Goal: Task Accomplishment & Management: Manage account settings

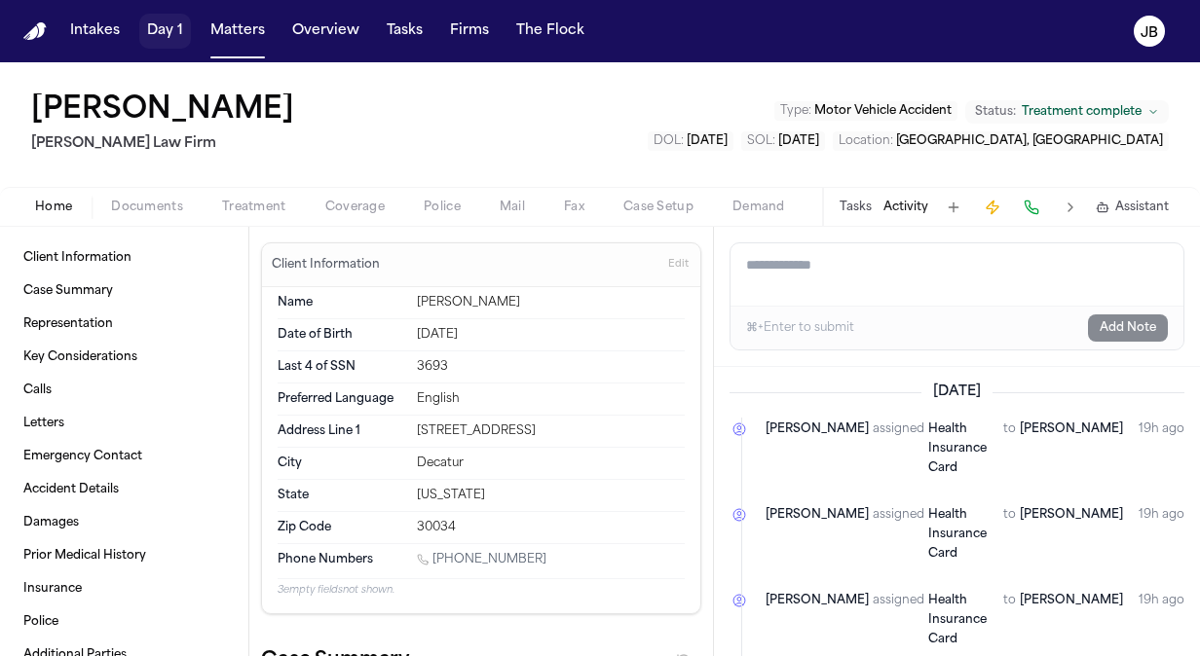
scroll to position [2649, 0]
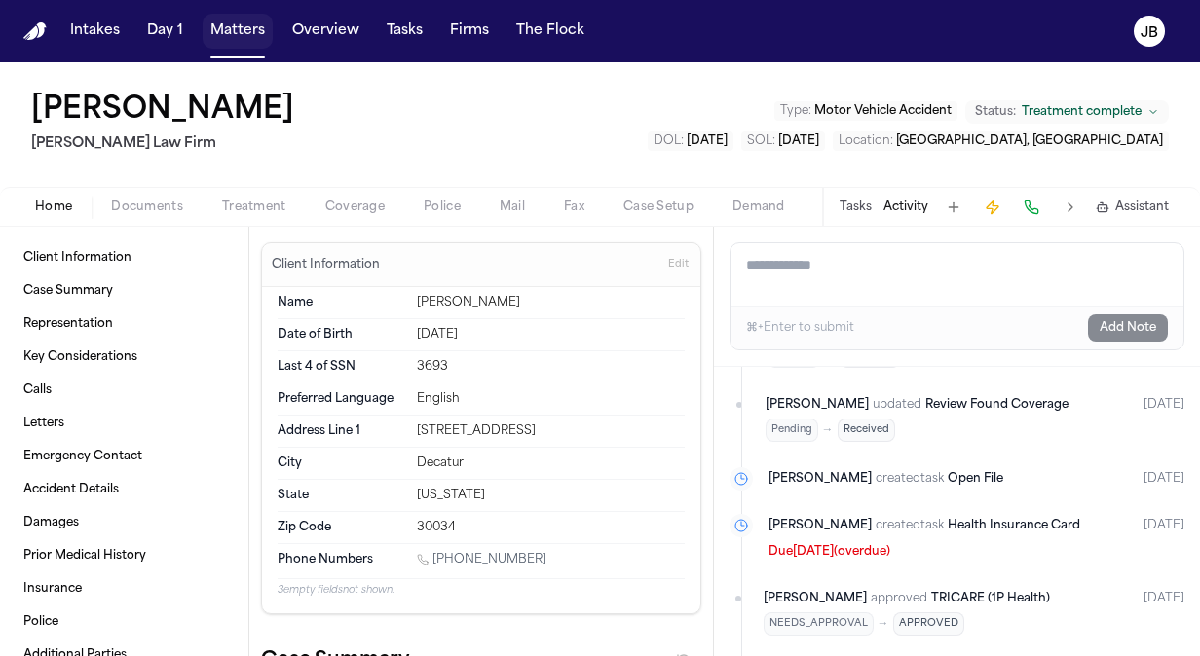
click at [224, 29] on button "Matters" at bounding box center [238, 31] width 70 height 35
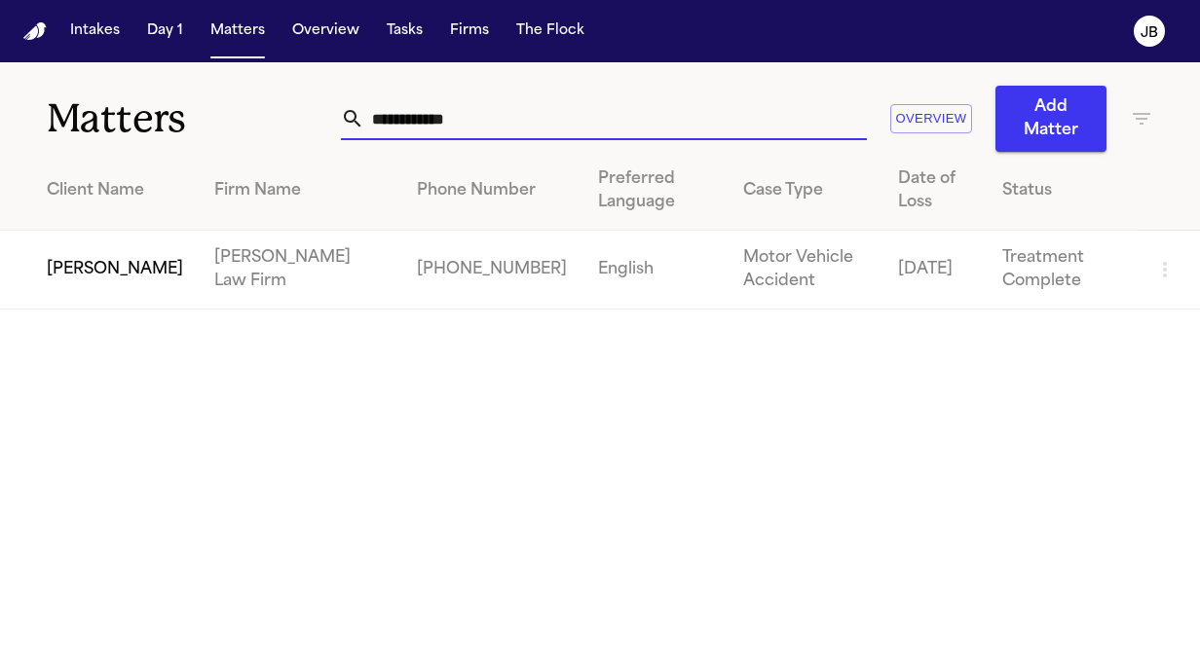
drag, startPoint x: 477, startPoint y: 127, endPoint x: 77, endPoint y: 96, distance: 401.4
click at [75, 129] on div "**********" at bounding box center [600, 107] width 1200 height 90
type input "*"
type input "*******"
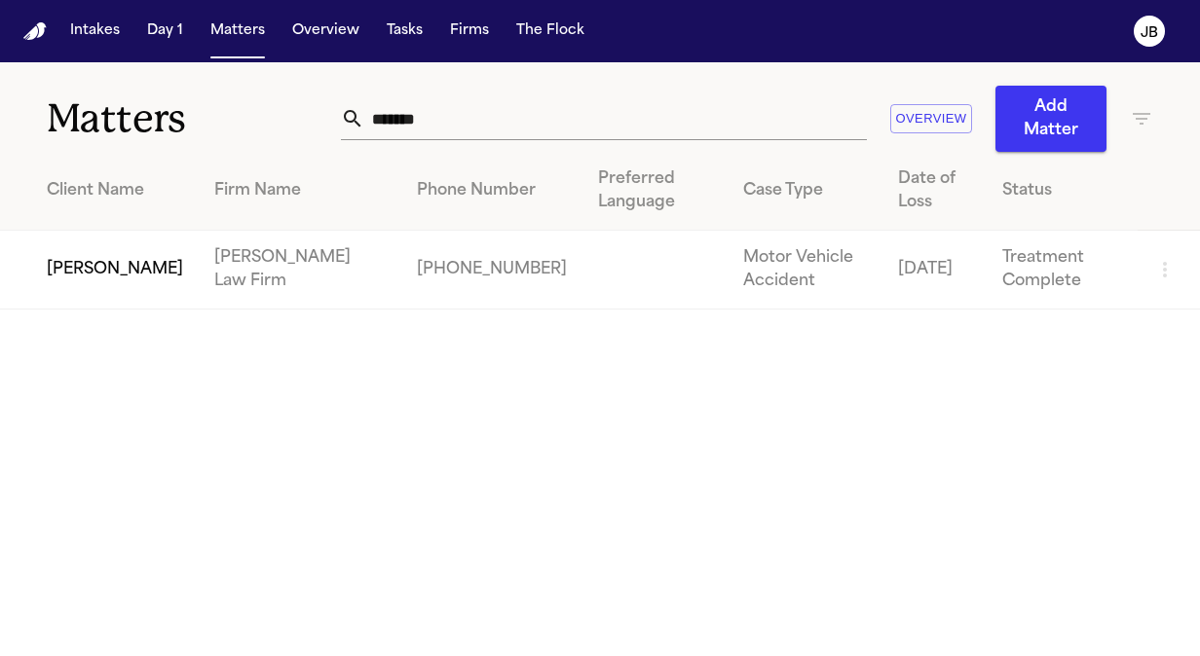
click at [95, 274] on td "[PERSON_NAME]" at bounding box center [99, 270] width 199 height 79
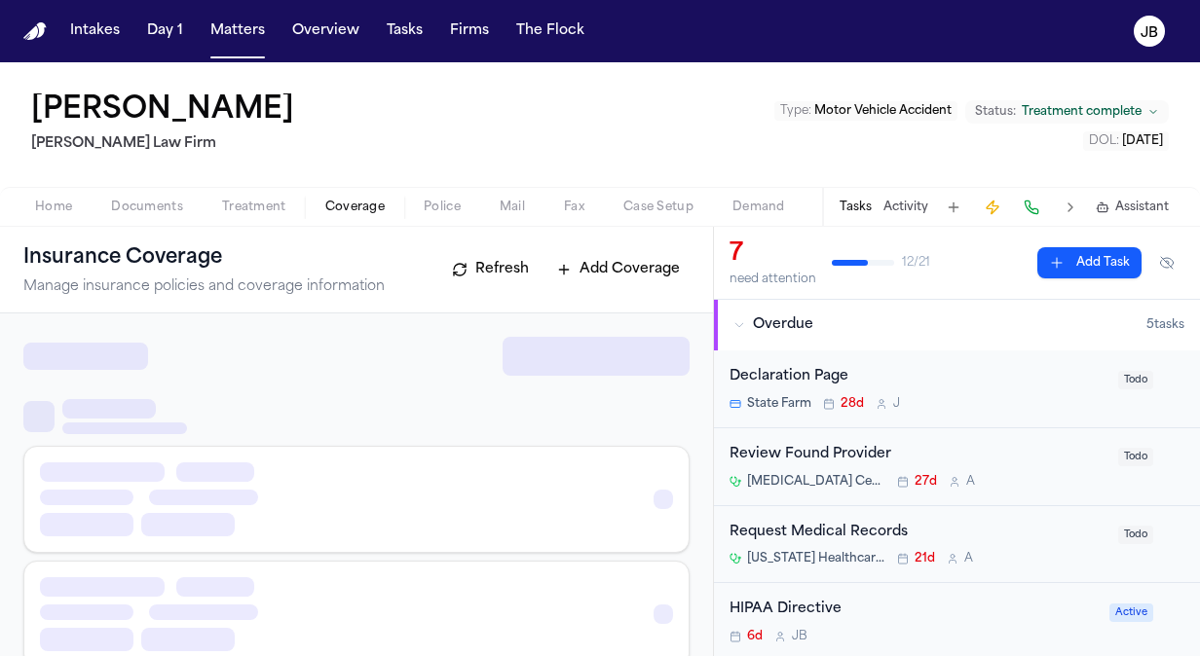
click at [337, 205] on span "Coverage" at bounding box center [354, 208] width 59 height 16
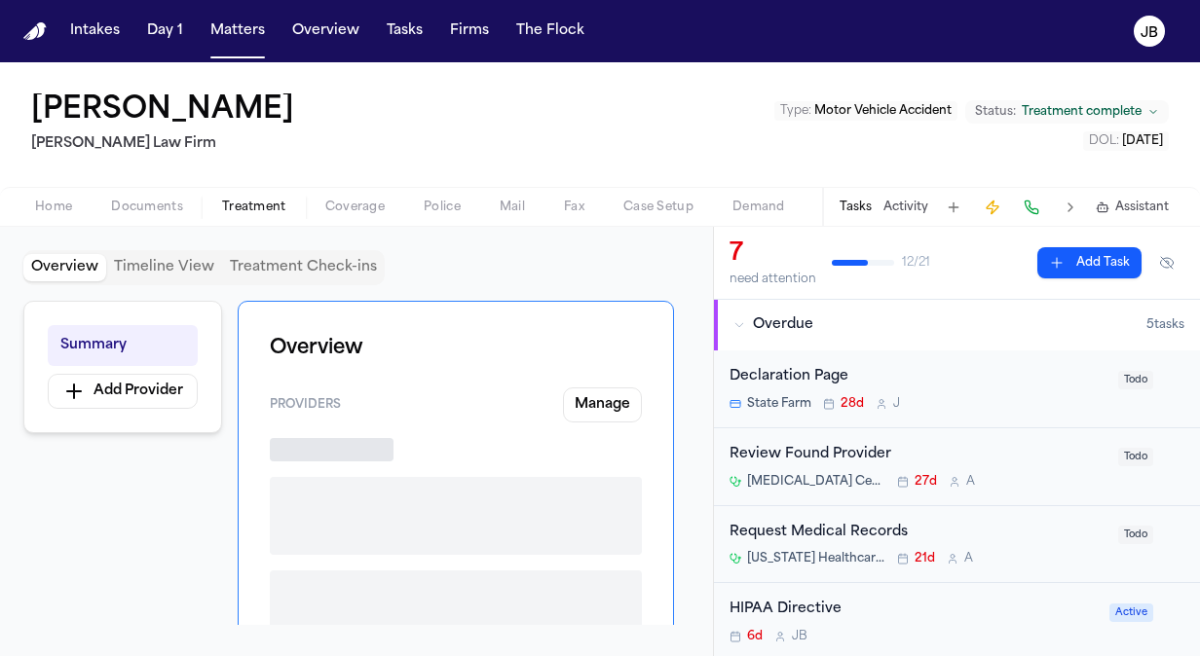
click at [266, 201] on span "Treatment" at bounding box center [254, 208] width 64 height 16
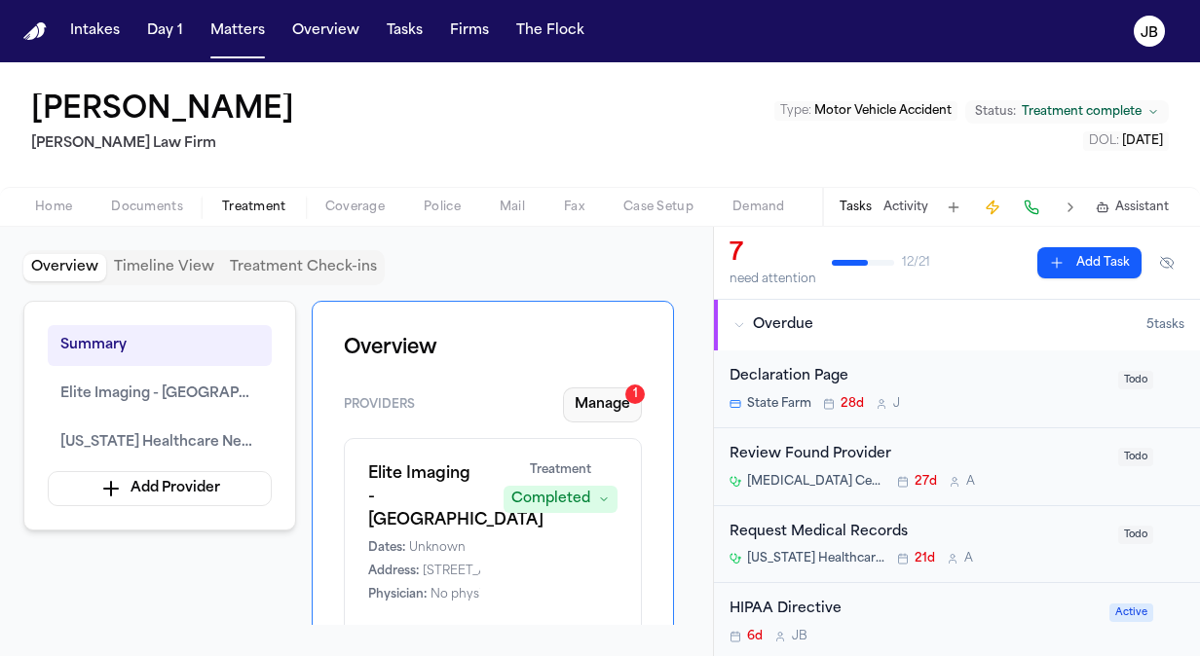
click at [628, 403] on button "Manage 1" at bounding box center [602, 405] width 79 height 35
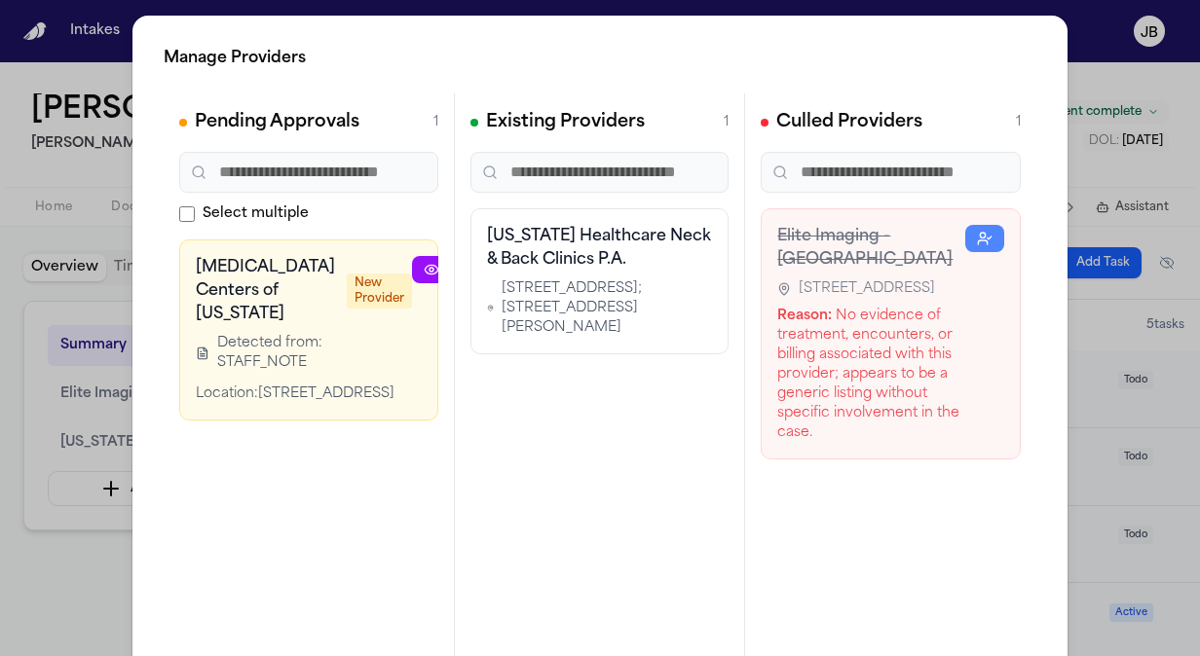
click at [424, 268] on icon at bounding box center [432, 270] width 16 height 16
click at [41, 582] on div "Manage Providers Pending Approvals 1 Select multiple MRI Centers of Texas New P…" at bounding box center [600, 395] width 1200 height 791
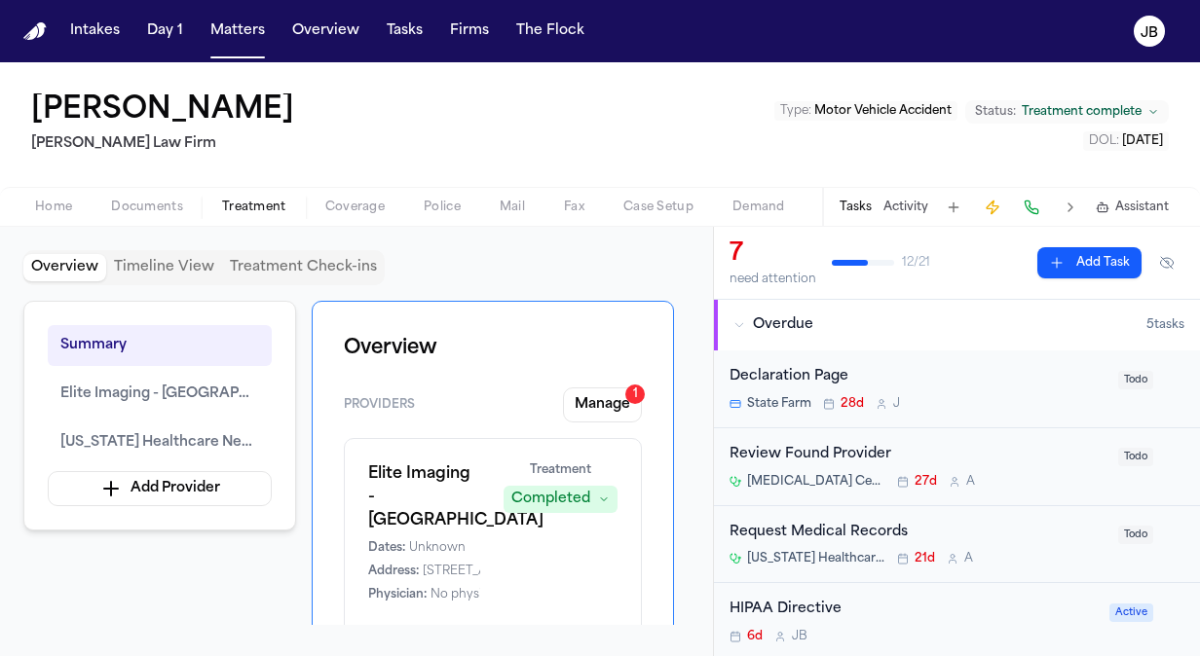
click at [155, 200] on span "Documents" at bounding box center [147, 208] width 72 height 16
click at [241, 210] on span "Treatment" at bounding box center [254, 208] width 64 height 16
click at [616, 401] on button "Manage 1" at bounding box center [602, 405] width 79 height 35
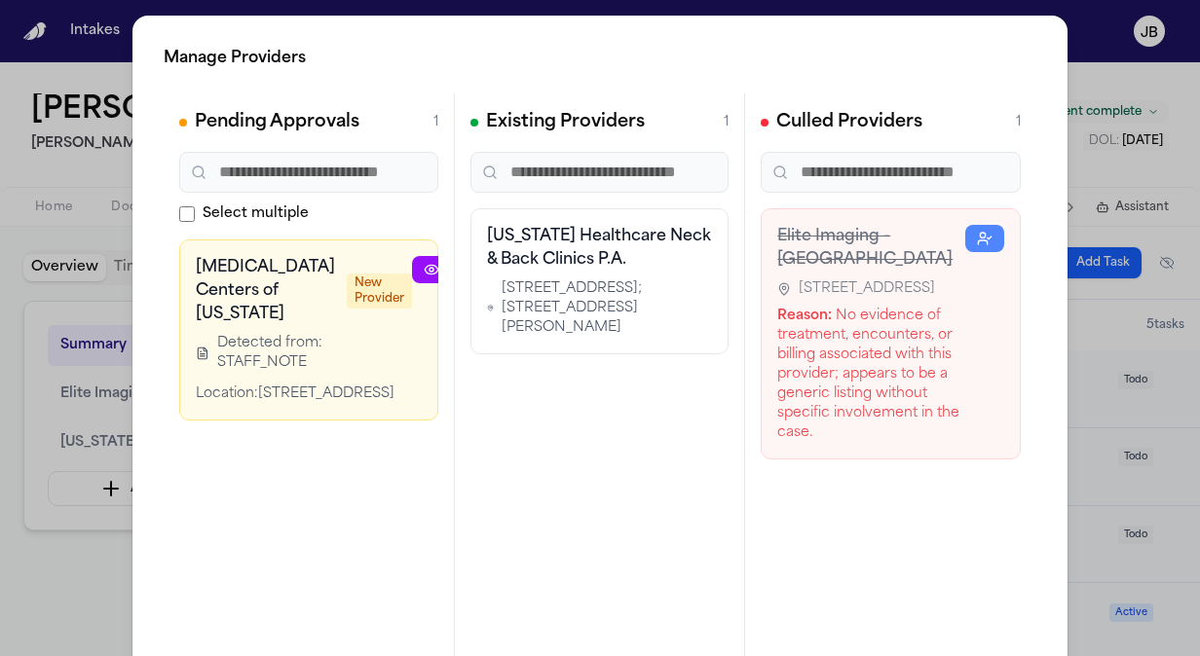
click at [424, 275] on icon at bounding box center [432, 270] width 16 height 16
click at [0, 167] on div "Manage Providers Pending Approvals 1 Select multiple MRI Centers of Texas New P…" at bounding box center [600, 395] width 1200 height 791
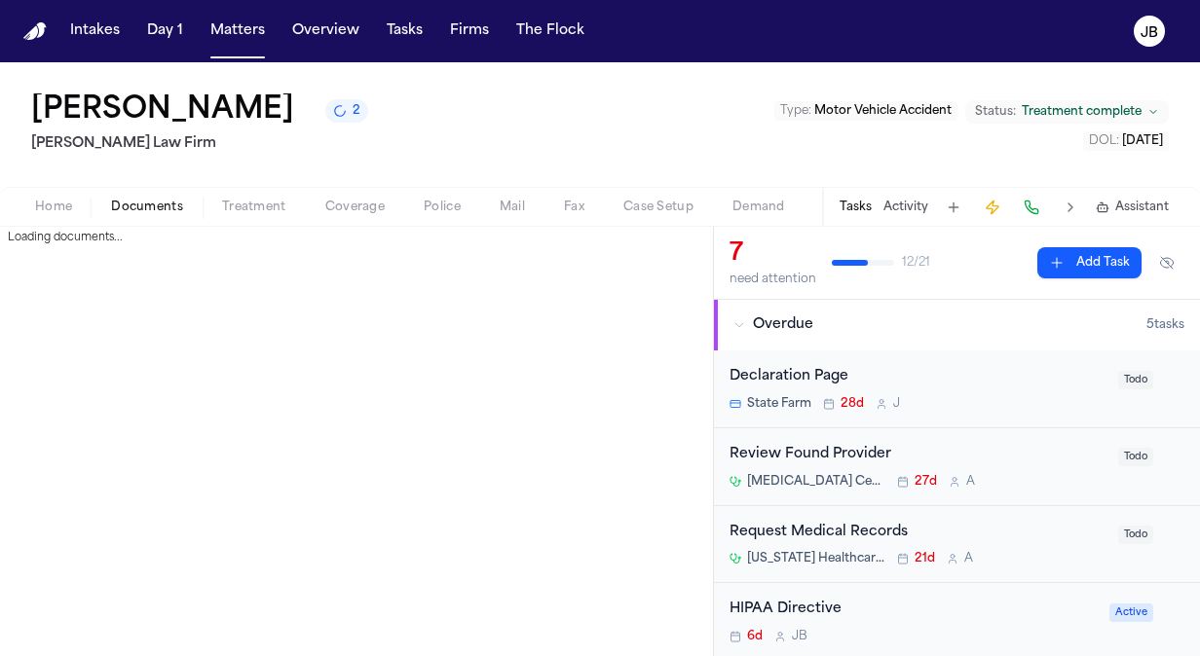
click at [137, 211] on span "Documents" at bounding box center [147, 208] width 72 height 16
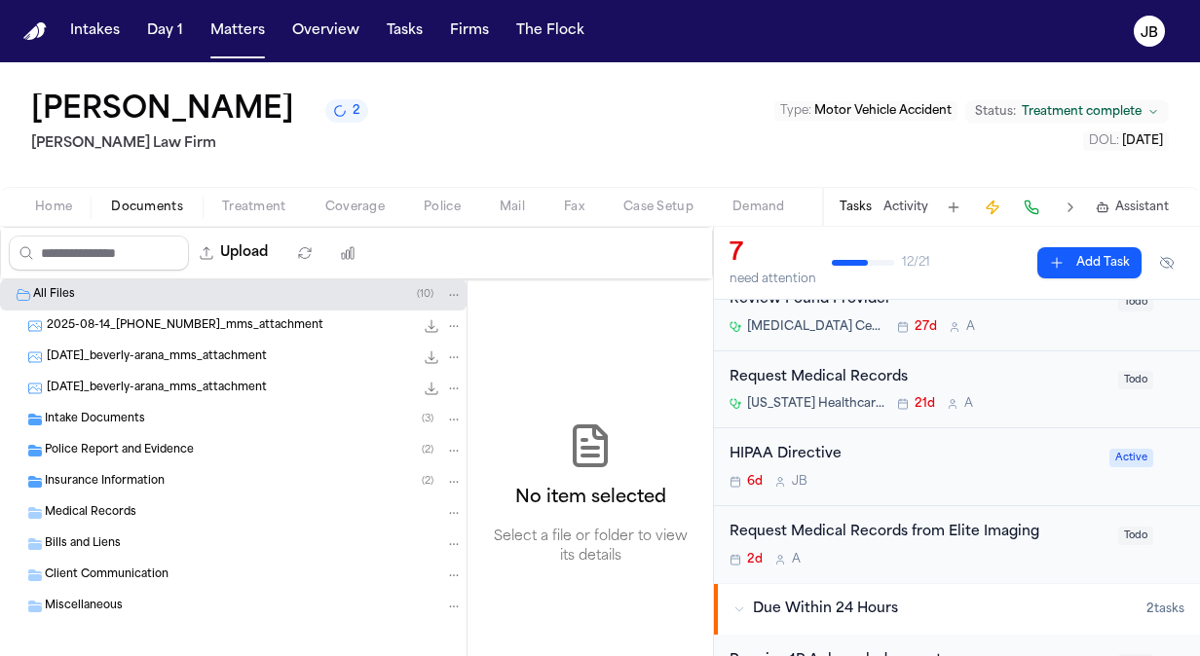
scroll to position [135, 0]
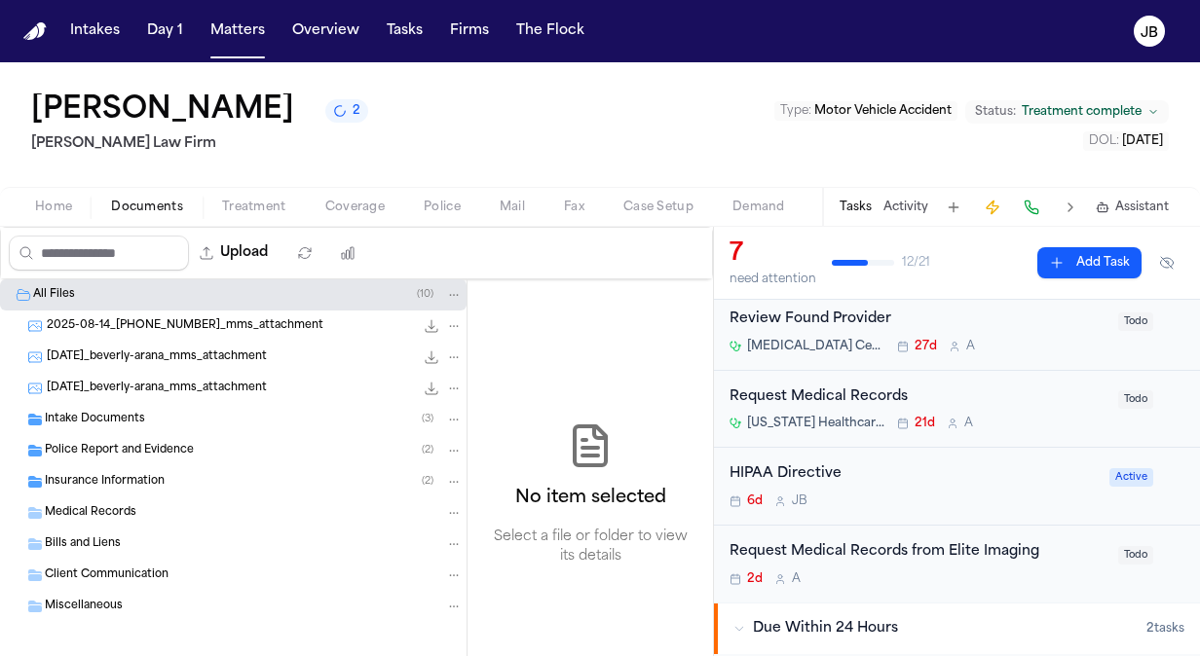
click at [268, 200] on span "Treatment" at bounding box center [254, 208] width 64 height 16
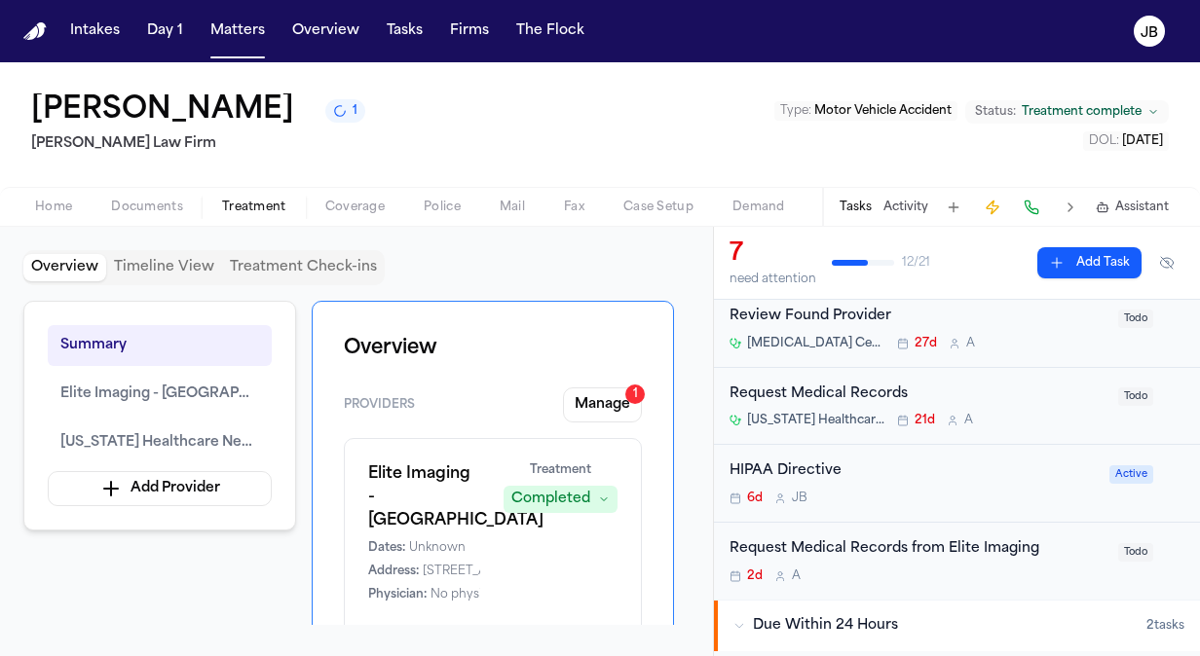
scroll to position [132, 0]
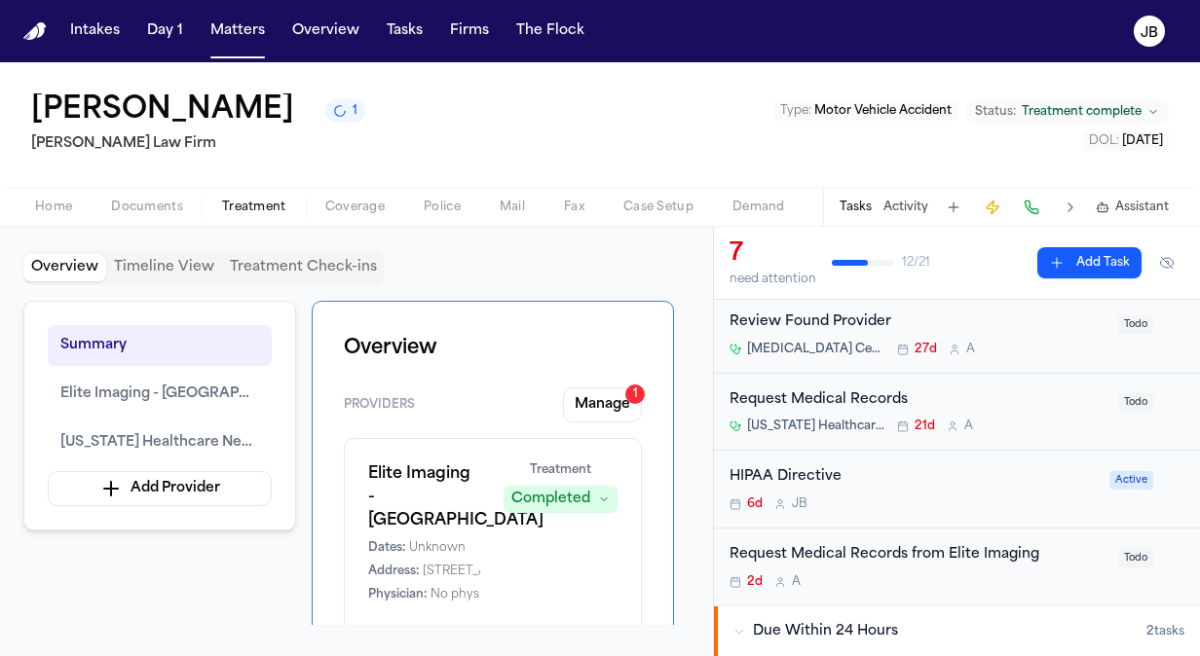
click at [210, 162] on div "Beverly Arana 1 Hecht Law Firm Type : Motor Vehicle Accident Status: Treatment …" at bounding box center [600, 124] width 1200 height 125
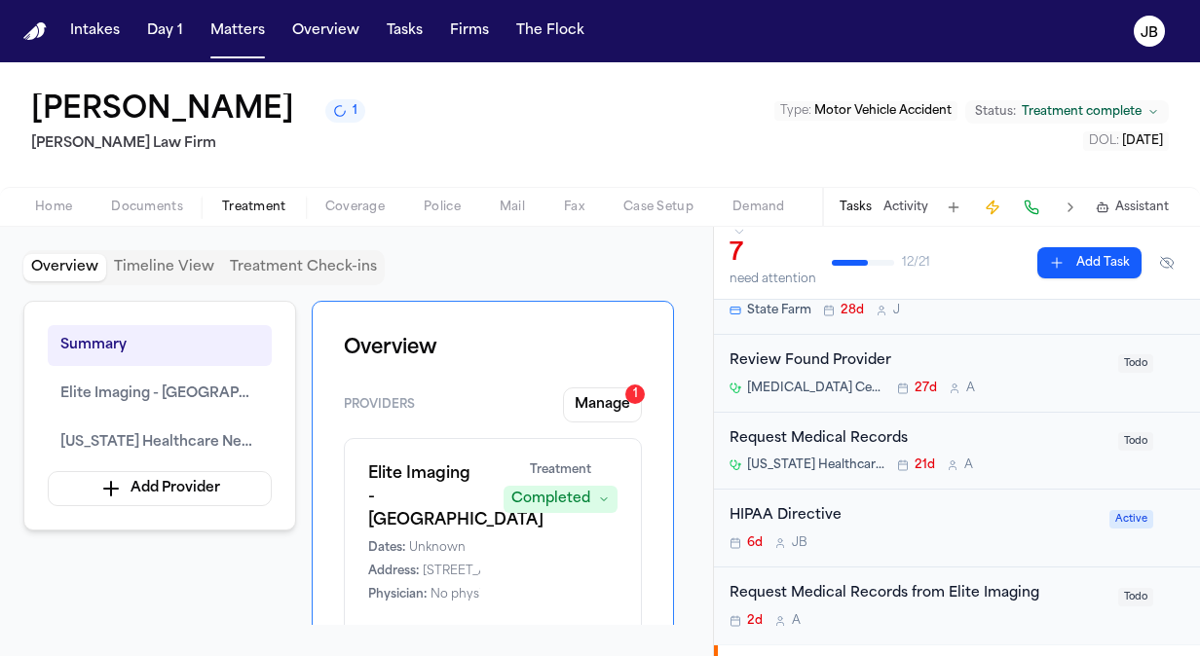
scroll to position [61, 0]
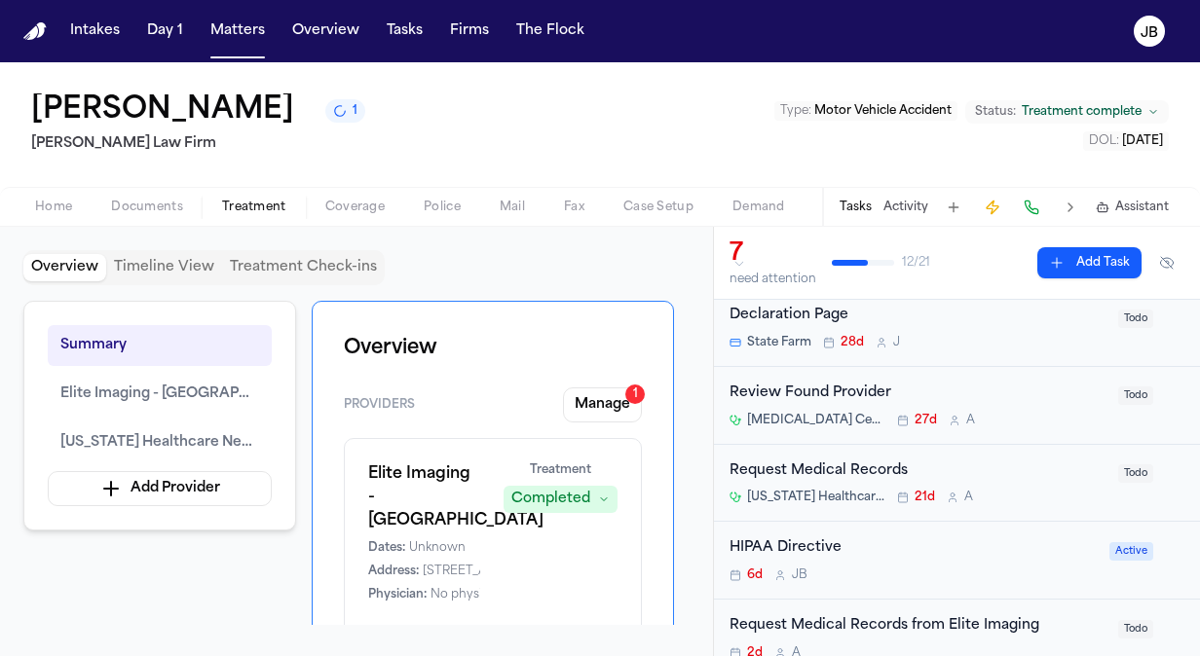
click at [1077, 413] on div "MRI Centers of Texas 27d A" at bounding box center [917, 421] width 377 height 16
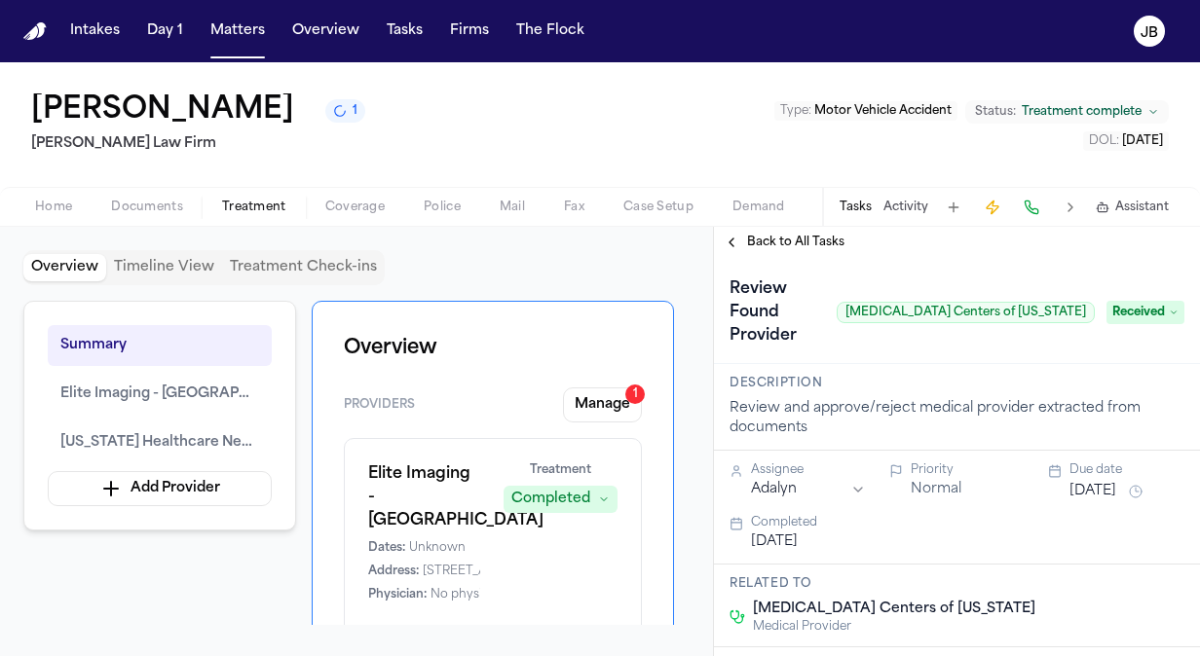
click at [772, 235] on span "Back to All Tasks" at bounding box center [795, 243] width 97 height 16
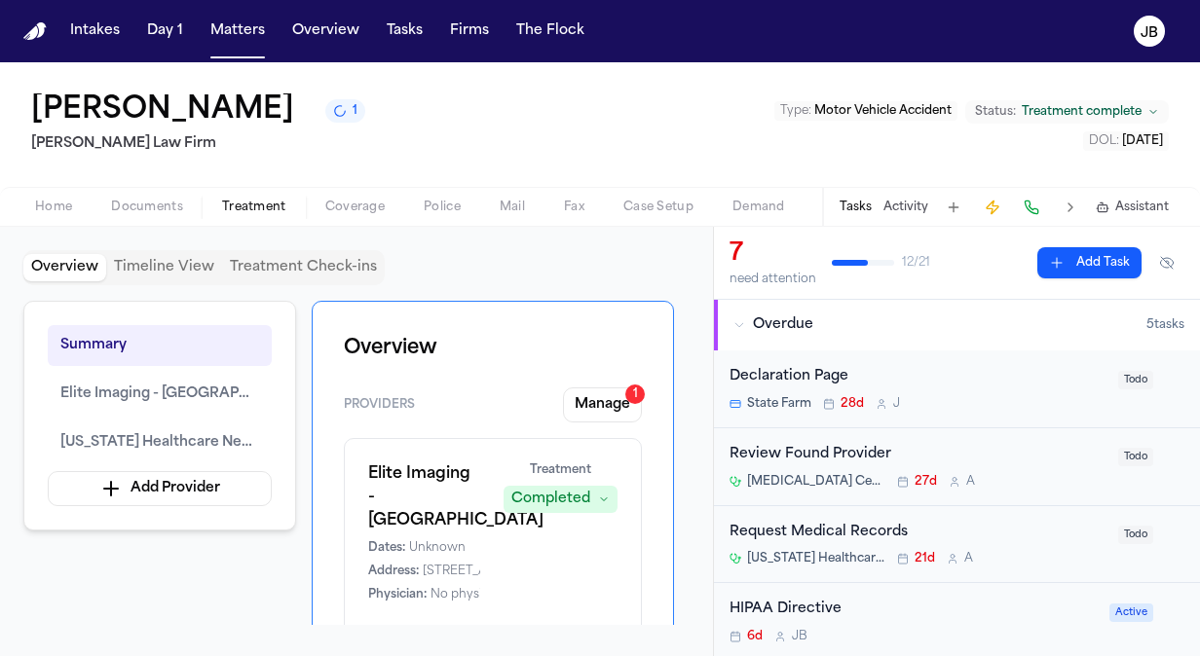
click at [582, 263] on div "Overview Timeline View Treatment Check-ins" at bounding box center [356, 267] width 666 height 35
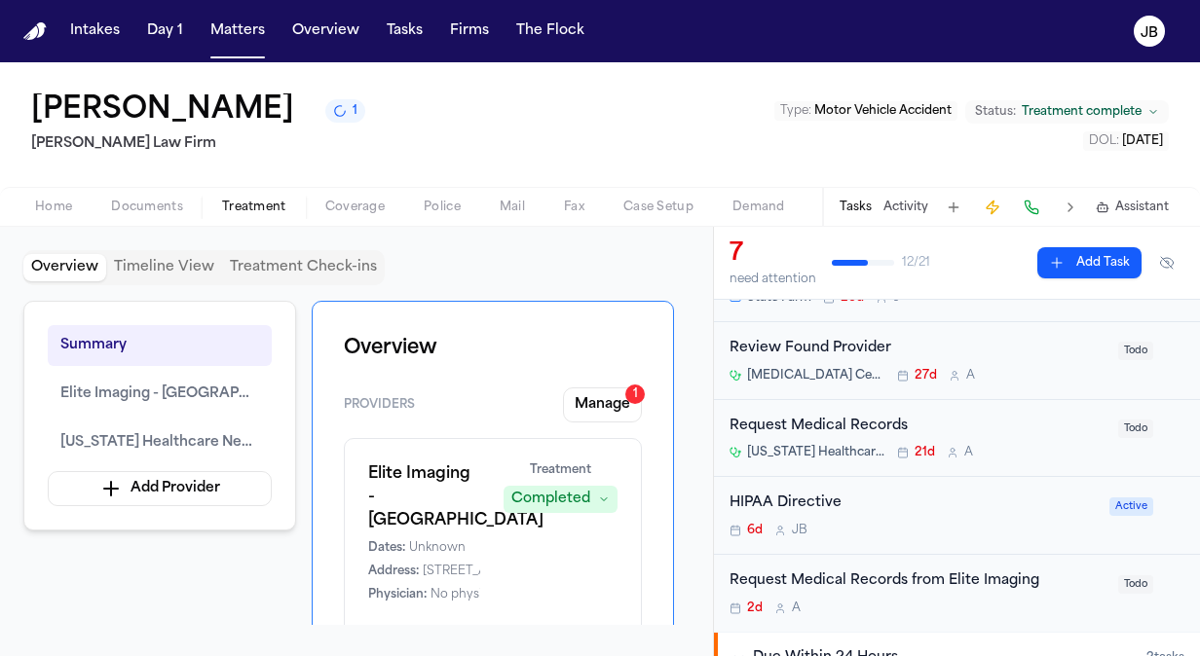
scroll to position [142, 0]
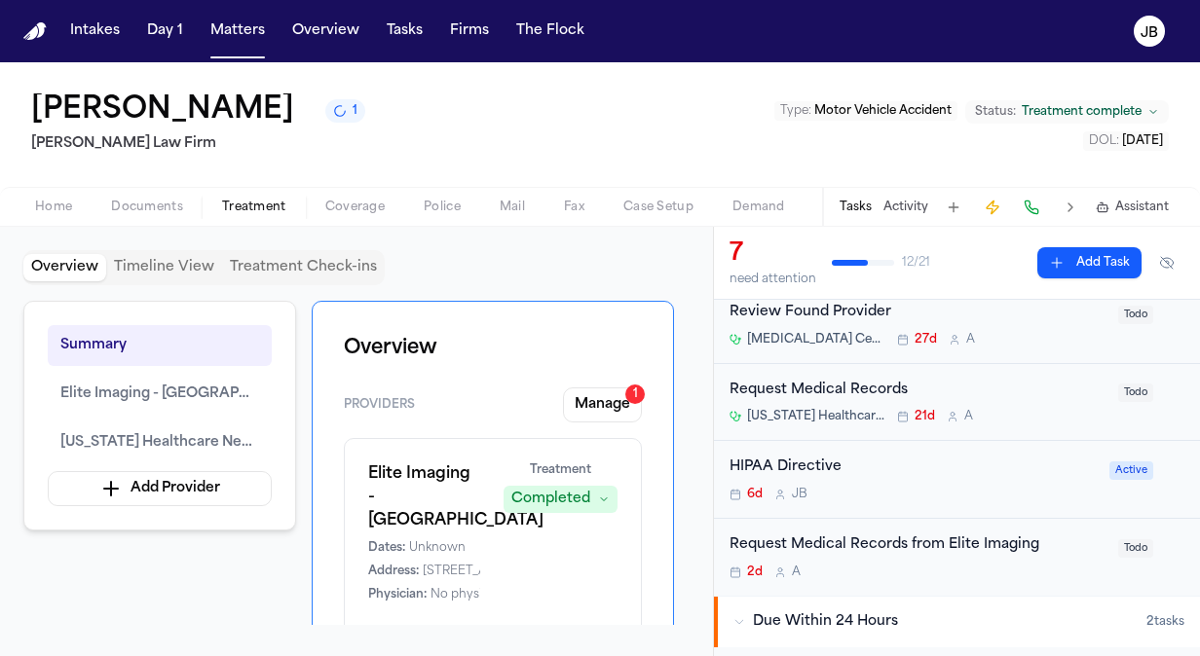
click at [984, 308] on div "Review Found Provider" at bounding box center [917, 313] width 377 height 22
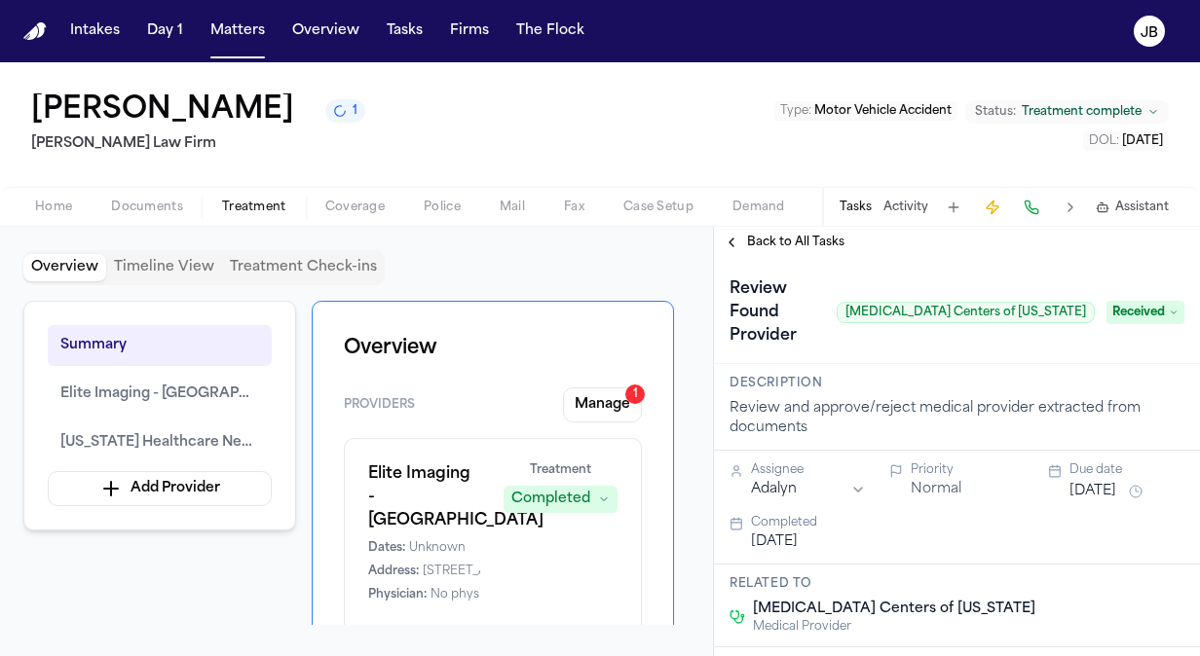
click at [763, 249] on span "Back to All Tasks" at bounding box center [795, 243] width 97 height 16
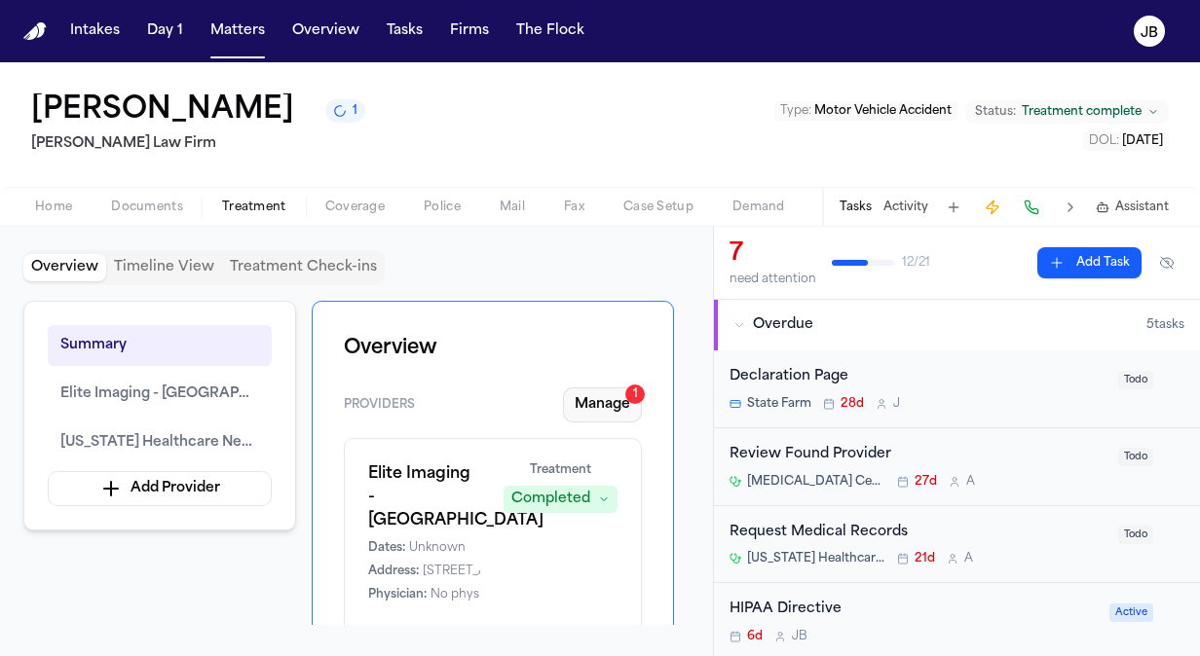
click at [601, 408] on button "Manage 1" at bounding box center [602, 405] width 79 height 35
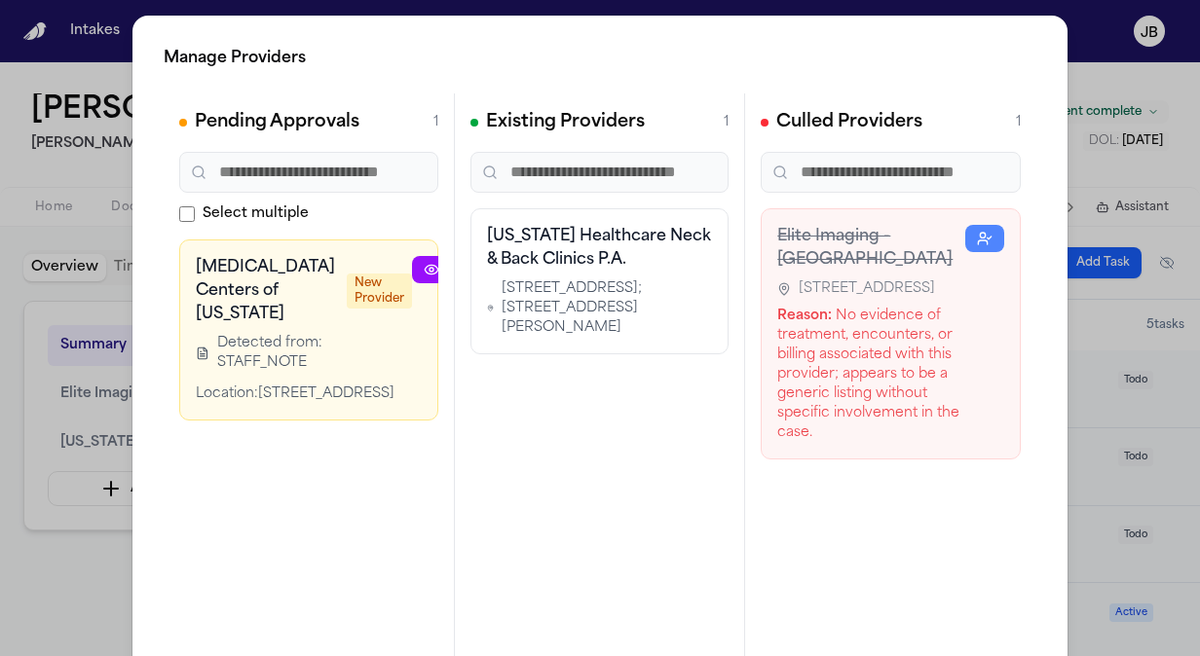
click at [412, 275] on link at bounding box center [431, 269] width 39 height 27
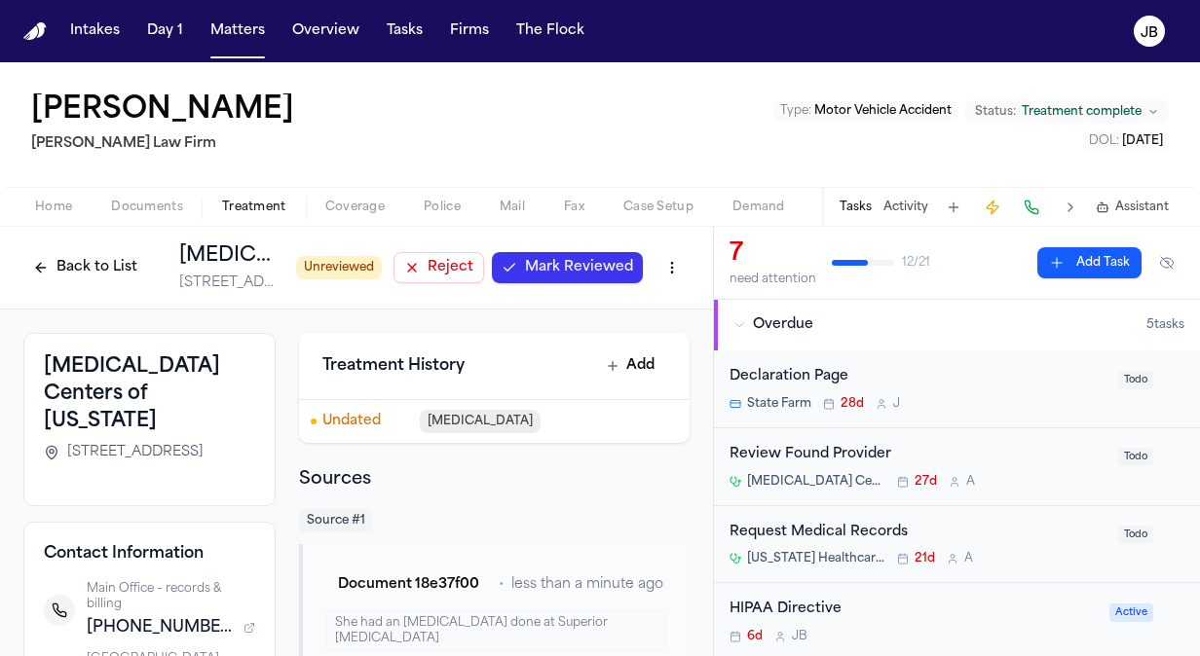
click at [573, 262] on span "Mark Reviewed" at bounding box center [579, 267] width 108 height 19
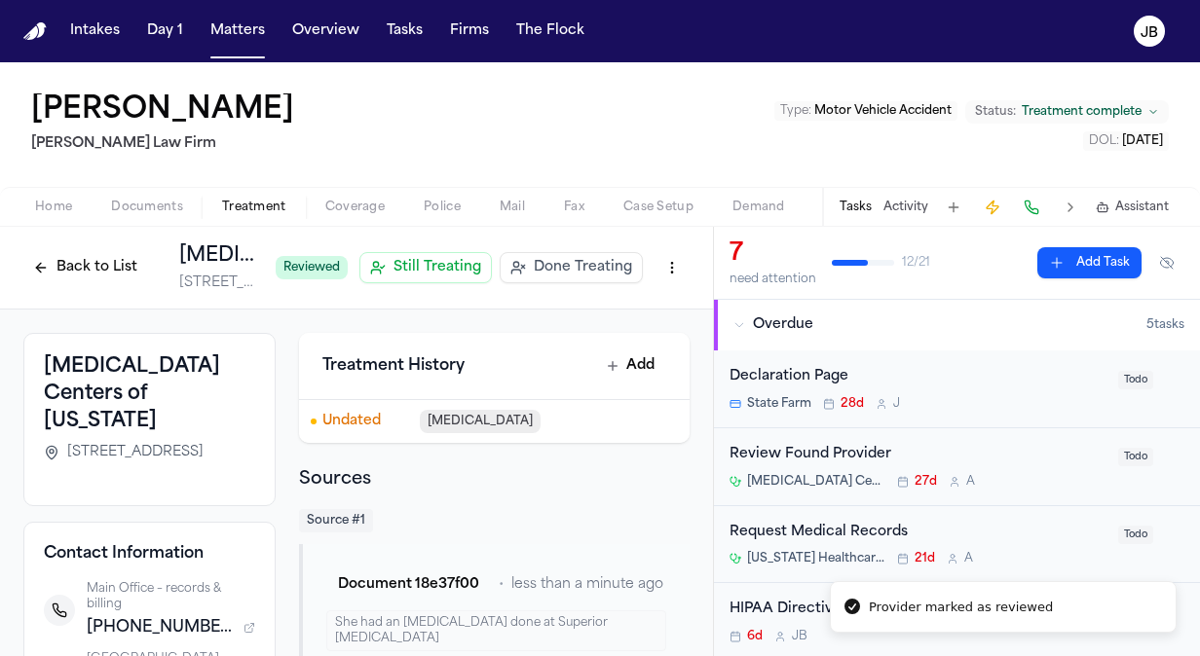
click at [67, 266] on button "Back to List" at bounding box center [85, 267] width 124 height 31
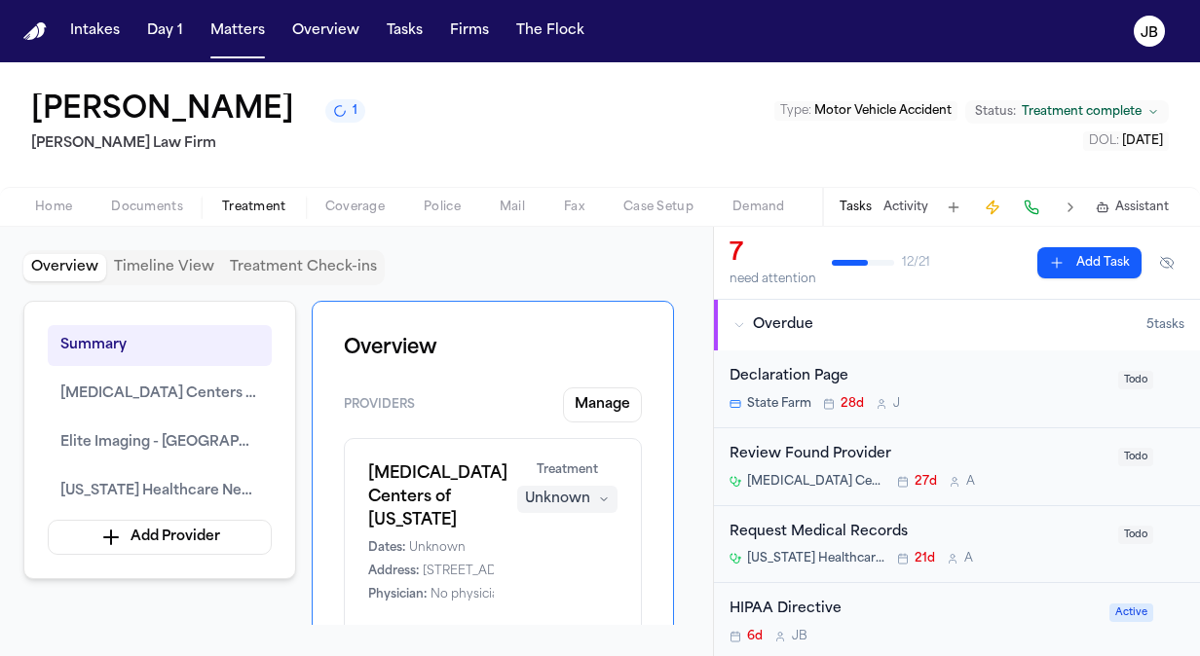
click at [4, 255] on div "Overview Timeline View Treatment Check-ins Summary MRI Centers of Texas Elite I…" at bounding box center [356, 441] width 713 height 429
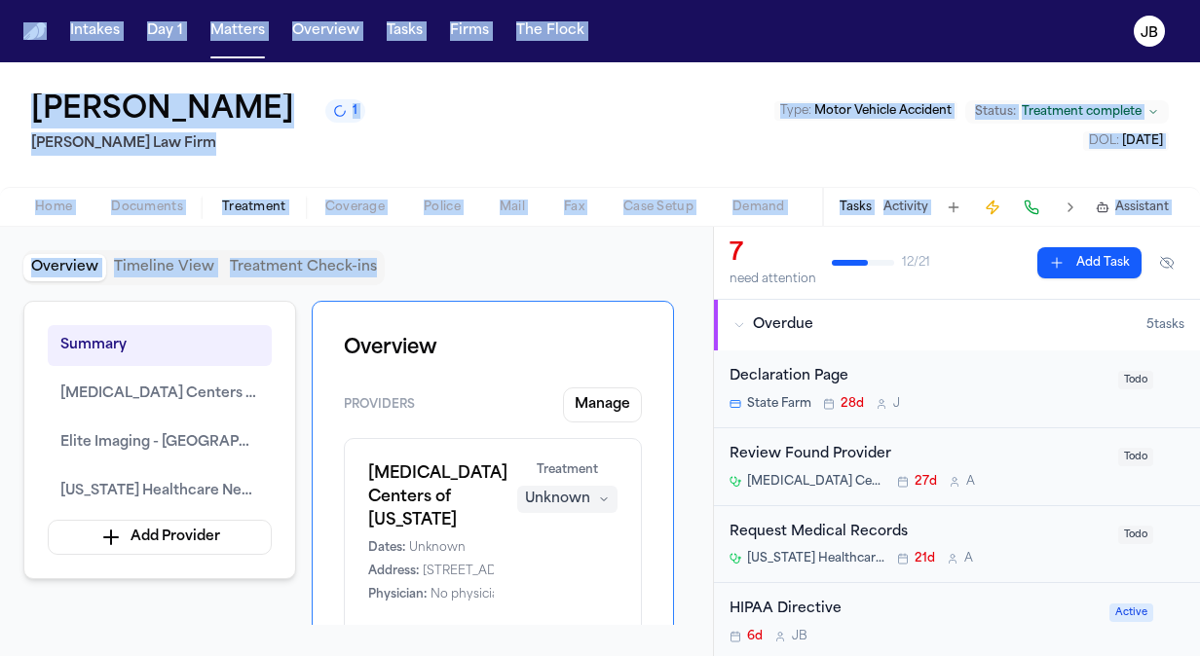
click at [0, 290] on html "Intakes Day 1 Matters Overview Tasks Firms The Flock JB Beverly Arana 1 Hecht L…" at bounding box center [600, 328] width 1200 height 656
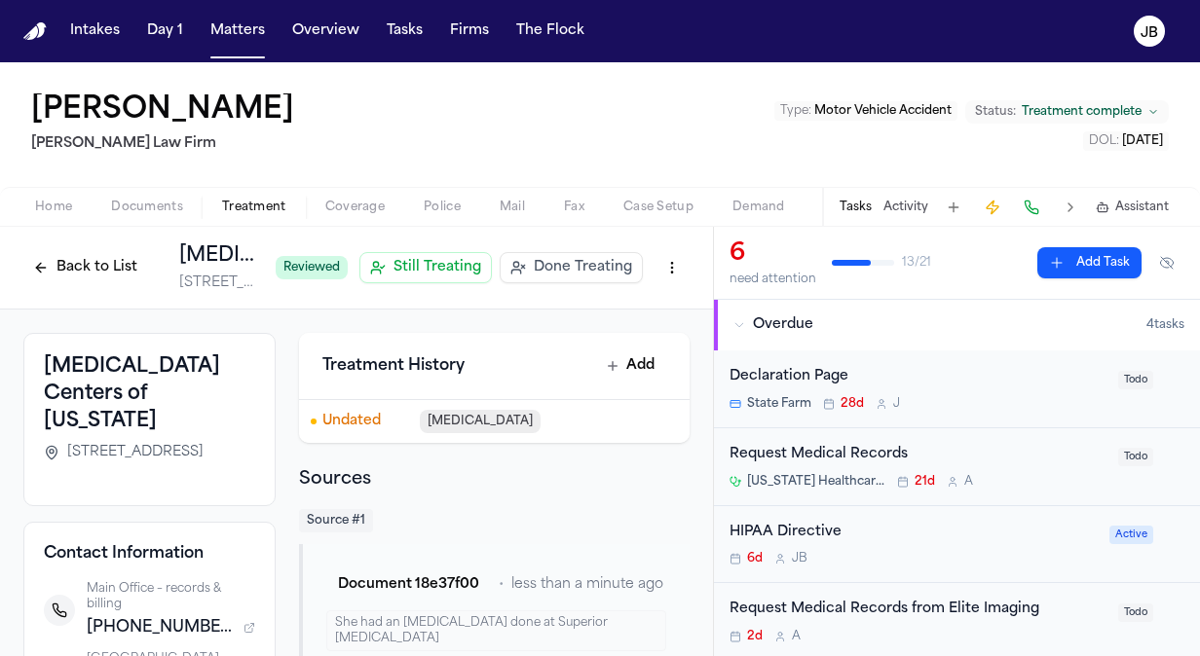
click at [552, 266] on span "Done Treating" at bounding box center [583, 267] width 98 height 19
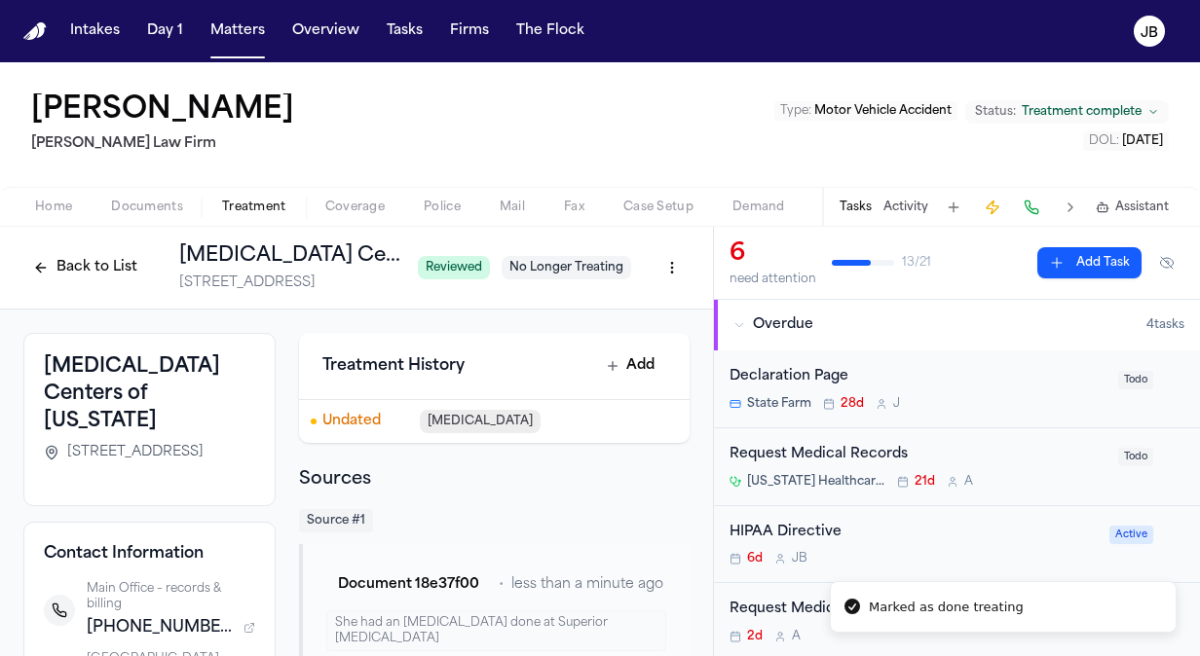
click at [88, 272] on button "Back to List" at bounding box center [85, 267] width 124 height 31
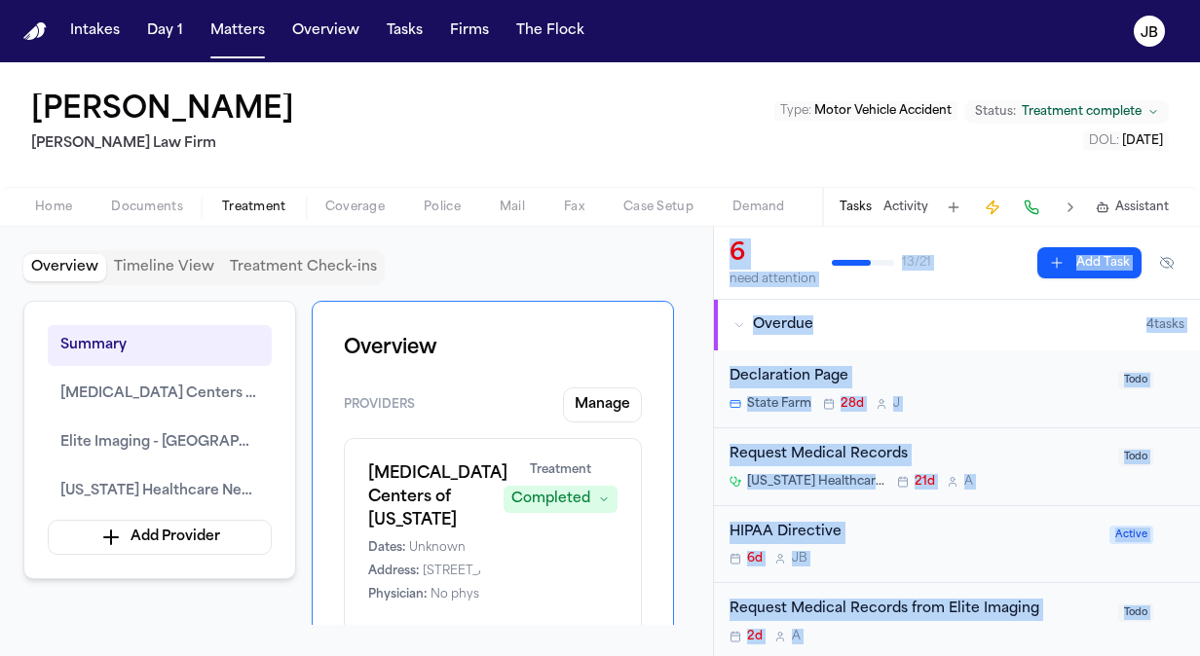
drag, startPoint x: 469, startPoint y: 600, endPoint x: 732, endPoint y: 706, distance: 283.5
click at [732, 655] on html "Intakes Day 1 Matters Overview Tasks Firms The Flock JB Beverly Arana Hecht Law…" at bounding box center [600, 328] width 1200 height 656
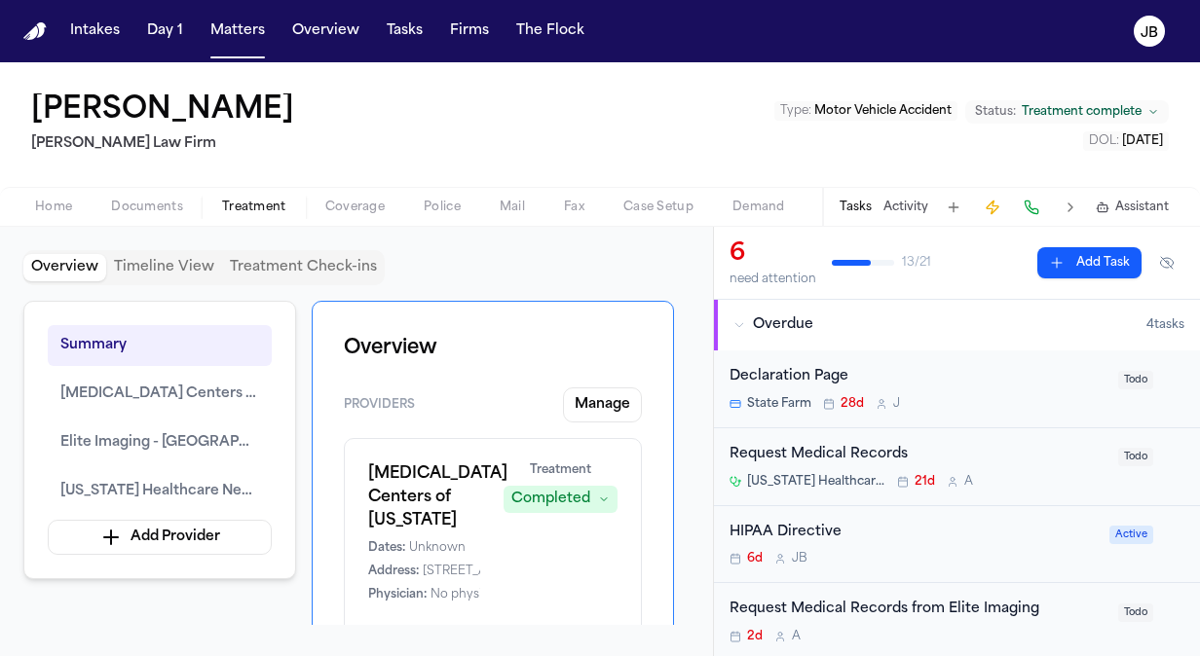
click at [452, 278] on div "Overview Timeline View Treatment Check-ins" at bounding box center [356, 267] width 666 height 35
drag, startPoint x: 715, startPoint y: 319, endPoint x: 596, endPoint y: 510, distance: 224.8
click at [643, 546] on div "Overview Timeline View Treatment Check-ins Summary MRI Centers of Texas Elite I…" at bounding box center [600, 441] width 1200 height 429
click at [208, 171] on div "Beverly Arana 1 Hecht Law Firm Type : Motor Vehicle Accident Status: Treatment …" at bounding box center [600, 124] width 1200 height 125
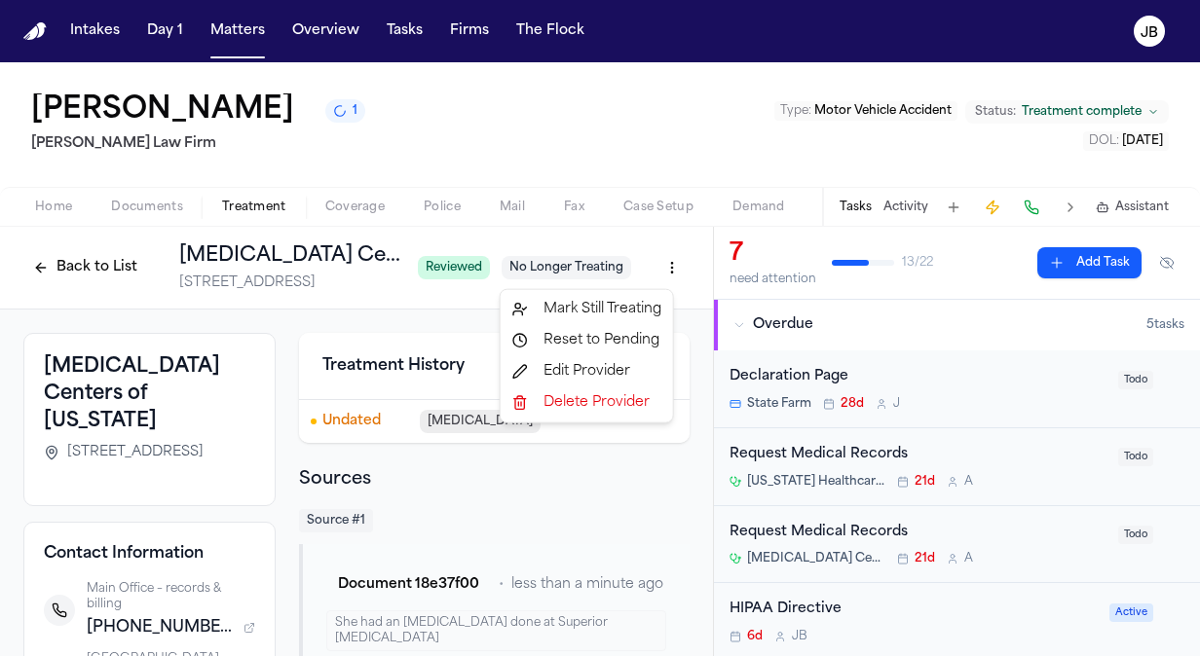
click at [664, 261] on html "Intakes Day 1 Matters Overview Tasks Firms The [PERSON_NAME] [PERSON_NAME] 1 [P…" at bounding box center [600, 328] width 1200 height 656
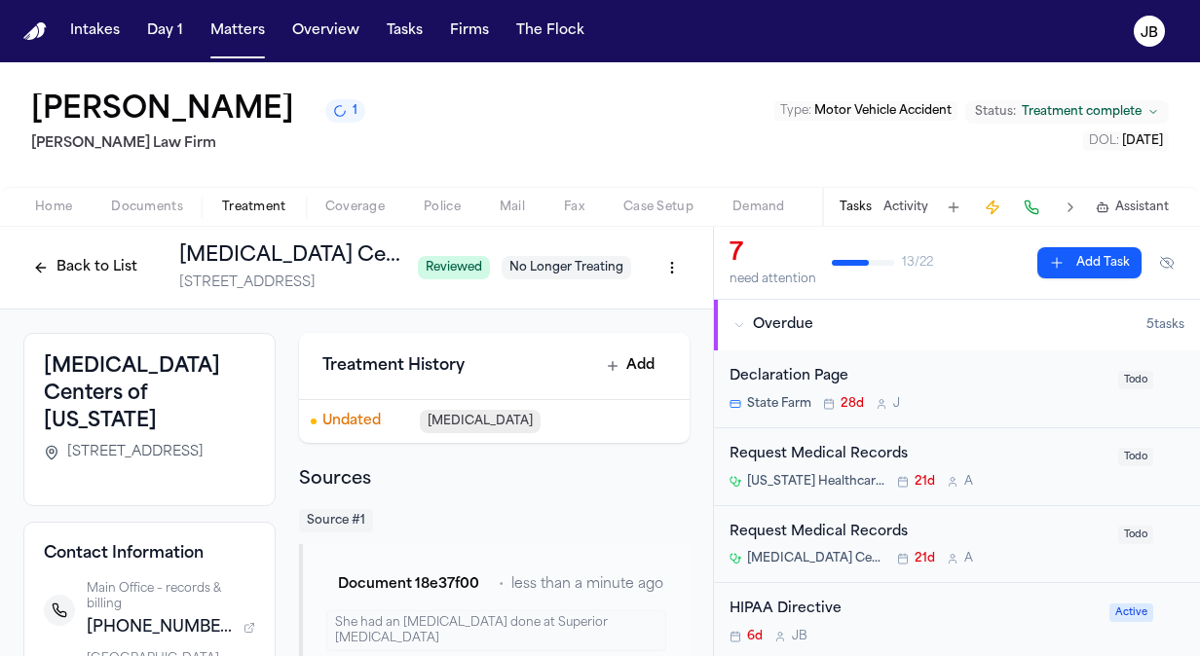
click at [386, 317] on html "Intakes Day 1 Matters Overview Tasks Firms The Flock JB Beverly Arana 1 Hecht L…" at bounding box center [600, 328] width 1200 height 656
click at [103, 271] on button "Back to List" at bounding box center [85, 267] width 124 height 31
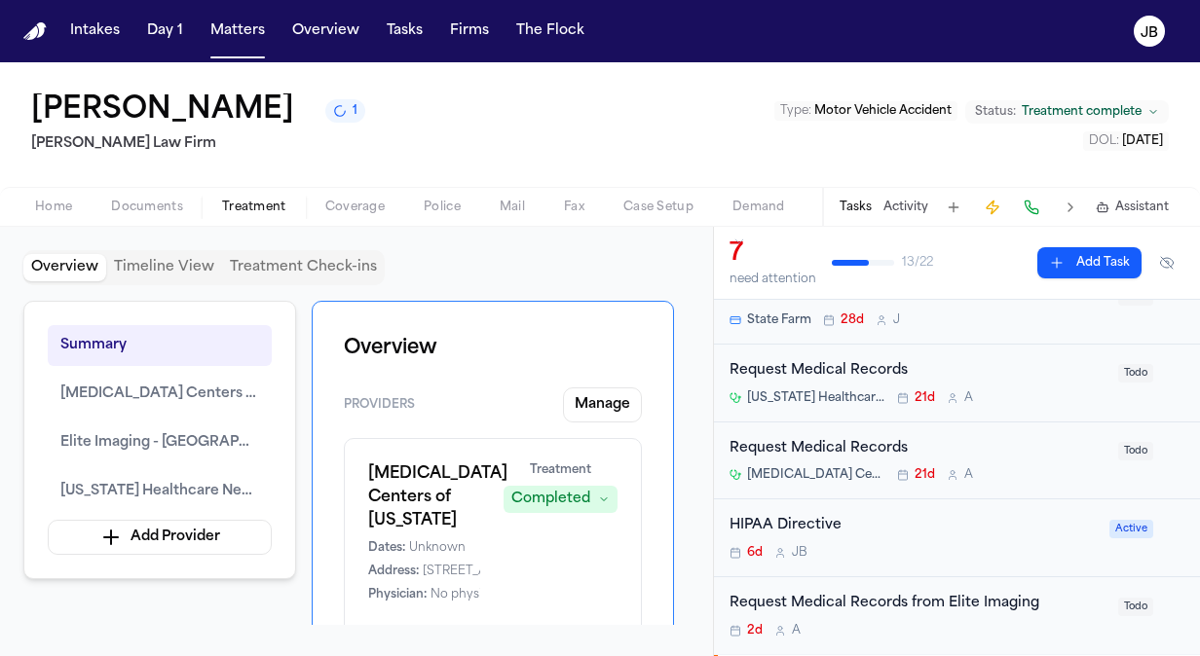
scroll to position [80, 0]
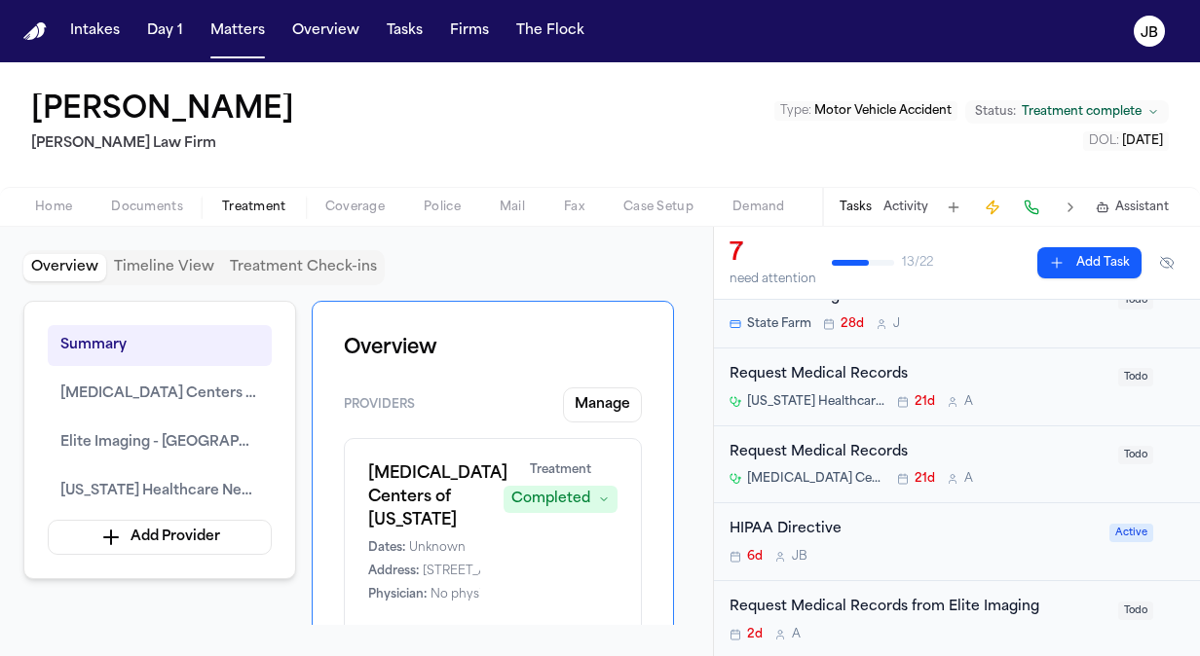
click at [908, 200] on button "Activity" at bounding box center [905, 208] width 45 height 16
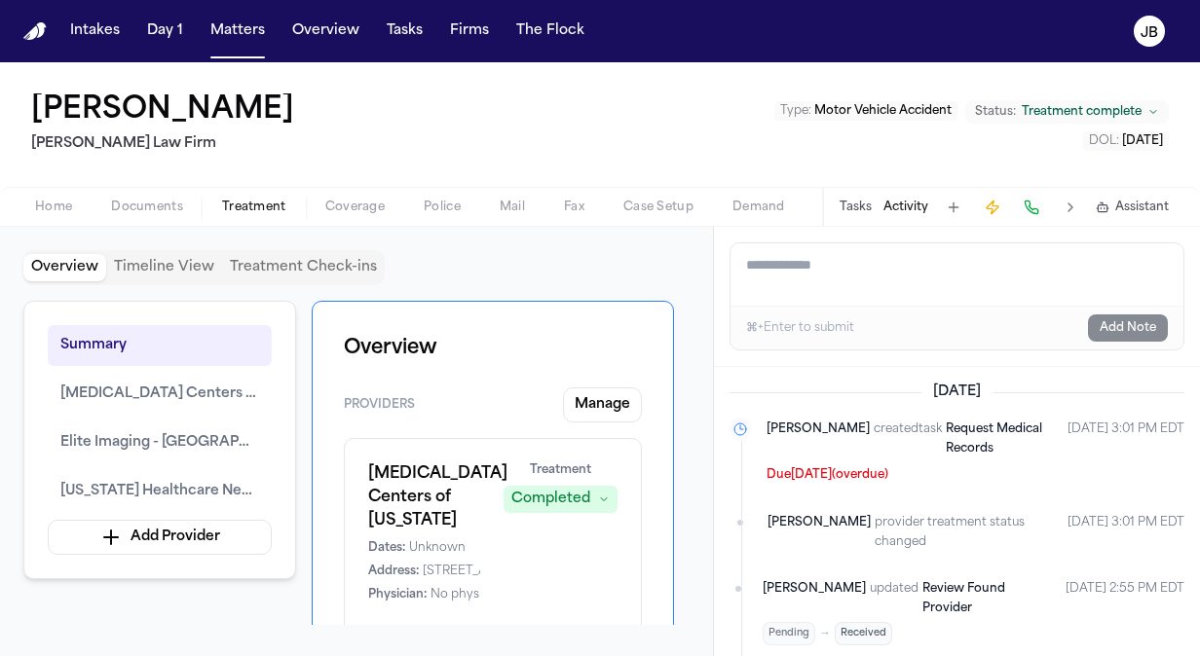
click at [845, 258] on textarea "Add a note to this matter" at bounding box center [956, 274] width 453 height 62
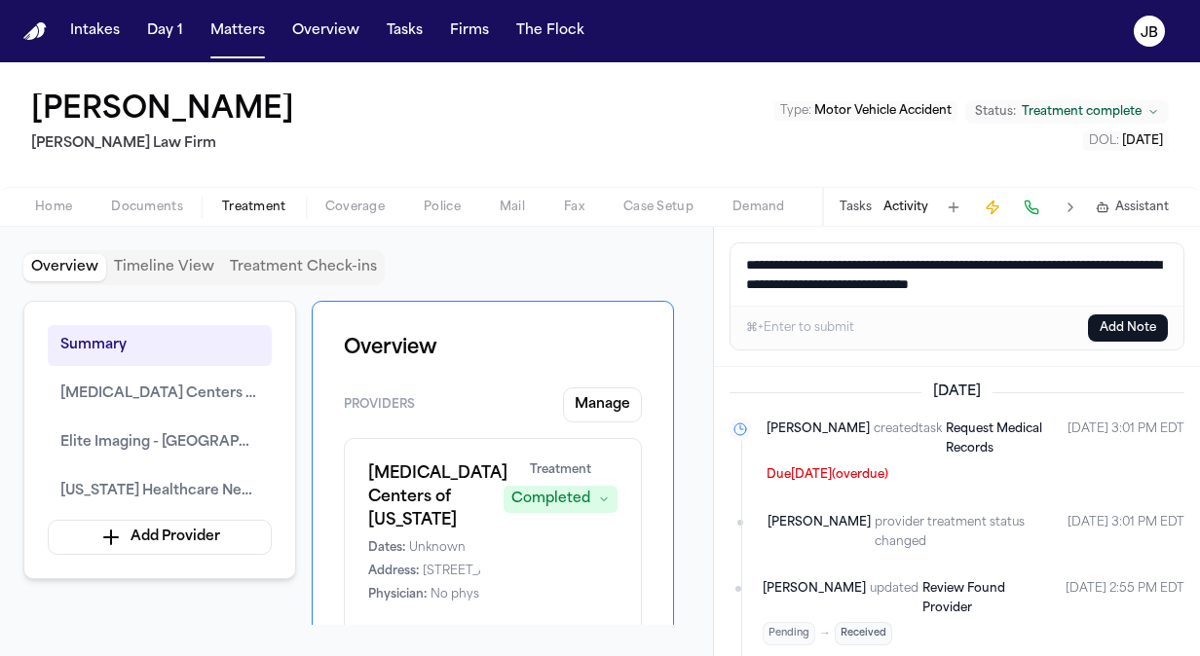
click at [1062, 255] on textarea "**********" at bounding box center [957, 274] width 454 height 62
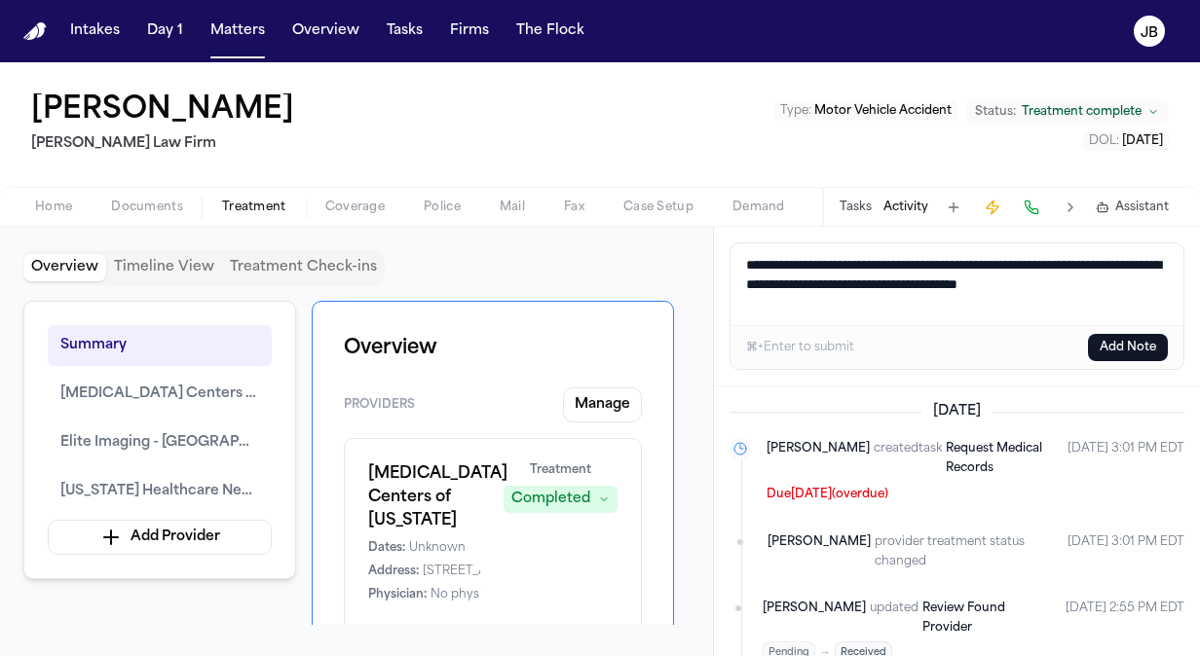
click at [1004, 298] on textarea "**********" at bounding box center [957, 284] width 454 height 82
type textarea "**********"
click at [1150, 345] on button "Add Note" at bounding box center [1128, 347] width 80 height 27
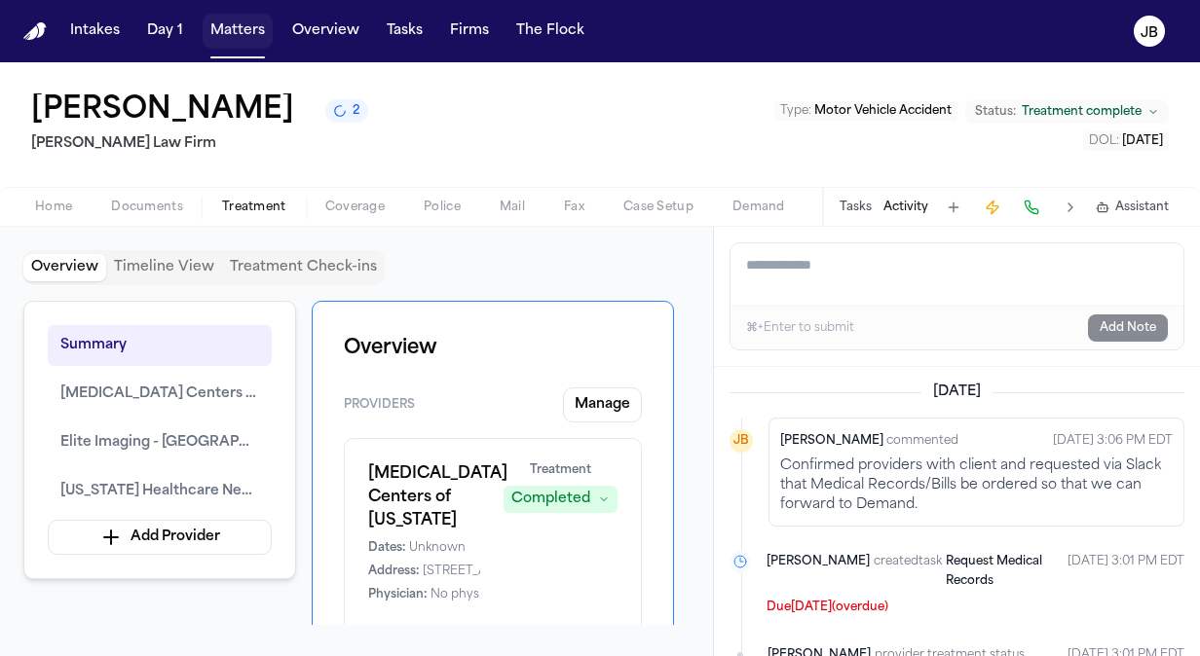
click at [245, 45] on button "Matters" at bounding box center [238, 31] width 70 height 35
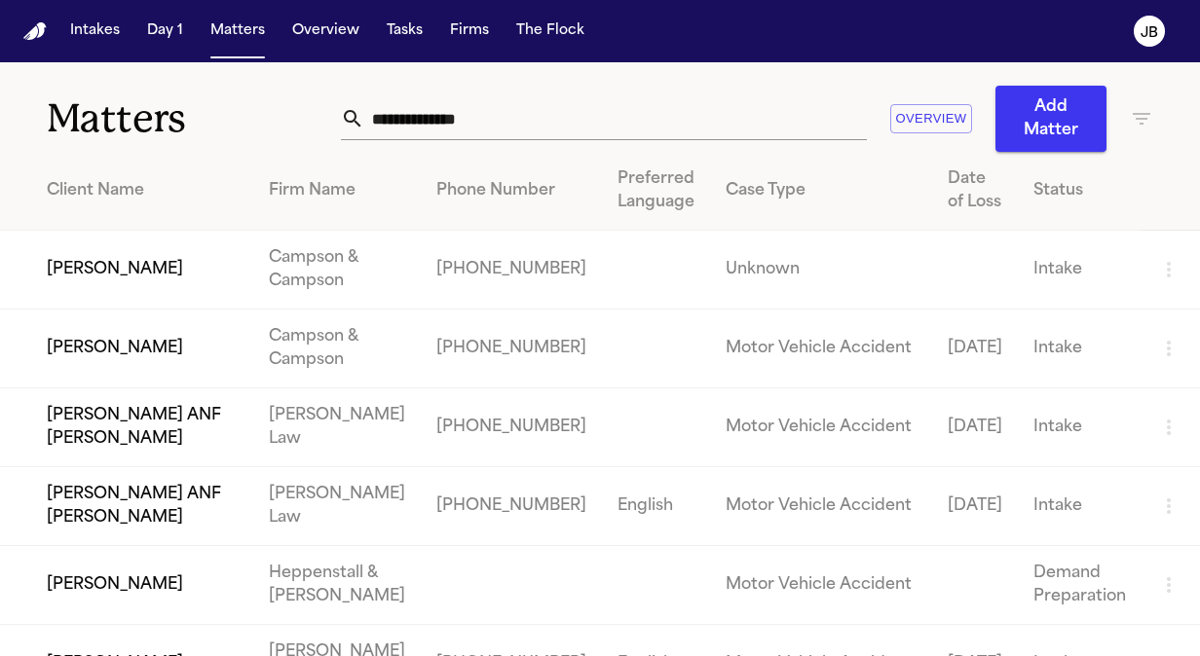
click at [479, 115] on input "text" at bounding box center [615, 118] width 502 height 43
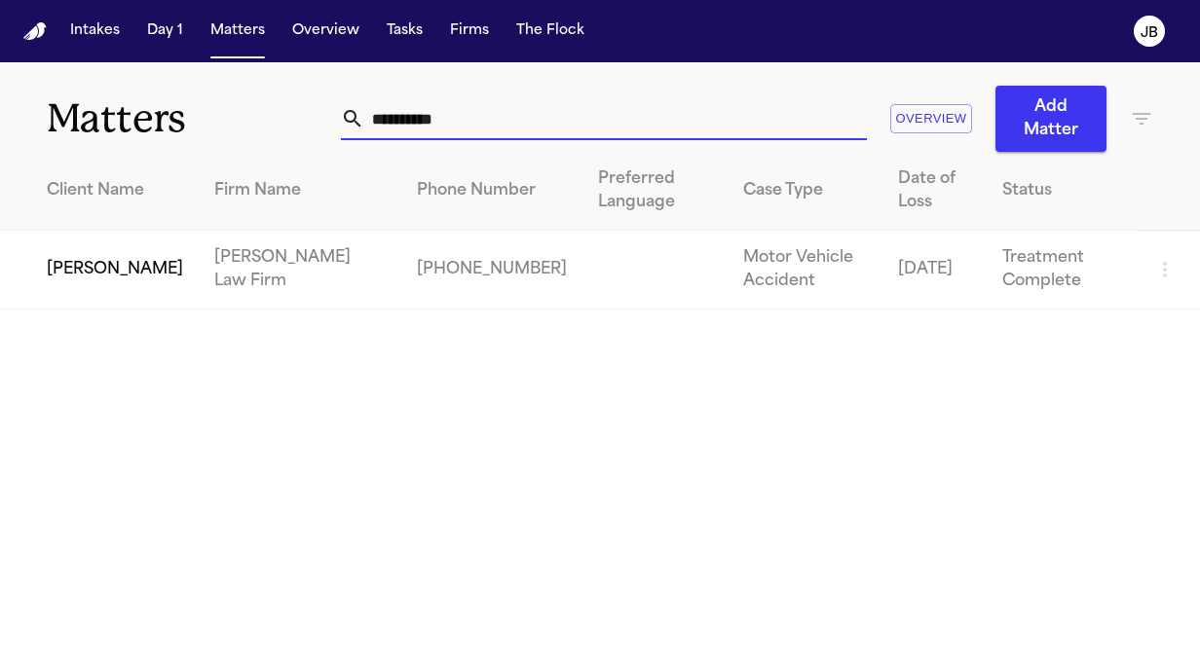
type input "**********"
click at [44, 299] on td "[PERSON_NAME]" at bounding box center [99, 270] width 199 height 79
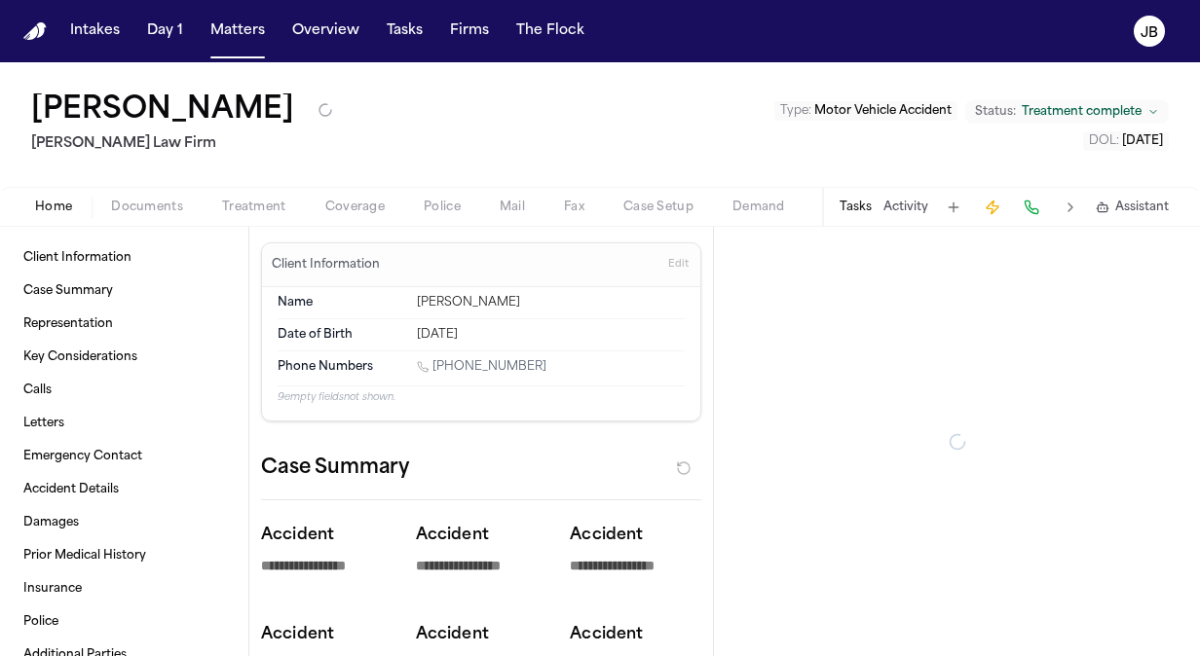
type textarea "*"
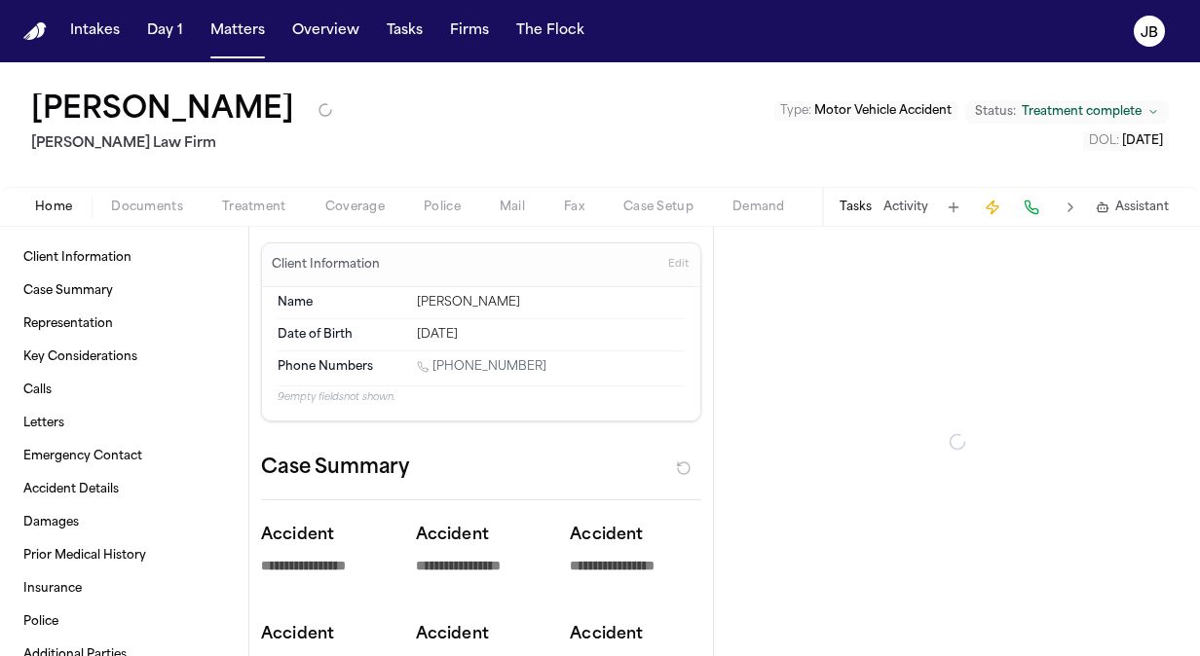
type textarea "*"
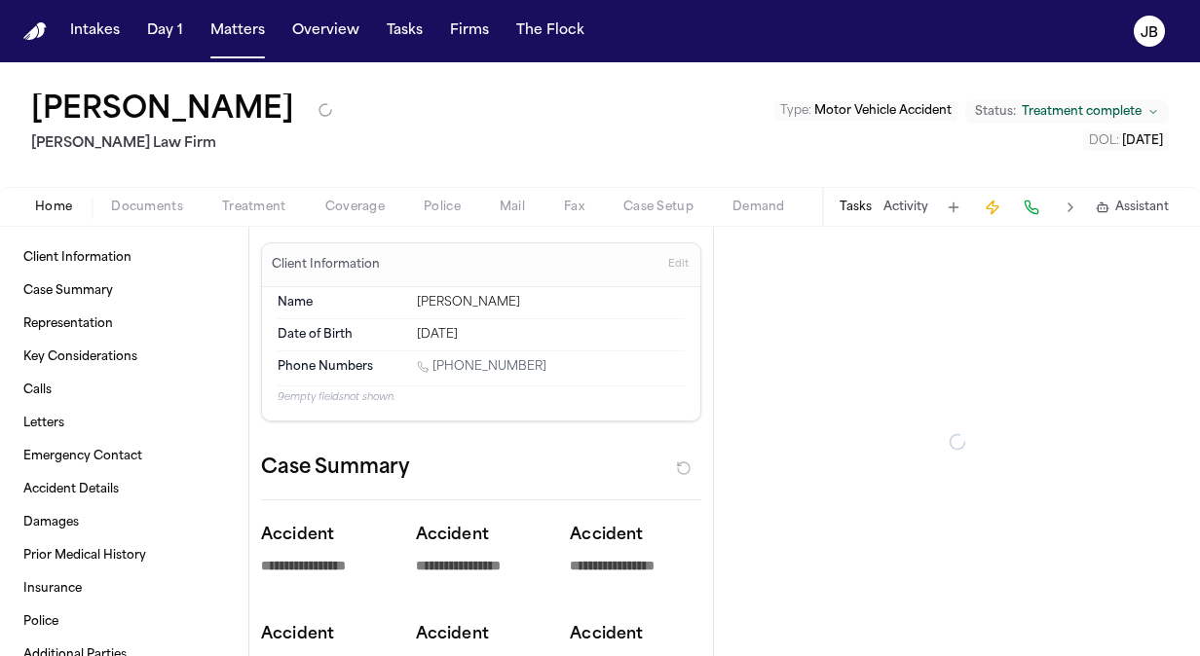
type textarea "*"
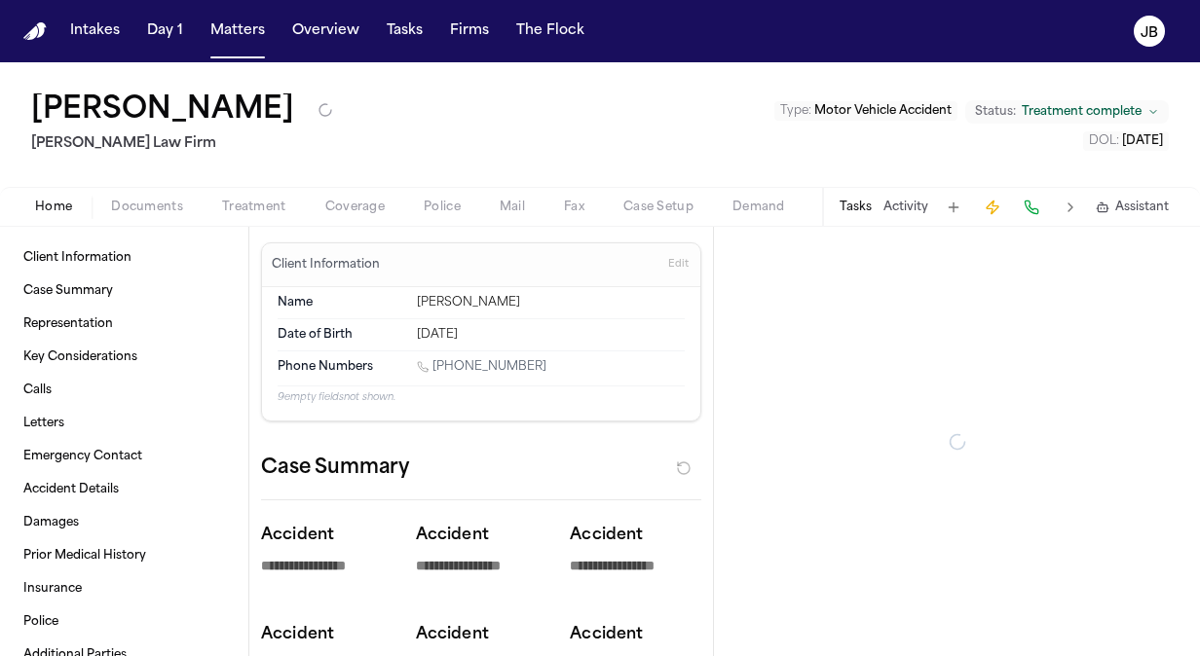
type textarea "*"
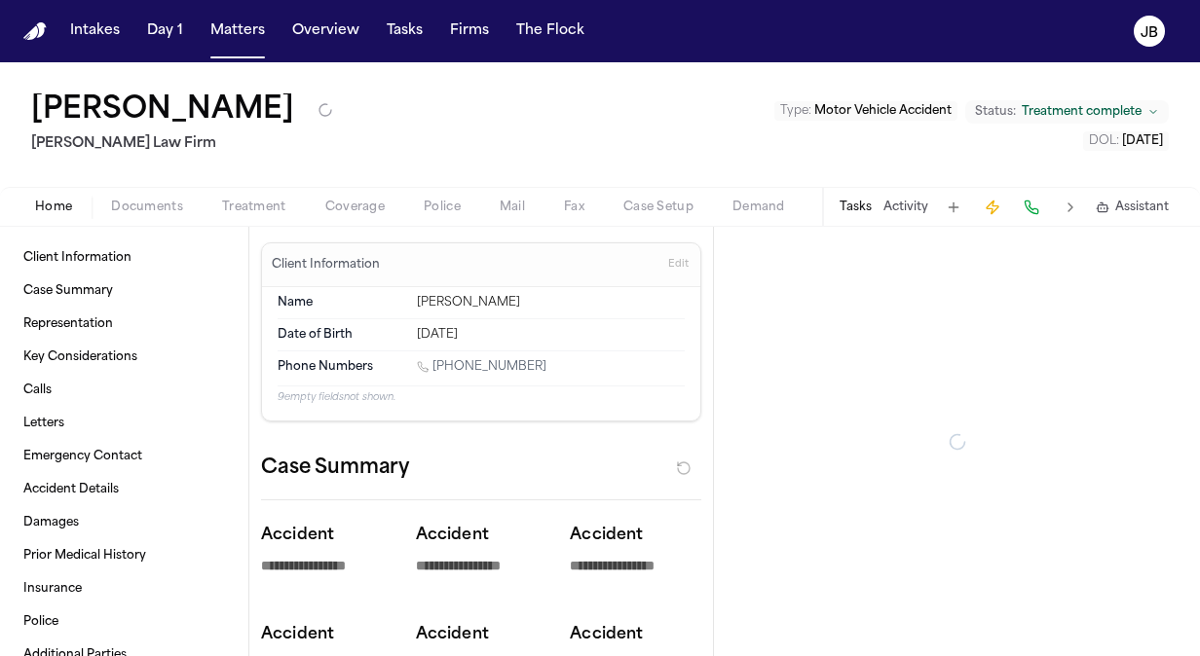
type textarea "*"
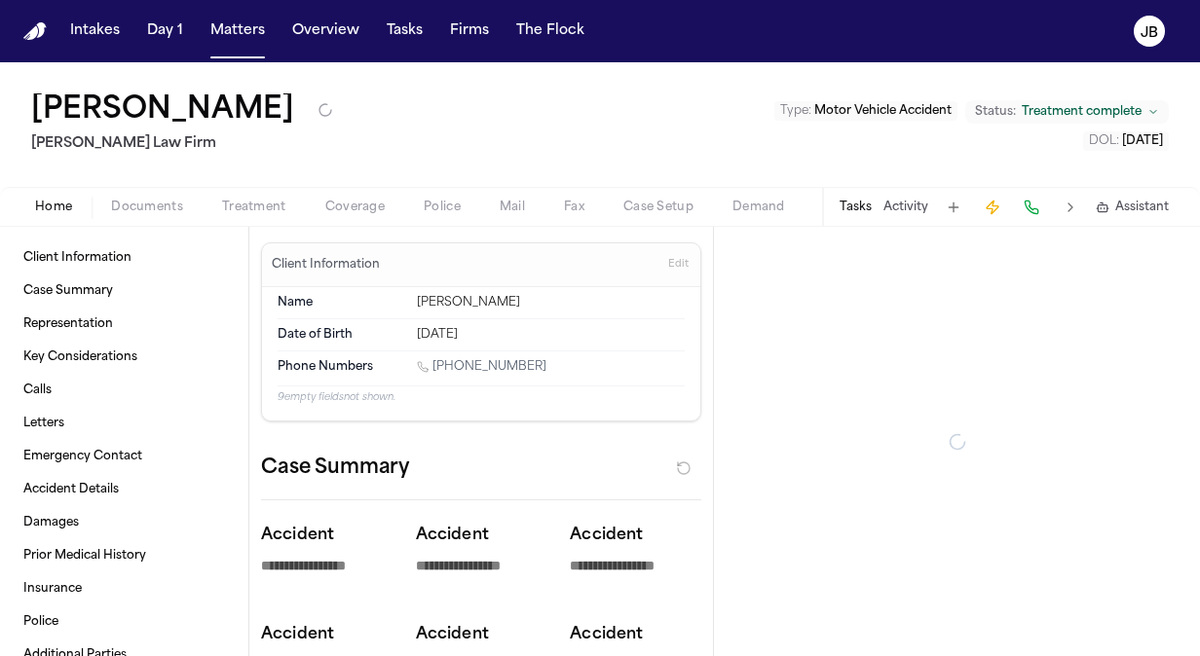
type textarea "*"
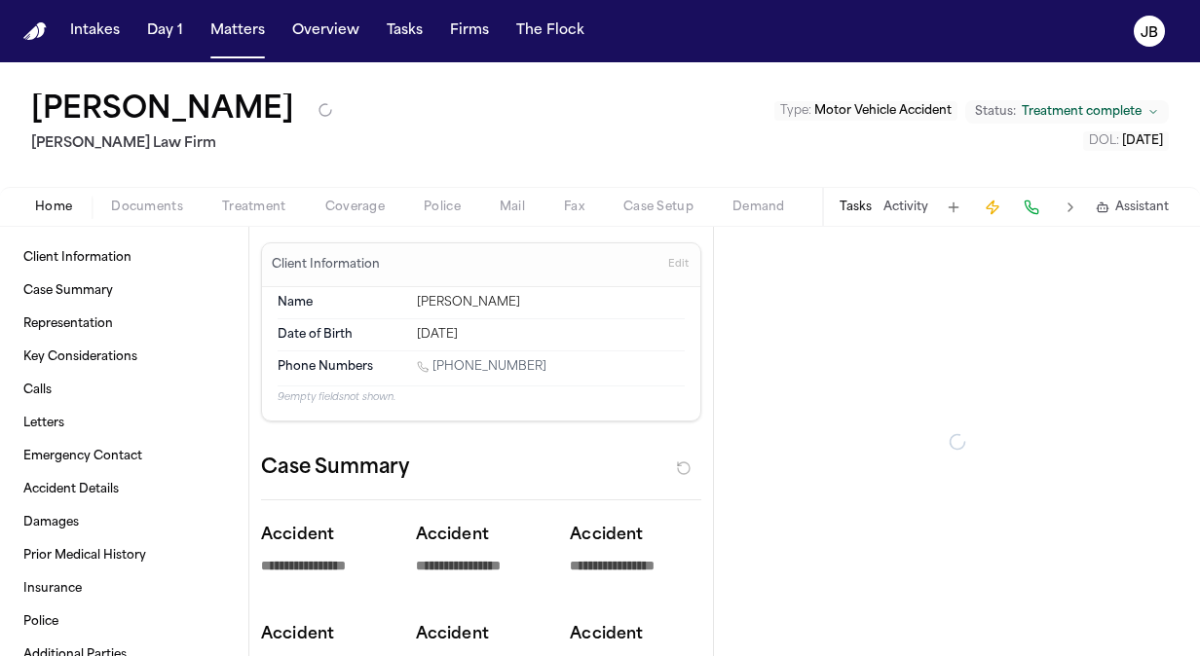
type textarea "*"
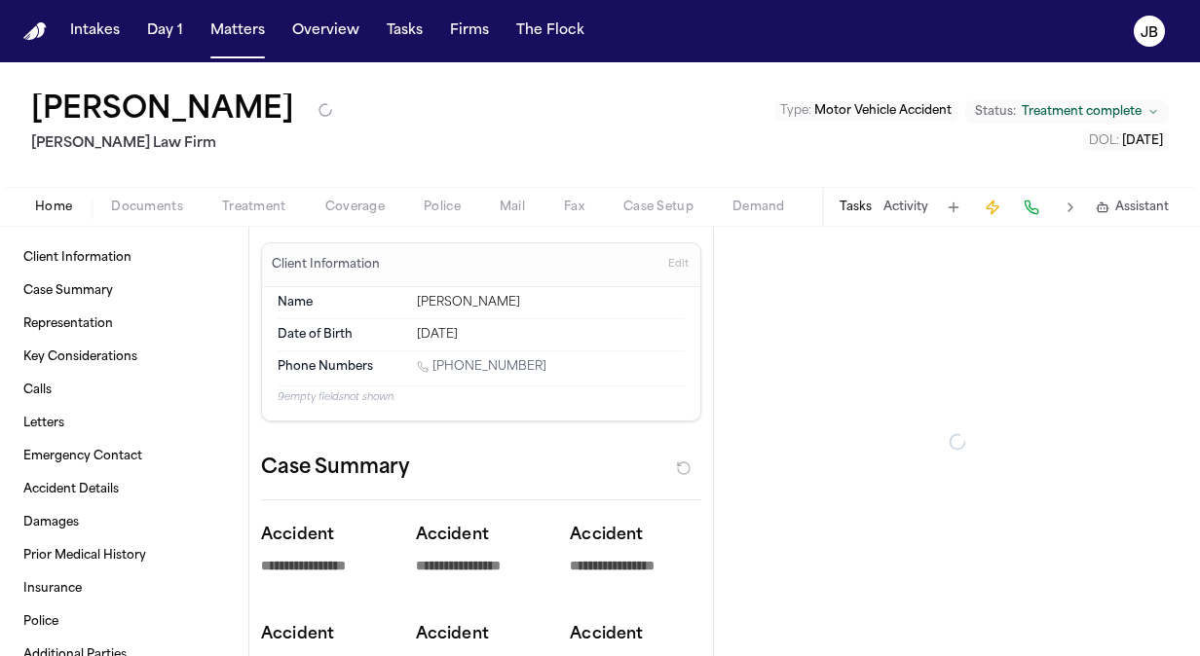
type textarea "*"
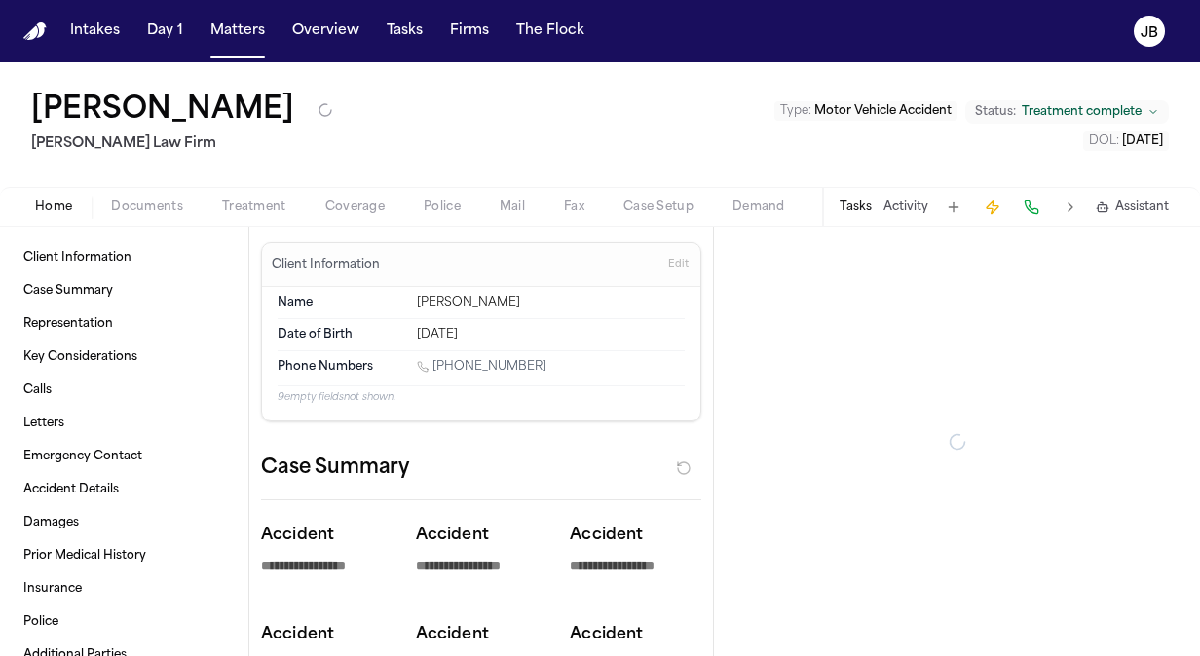
type textarea "*"
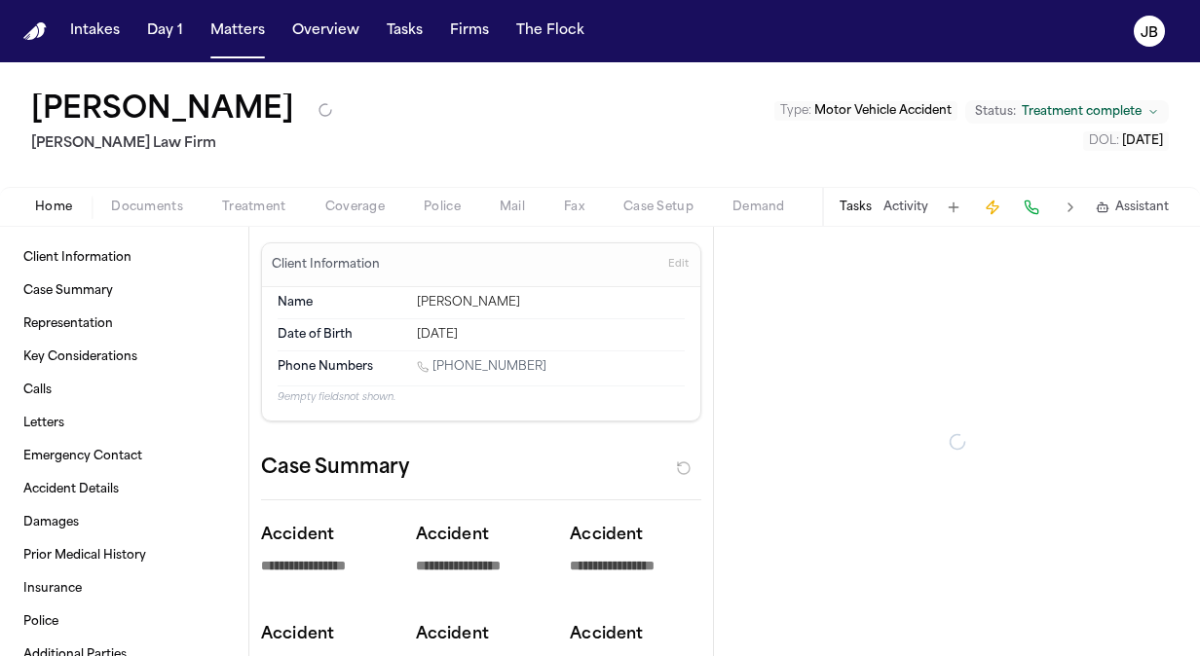
type textarea "*"
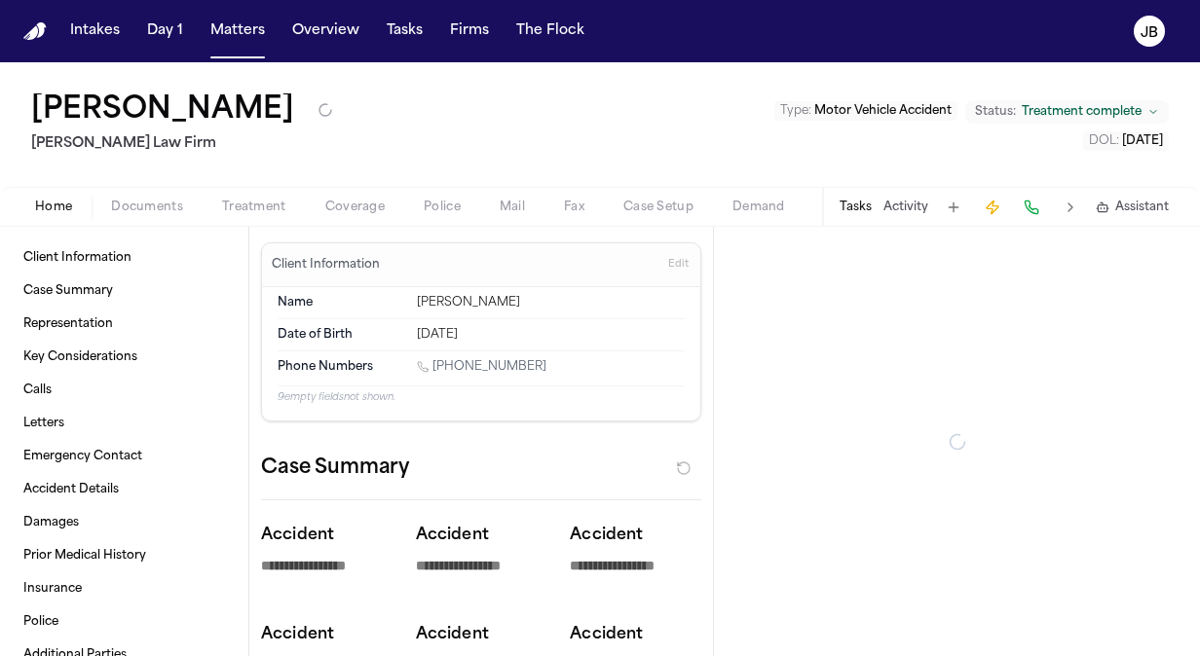
type textarea "*"
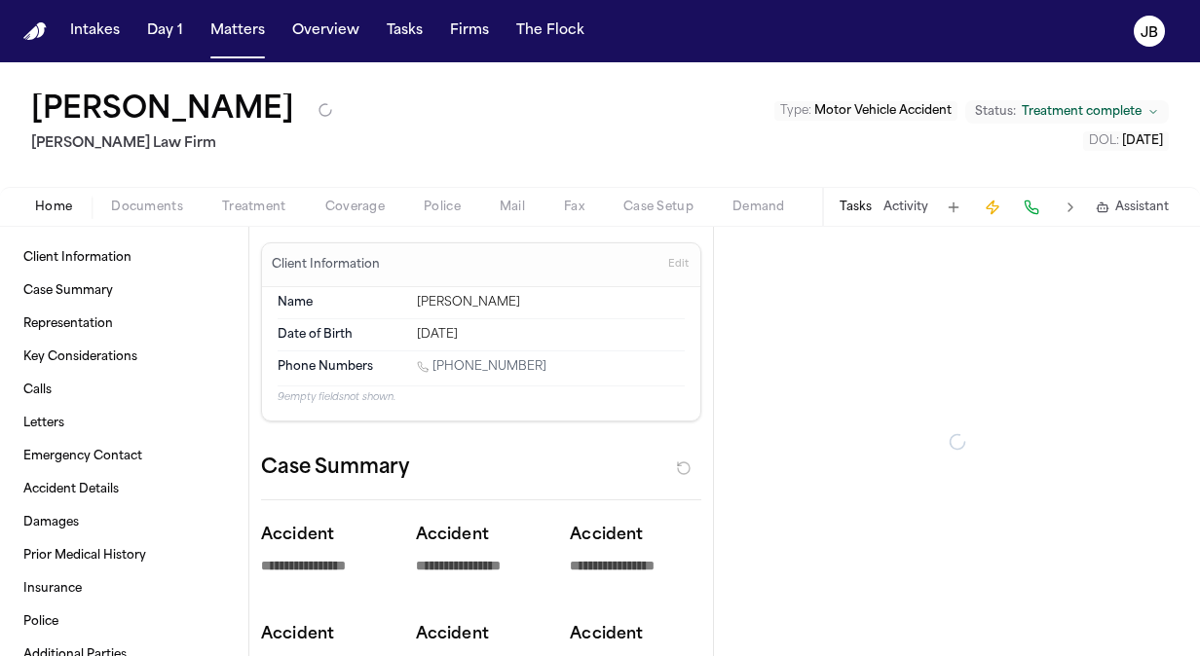
type textarea "*"
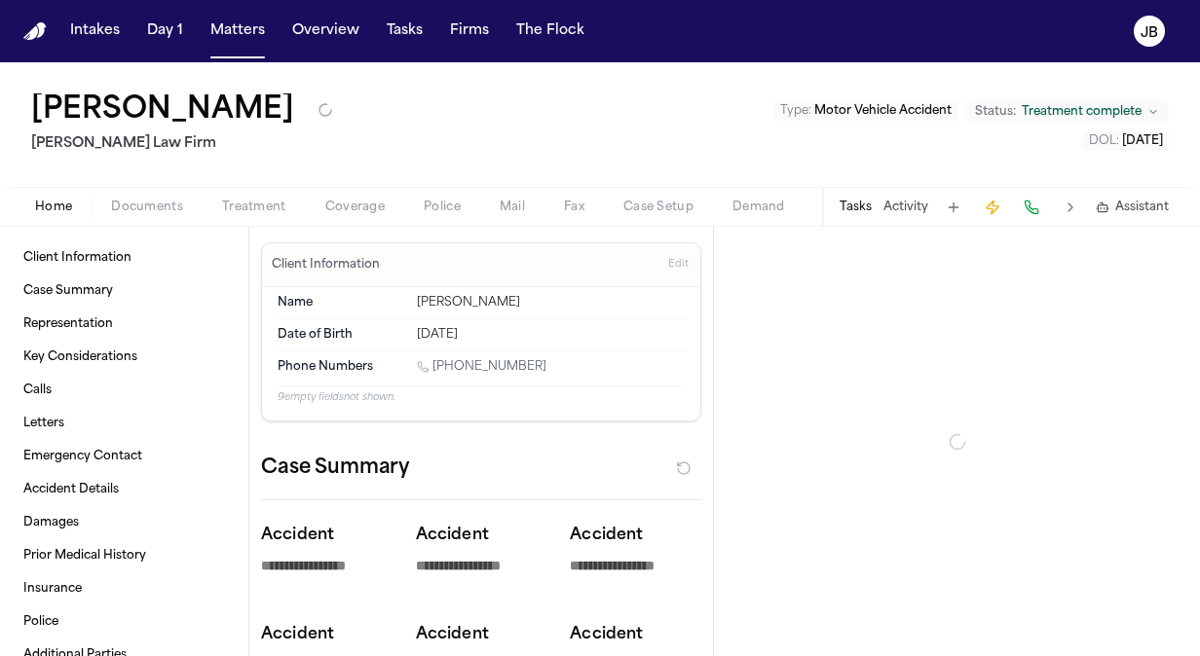
type textarea "*"
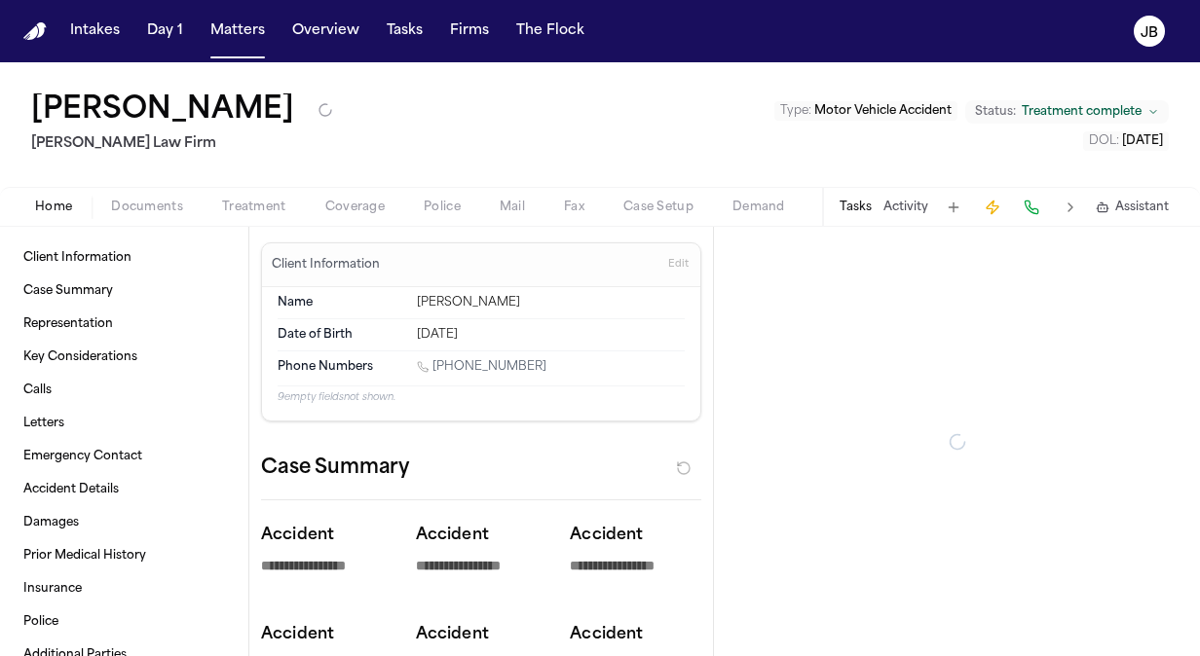
type textarea "*"
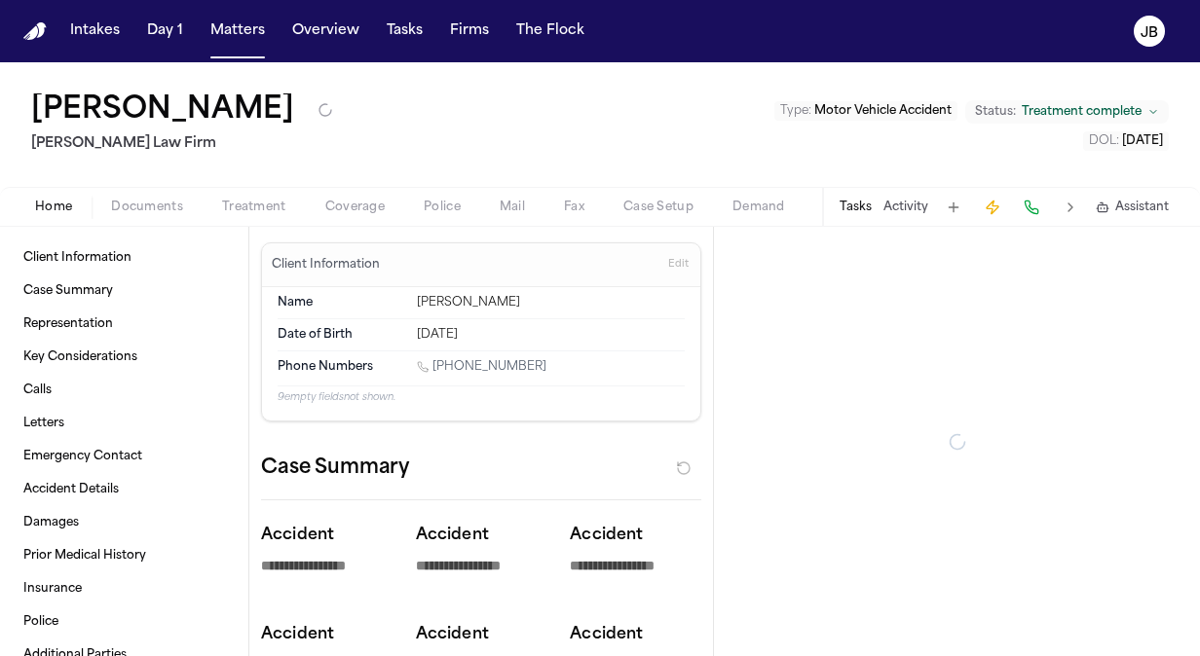
type textarea "*"
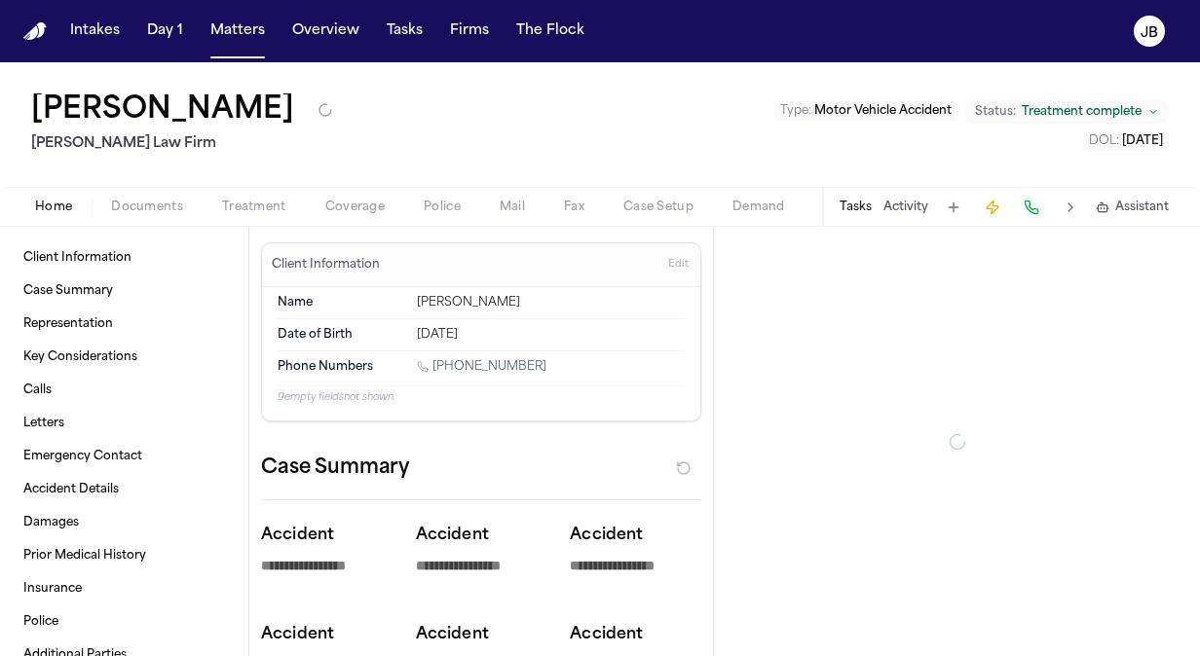
type textarea "*"
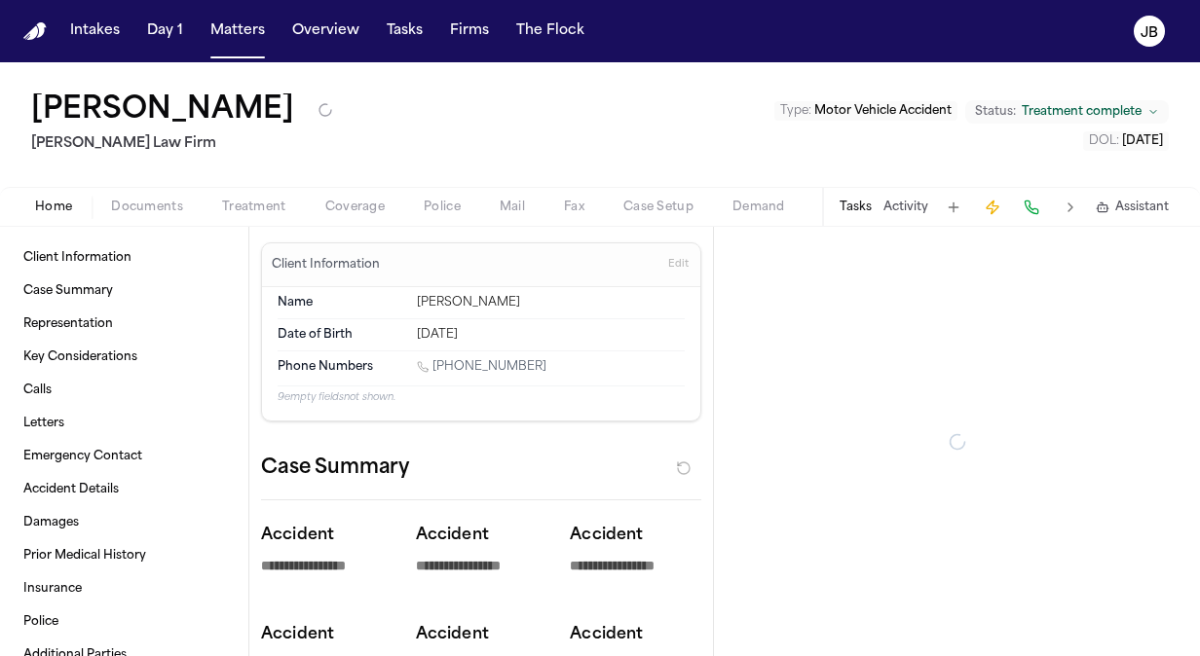
type textarea "*"
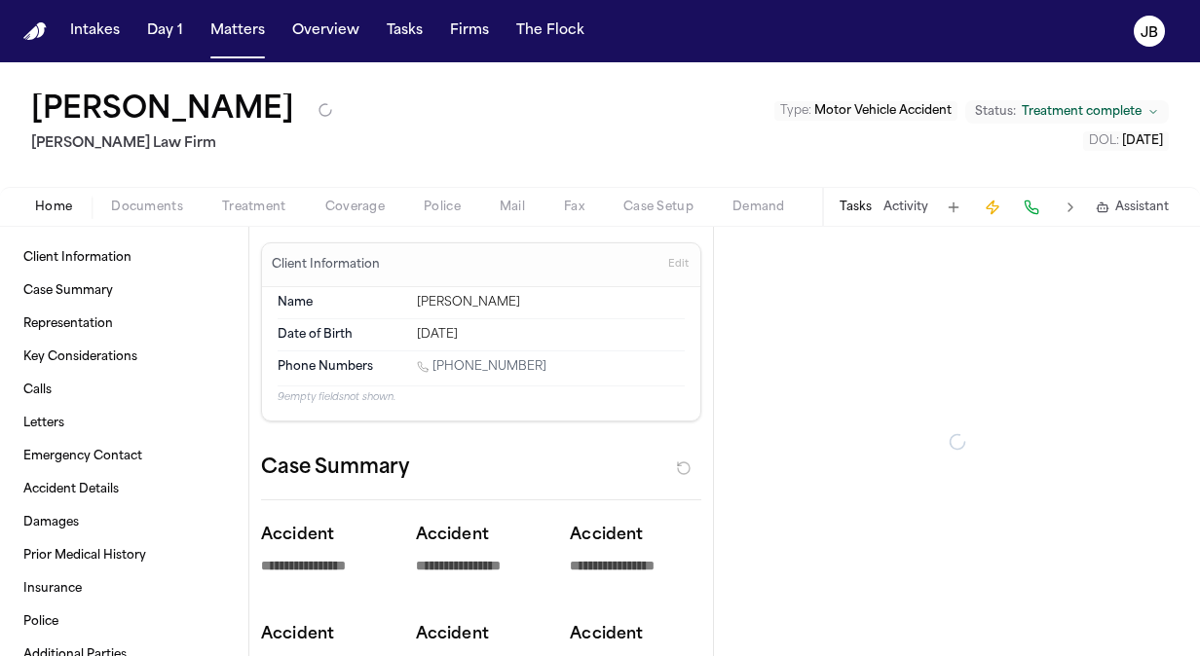
type textarea "*"
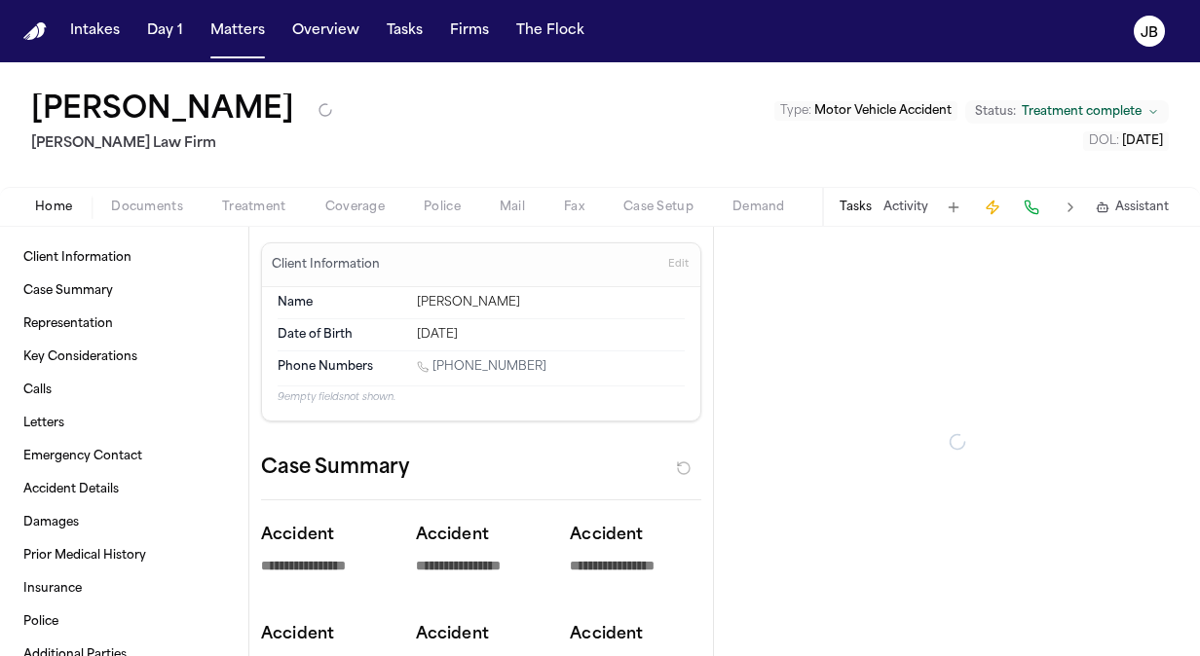
type textarea "*"
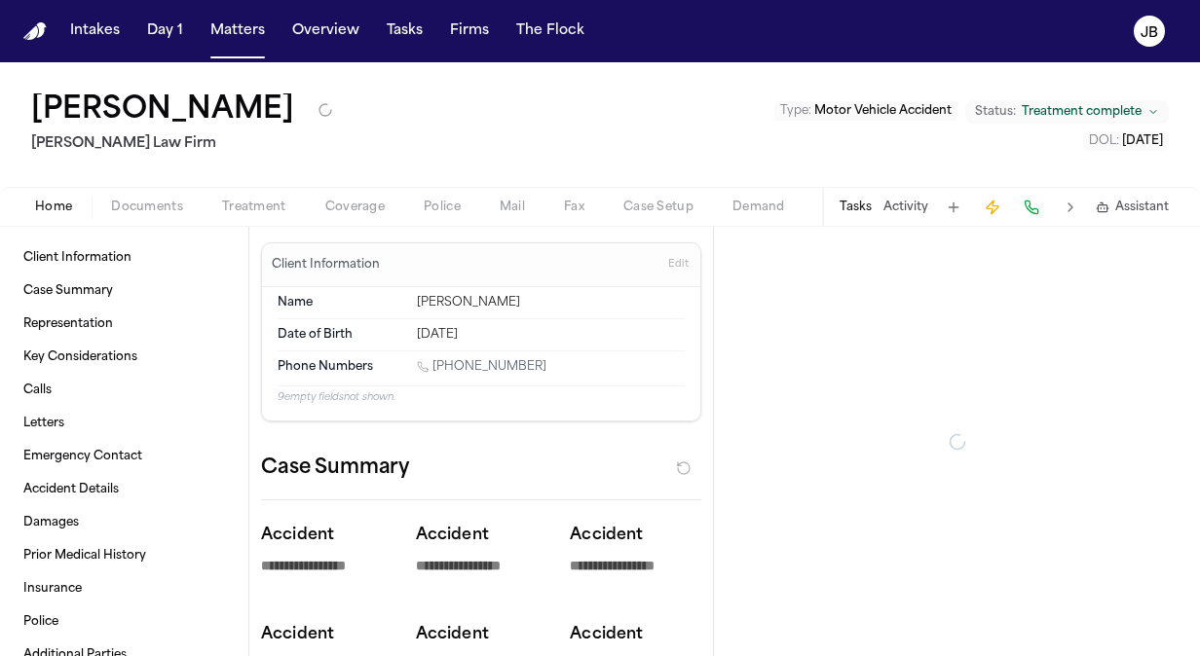
type textarea "*"
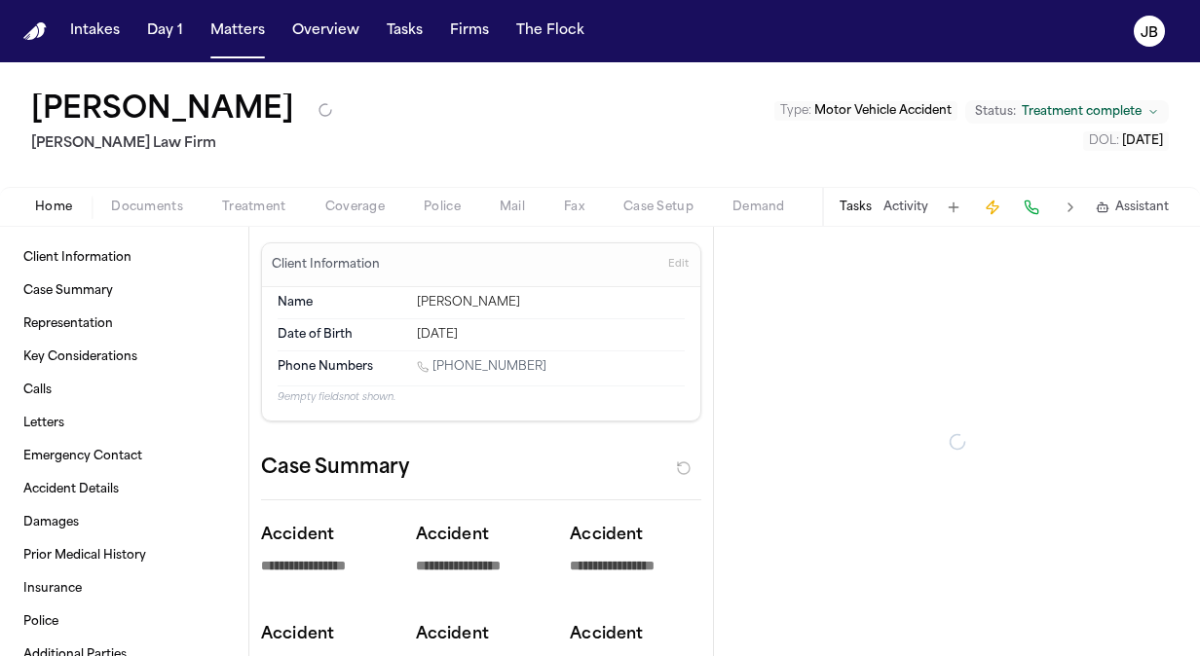
type textarea "*"
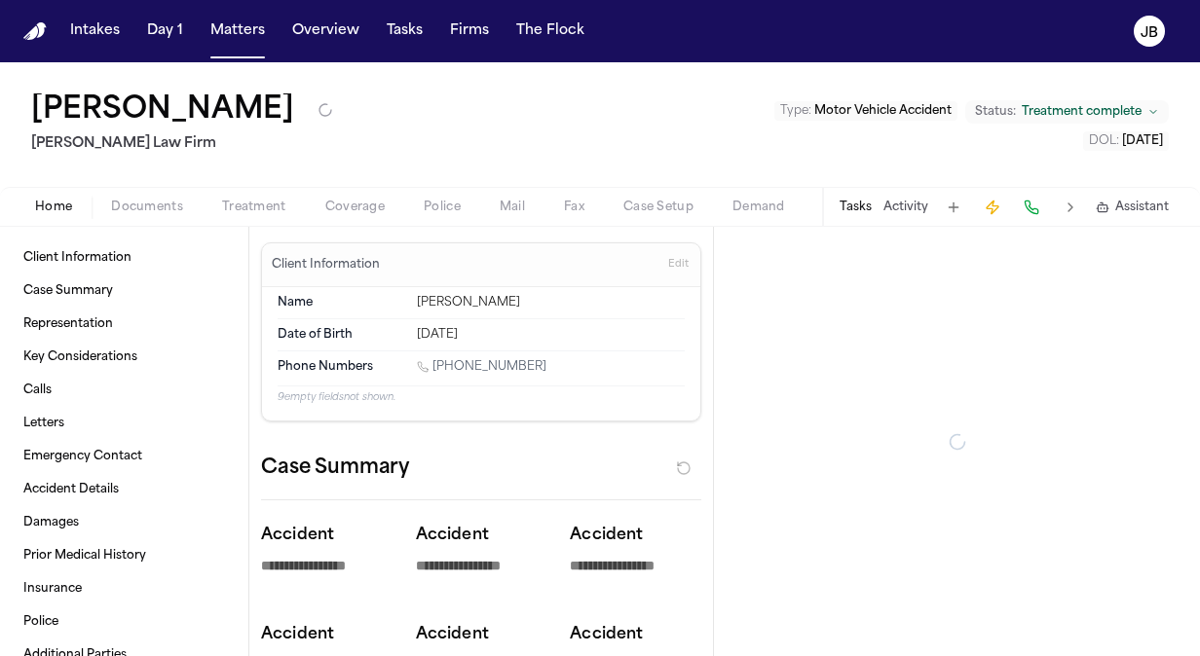
type textarea "*"
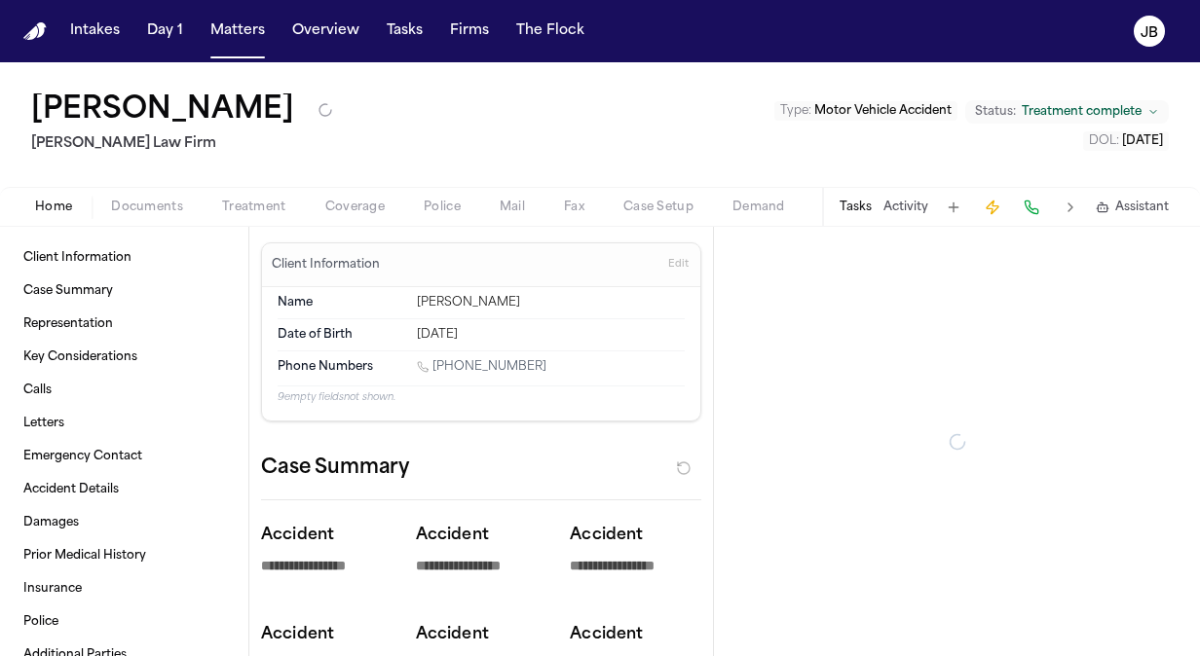
type textarea "*"
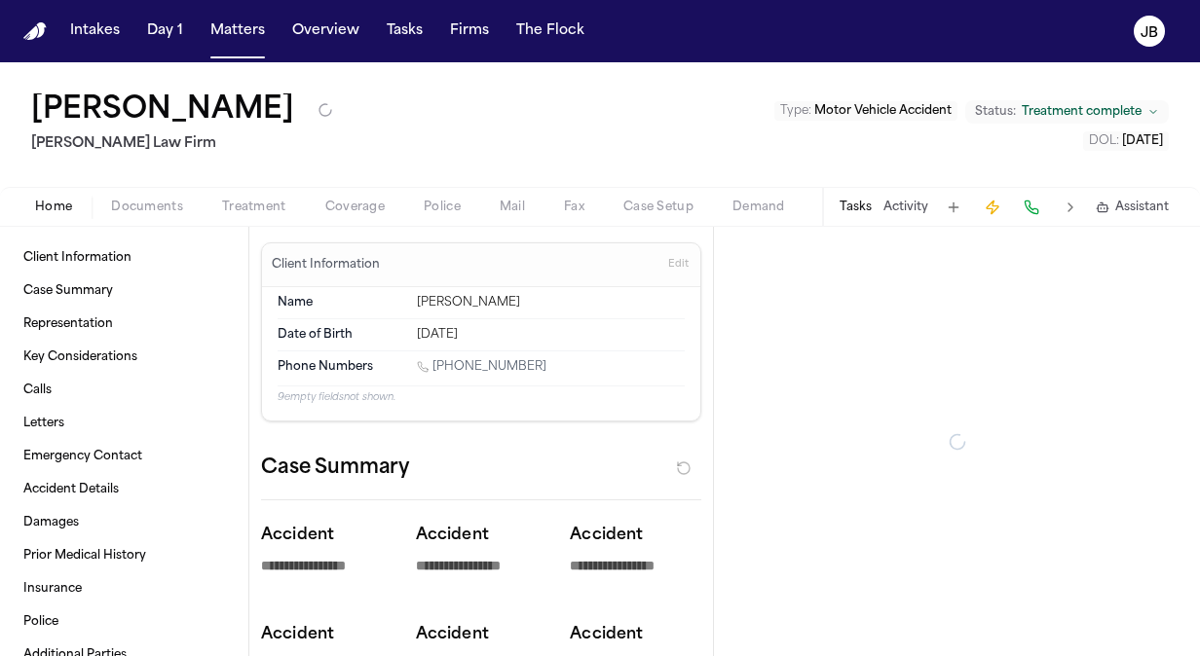
type textarea "*"
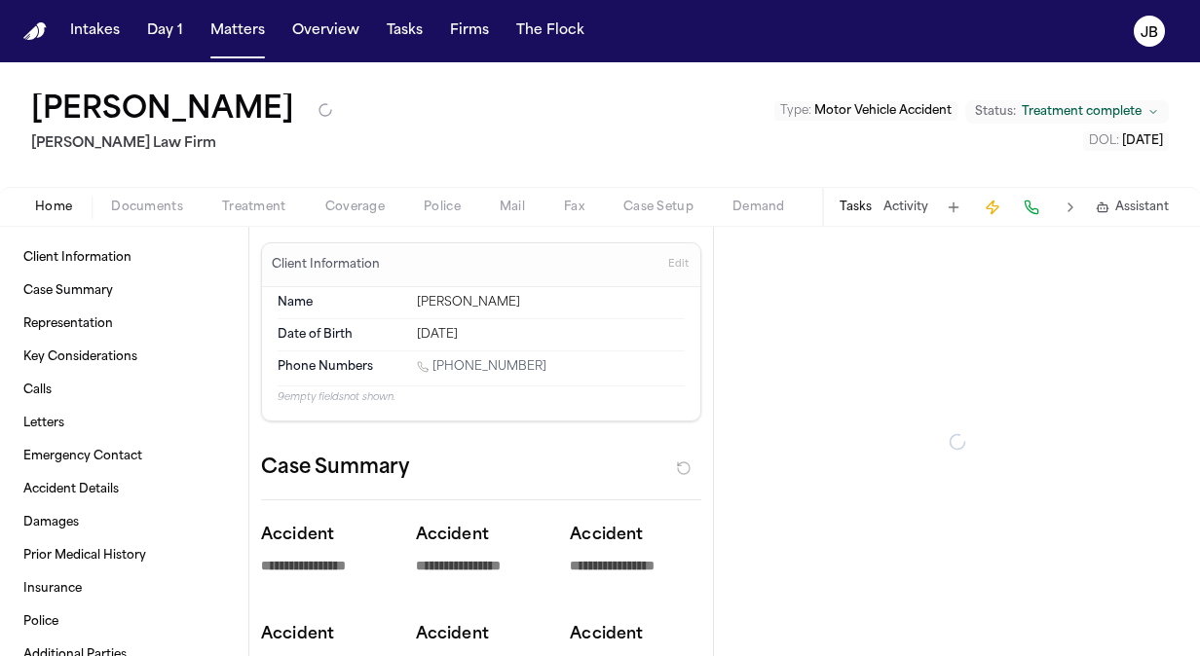
type textarea "*"
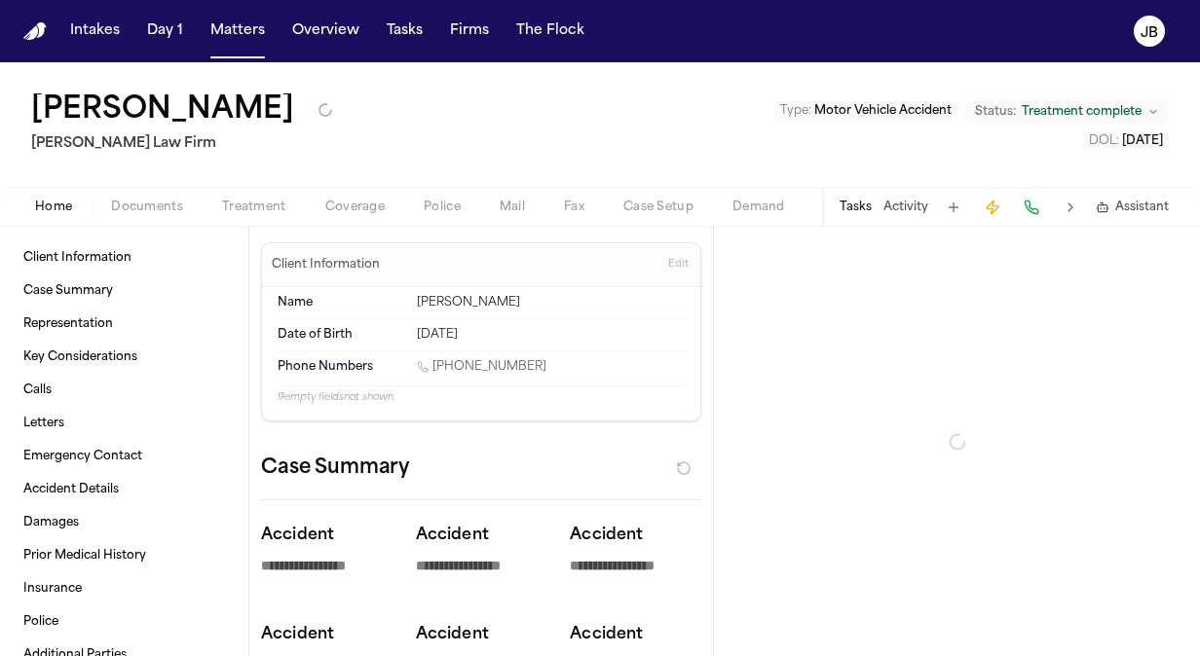
type textarea "*"
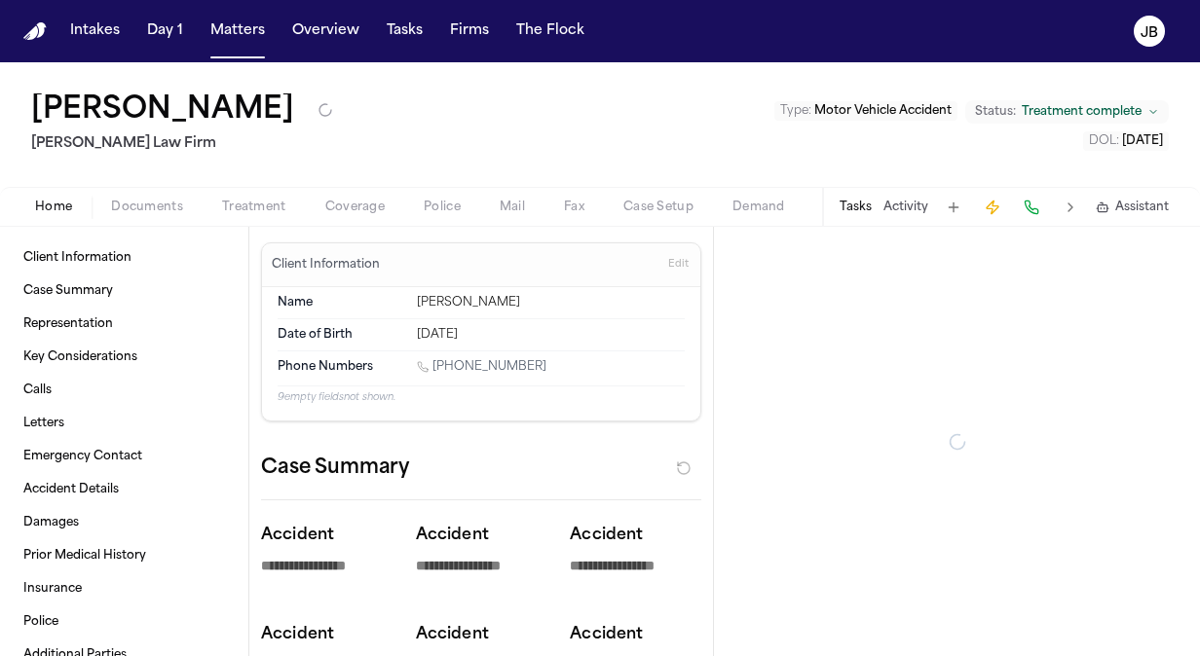
type textarea "*"
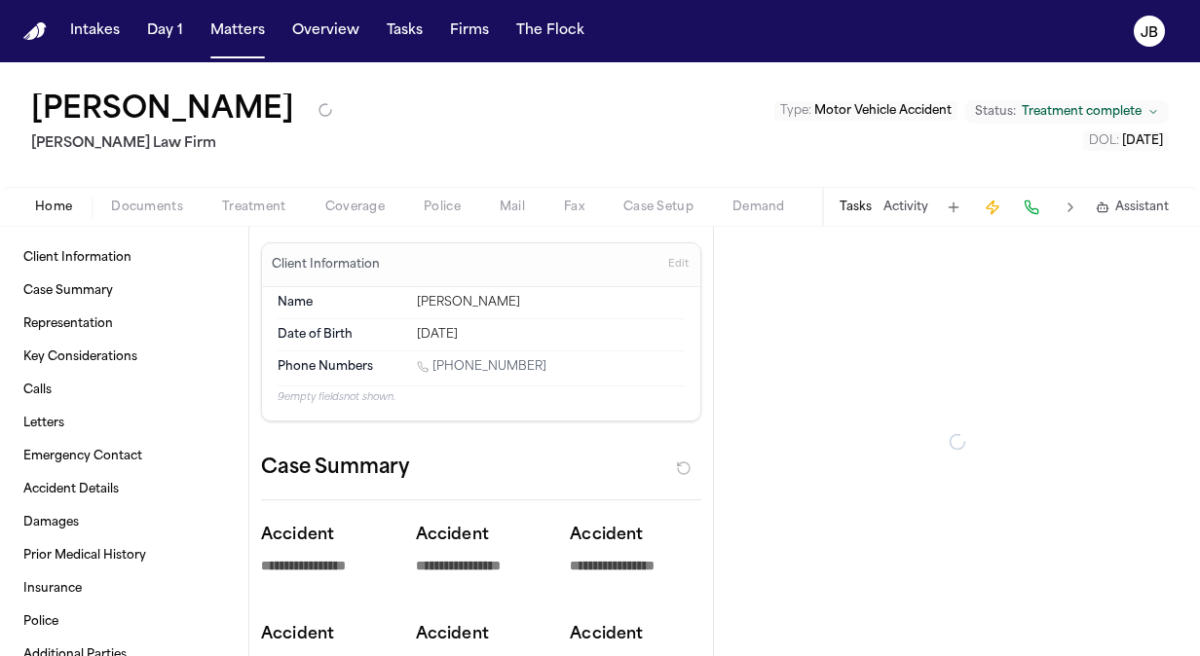
type textarea "*"
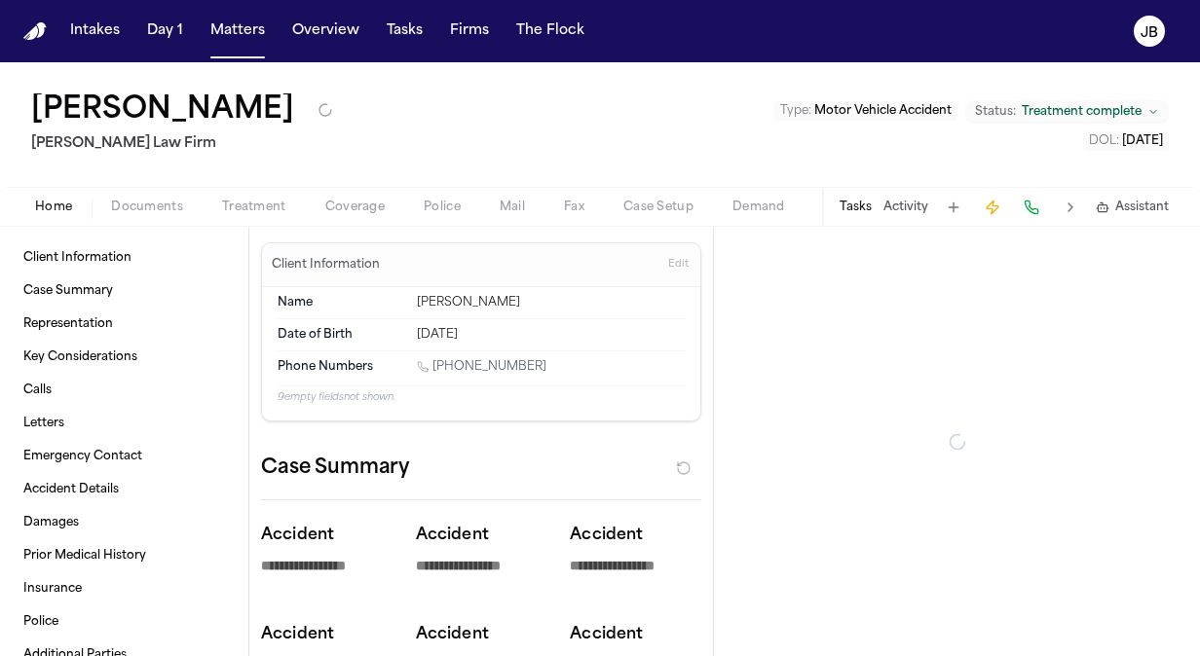
type textarea "*"
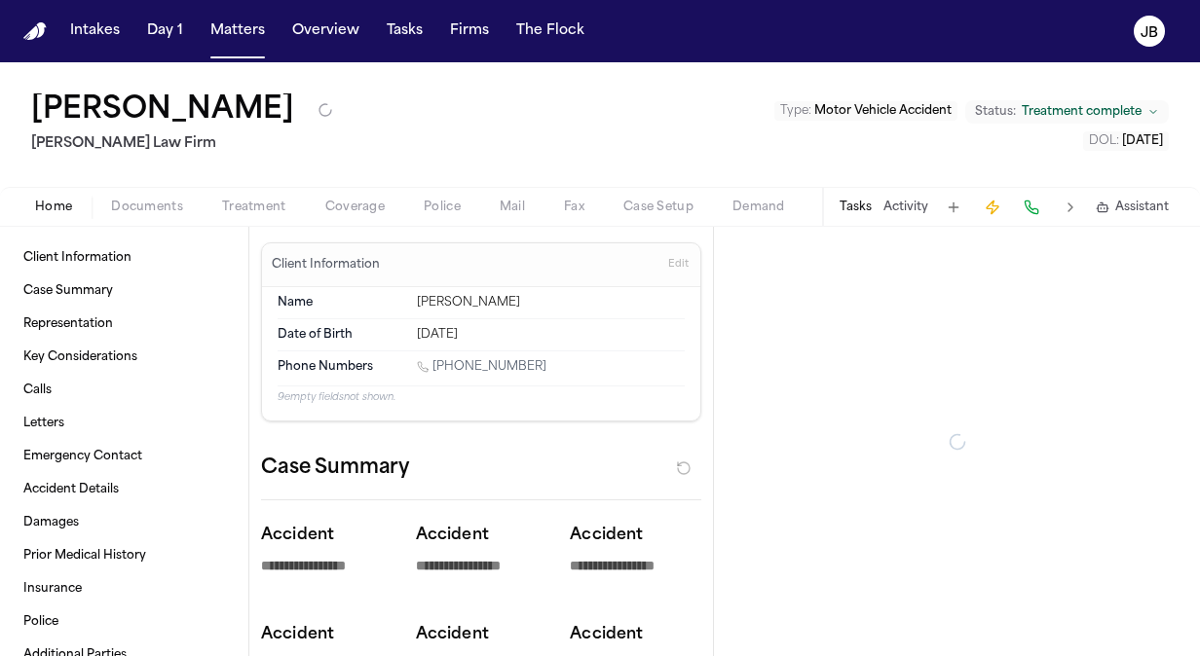
type textarea "*"
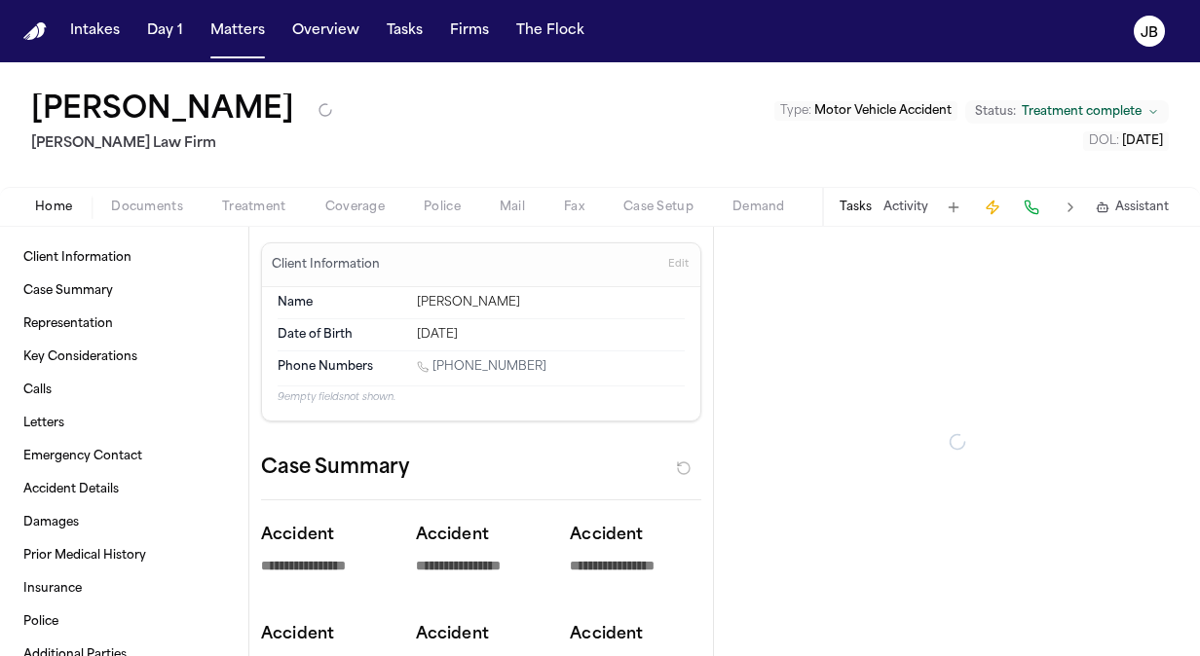
type textarea "*"
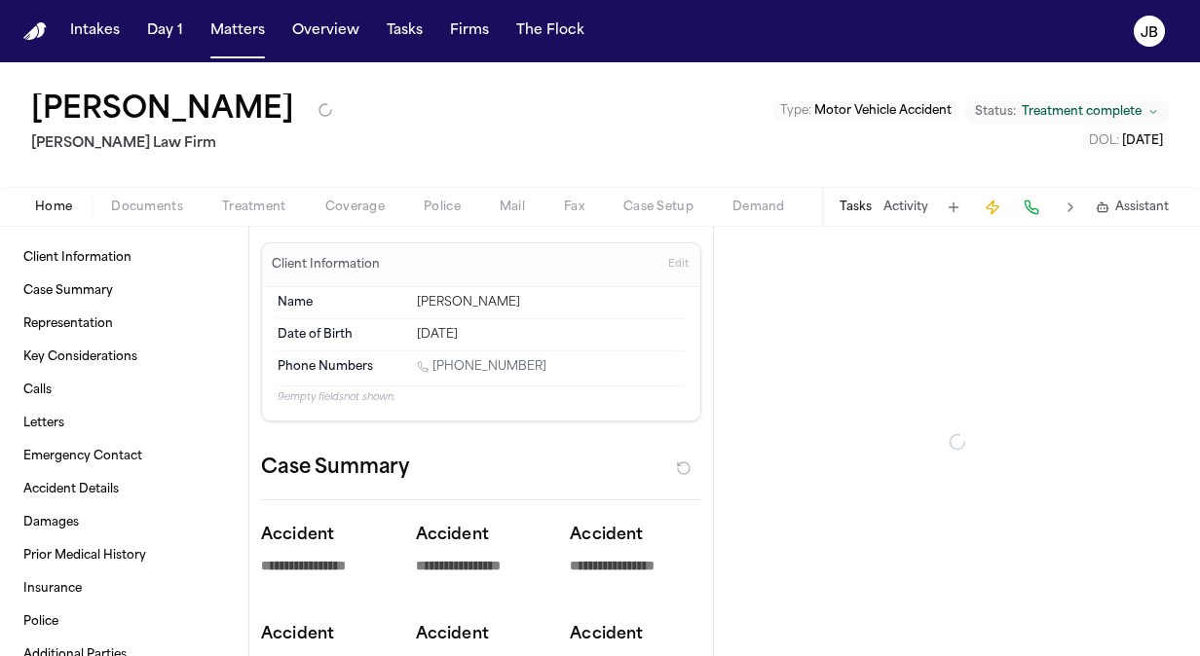
type textarea "*"
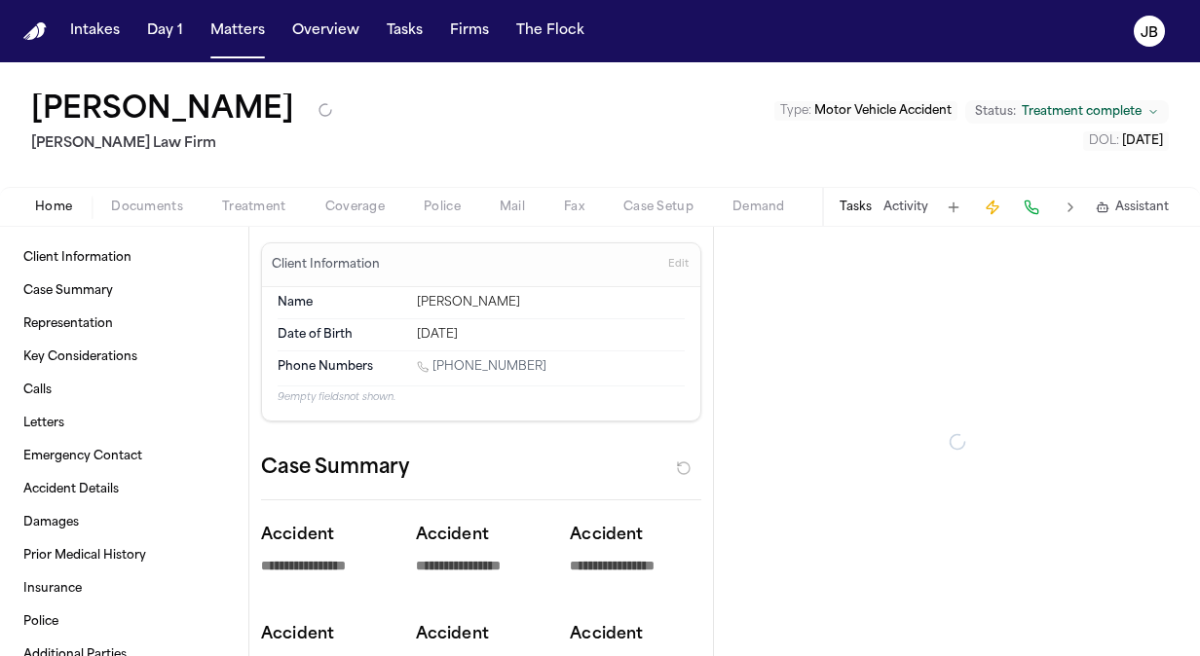
type textarea "*"
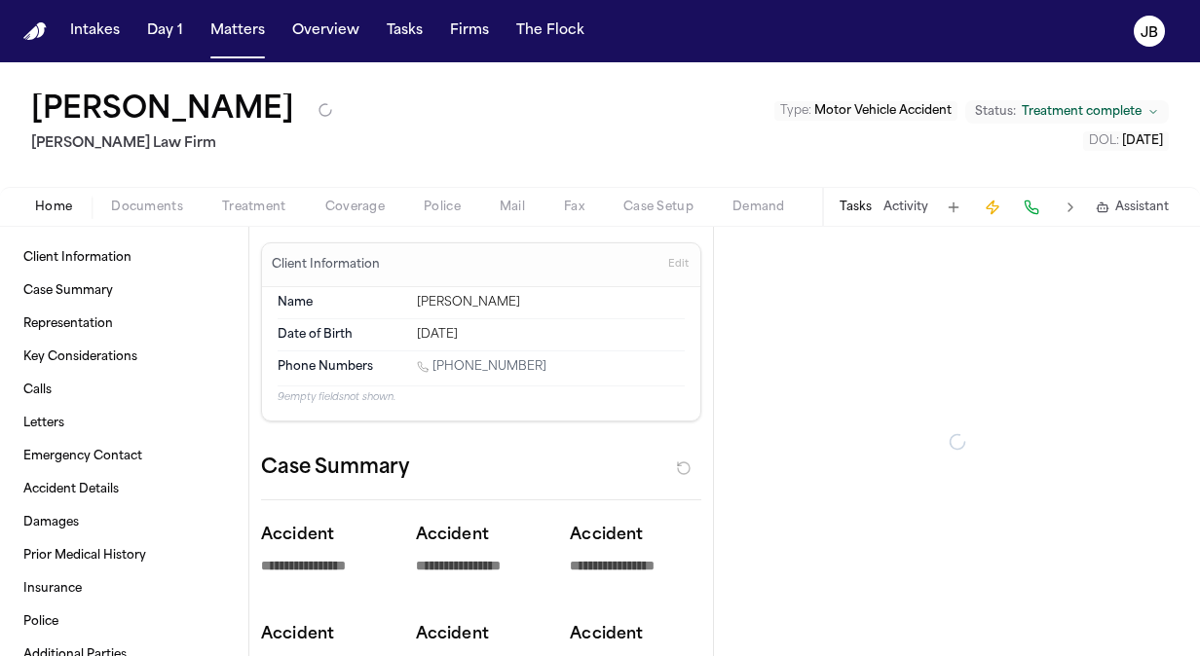
type textarea "*"
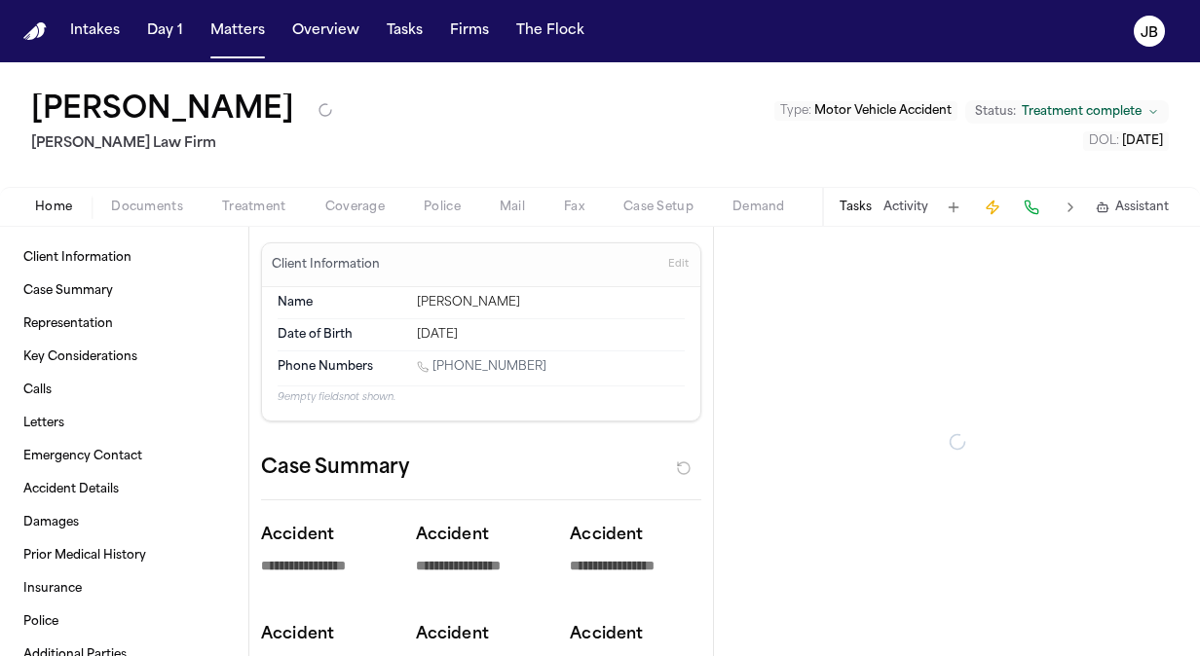
type textarea "*"
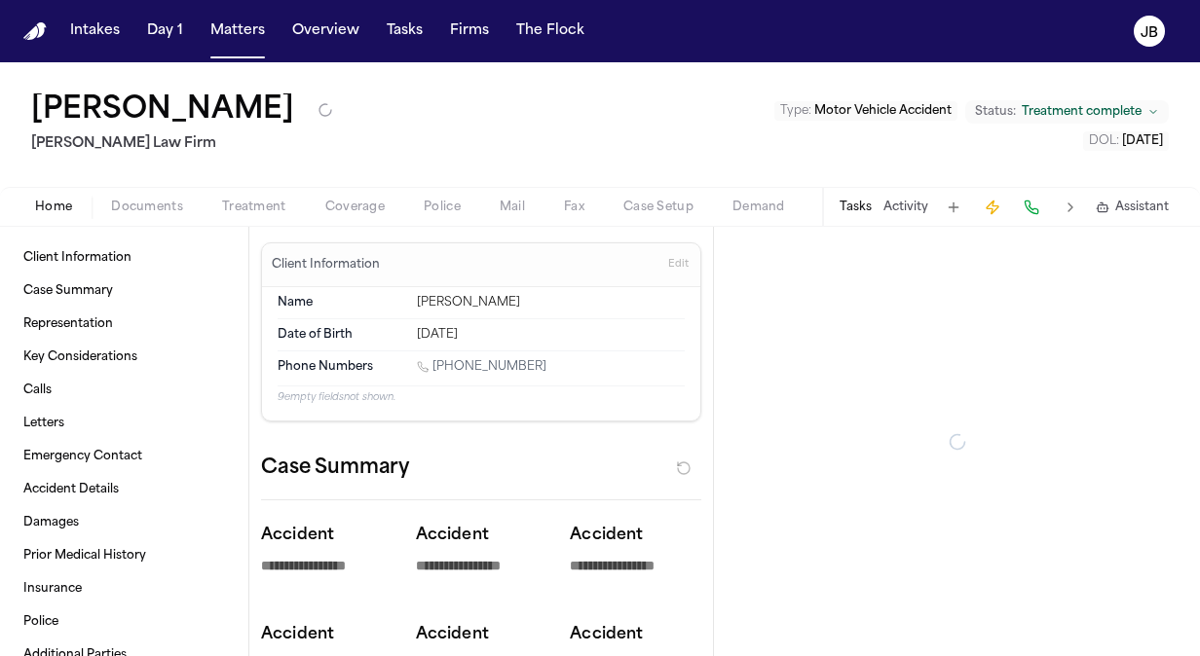
type textarea "*"
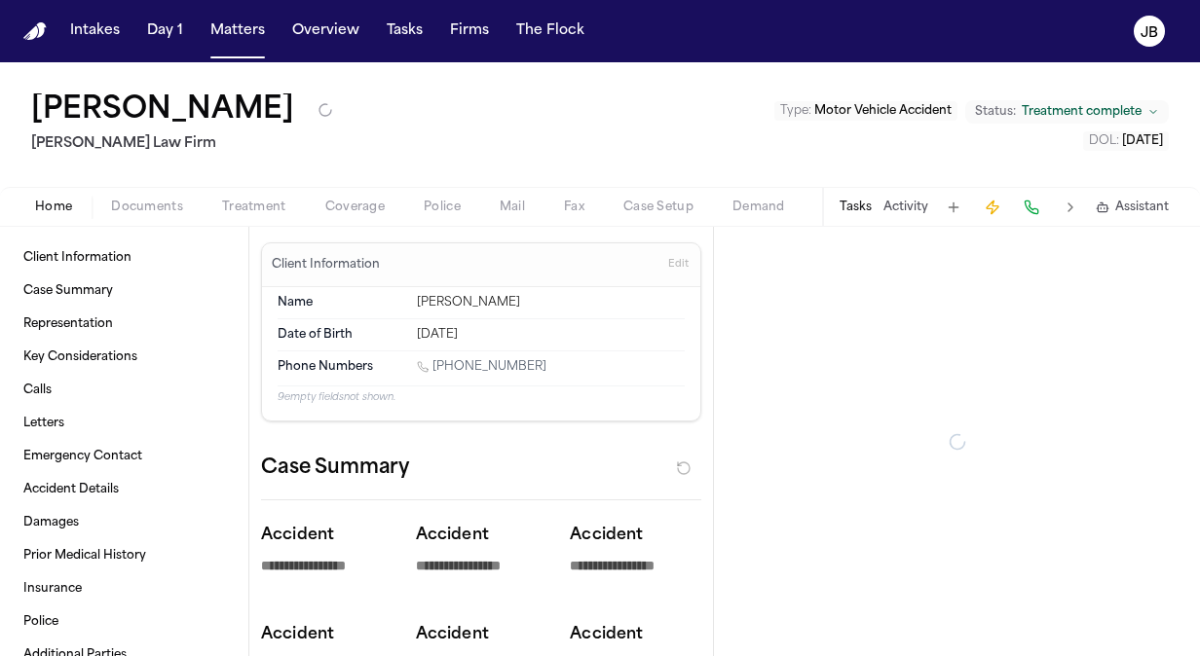
type textarea "*"
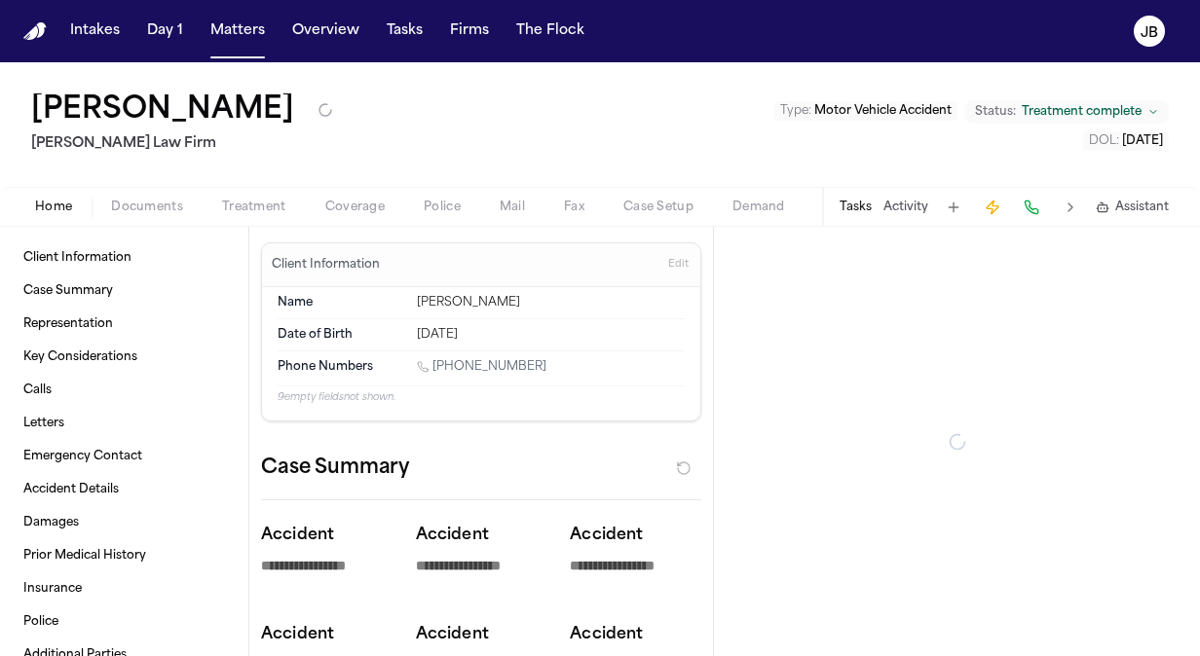
type textarea "*"
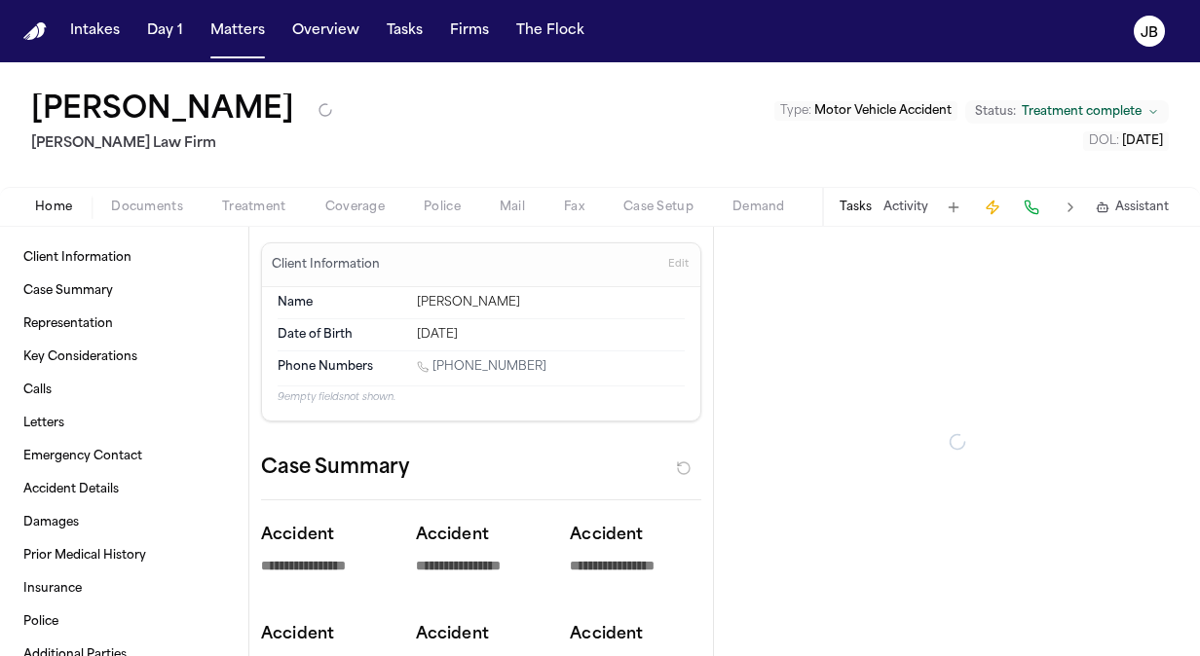
type textarea "*"
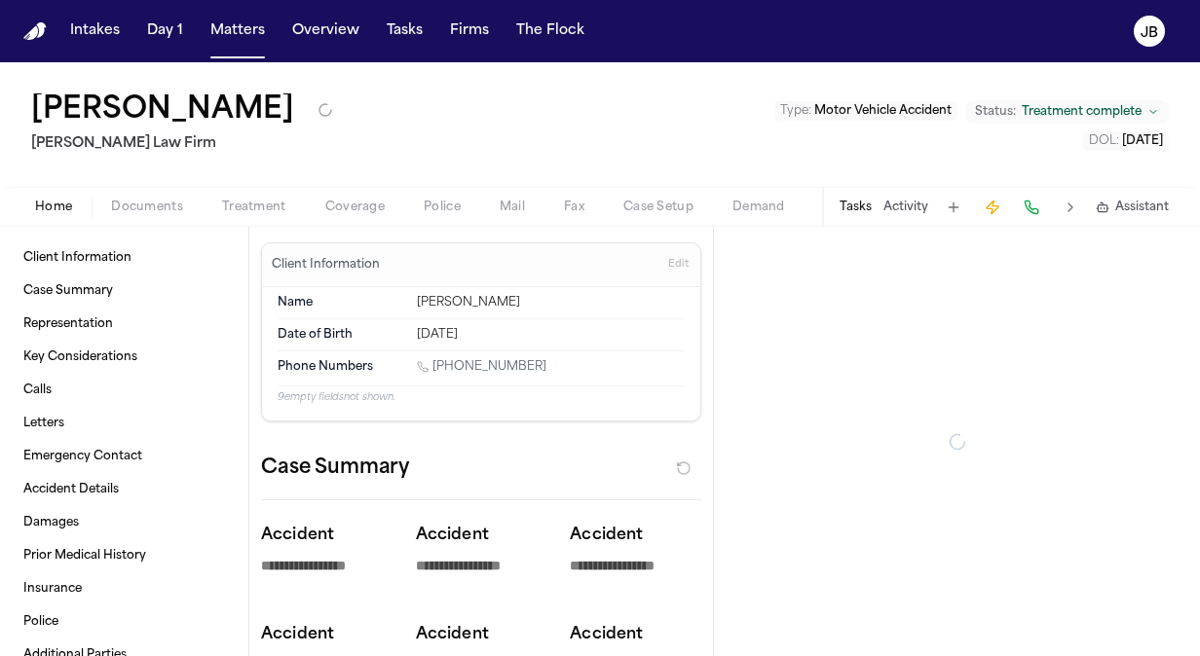
type textarea "*"
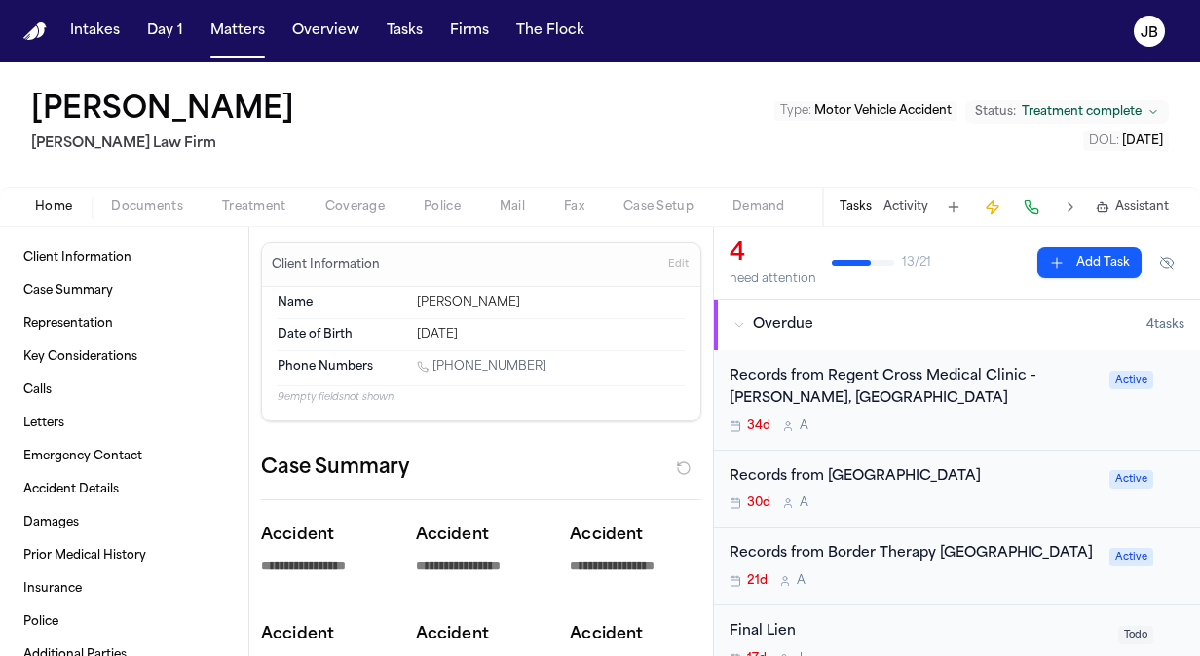
click at [326, 200] on span "Coverage" at bounding box center [354, 208] width 59 height 16
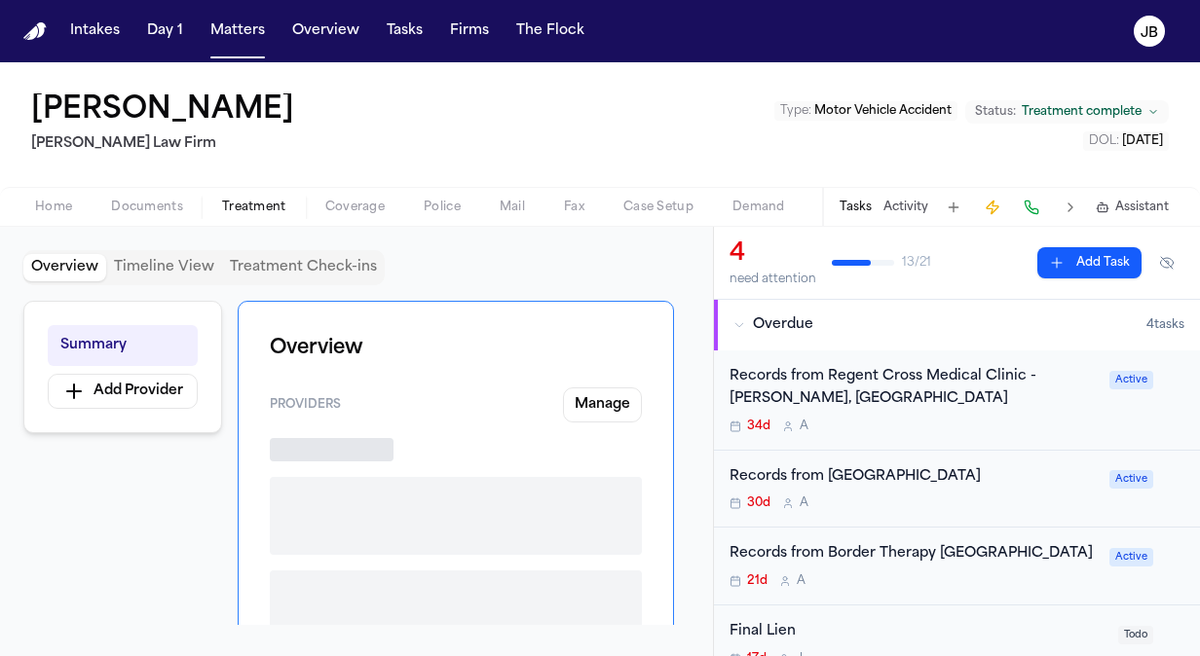
click at [238, 201] on span "Treatment" at bounding box center [254, 208] width 64 height 16
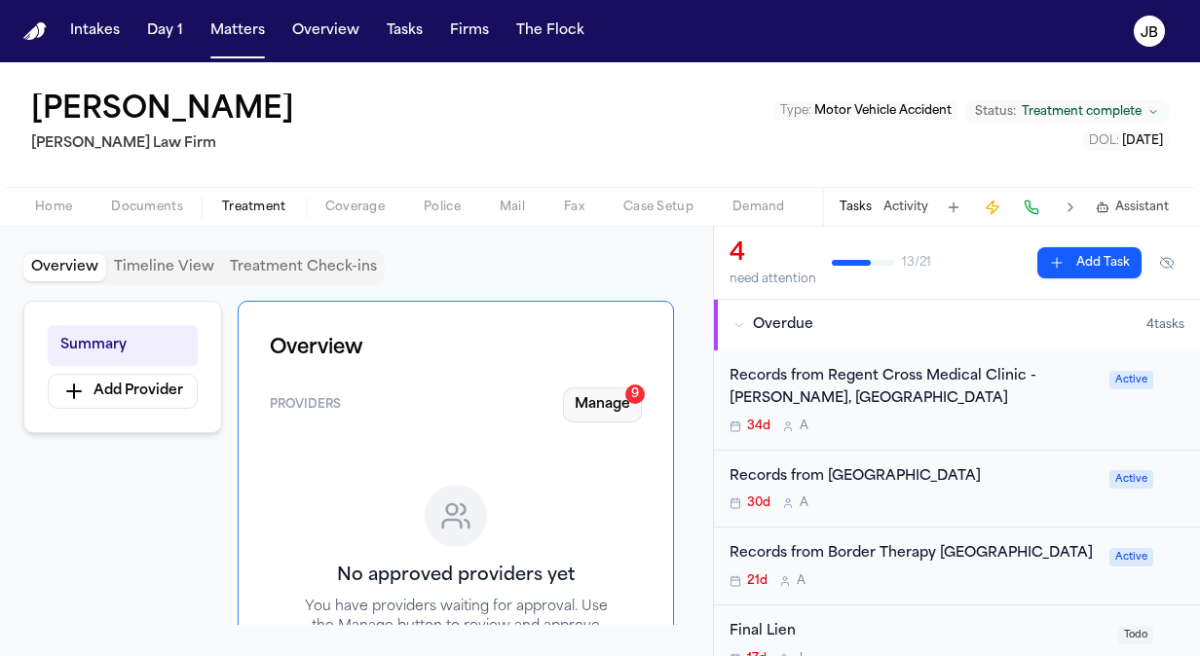
click at [603, 393] on button "Manage 9" at bounding box center [602, 405] width 79 height 35
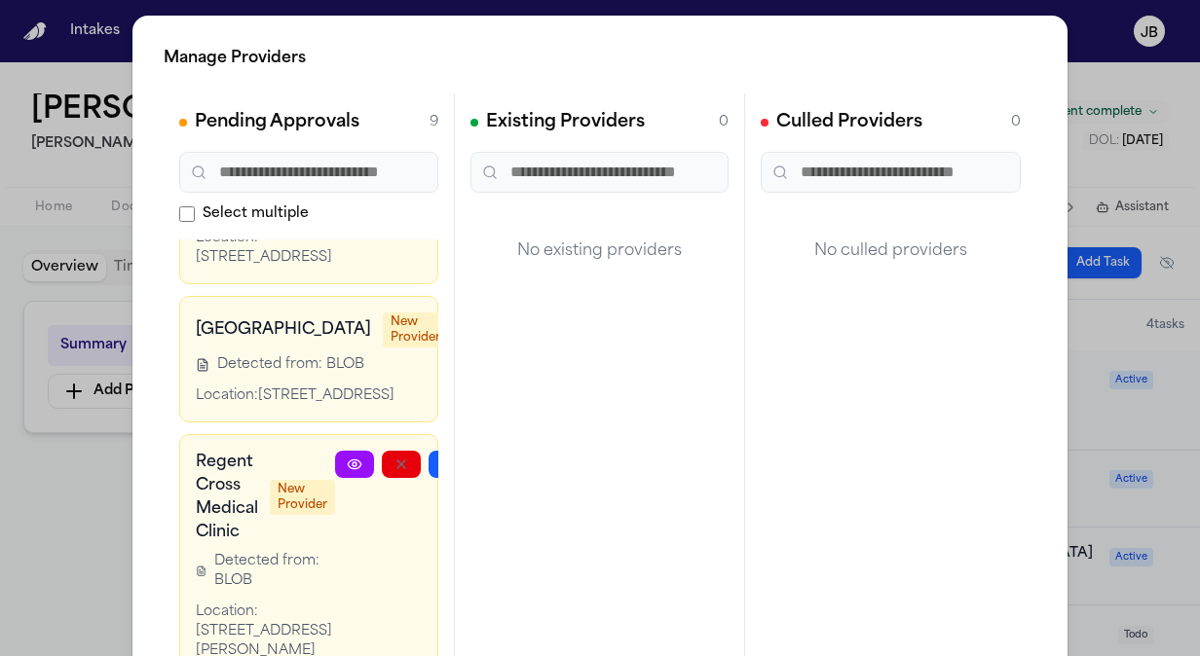
scroll to position [2011, 0]
click at [1097, 65] on div "Manage Providers Pending Approvals 9 Select multiple Spectrum Health (now Corew…" at bounding box center [600, 395] width 1200 height 791
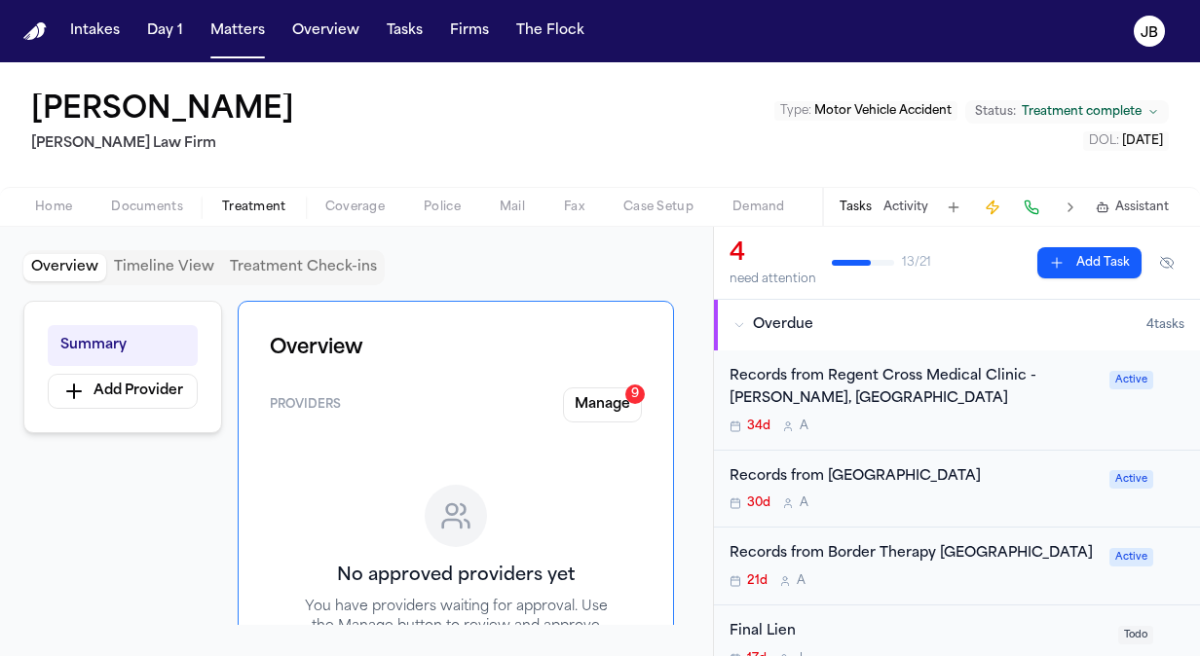
click at [908, 204] on button "Activity" at bounding box center [905, 208] width 45 height 16
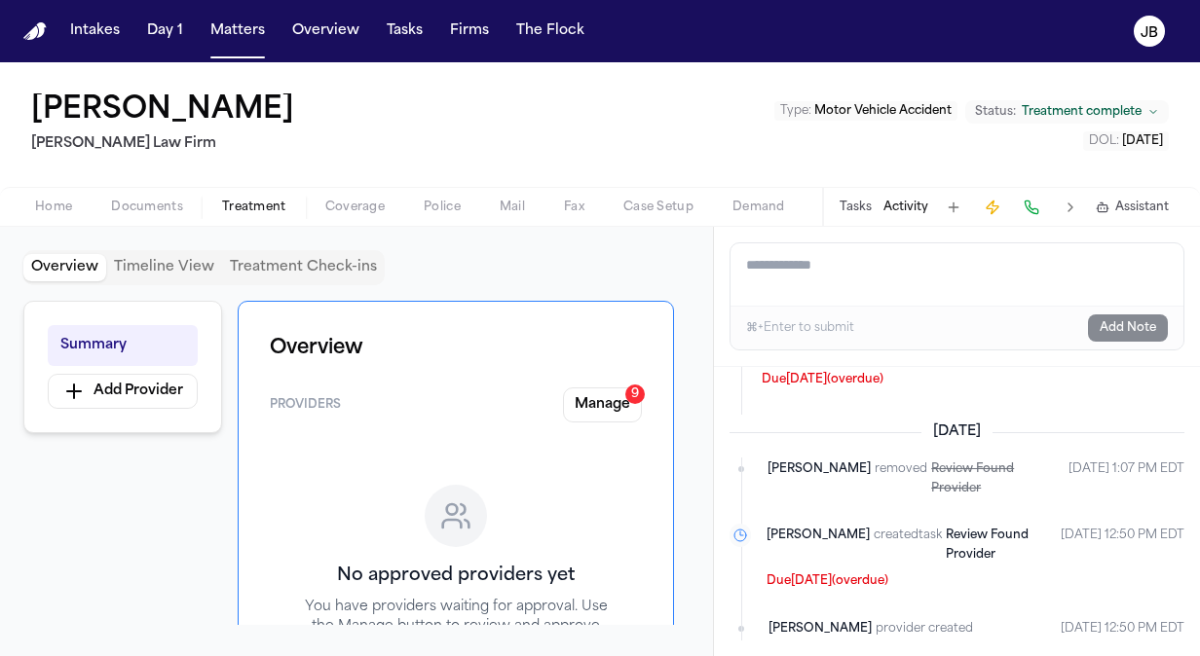
scroll to position [0, 0]
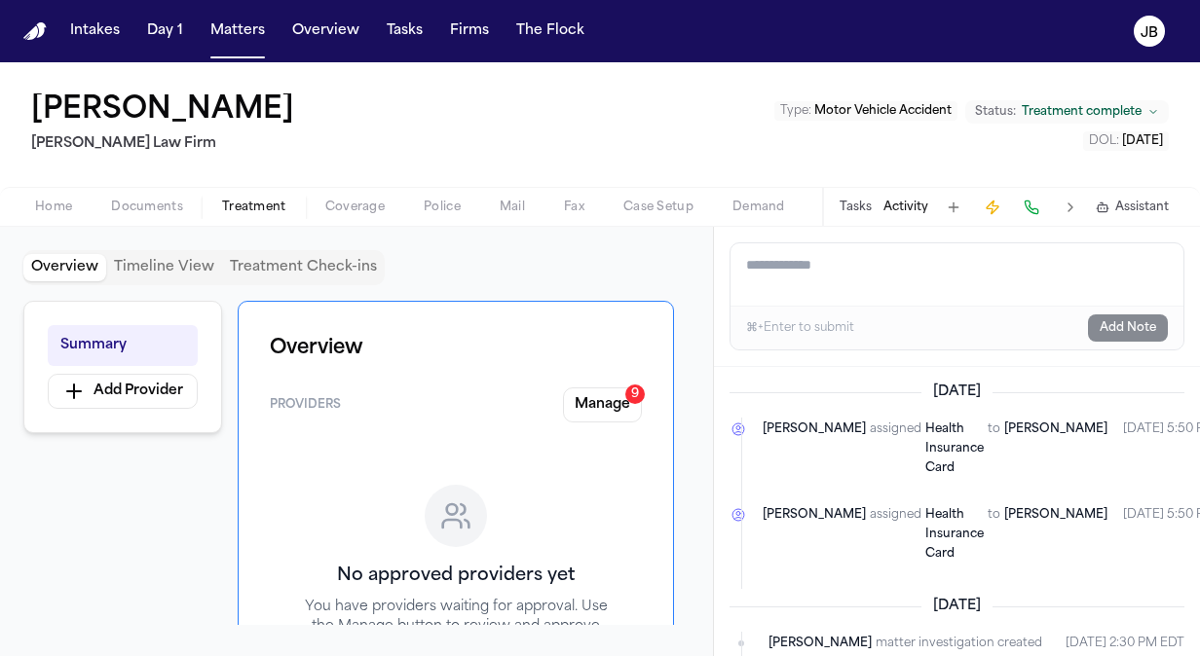
click at [158, 198] on button "Documents" at bounding box center [147, 207] width 111 height 23
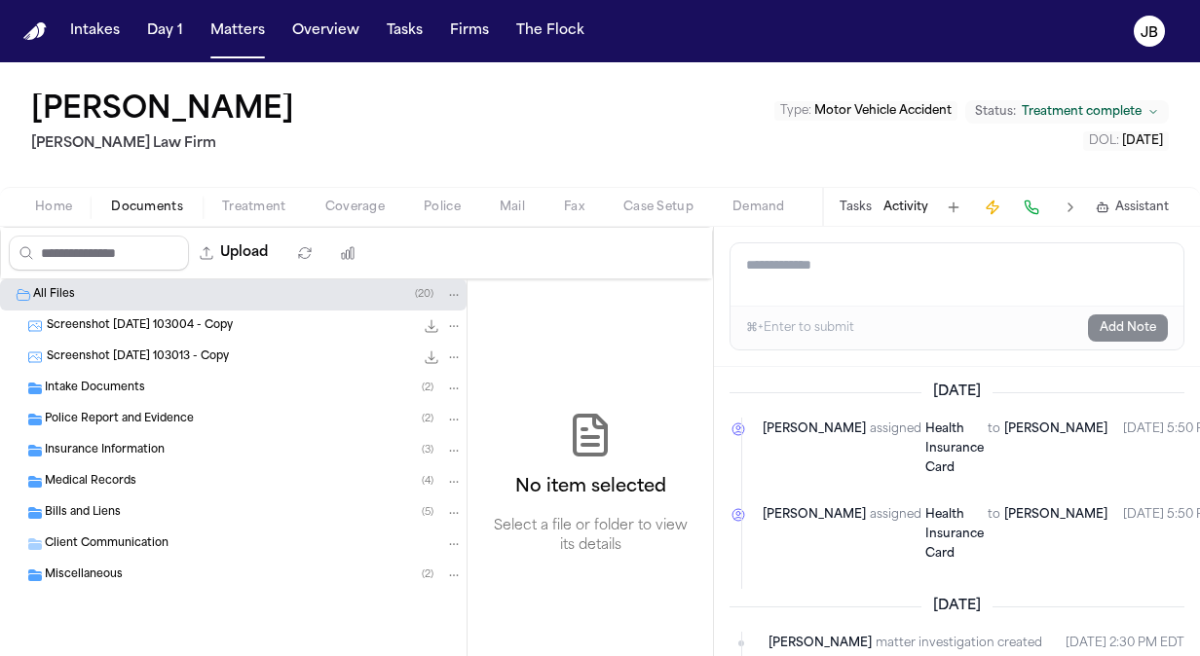
click at [139, 484] on div "Medical Records ( 4 )" at bounding box center [254, 482] width 418 height 18
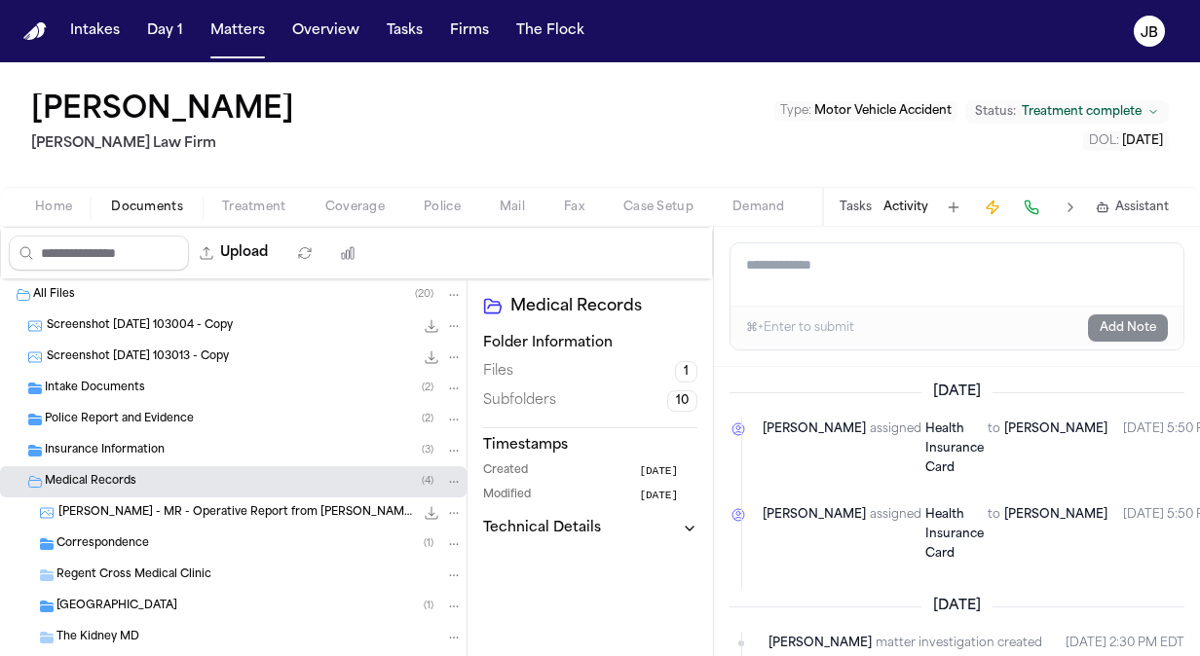
click at [197, 506] on span "S. Gomez - MR - Operative Report from Dr. DuRussel - 6.12.25" at bounding box center [235, 513] width 355 height 17
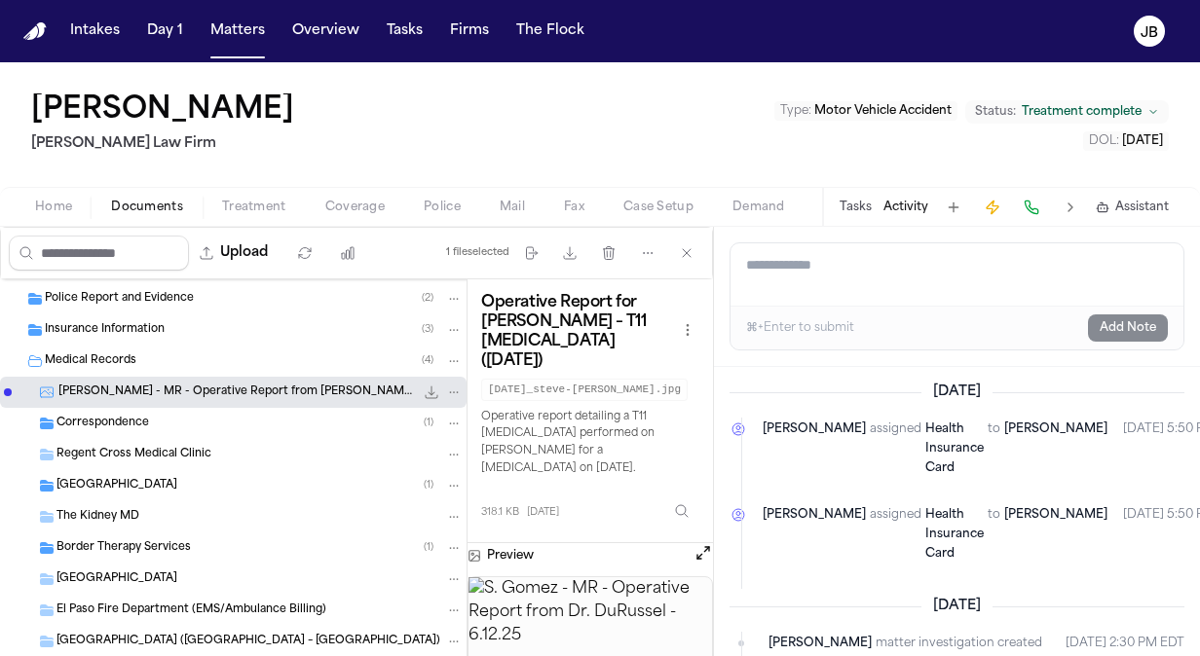
scroll to position [321, 0]
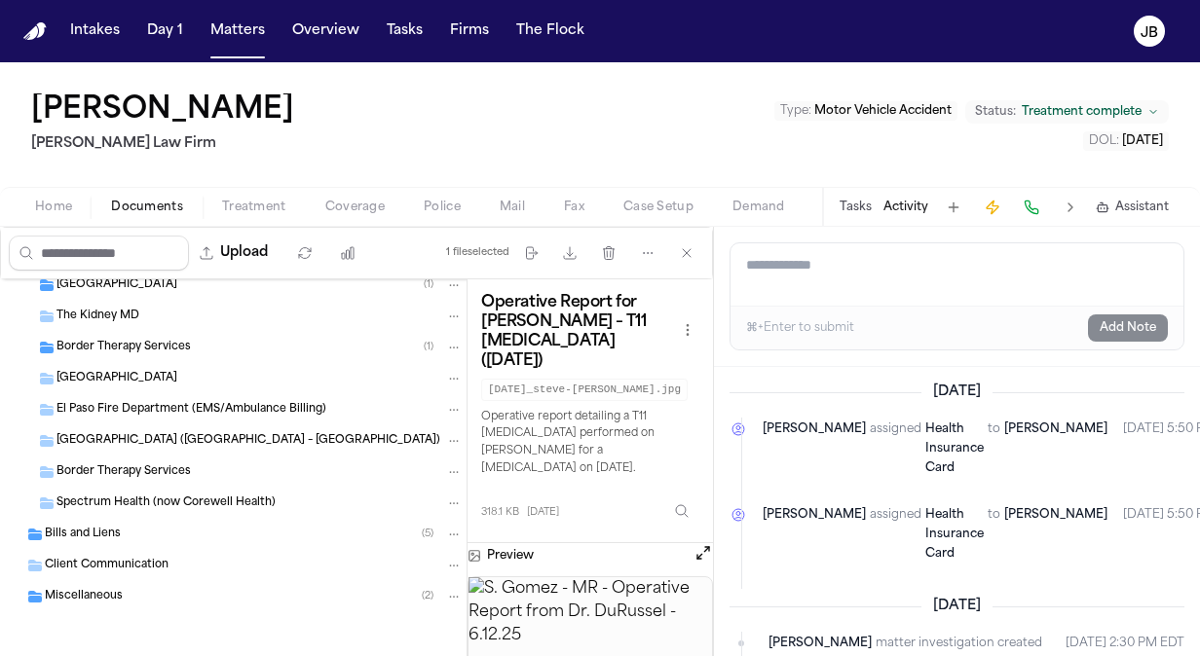
click at [148, 536] on div "Bills and Liens ( 5 )" at bounding box center [254, 535] width 418 height 18
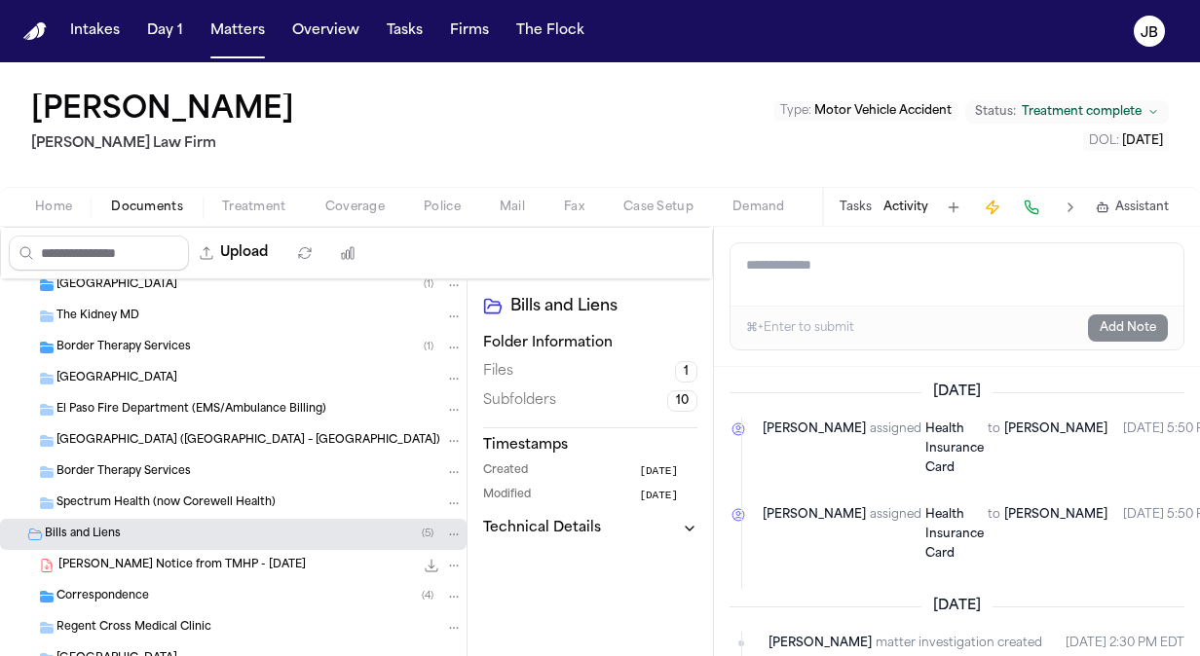
click at [173, 576] on div "S. Gomez - Lien Notice from TMHP - 7.7.25 318.8 KB • PDF" at bounding box center [233, 565] width 466 height 31
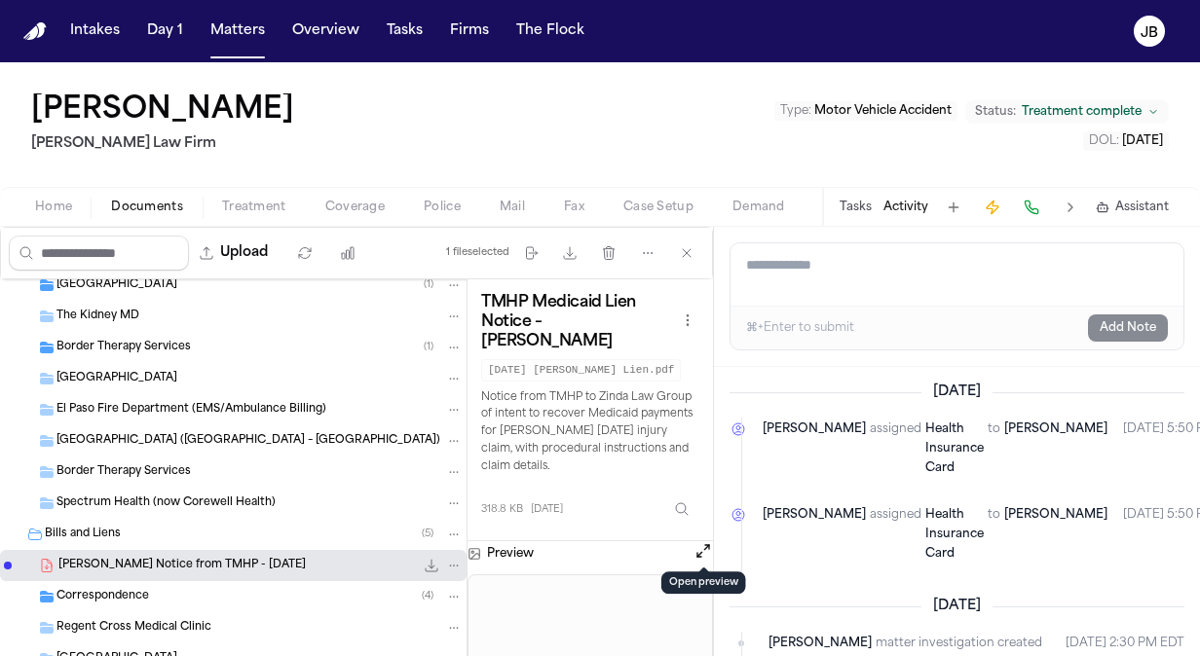
click at [695, 541] on button "Open preview" at bounding box center [702, 550] width 19 height 19
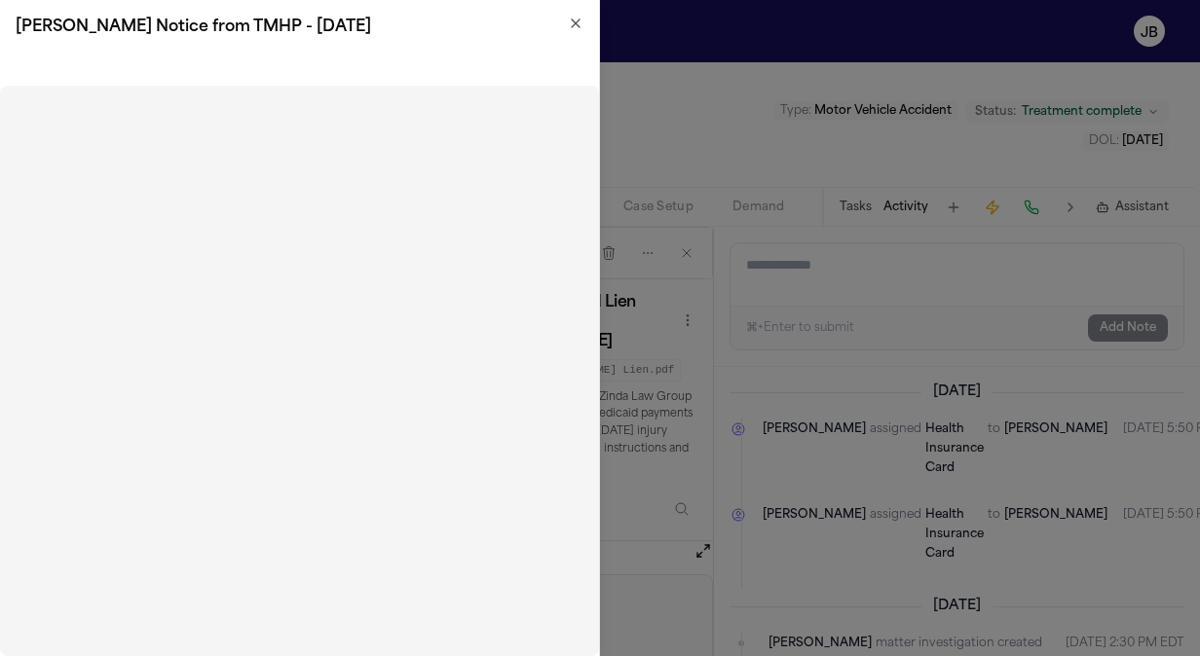
click at [578, 24] on icon "button" at bounding box center [576, 24] width 16 height 16
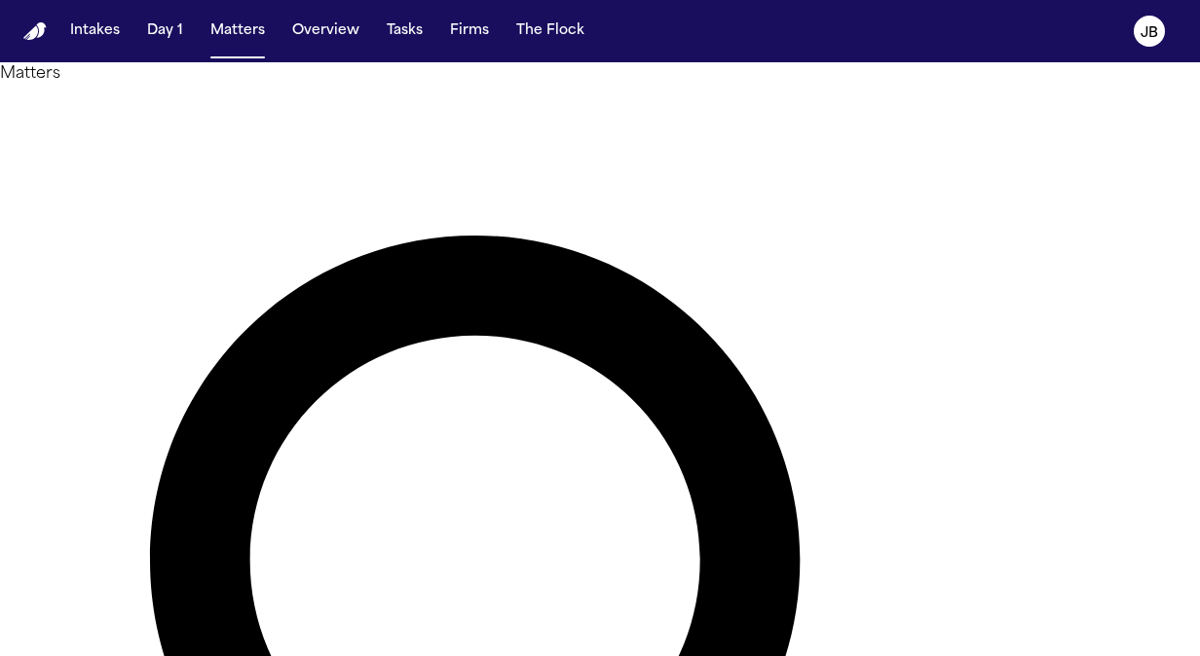
type input "********"
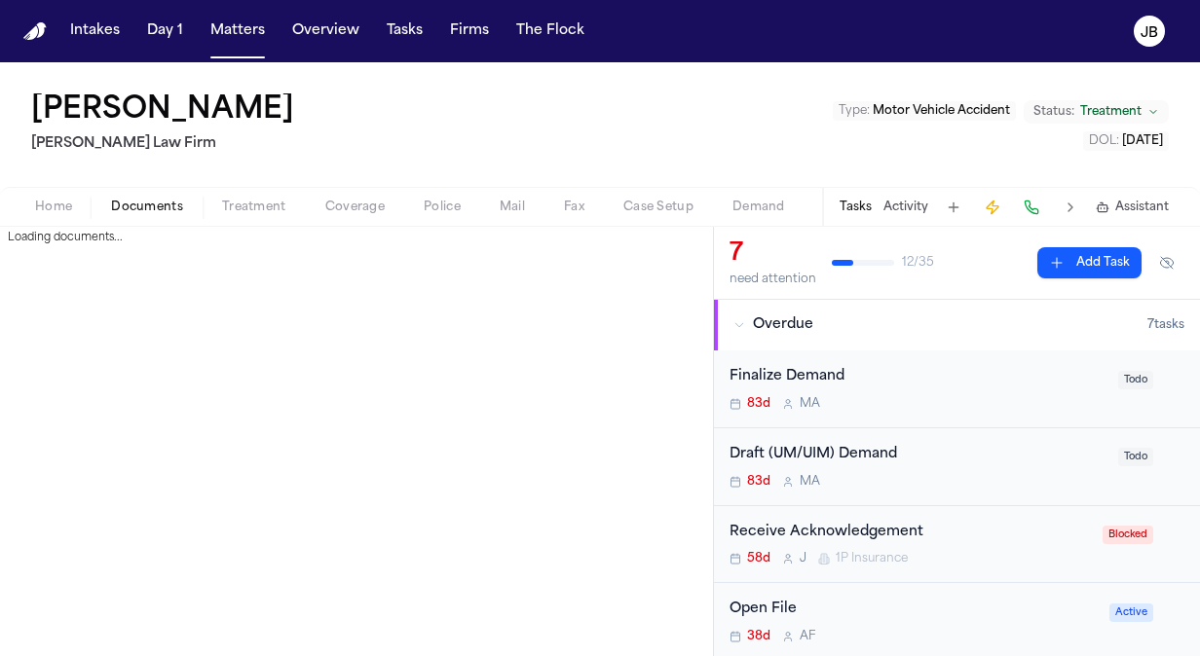
click at [134, 206] on span "Documents" at bounding box center [147, 208] width 72 height 16
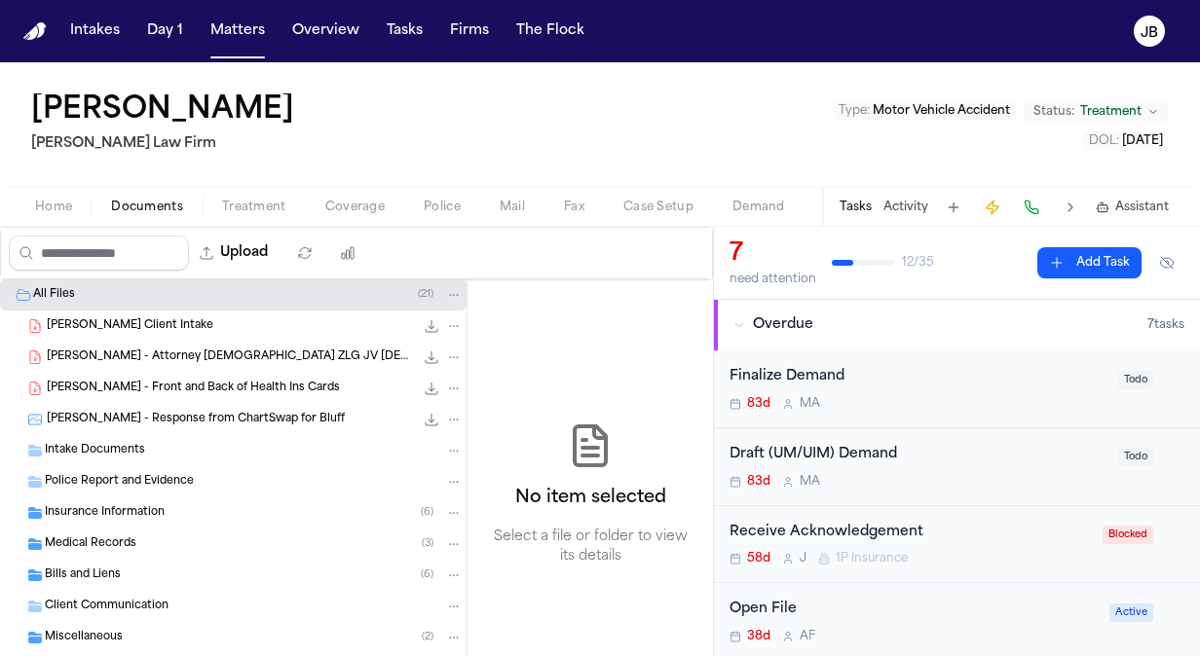
click at [141, 553] on div "Medical Records ( 3 )" at bounding box center [233, 544] width 466 height 31
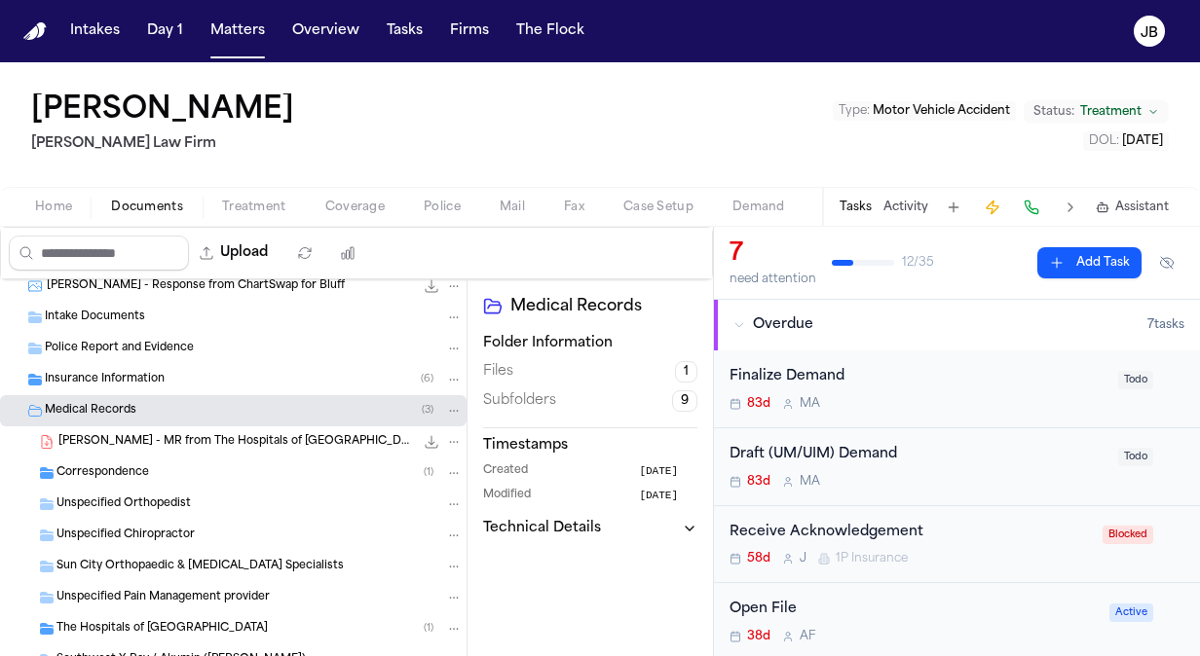
scroll to position [158, 0]
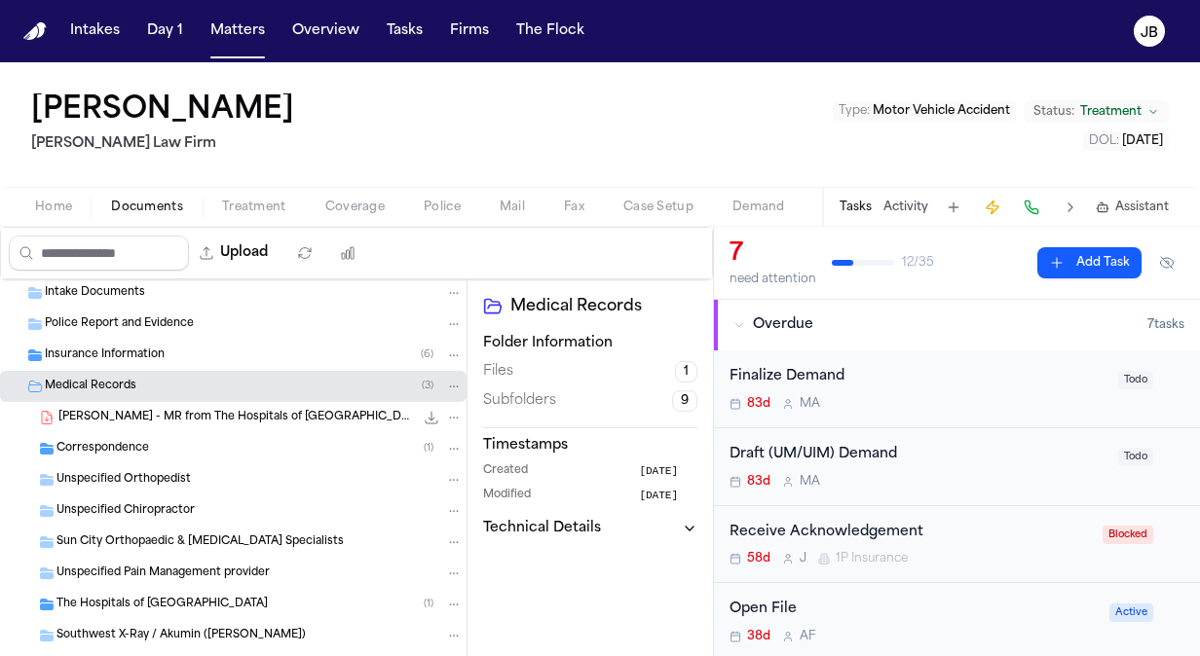
click at [277, 417] on span "[PERSON_NAME] - MR from The Hospitals of [GEOGRAPHIC_DATA] - [DATE] to [DATE]" at bounding box center [235, 418] width 355 height 17
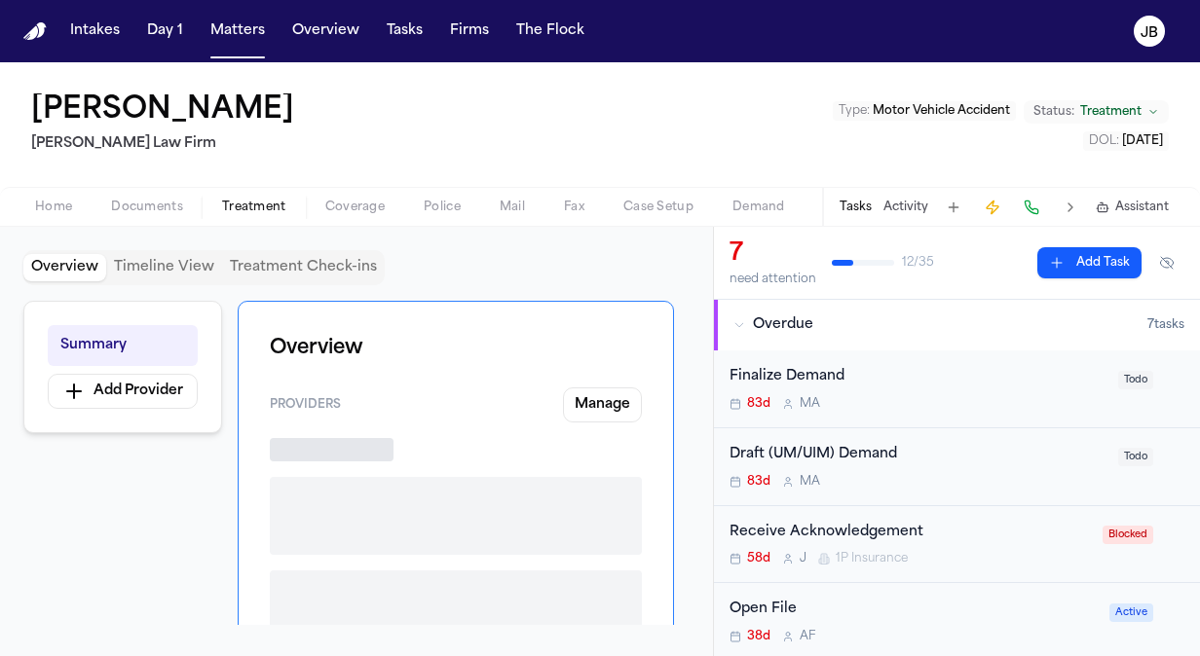
click at [267, 213] on span "Treatment" at bounding box center [254, 208] width 64 height 16
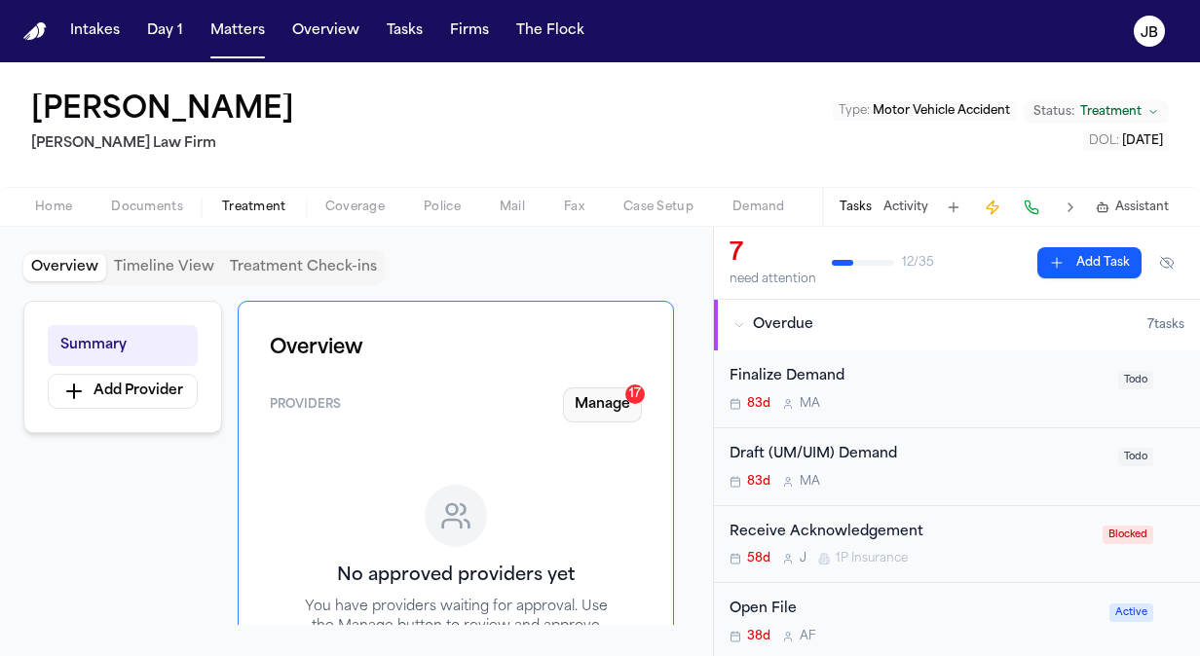
click at [614, 407] on button "Manage 17" at bounding box center [602, 405] width 79 height 35
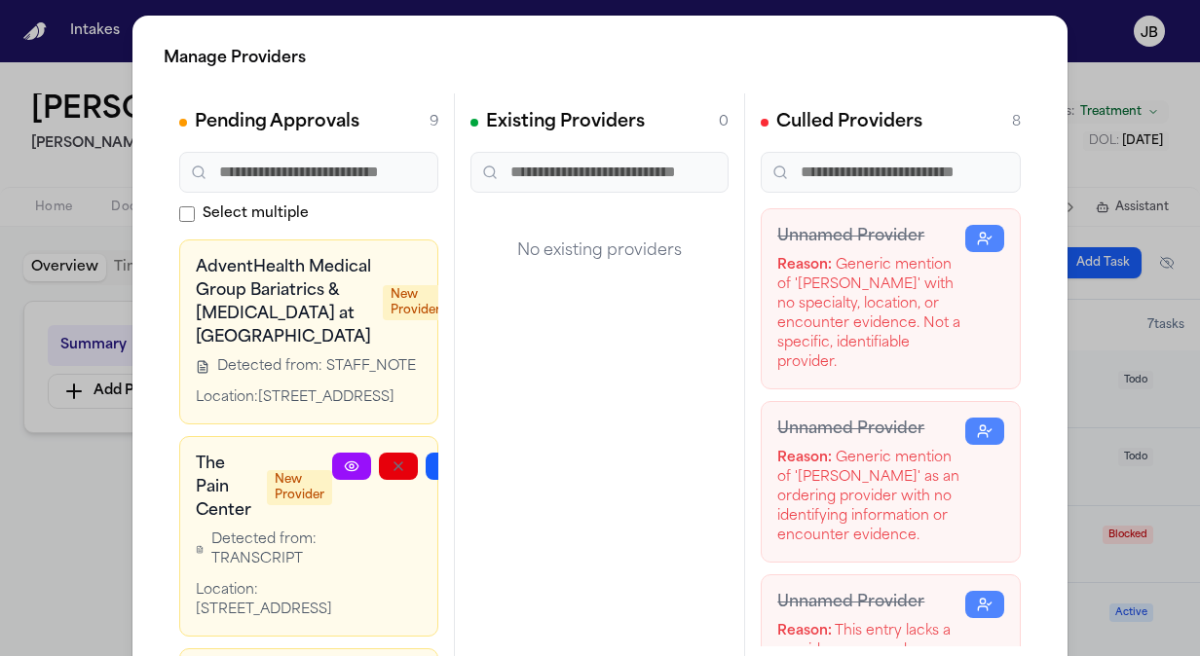
click at [460, 263] on icon at bounding box center [468, 270] width 16 height 16
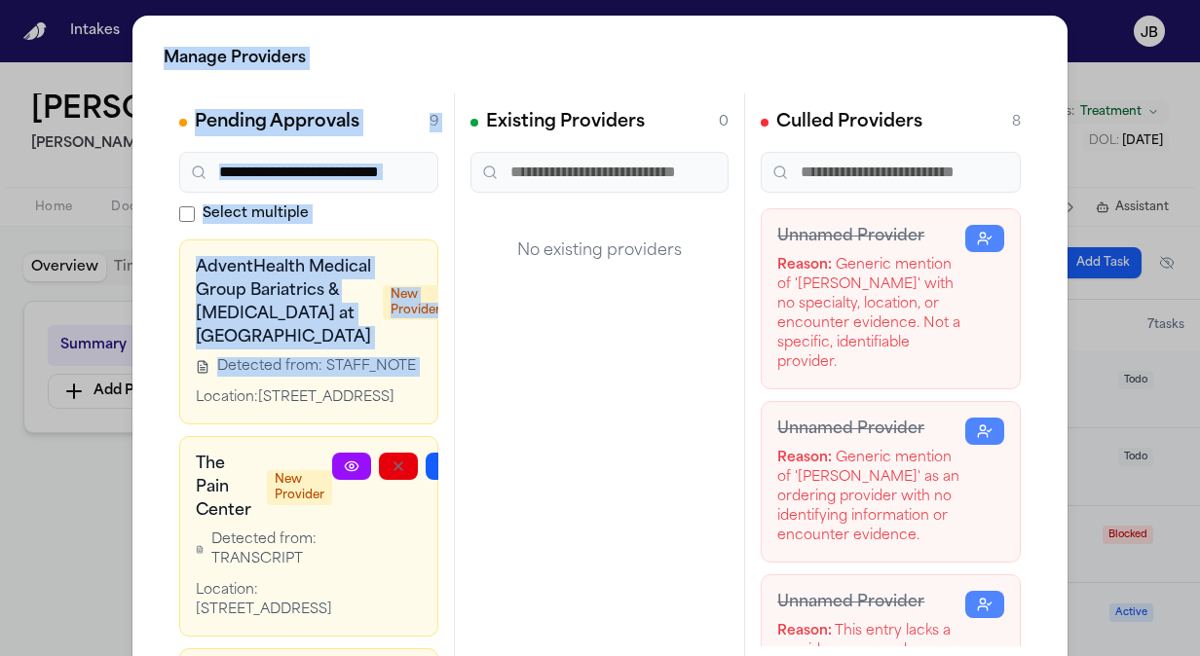
click at [0, 493] on html "Intakes Day 1 Matters Overview Tasks Firms The Flock JB Cindy Ross Hecht Law Fi…" at bounding box center [600, 328] width 1200 height 656
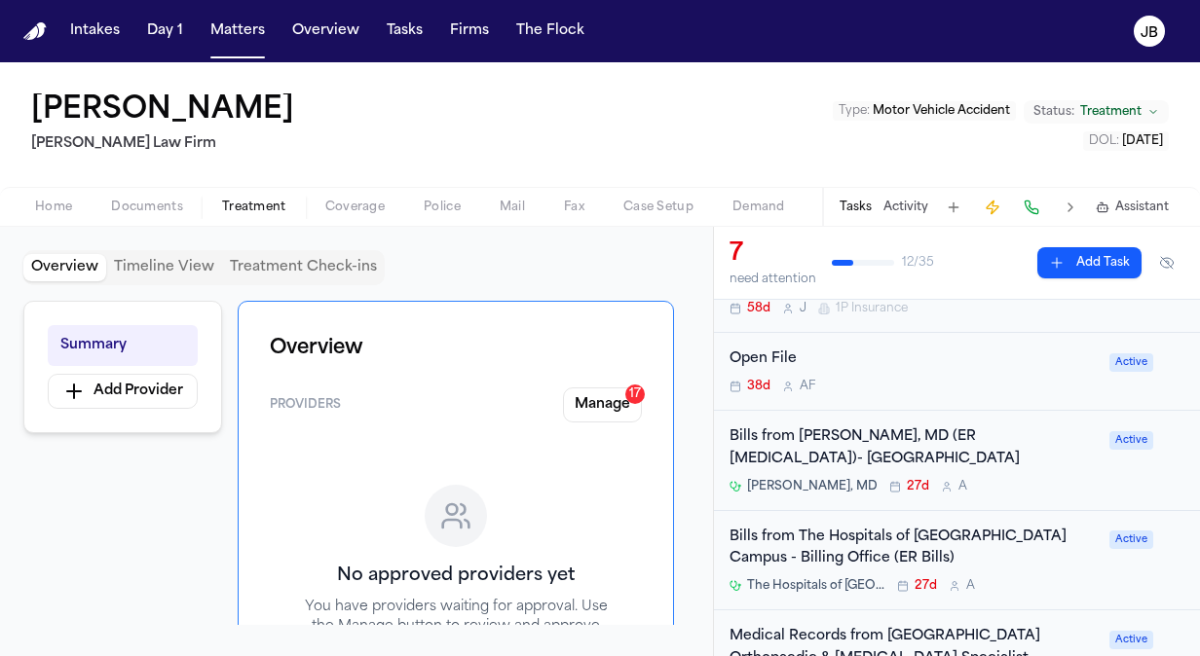
scroll to position [177, 0]
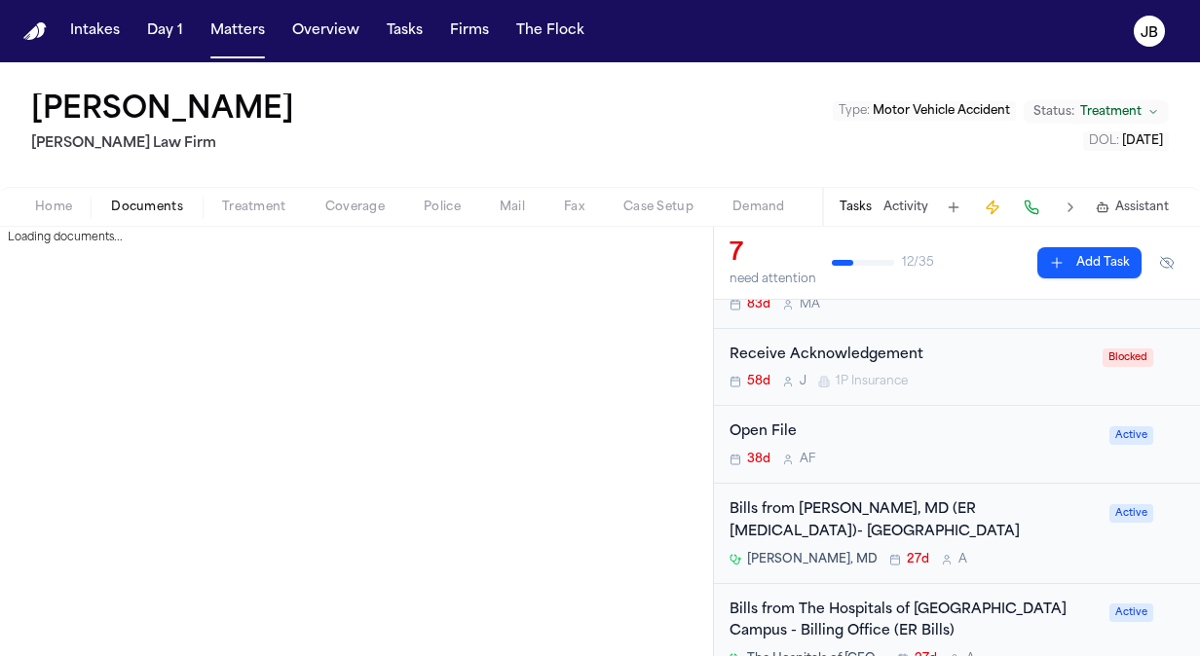
click at [167, 202] on span "Documents" at bounding box center [147, 208] width 72 height 16
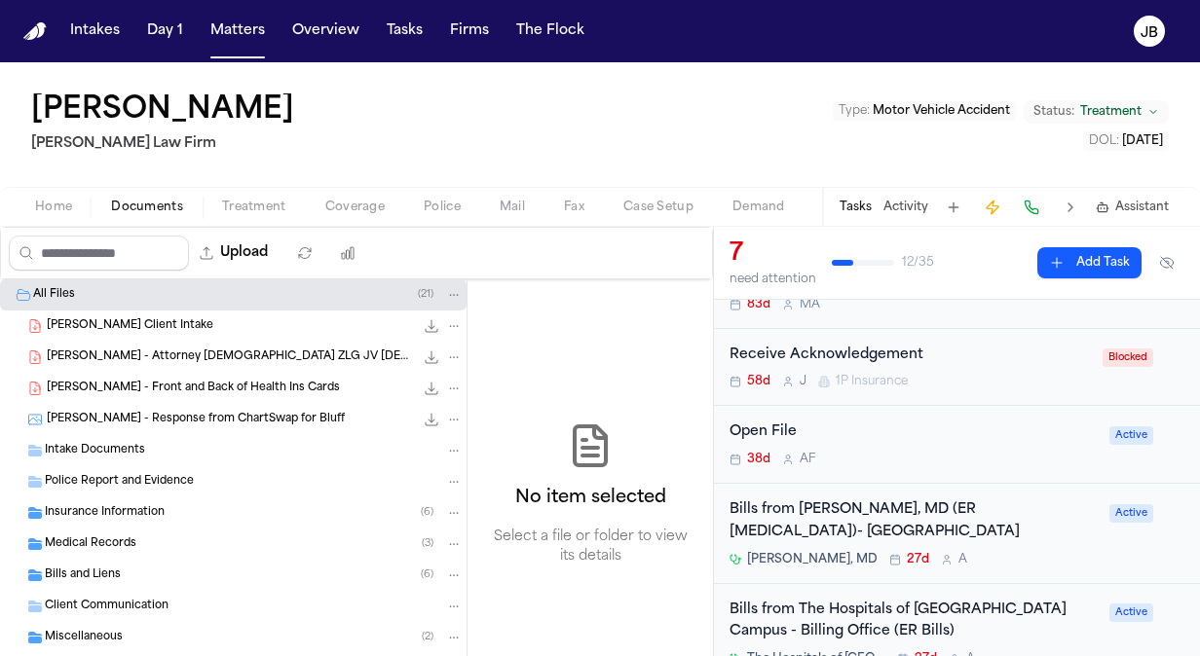
click at [121, 537] on span "Medical Records" at bounding box center [91, 545] width 92 height 17
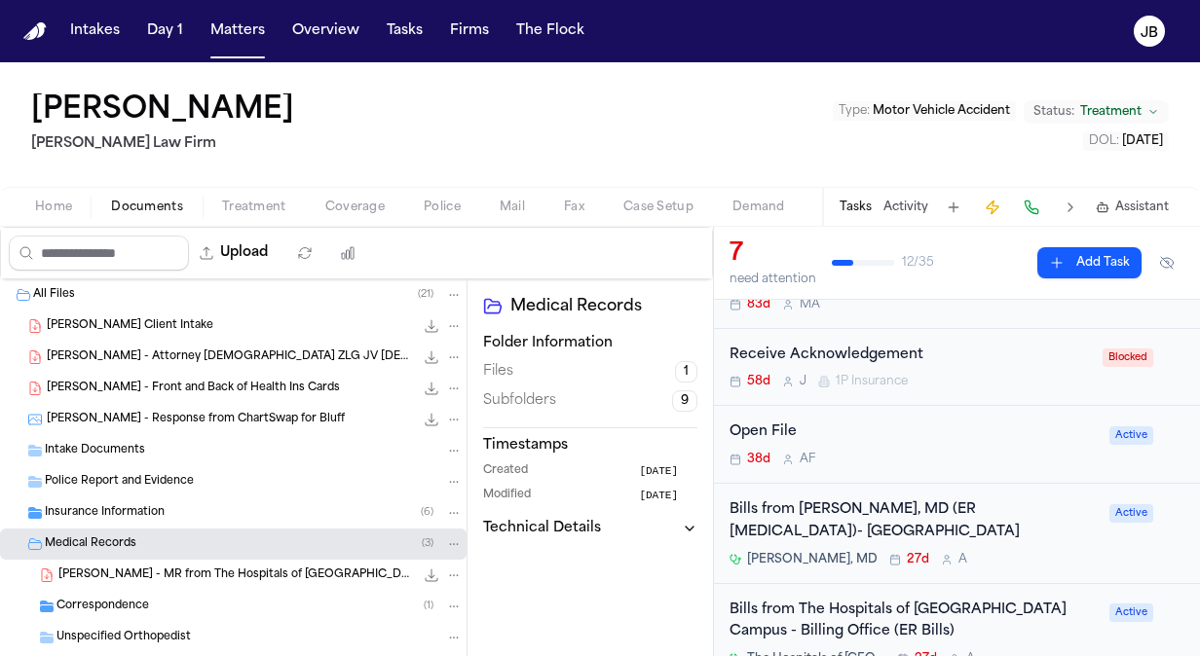
click at [203, 576] on span "C. Ross - MR from The Hospitals of Providence Transmountain Campus - 1.25.25 to…" at bounding box center [235, 576] width 355 height 17
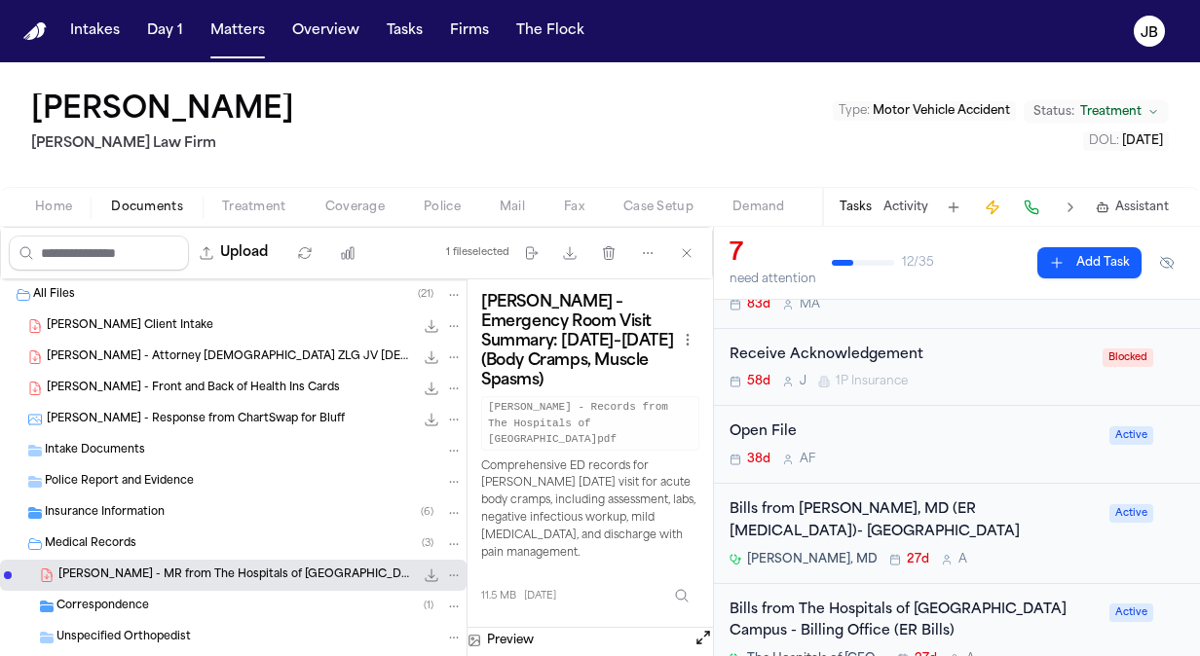
click at [711, 628] on button "Open preview" at bounding box center [702, 637] width 19 height 19
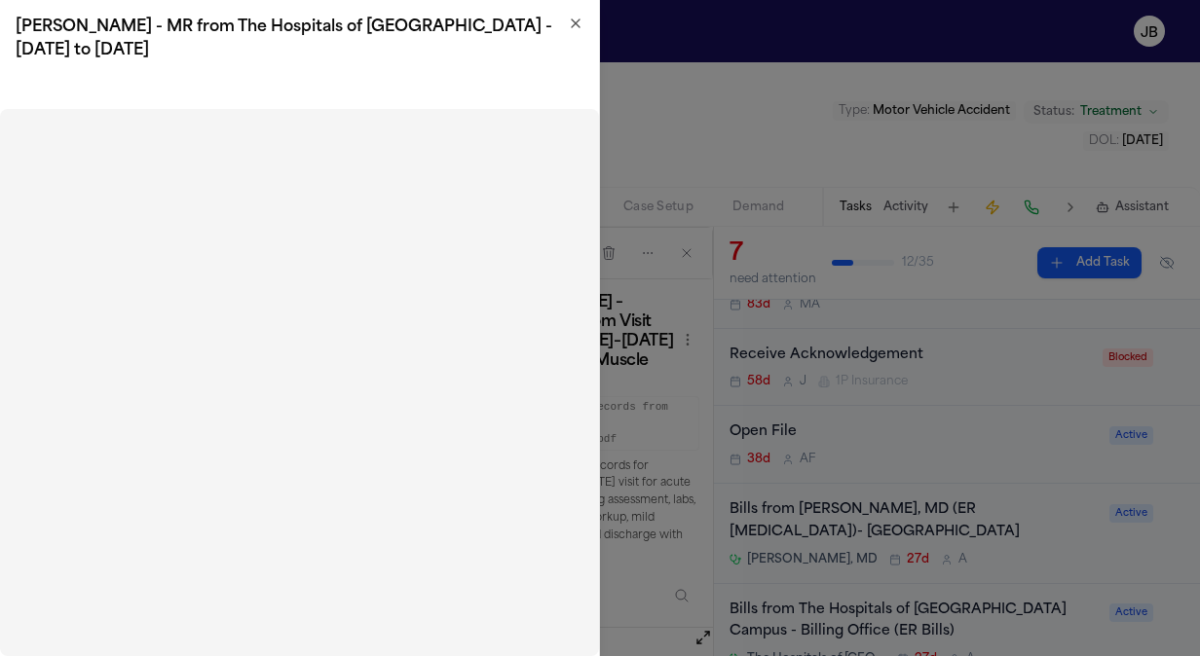
click at [576, 24] on icon "button" at bounding box center [576, 23] width 8 height 8
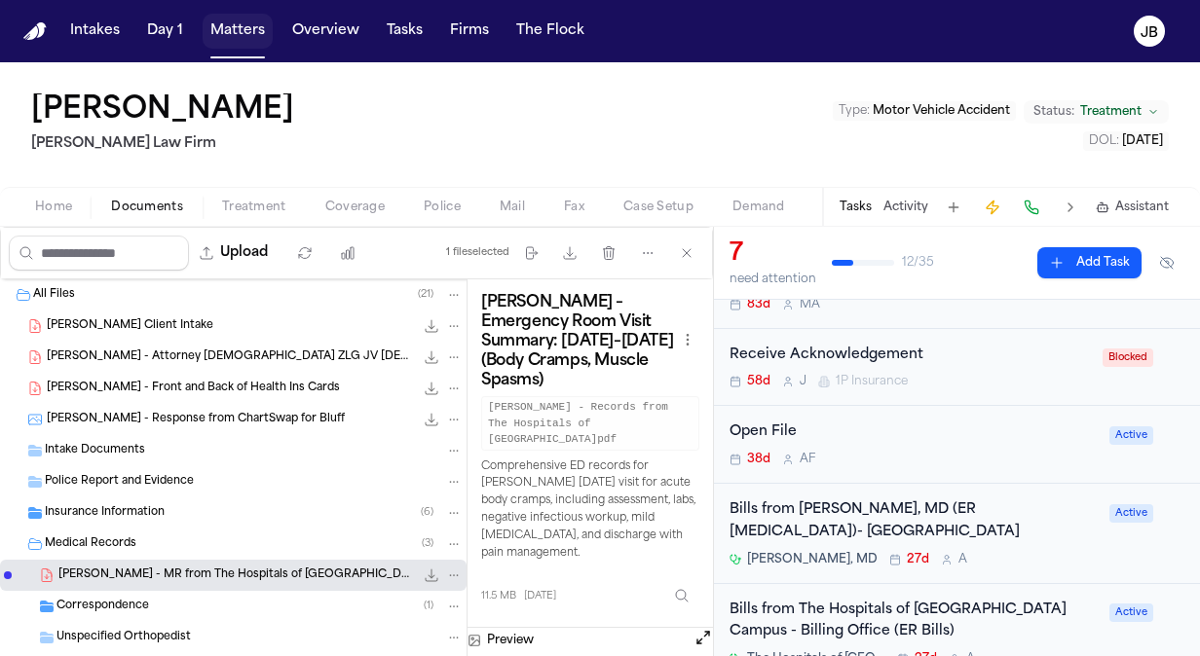
click at [232, 21] on button "Matters" at bounding box center [238, 31] width 70 height 35
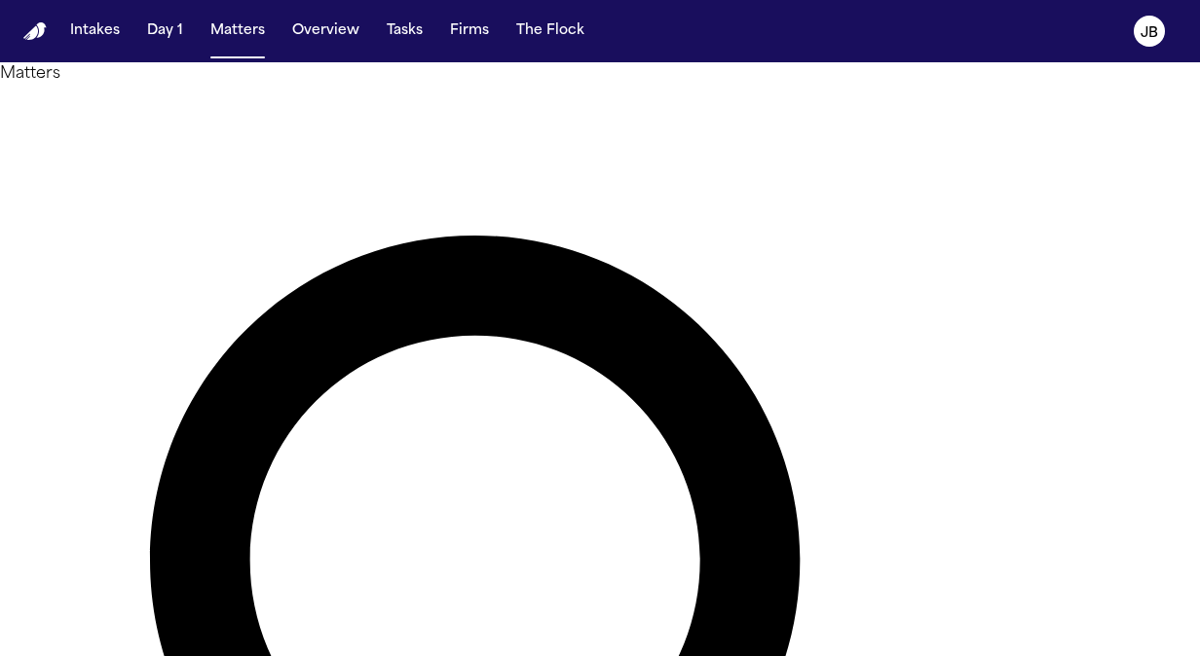
drag, startPoint x: 172, startPoint y: 138, endPoint x: 86, endPoint y: 148, distance: 87.2
type input "*******"
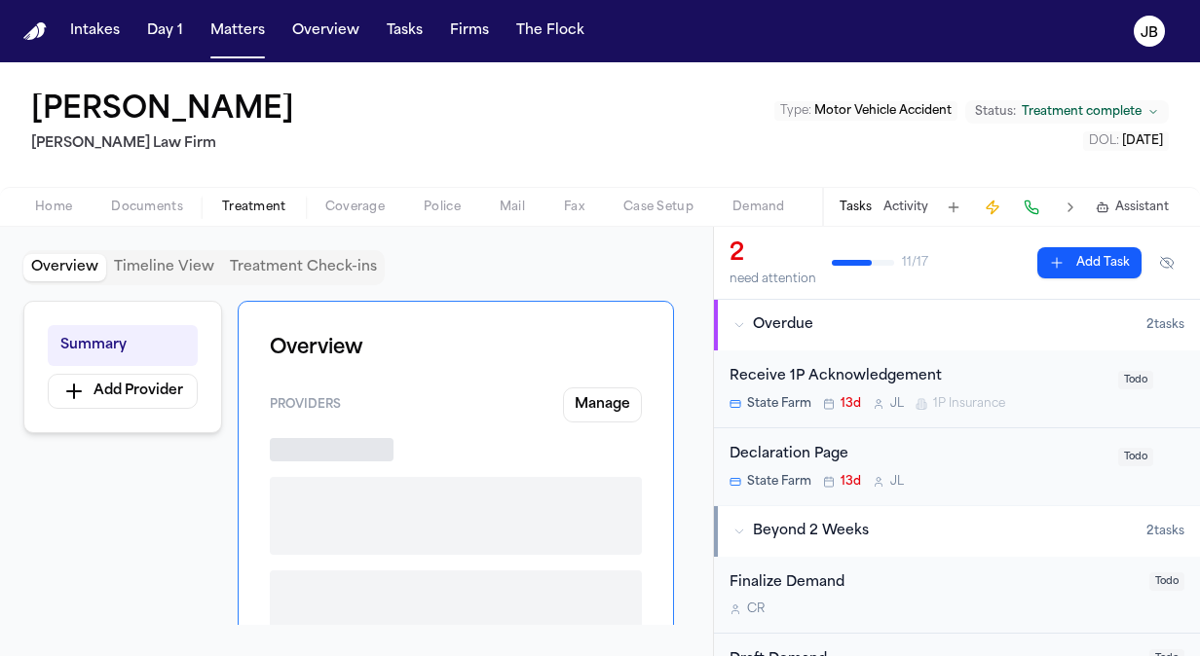
click at [242, 210] on span "Treatment" at bounding box center [254, 208] width 64 height 16
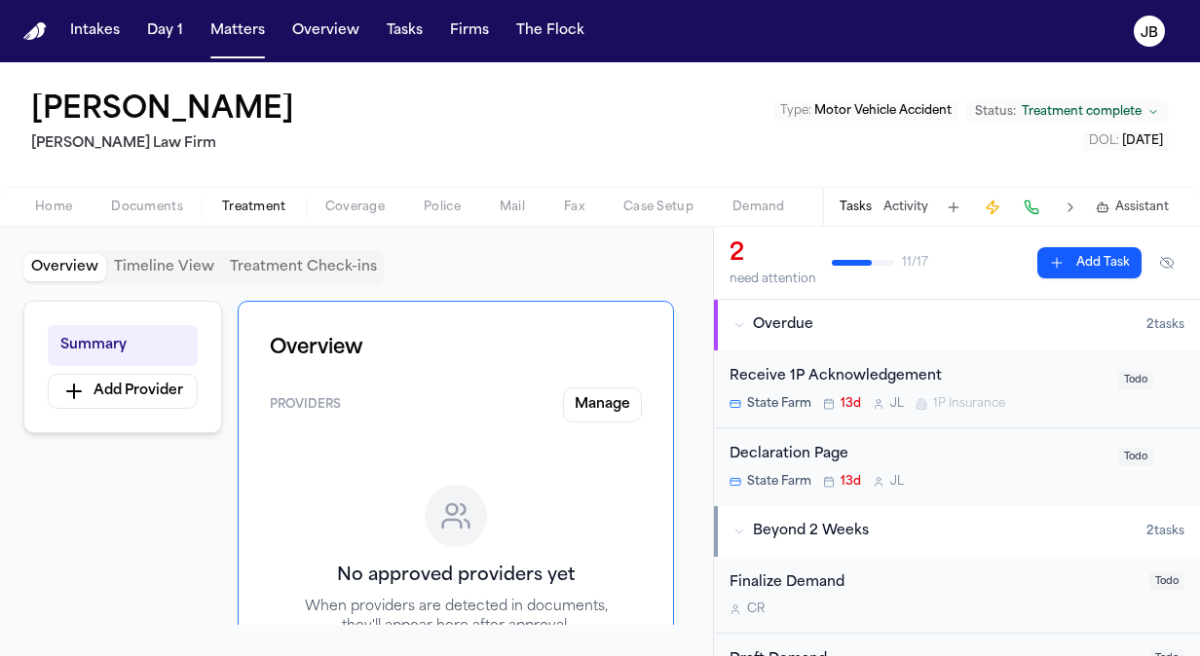
click at [173, 207] on span "Documents" at bounding box center [147, 208] width 72 height 16
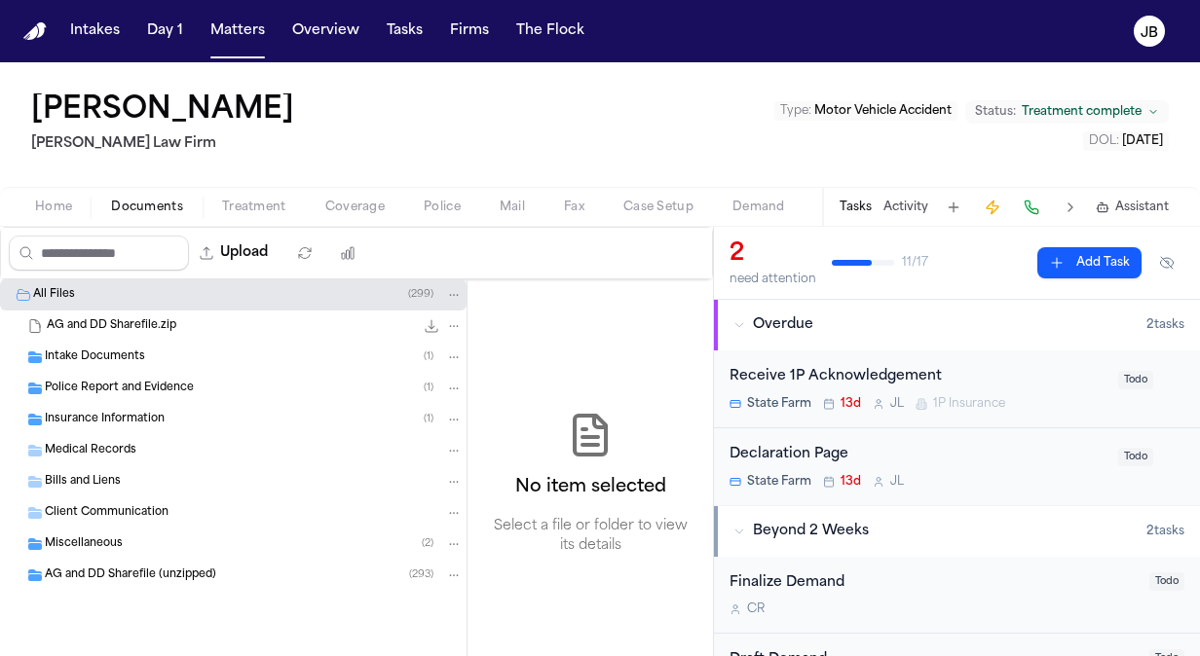
click at [95, 353] on span "Intake Documents" at bounding box center [95, 358] width 100 height 17
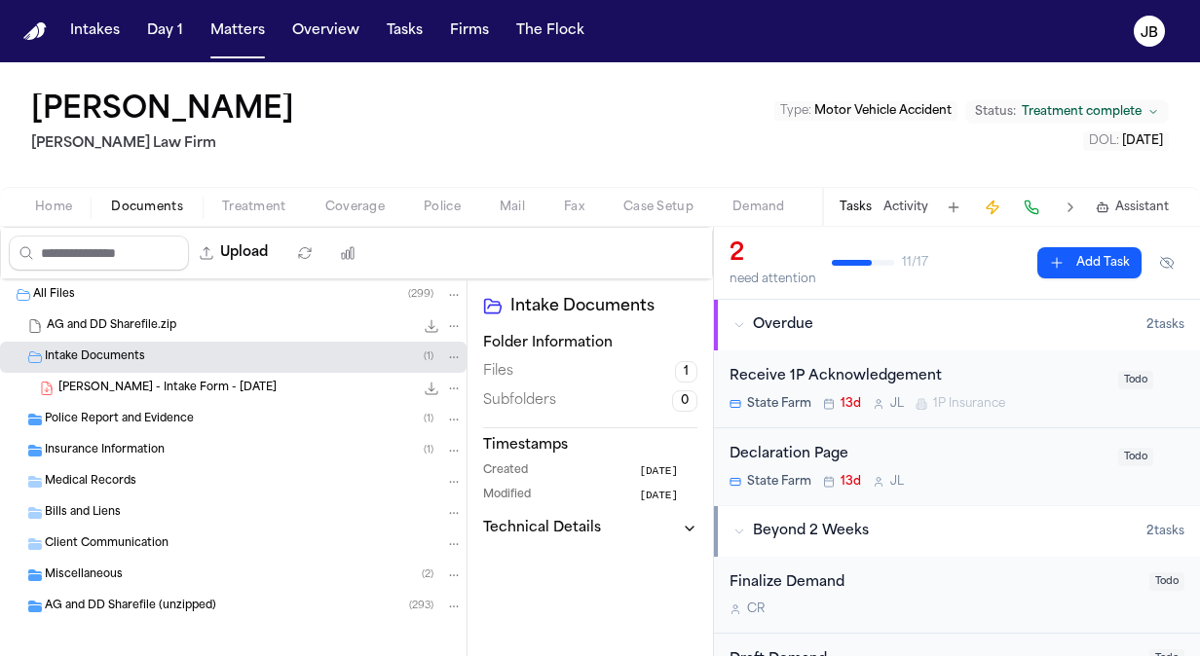
click at [108, 391] on span "D. Diaz - Intake Form - 7.10.25" at bounding box center [167, 389] width 218 height 17
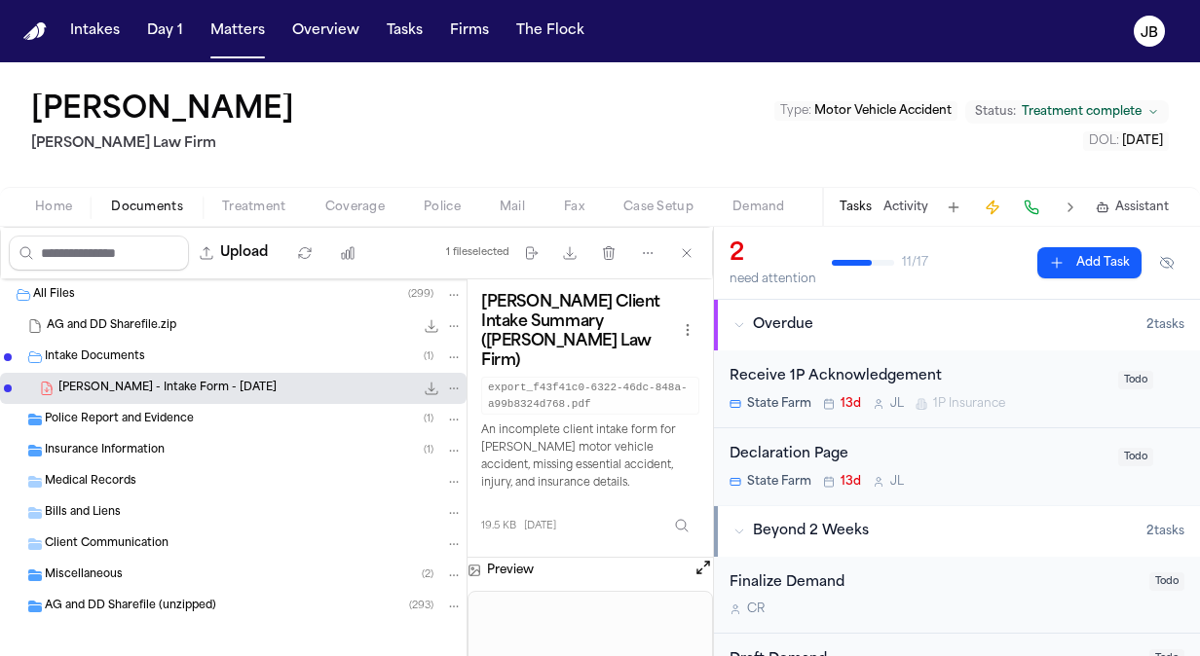
click at [116, 435] on div "Insurance Information ( 1 )" at bounding box center [233, 450] width 466 height 31
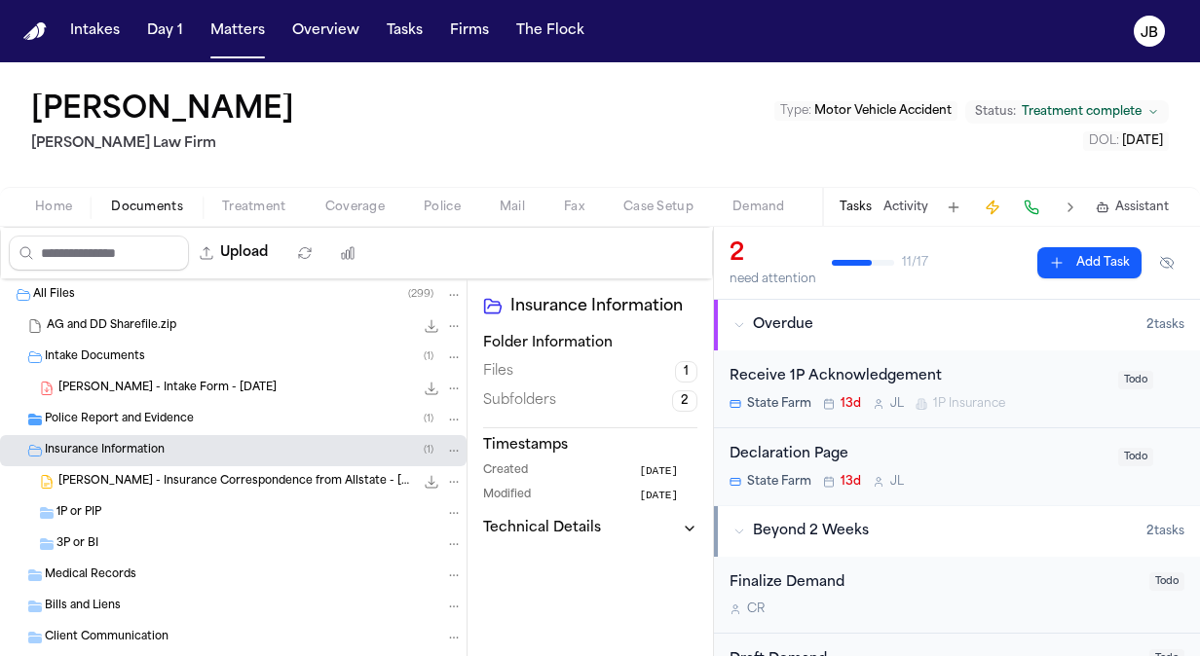
click at [113, 508] on div "1P or PIP" at bounding box center [259, 513] width 406 height 18
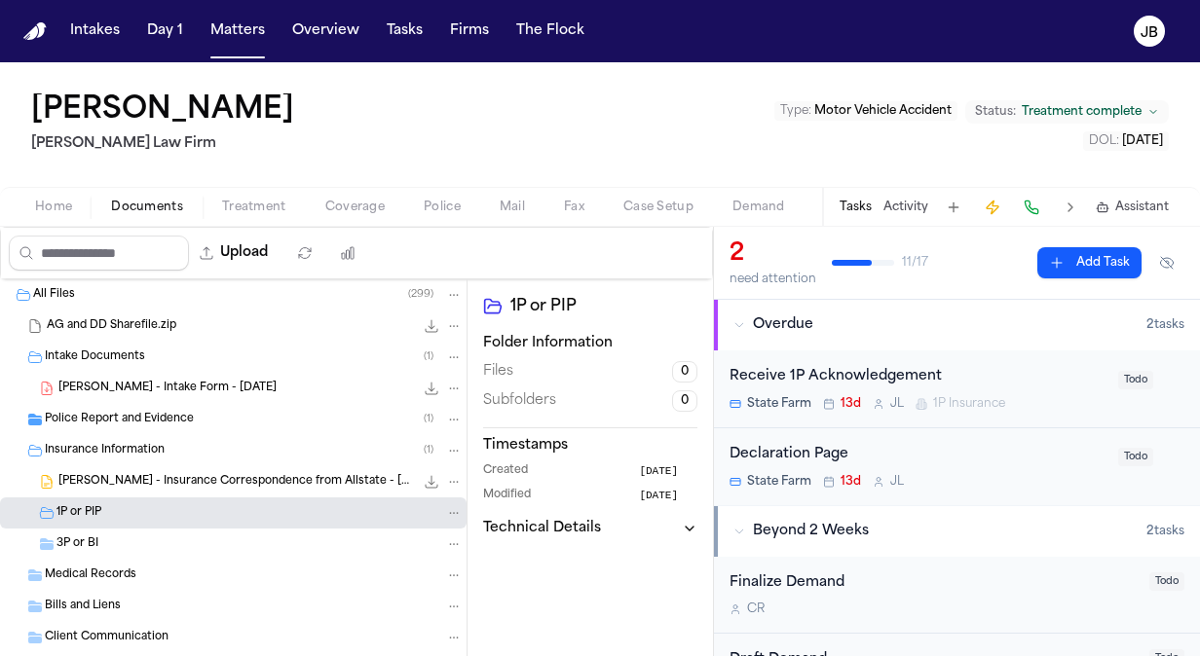
click at [111, 529] on div "3P or BI" at bounding box center [233, 544] width 466 height 31
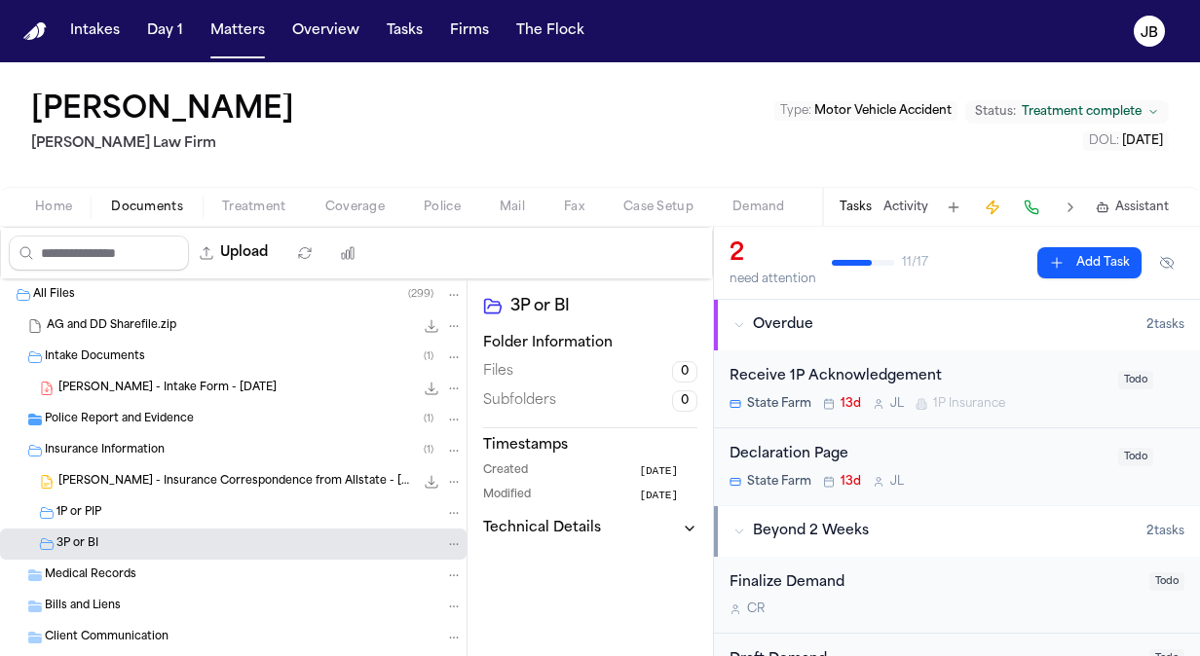
click at [165, 475] on span "D. Diaz - Insurance Correspondence from Allstate - 7.15.25" at bounding box center [235, 482] width 355 height 17
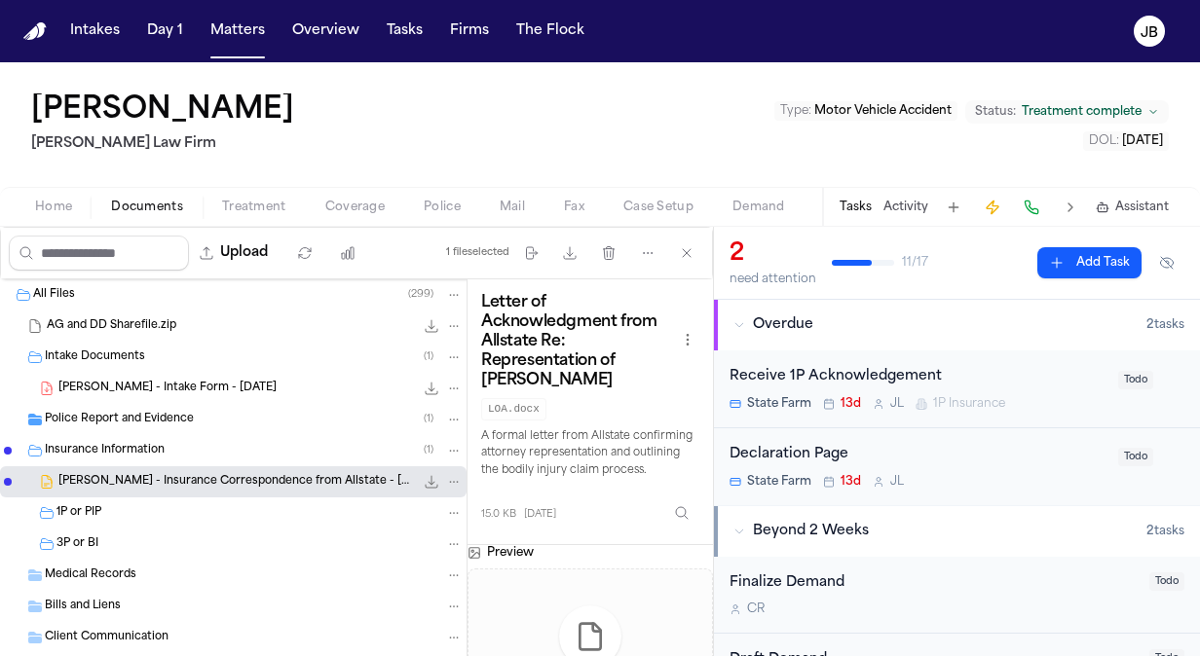
click at [904, 209] on button "Activity" at bounding box center [905, 208] width 45 height 16
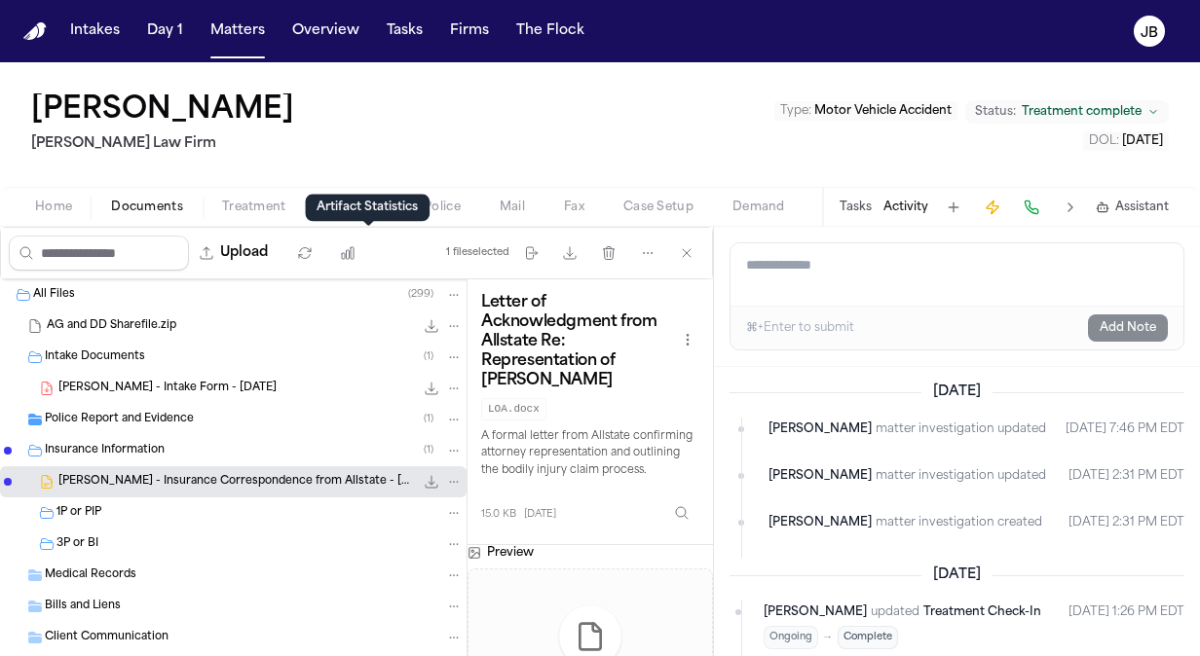
click at [353, 208] on div "Artifact Statistics Artifact Statistics" at bounding box center [367, 207] width 125 height 27
click at [300, 161] on div "Dennise Diaz Hecht Law Firm Type : Motor Vehicle Accident Status: Treatment com…" at bounding box center [600, 124] width 1200 height 125
click at [448, 214] on button "Police" at bounding box center [442, 207] width 76 height 23
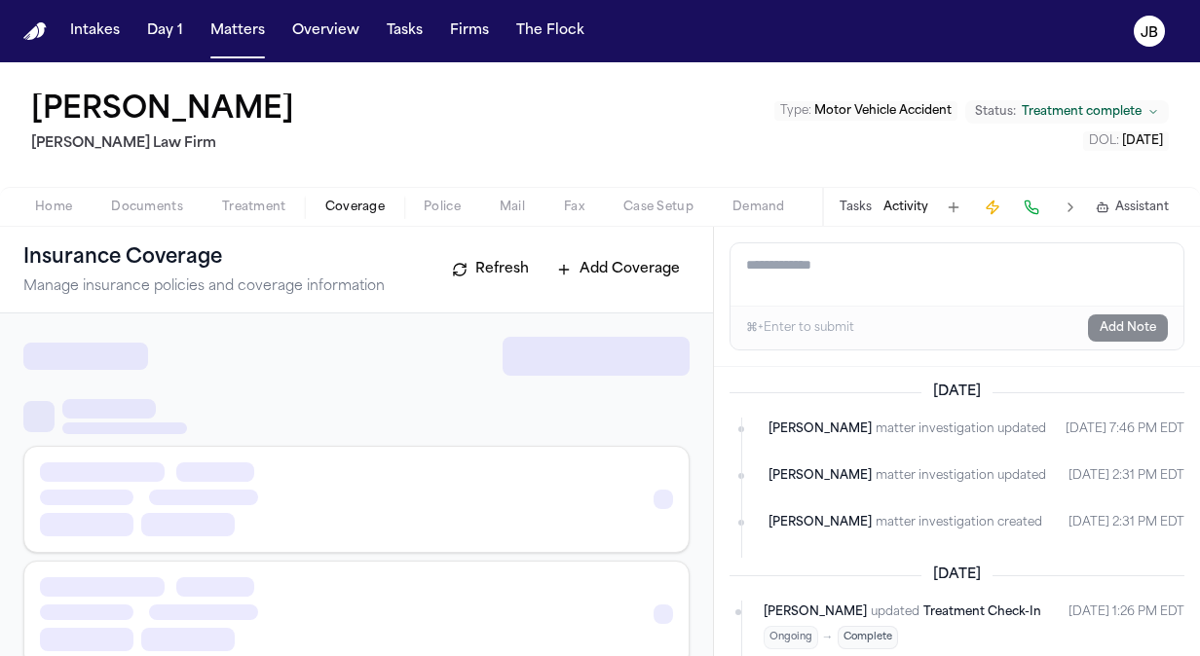
click at [341, 203] on span "Coverage" at bounding box center [354, 208] width 59 height 16
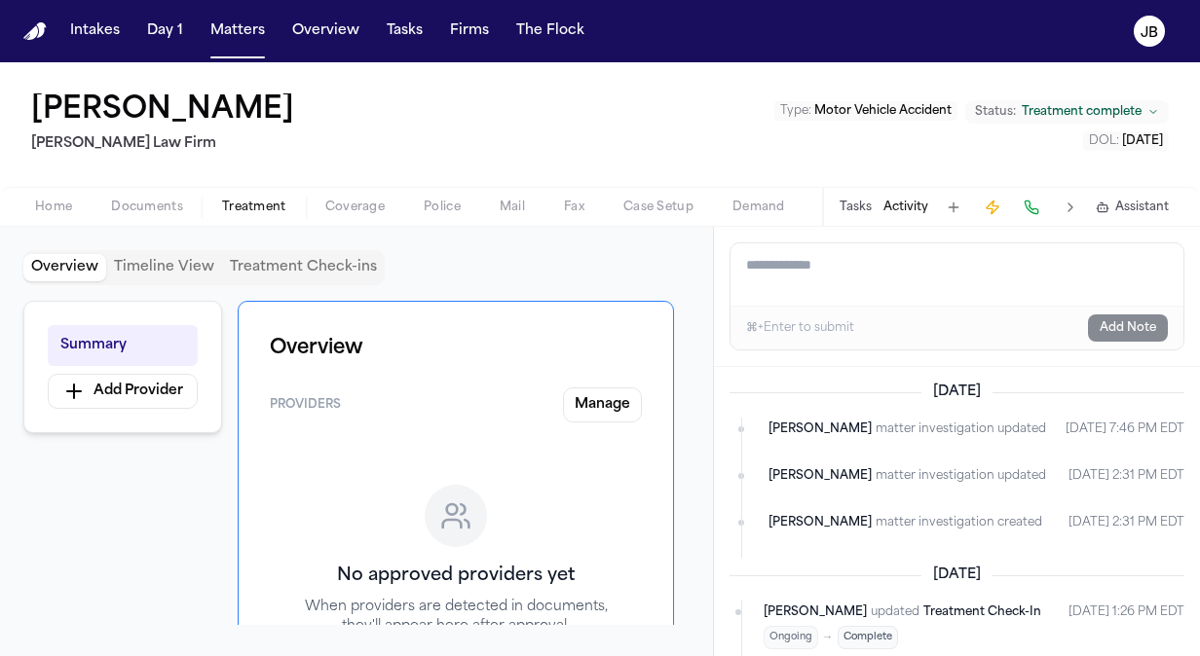
click at [262, 202] on span "Treatment" at bounding box center [254, 208] width 64 height 16
click at [347, 204] on span "Coverage" at bounding box center [354, 208] width 59 height 16
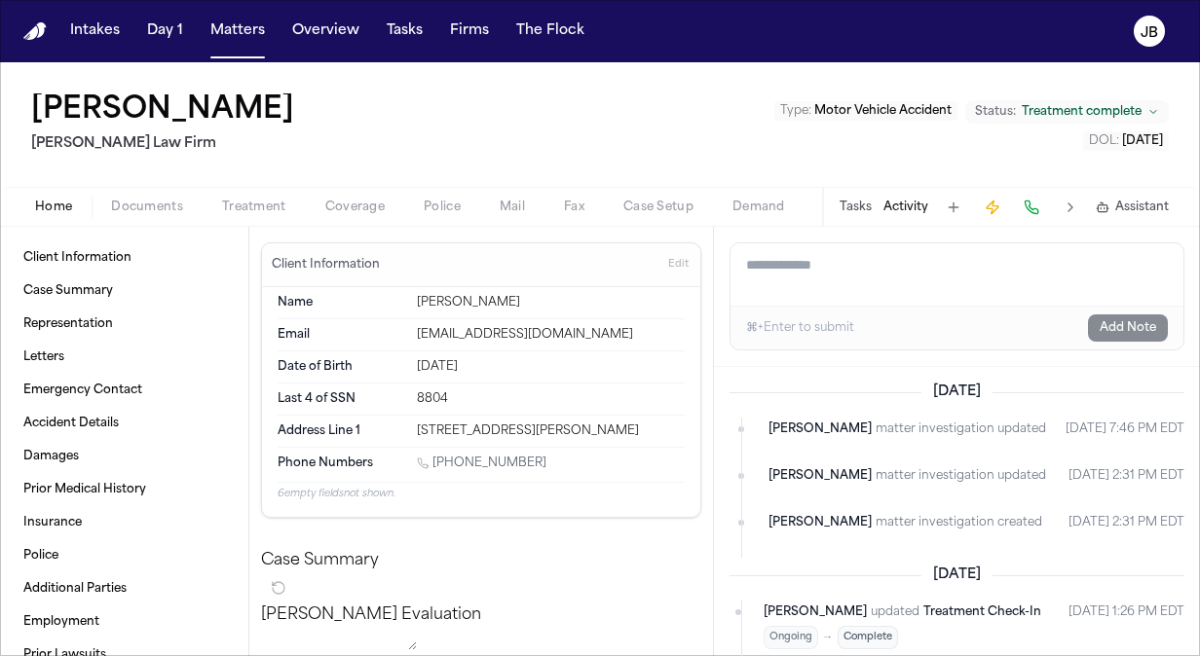
click at [60, 208] on span "Home" at bounding box center [53, 208] width 37 height 16
click at [245, 31] on button "Matters" at bounding box center [238, 31] width 70 height 35
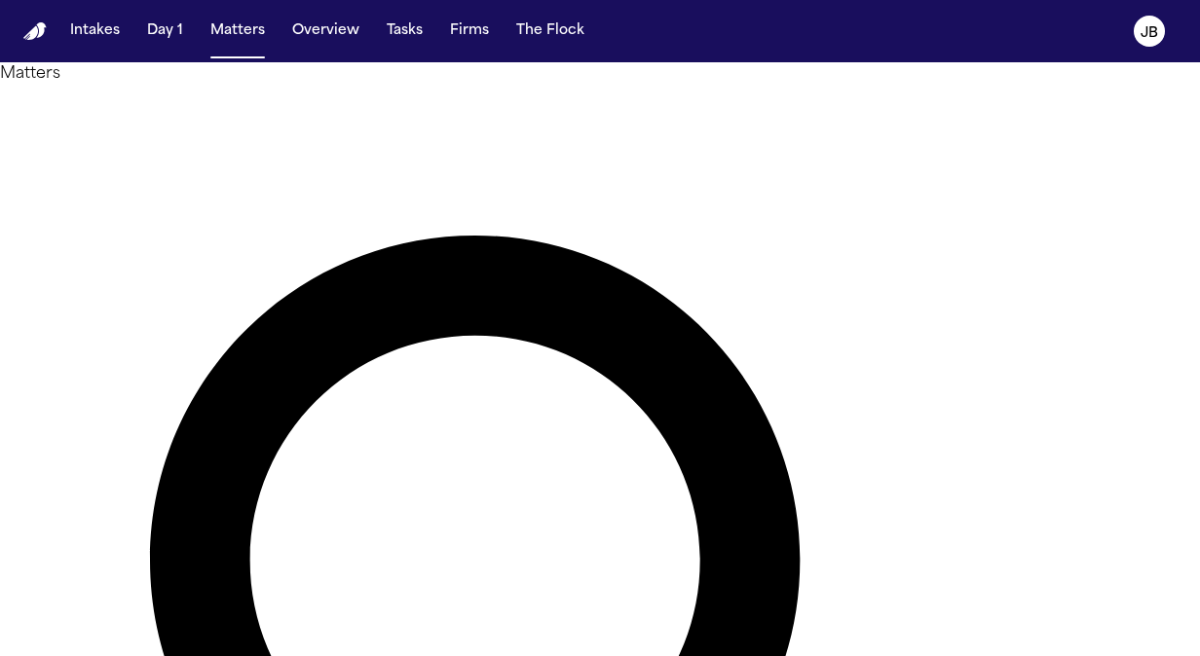
drag, startPoint x: 432, startPoint y: 115, endPoint x: 169, endPoint y: 143, distance: 264.4
type input "**********"
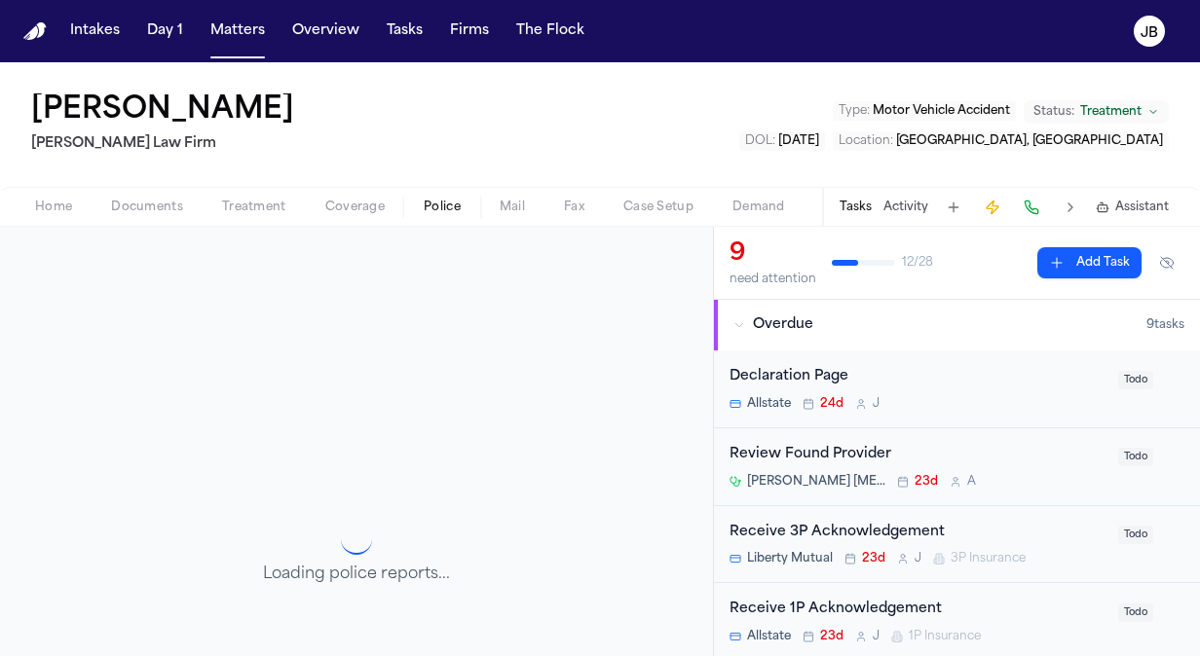
click at [448, 211] on span "Police" at bounding box center [442, 208] width 37 height 16
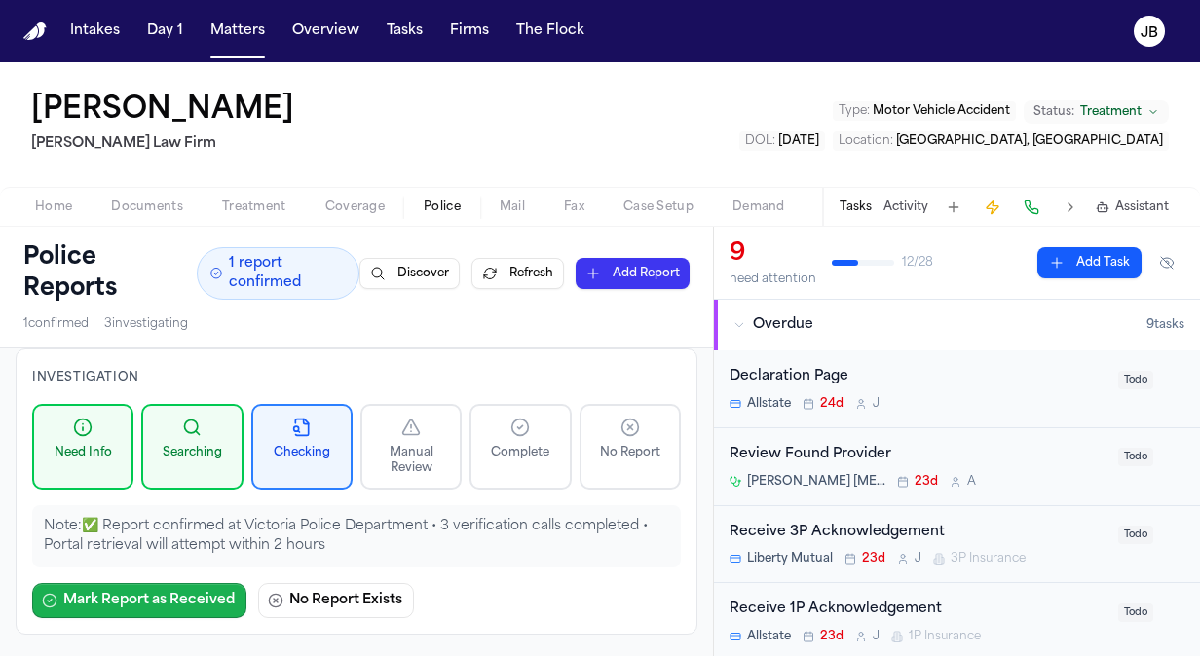
click at [175, 597] on button "Mark Report as Received" at bounding box center [139, 600] width 214 height 35
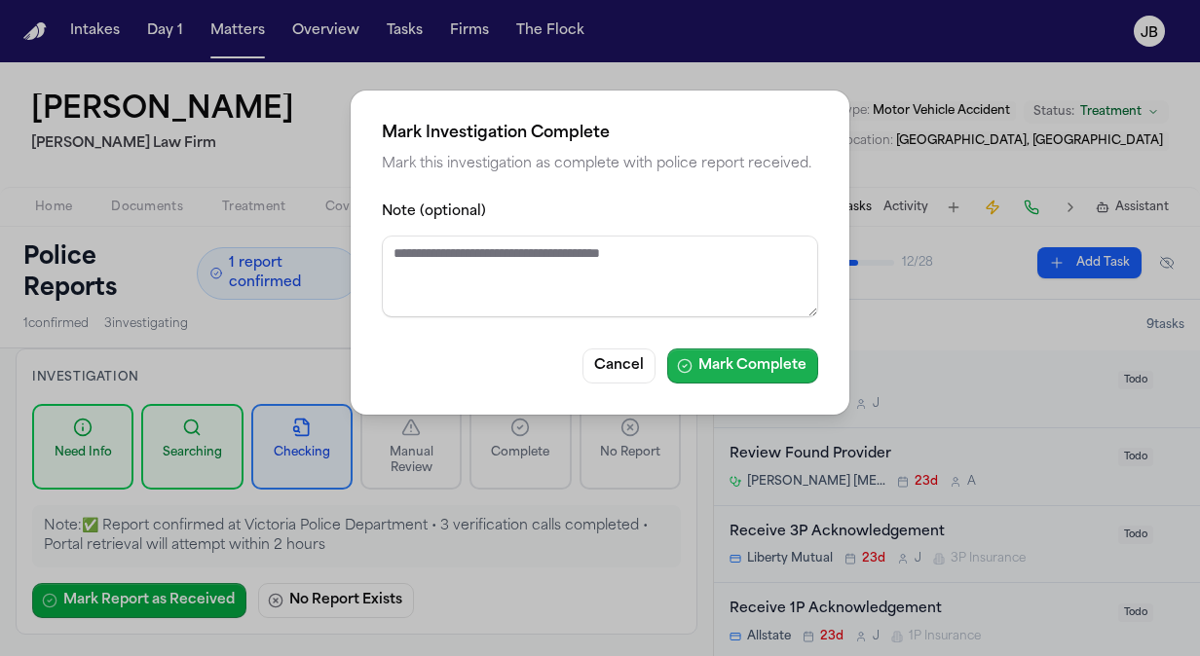
click at [737, 366] on button "Mark Complete" at bounding box center [742, 366] width 151 height 35
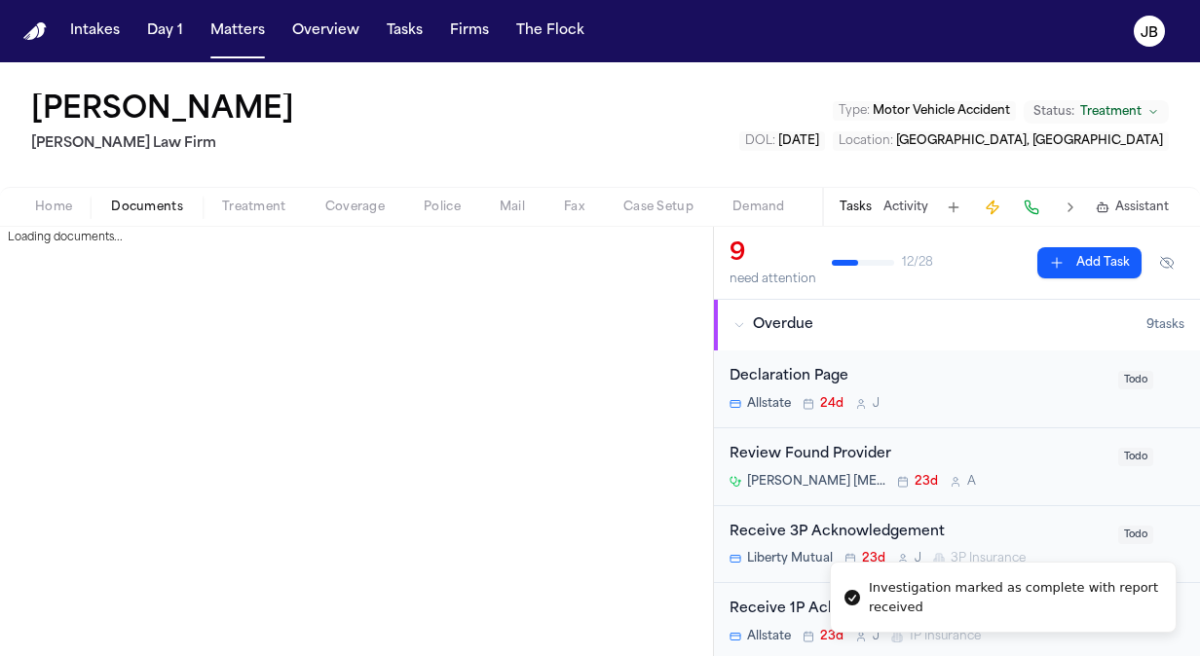
click at [167, 207] on span "Documents" at bounding box center [147, 208] width 72 height 16
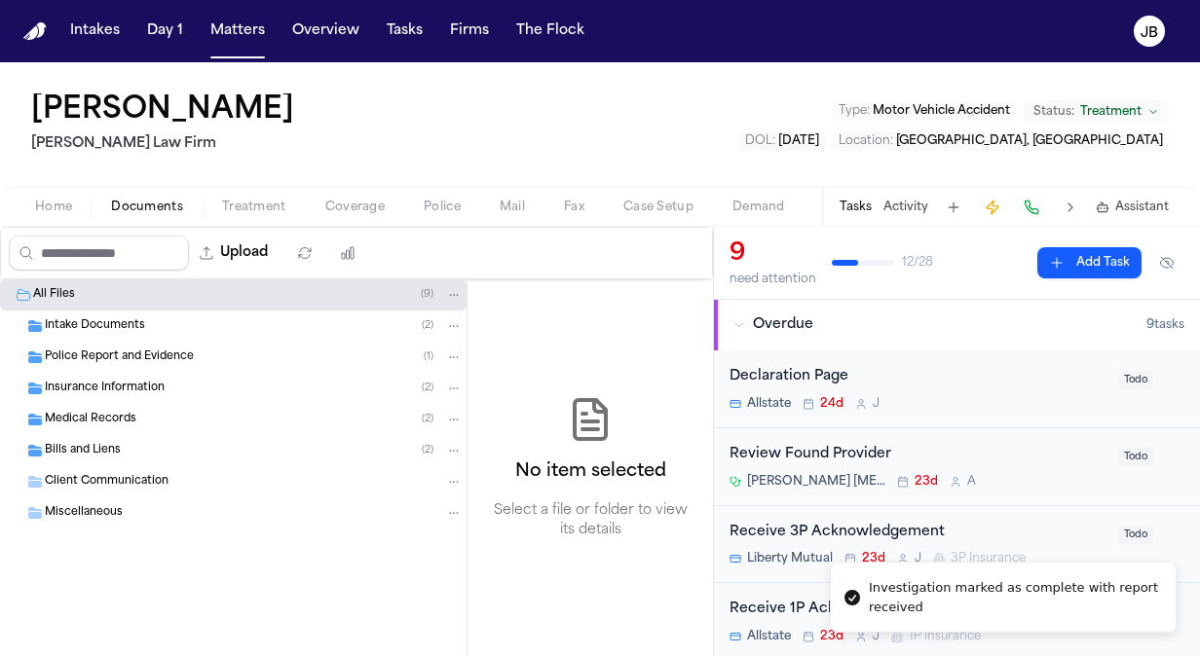
click at [89, 354] on span "Police Report and Evidence" at bounding box center [119, 358] width 149 height 17
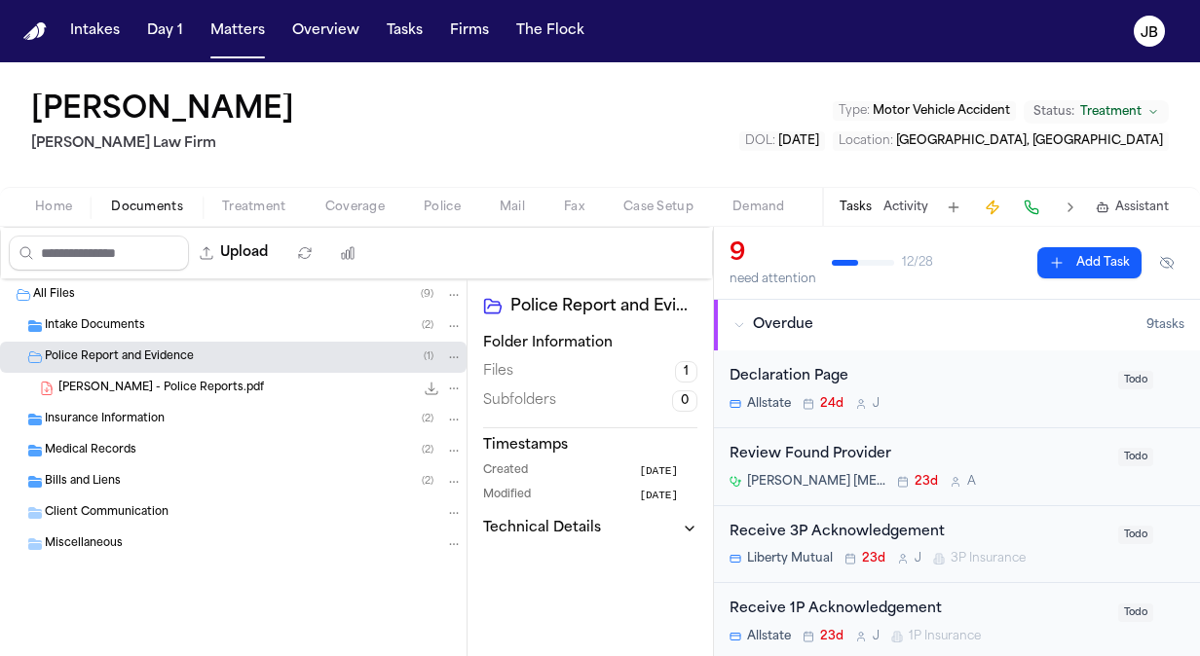
click at [202, 379] on div "Johnson, David - Police Reports.pdf 104.8 KB • PDF" at bounding box center [260, 388] width 404 height 19
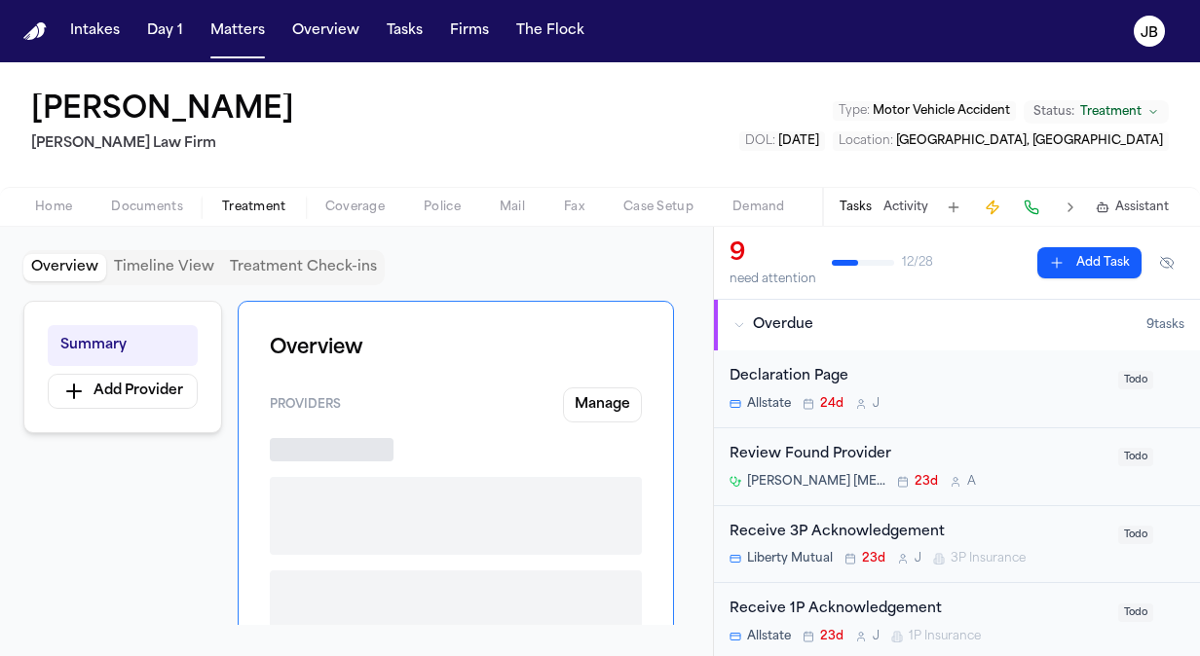
click at [238, 204] on span "Treatment" at bounding box center [254, 208] width 64 height 16
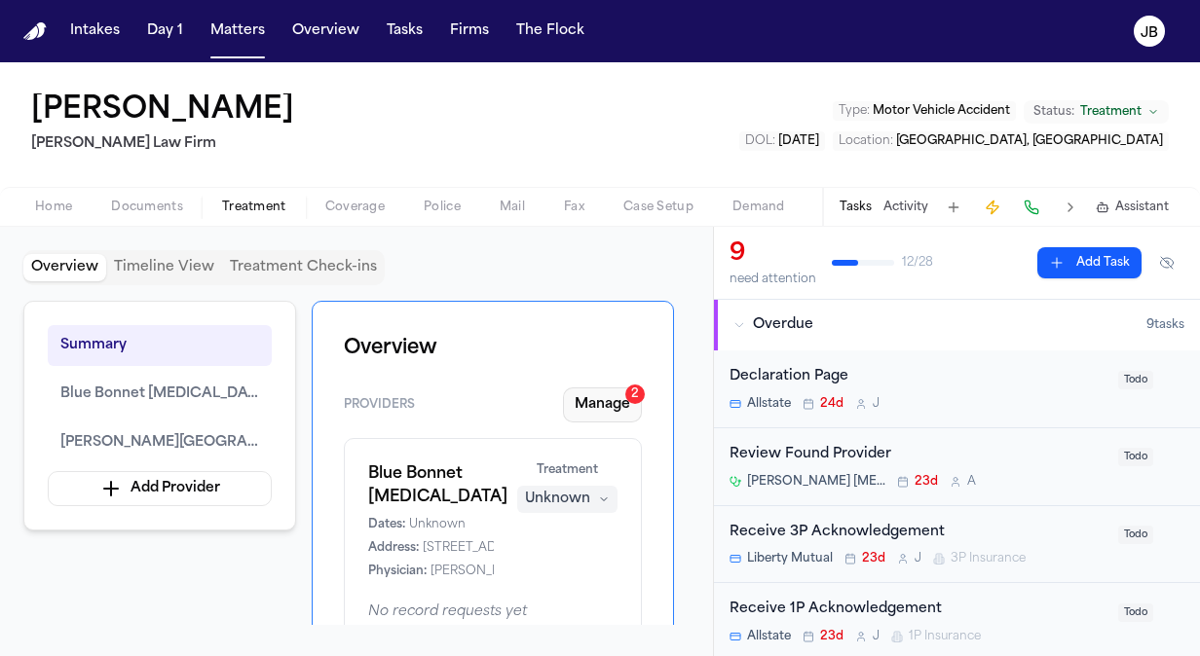
click at [613, 407] on button "Manage 2" at bounding box center [602, 405] width 79 height 35
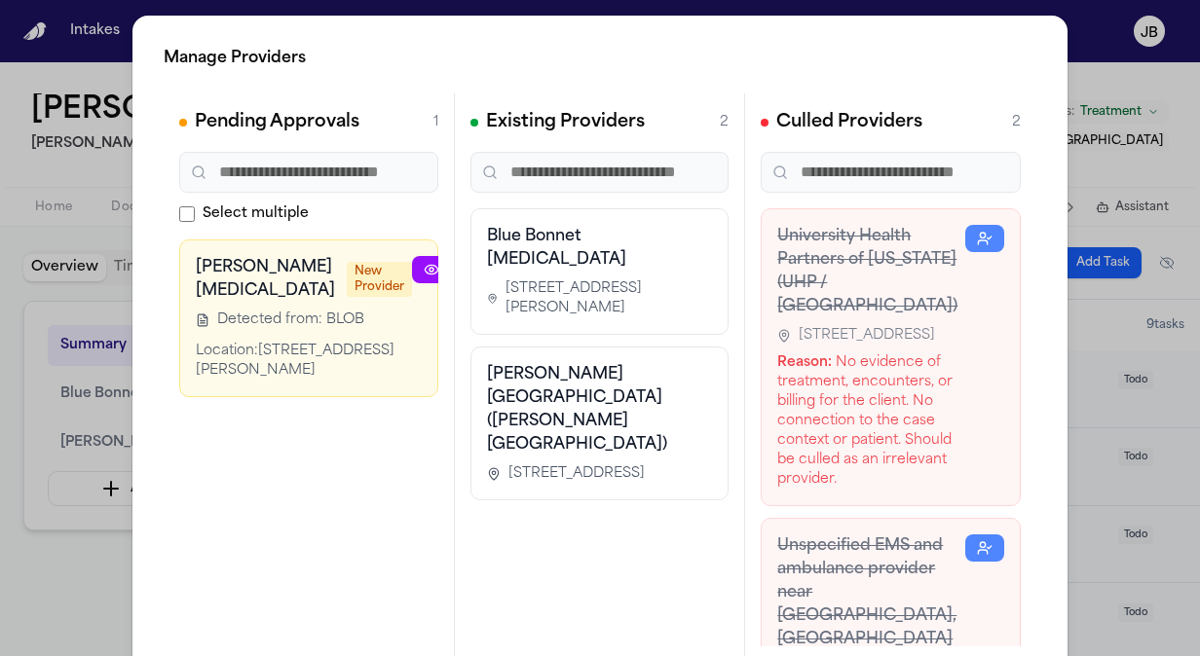
scroll to position [0, 113]
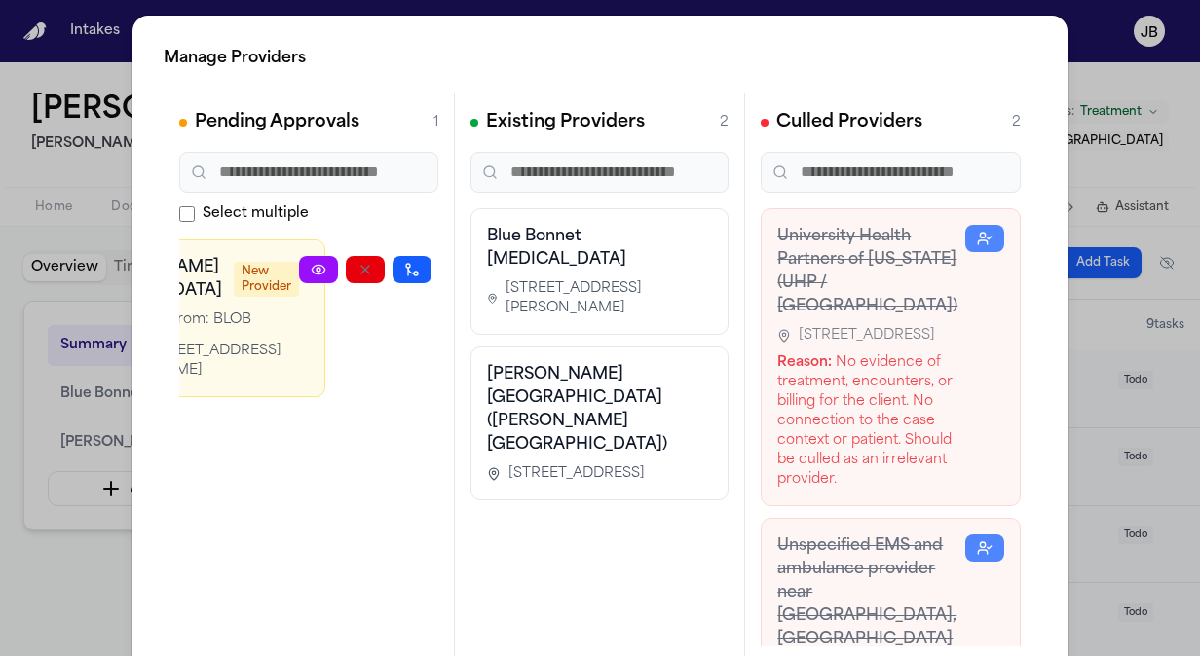
click at [3, 167] on div "Manage Providers Pending Approvals 1 Select multiple Bankhead Chiropractic New …" at bounding box center [600, 395] width 1200 height 791
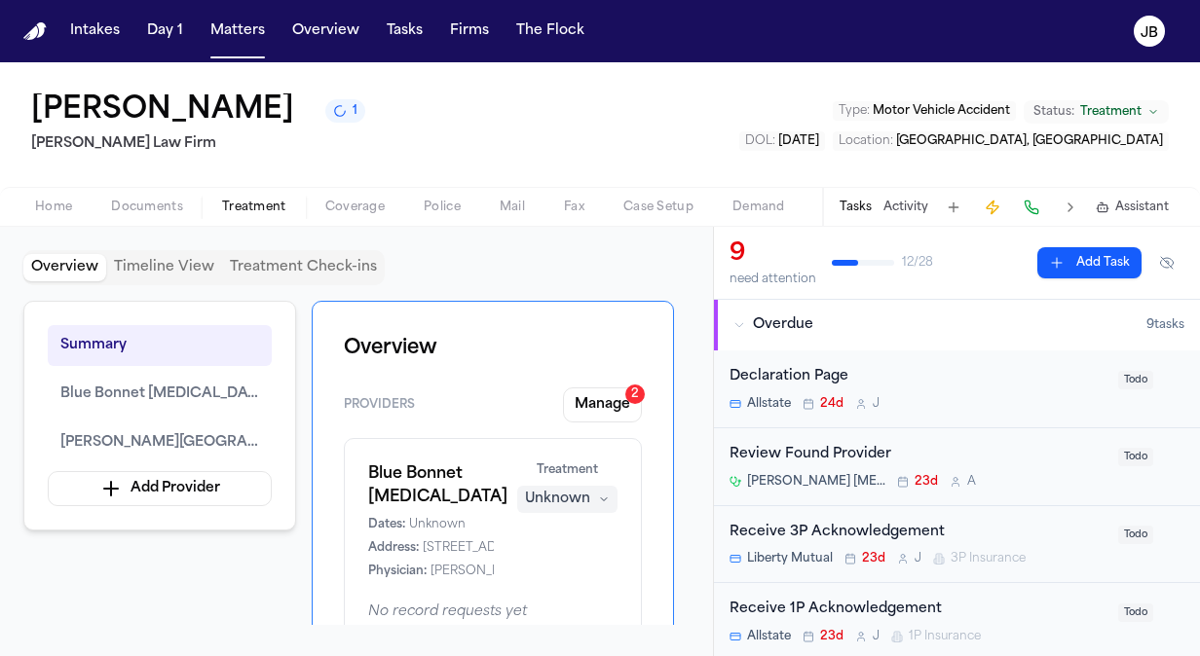
click at [164, 201] on span "Documents" at bounding box center [147, 208] width 72 height 16
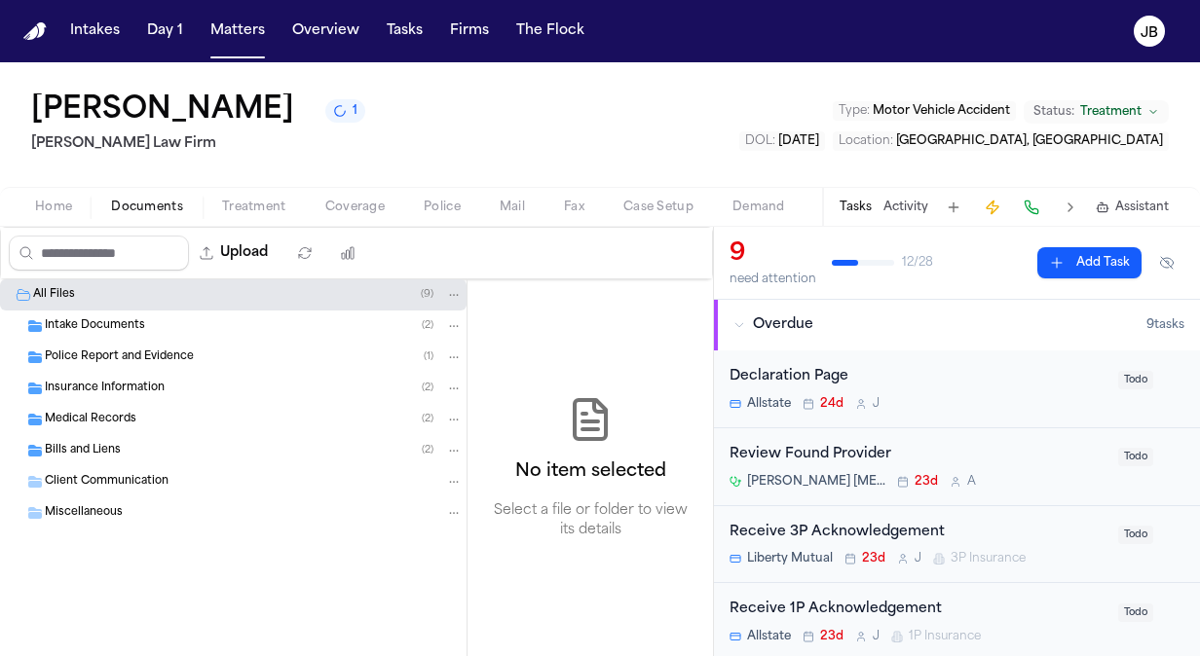
click at [249, 196] on button "Treatment" at bounding box center [254, 207] width 103 height 23
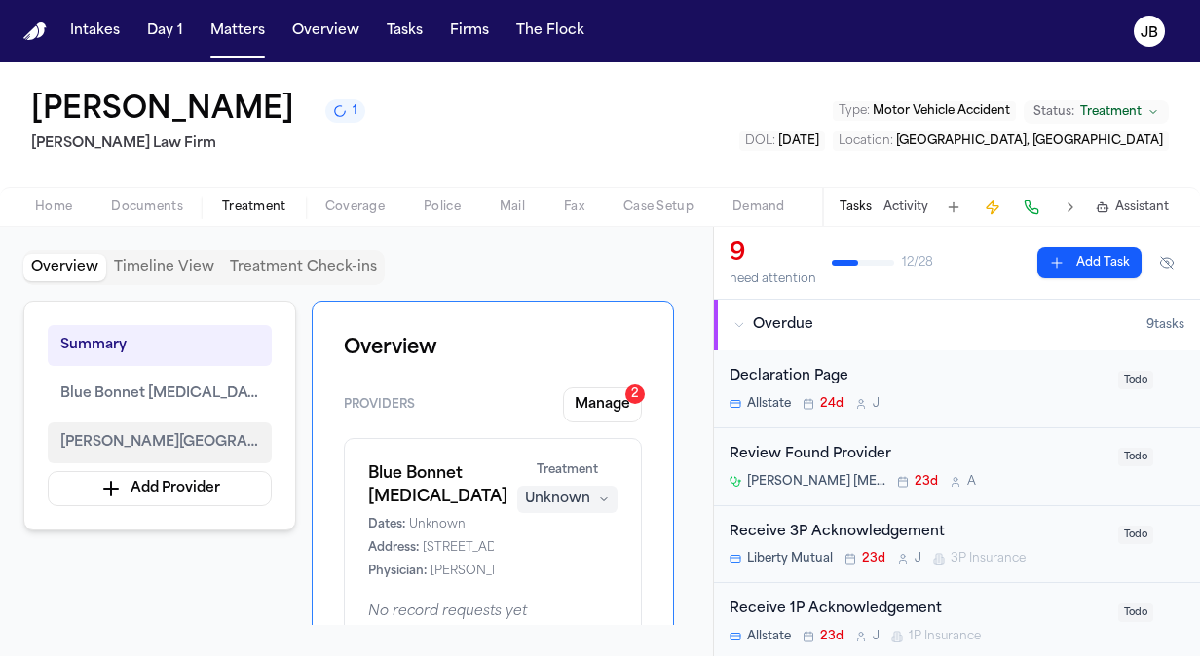
click at [187, 436] on span "DeTar Hospital (Navarro Campus)" at bounding box center [159, 442] width 199 height 23
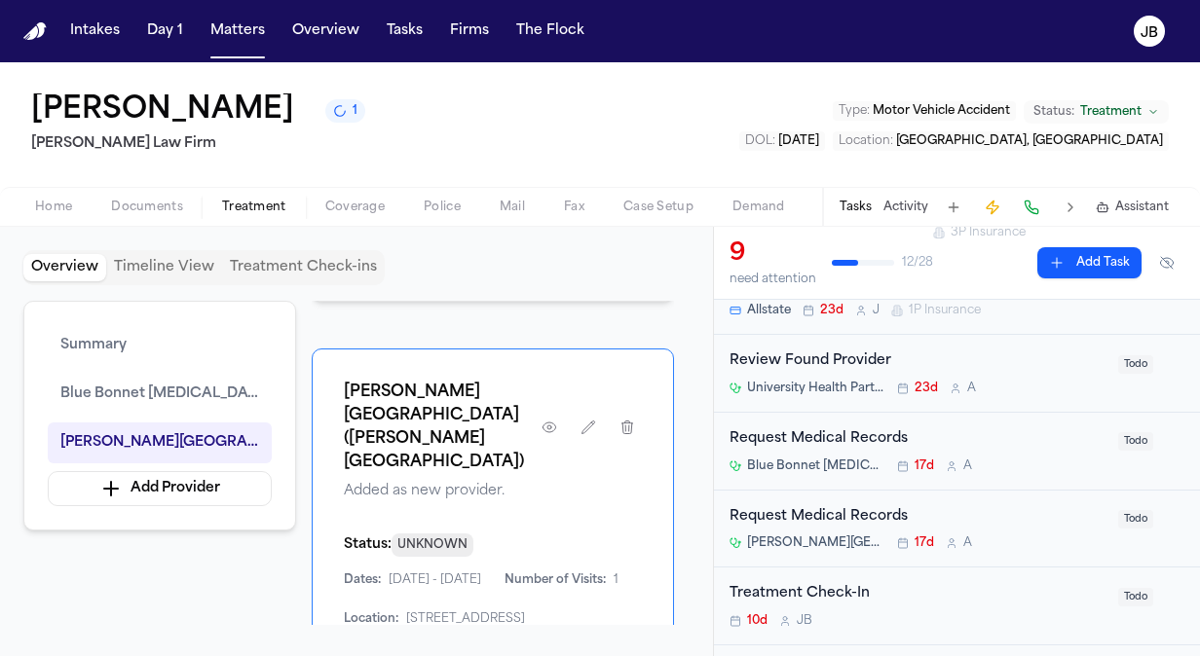
scroll to position [322, 0]
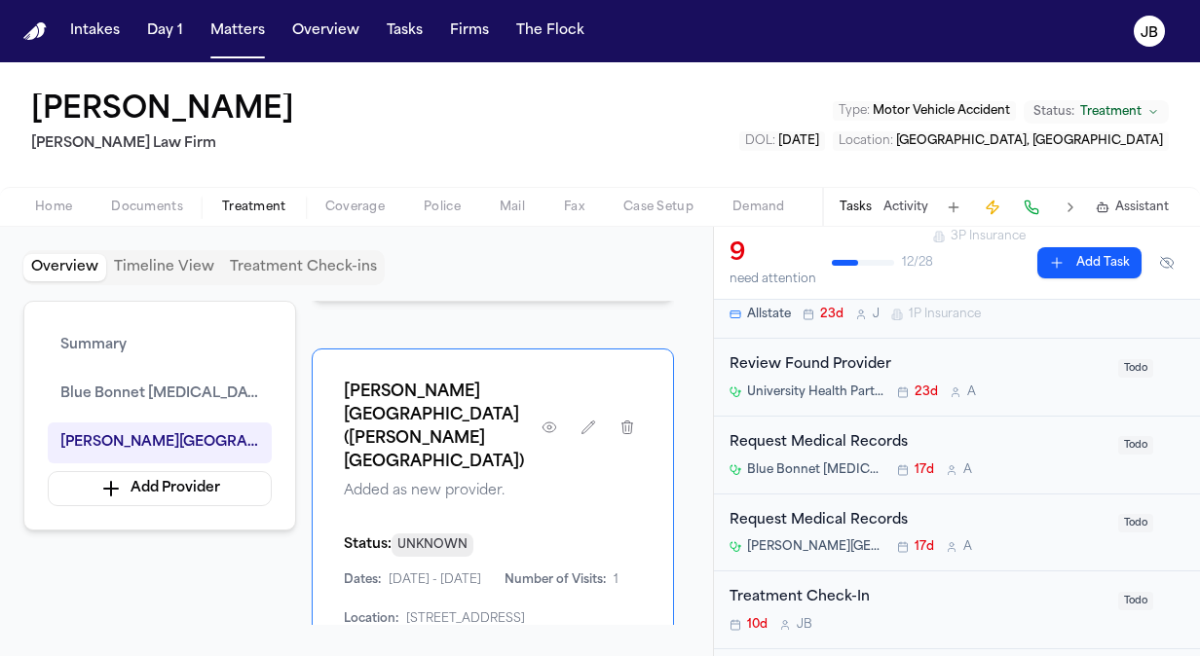
click at [888, 200] on button "Activity" at bounding box center [905, 208] width 45 height 16
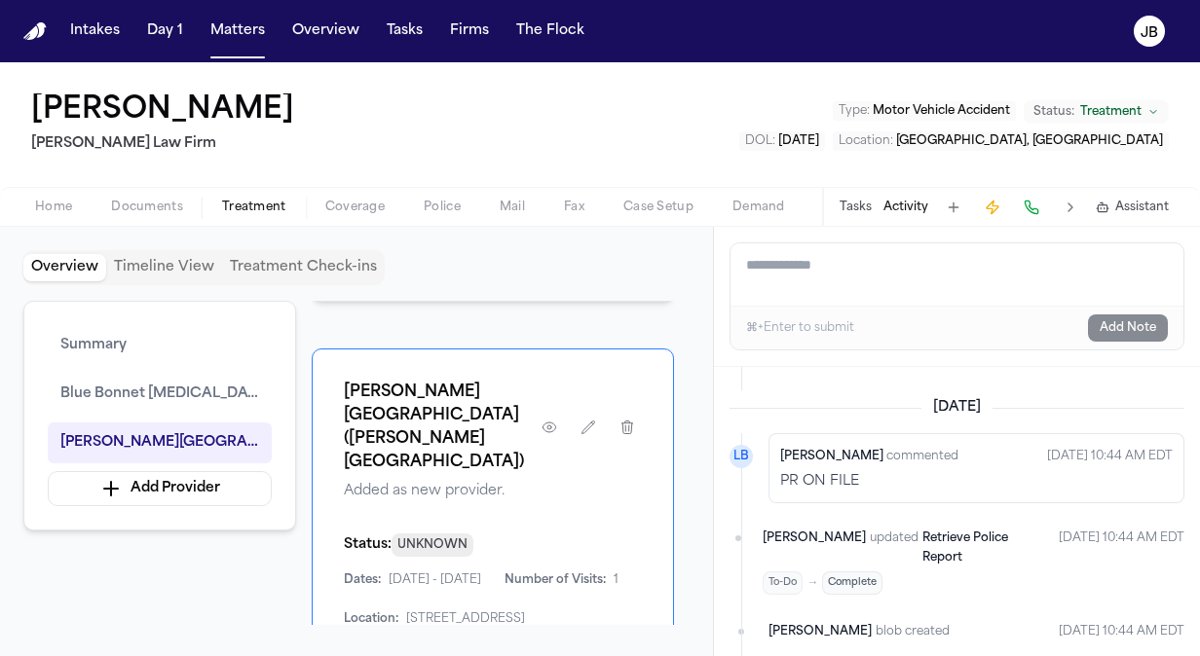
scroll to position [0, 0]
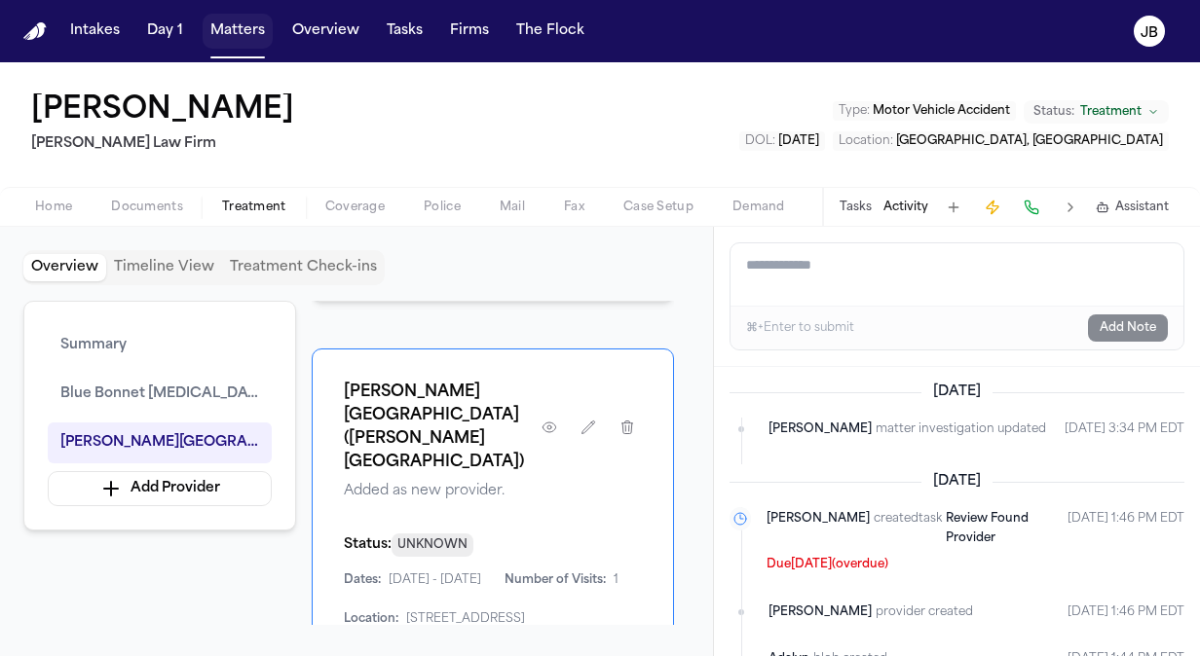
click at [228, 35] on button "Matters" at bounding box center [238, 31] width 70 height 35
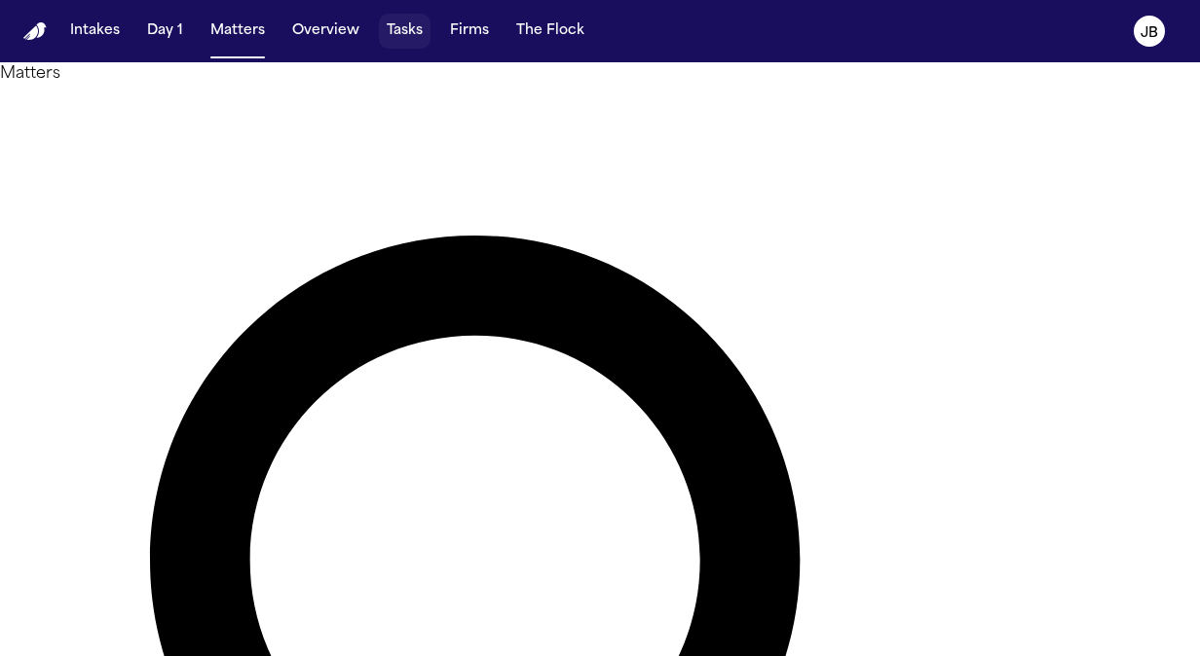
click at [390, 33] on button "Tasks" at bounding box center [405, 31] width 52 height 35
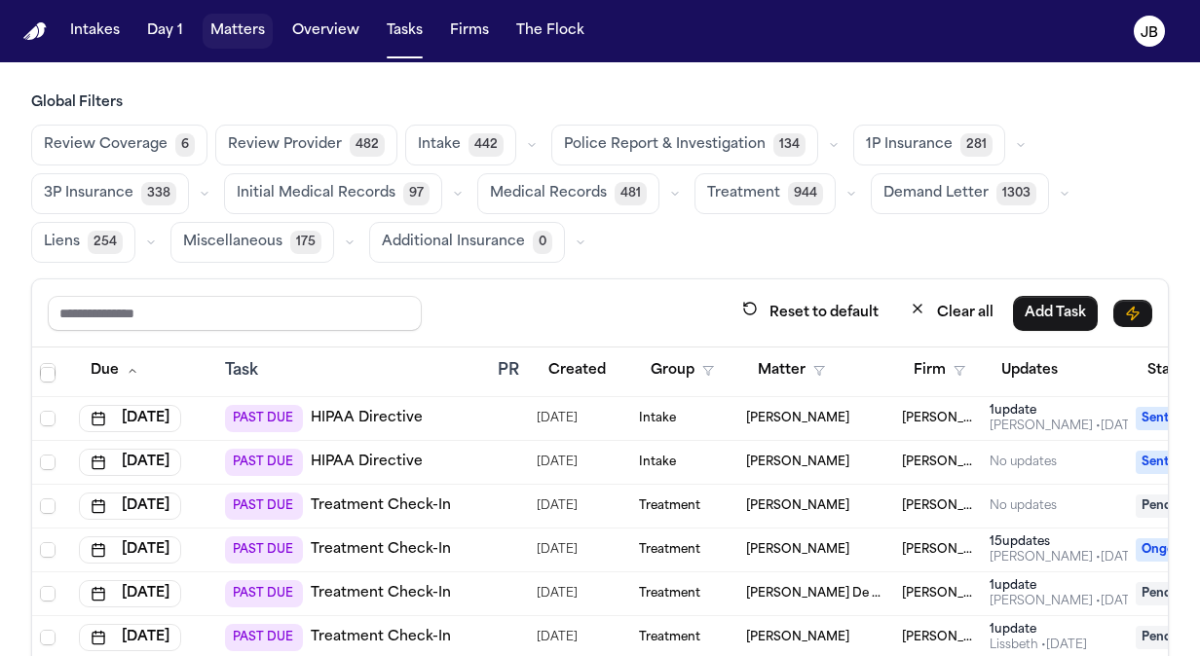
click at [249, 38] on button "Matters" at bounding box center [238, 31] width 70 height 35
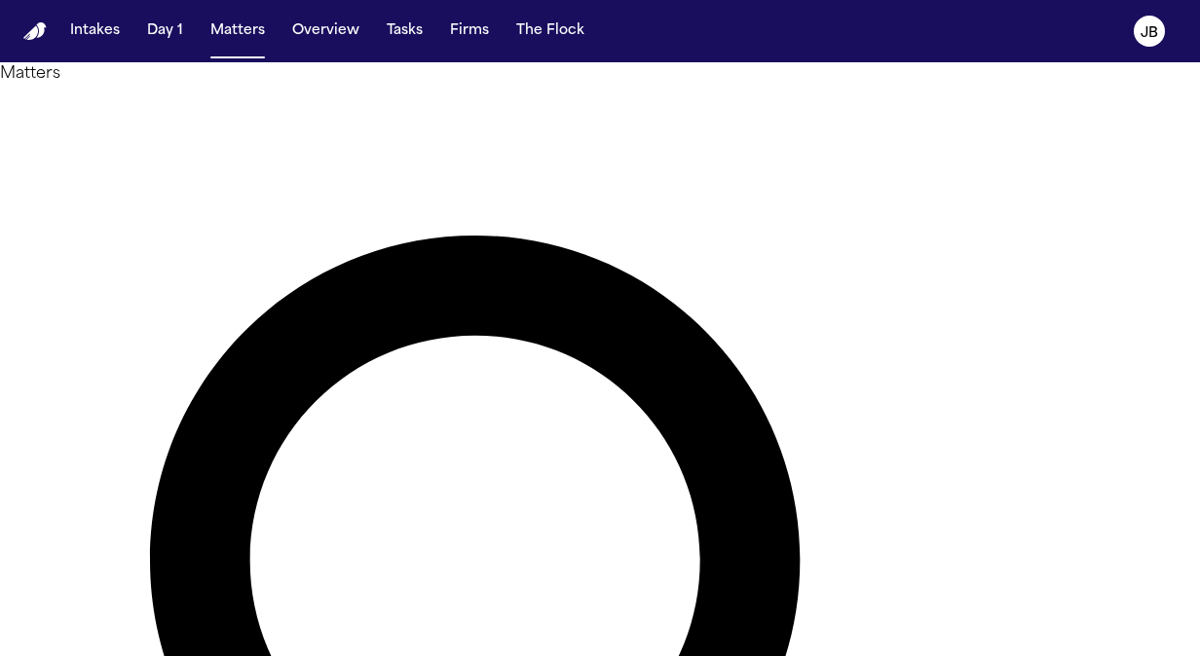
drag, startPoint x: 416, startPoint y: 115, endPoint x: 175, endPoint y: 127, distance: 240.8
type input "**********"
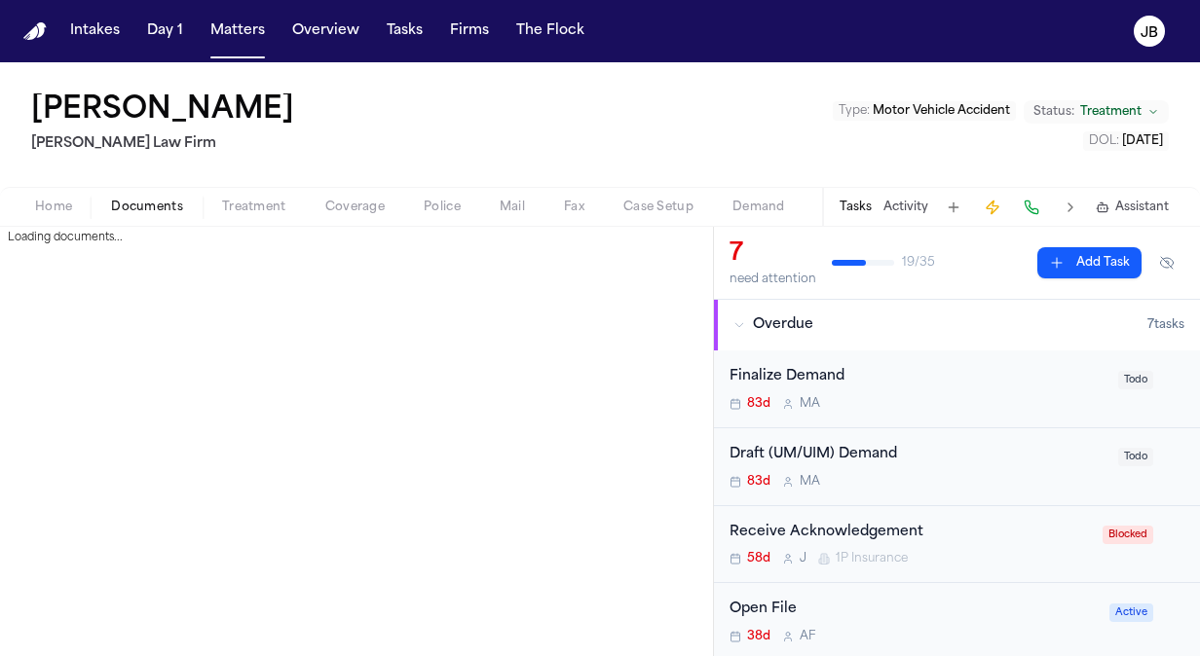
click at [147, 206] on span "Documents" at bounding box center [147, 208] width 72 height 16
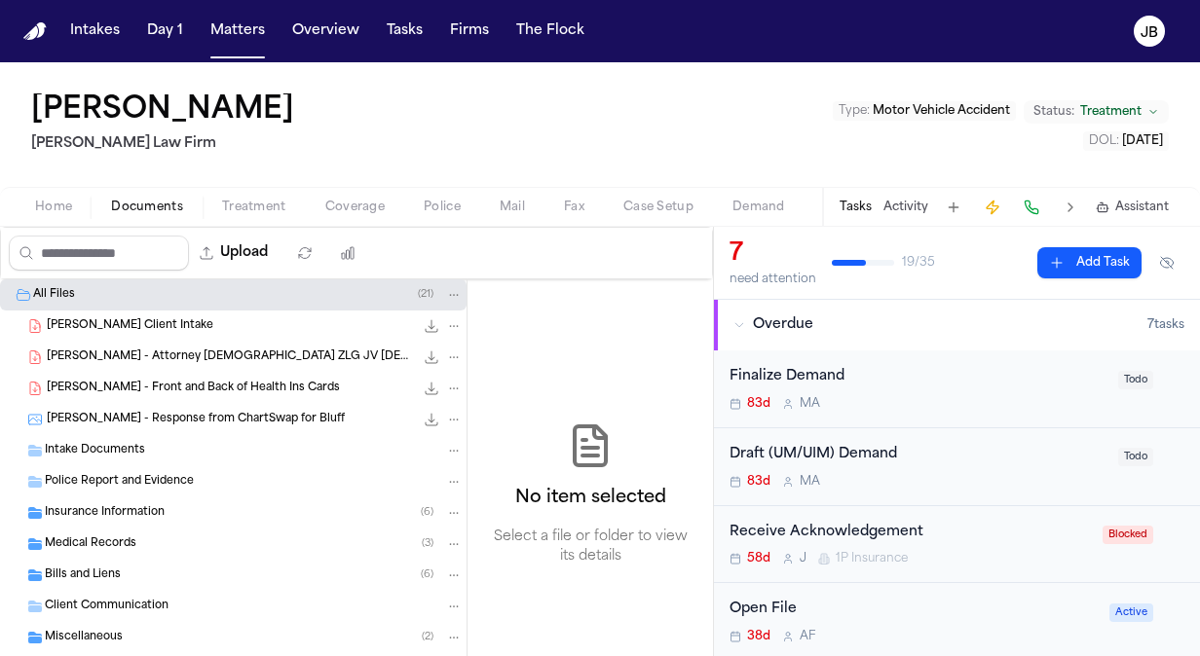
click at [121, 543] on span "Medical Records" at bounding box center [91, 545] width 92 height 17
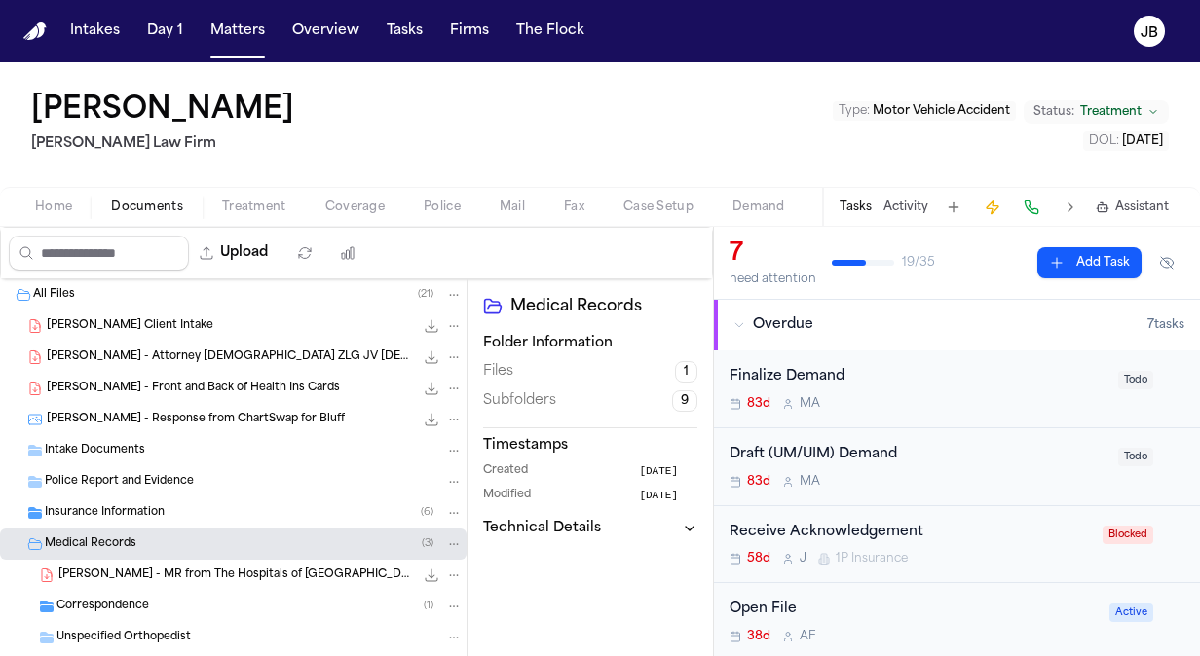
click at [279, 573] on span "C. Ross - MR from The Hospitals of Providence Transmountain Campus - 1.25.25 to…" at bounding box center [235, 576] width 355 height 17
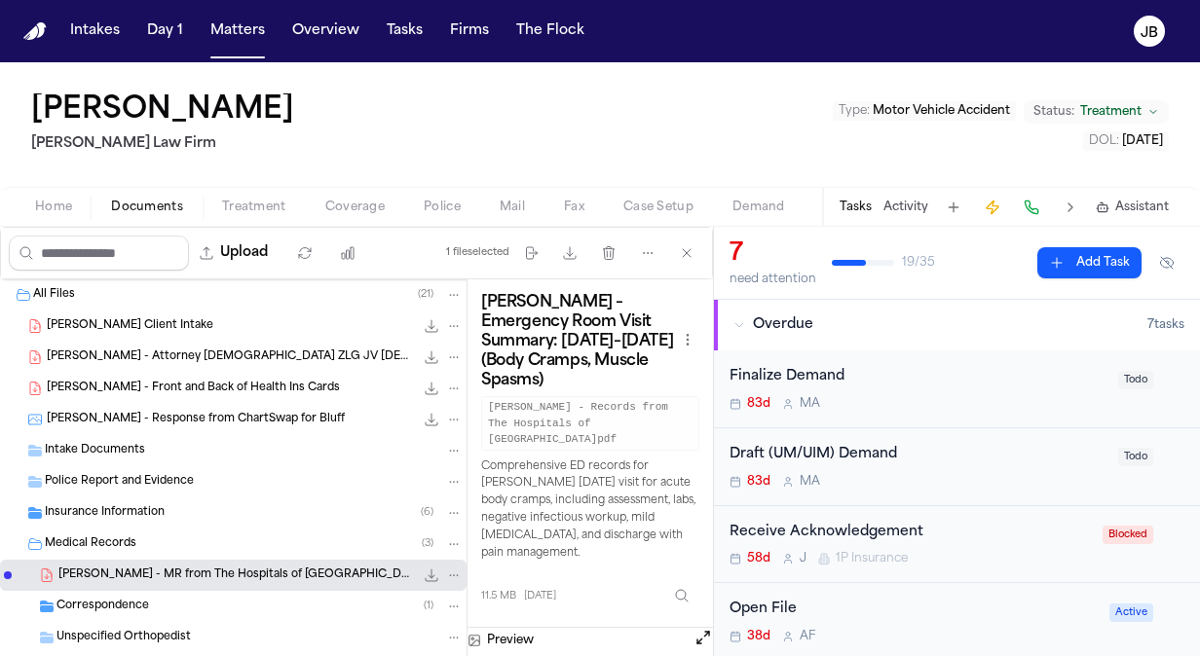
click at [424, 570] on icon "File: C. Ross - MR from The Hospitals of Providence Transmountain Campus - 1.25…" at bounding box center [432, 576] width 16 height 16
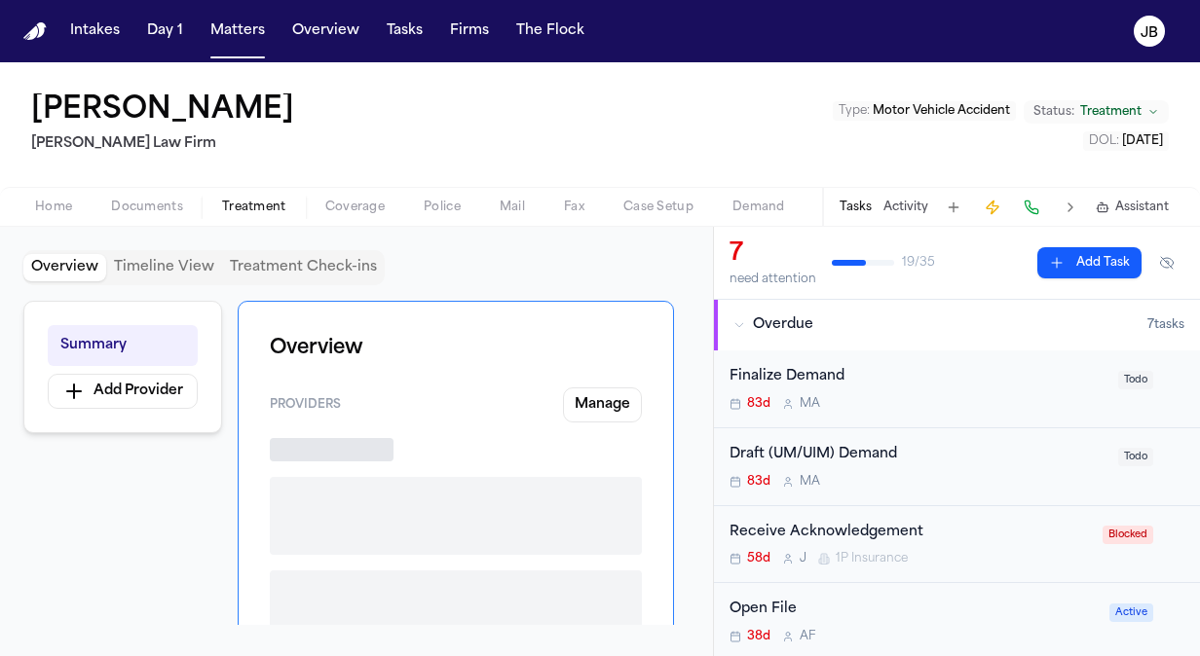
click at [260, 217] on span "button" at bounding box center [254, 218] width 88 height 2
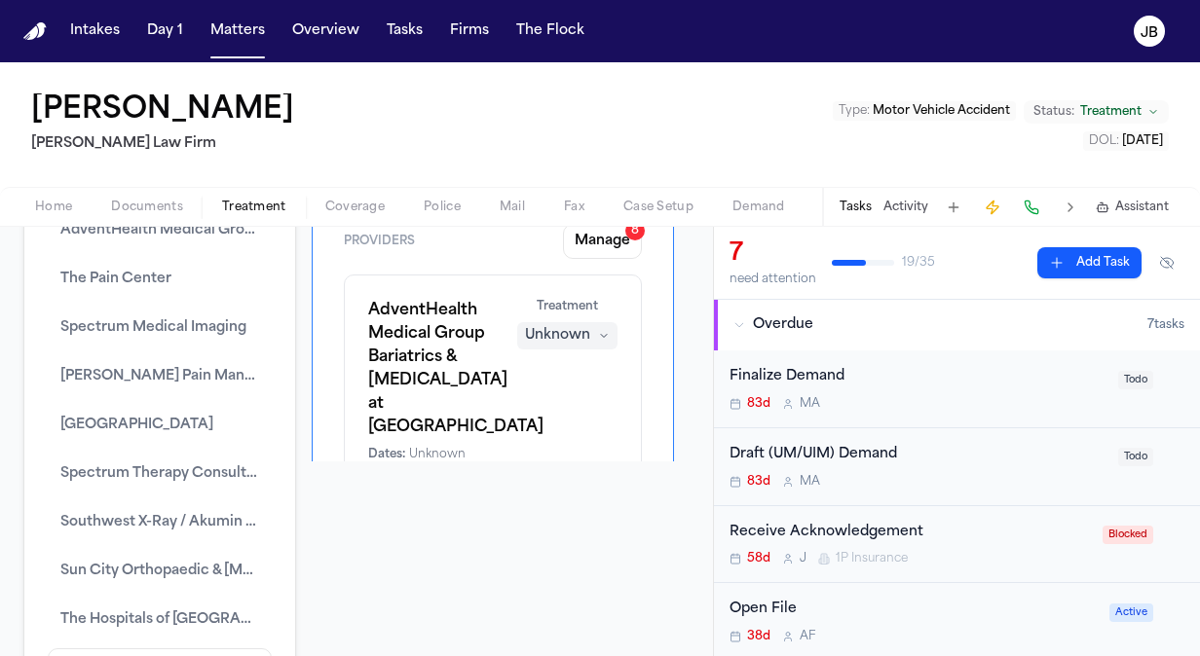
scroll to position [206, 0]
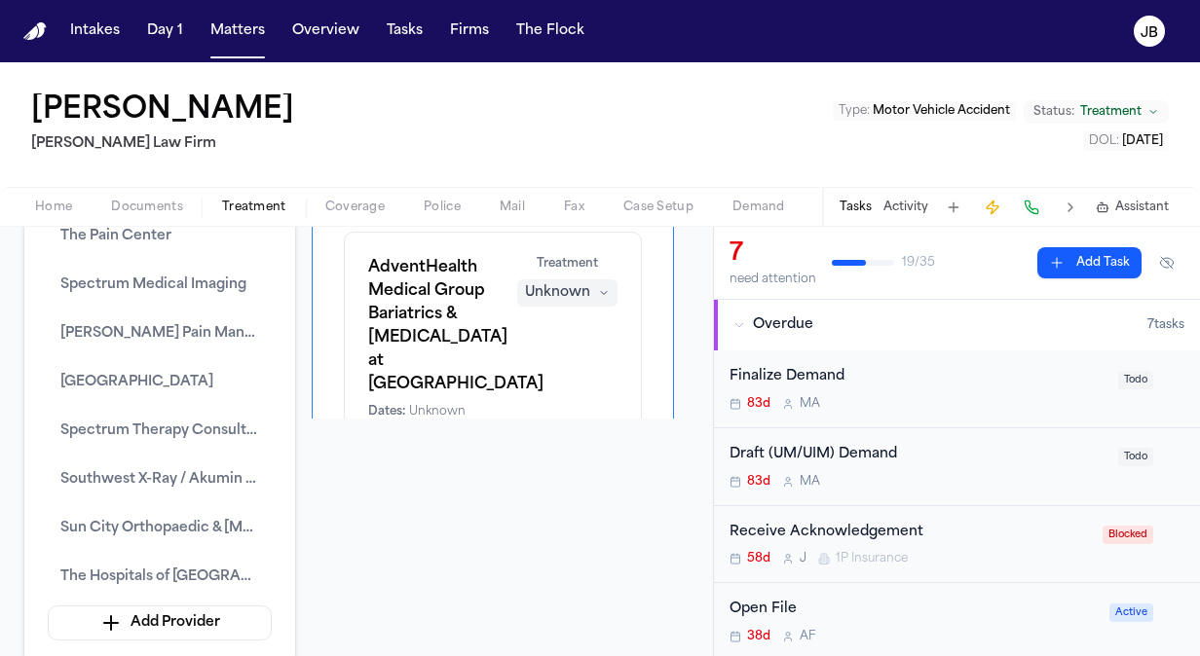
drag, startPoint x: 277, startPoint y: 460, endPoint x: 356, endPoint y: 678, distance: 232.3
click at [356, 655] on html "Intakes Day 1 Matters Overview Tasks Firms The Flock JB Cindy Ross Hecht Law Fi…" at bounding box center [600, 328] width 1200 height 656
click at [181, 571] on span "The Hospitals of [GEOGRAPHIC_DATA]" at bounding box center [159, 577] width 199 height 23
click at [230, 566] on span "The Hospitals of [GEOGRAPHIC_DATA]" at bounding box center [159, 577] width 199 height 23
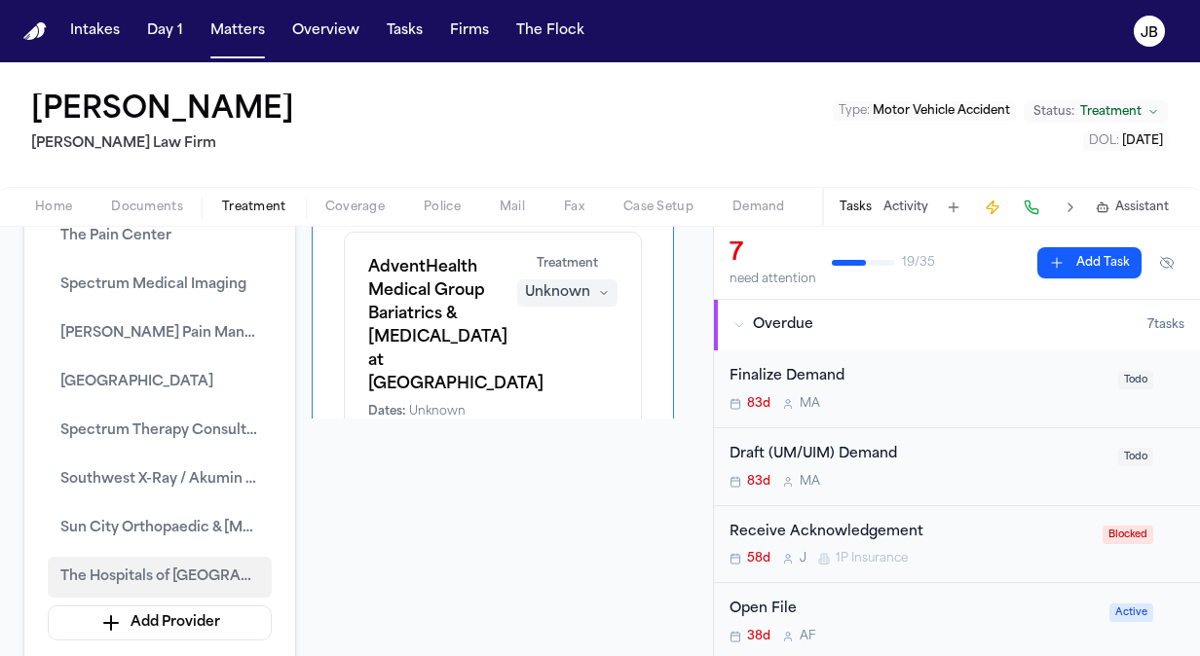
click at [230, 566] on span "The Hospitals of [GEOGRAPHIC_DATA]" at bounding box center [159, 577] width 199 height 23
click at [249, 572] on span "The Hospitals of [GEOGRAPHIC_DATA]" at bounding box center [159, 577] width 199 height 23
click at [31, 279] on div "Summary AdventHealth Medical Group Bariatrics & General Surgery at Ocala The Pa…" at bounding box center [159, 379] width 273 height 571
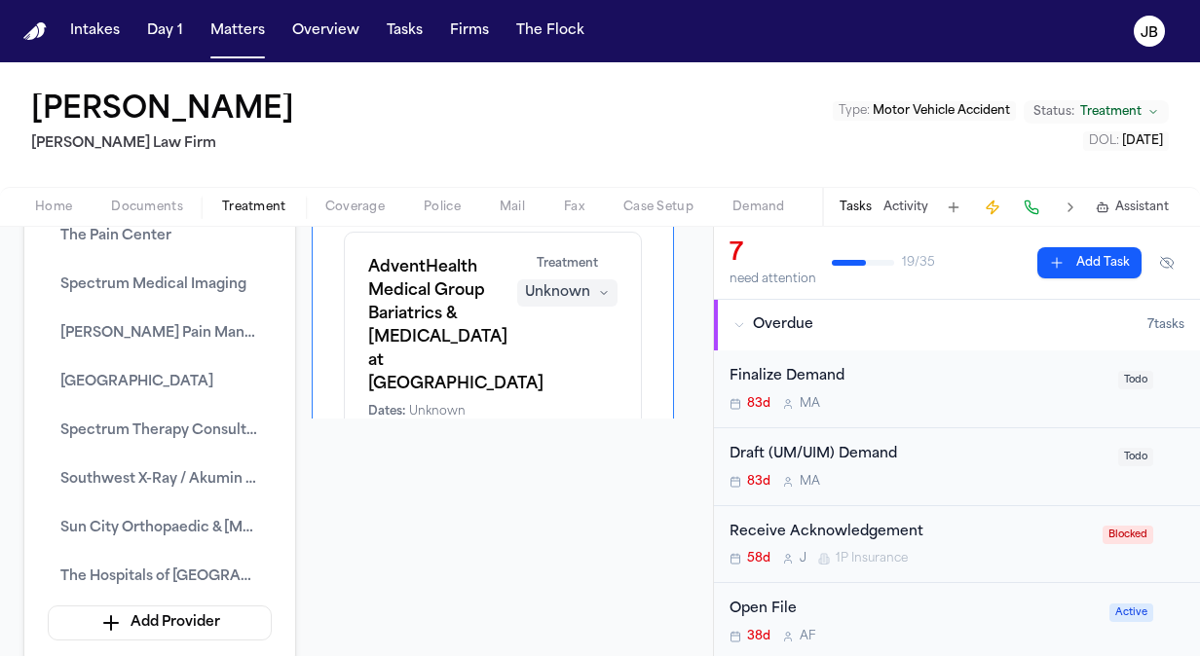
click at [150, 204] on span "Documents" at bounding box center [147, 208] width 72 height 16
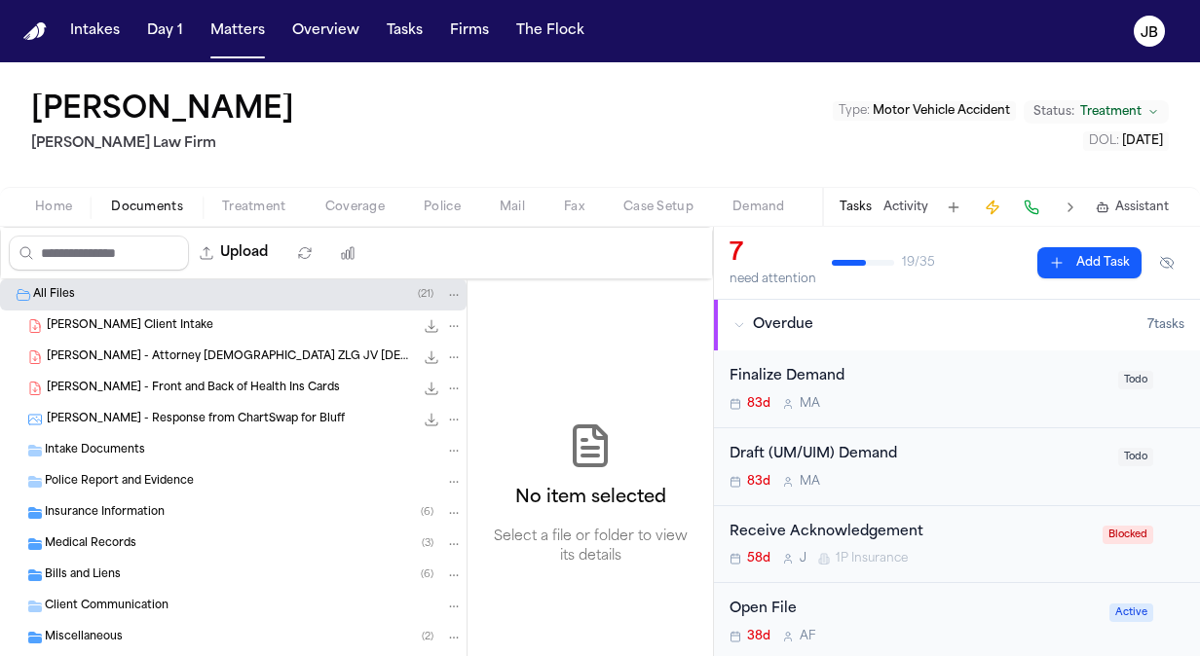
click at [137, 536] on div "Medical Records ( 3 )" at bounding box center [254, 545] width 418 height 18
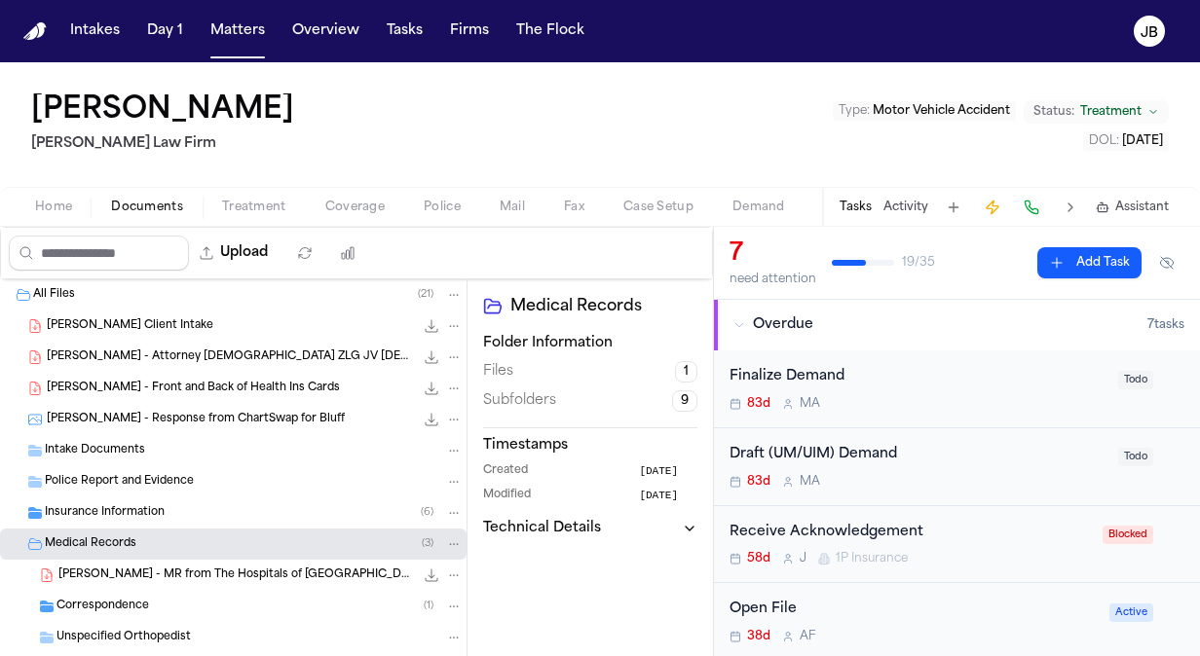
click at [245, 569] on span "C. Ross - MR from The Hospitals of Providence Transmountain Campus - 1.25.25 to…" at bounding box center [235, 576] width 355 height 17
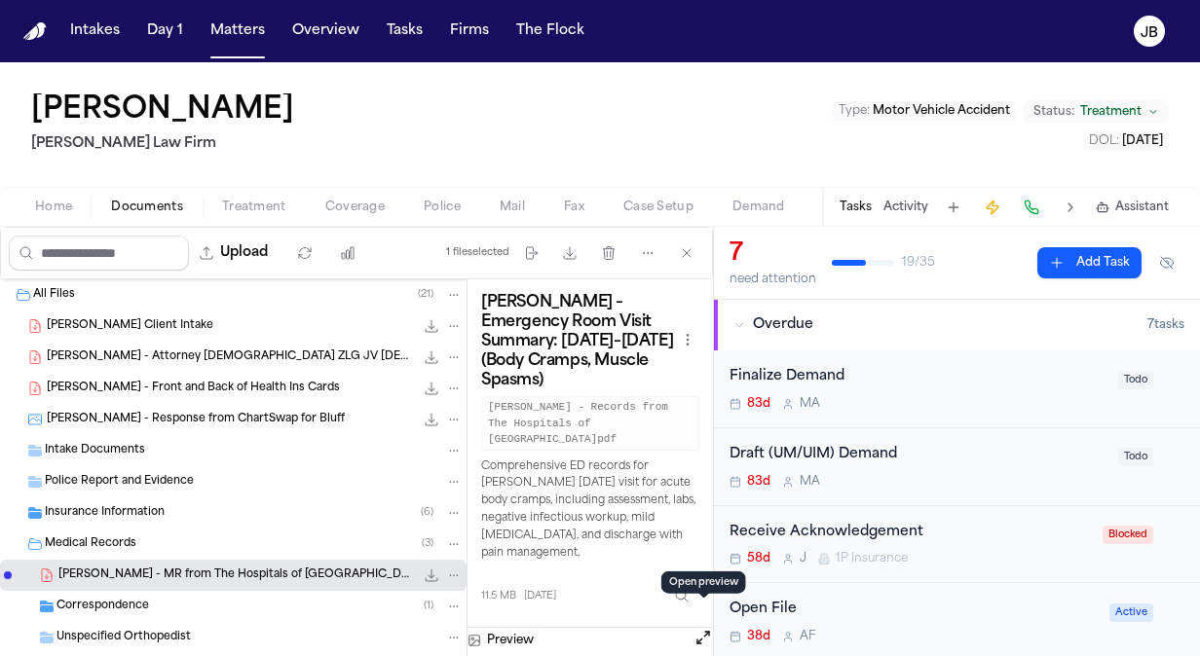
click at [701, 628] on button "Open preview" at bounding box center [702, 637] width 19 height 19
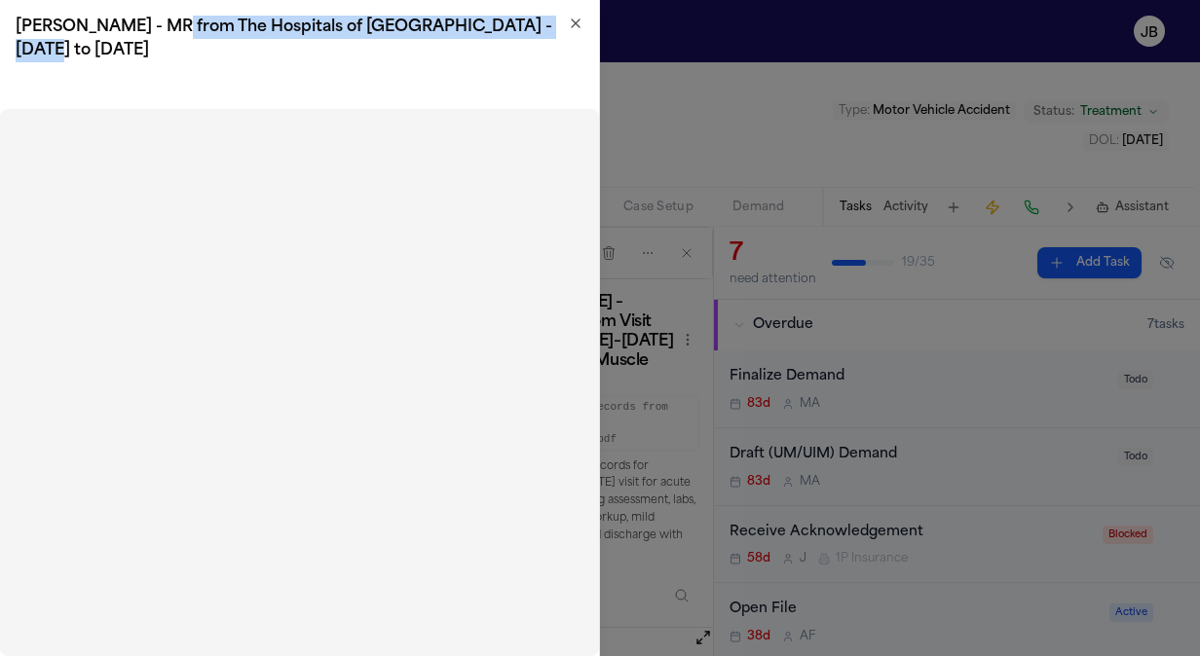
drag, startPoint x: 162, startPoint y: 22, endPoint x: 567, endPoint y: 26, distance: 405.1
click at [567, 26] on h2 "C. Ross - MR from The Hospitals of Providence Transmountain Campus - 1.25.25 to…" at bounding box center [300, 39] width 568 height 47
copy h2 "The Hospitals of [GEOGRAPHIC_DATA]"
click at [570, 23] on icon "button" at bounding box center [576, 24] width 16 height 16
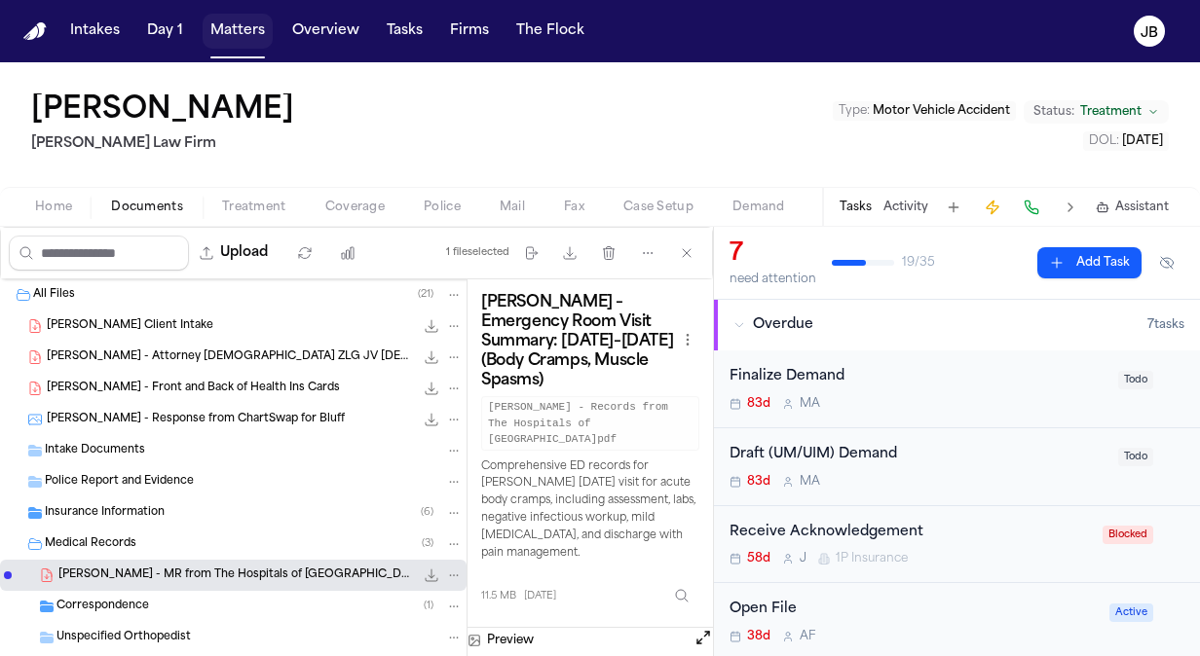
click at [248, 27] on button "Matters" at bounding box center [238, 31] width 70 height 35
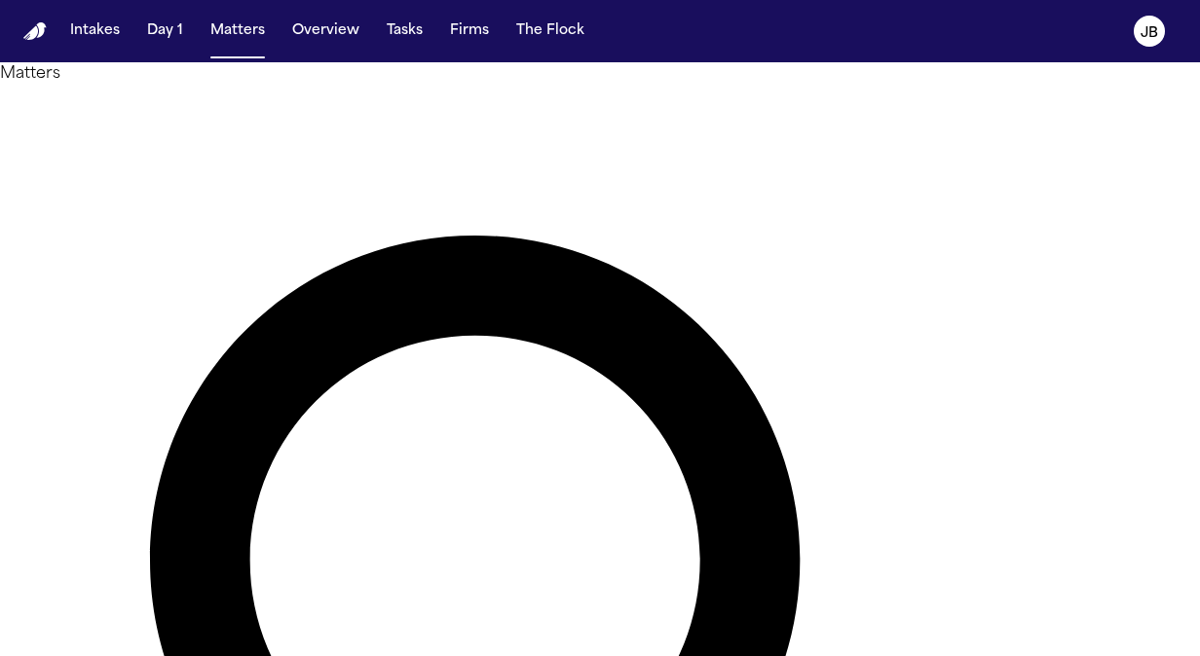
drag, startPoint x: 450, startPoint y: 129, endPoint x: 247, endPoint y: 119, distance: 202.8
type input "*****"
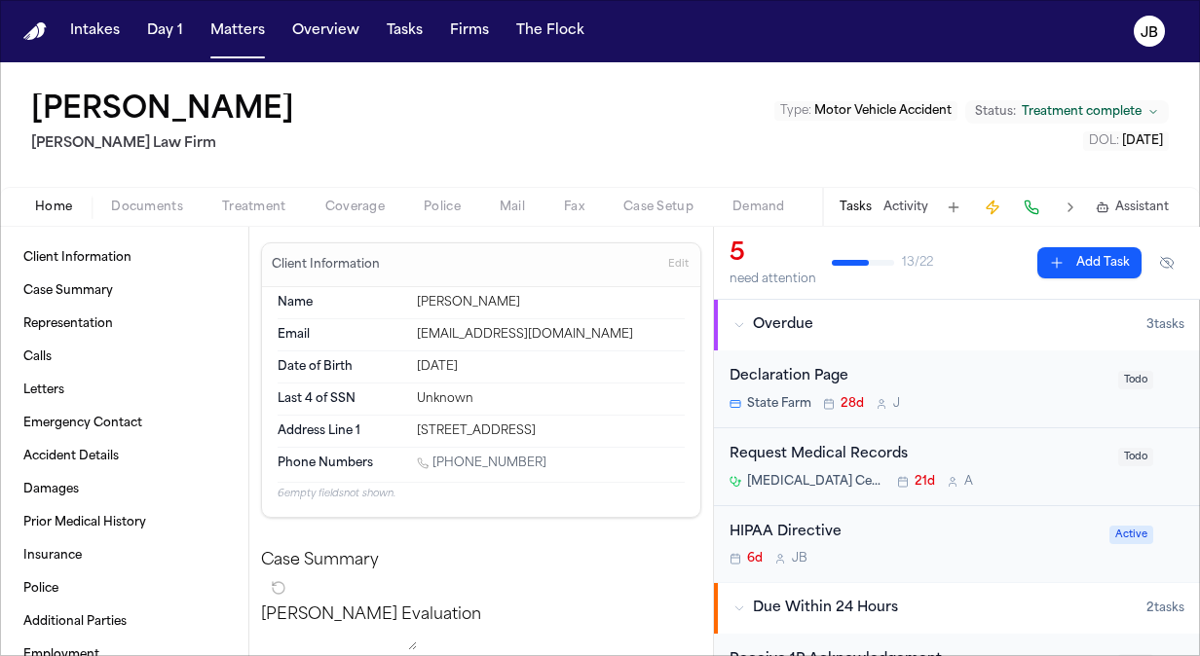
click at [121, 204] on span "Documents" at bounding box center [147, 208] width 72 height 16
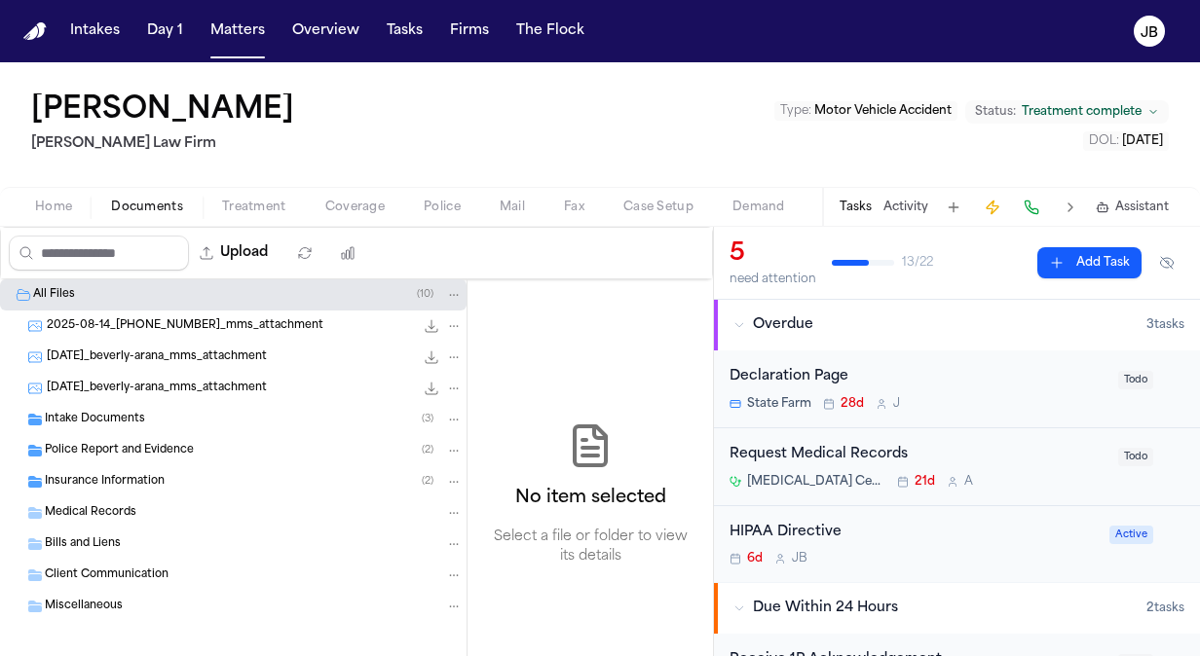
click at [100, 408] on div "Intake Documents ( 3 )" at bounding box center [233, 419] width 466 height 31
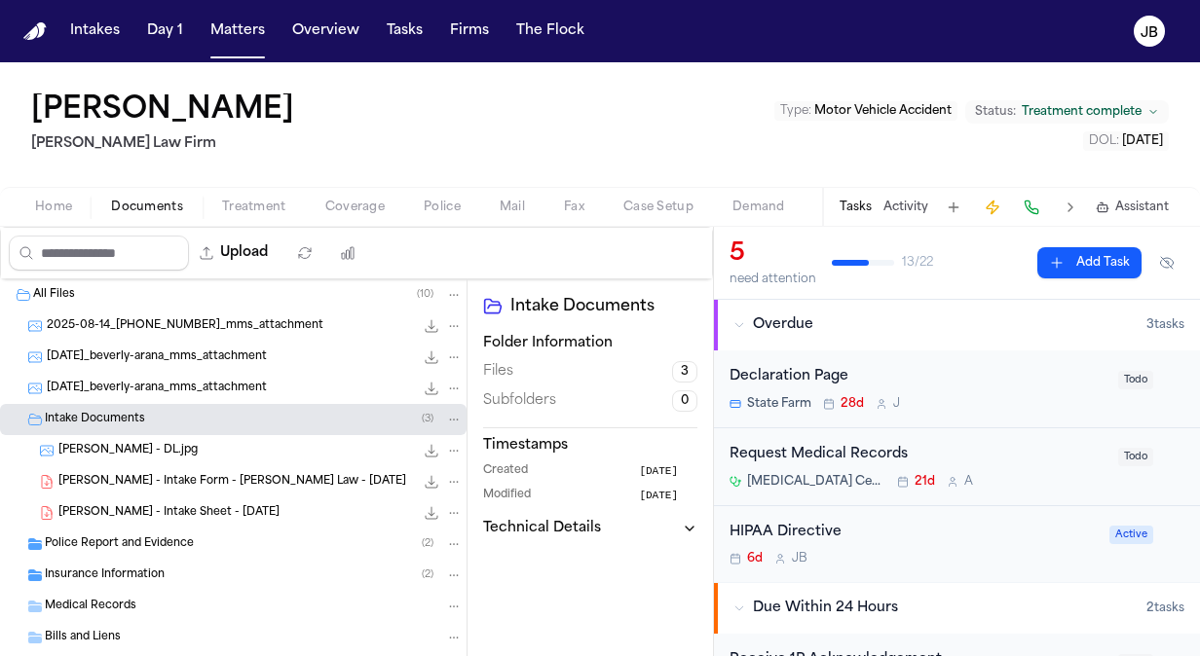
click at [166, 489] on div "B. Arana - Intake Form - Hecht Law - 7.24.25 22.4 KB • PDF" at bounding box center [260, 481] width 404 height 19
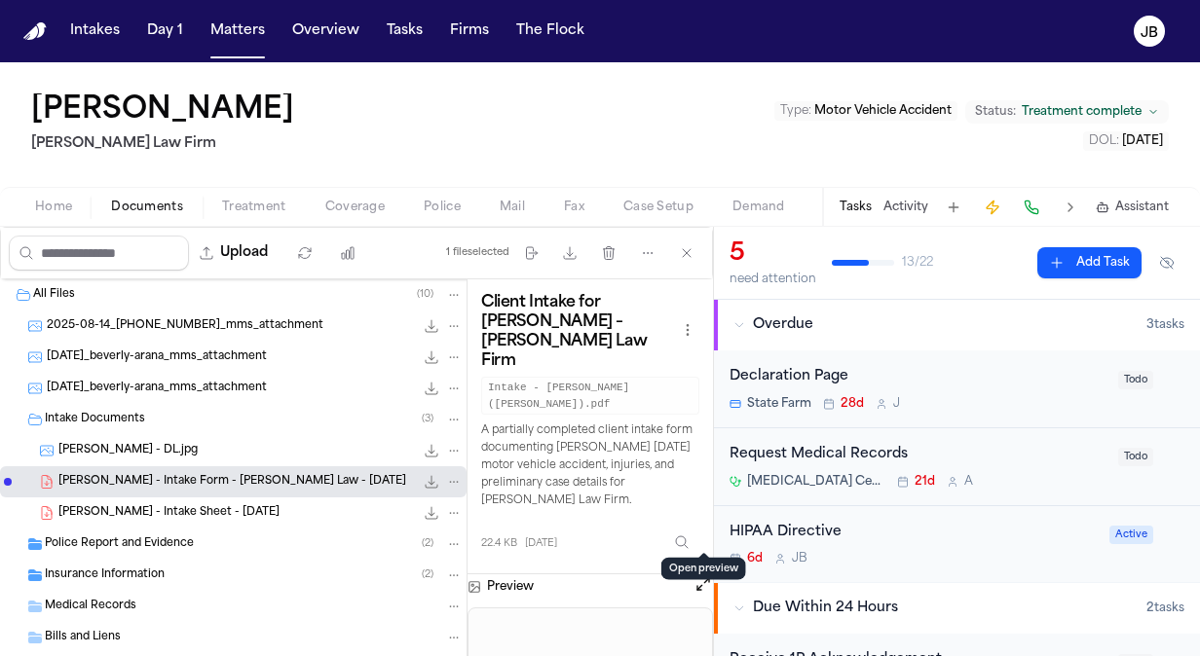
click at [699, 575] on button "Open preview" at bounding box center [702, 584] width 19 height 19
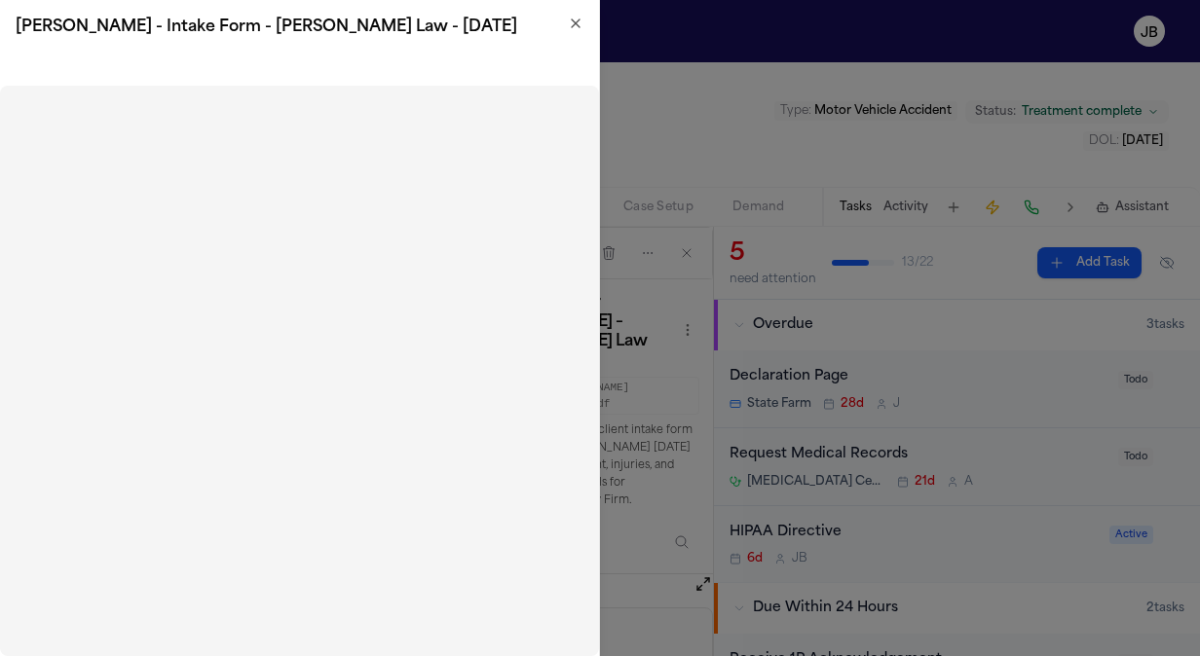
click at [571, 25] on icon "button" at bounding box center [576, 24] width 16 height 16
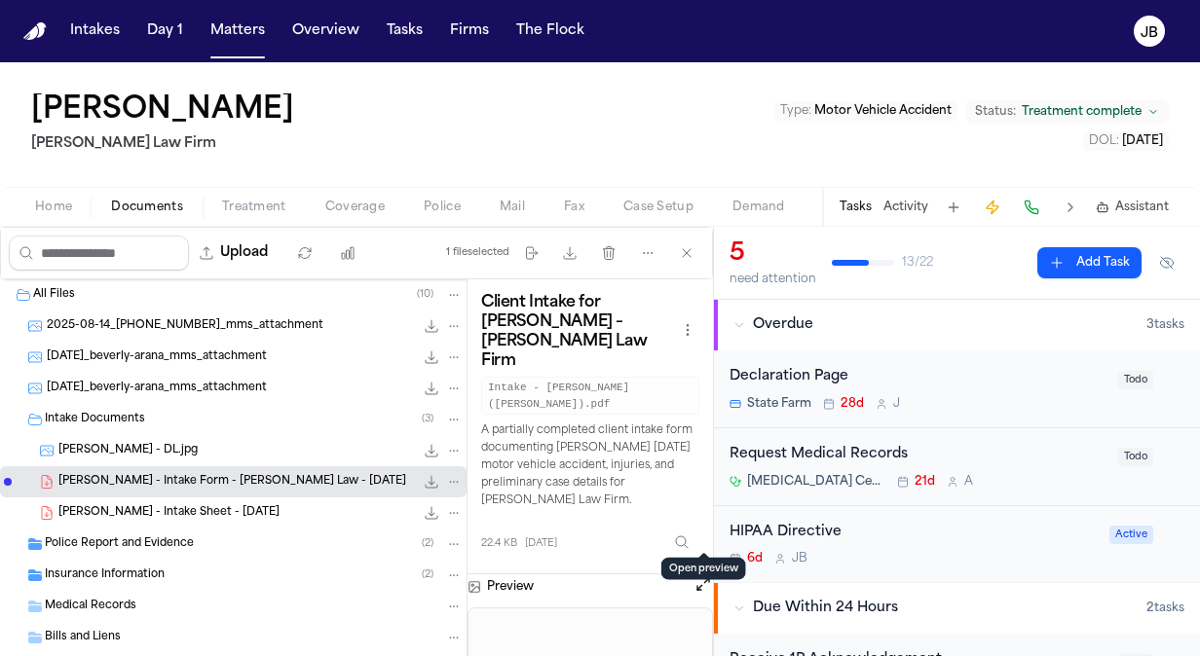
click at [163, 452] on div "B. Arana - DL.jpg 120.3 KB • JPG" at bounding box center [260, 450] width 404 height 19
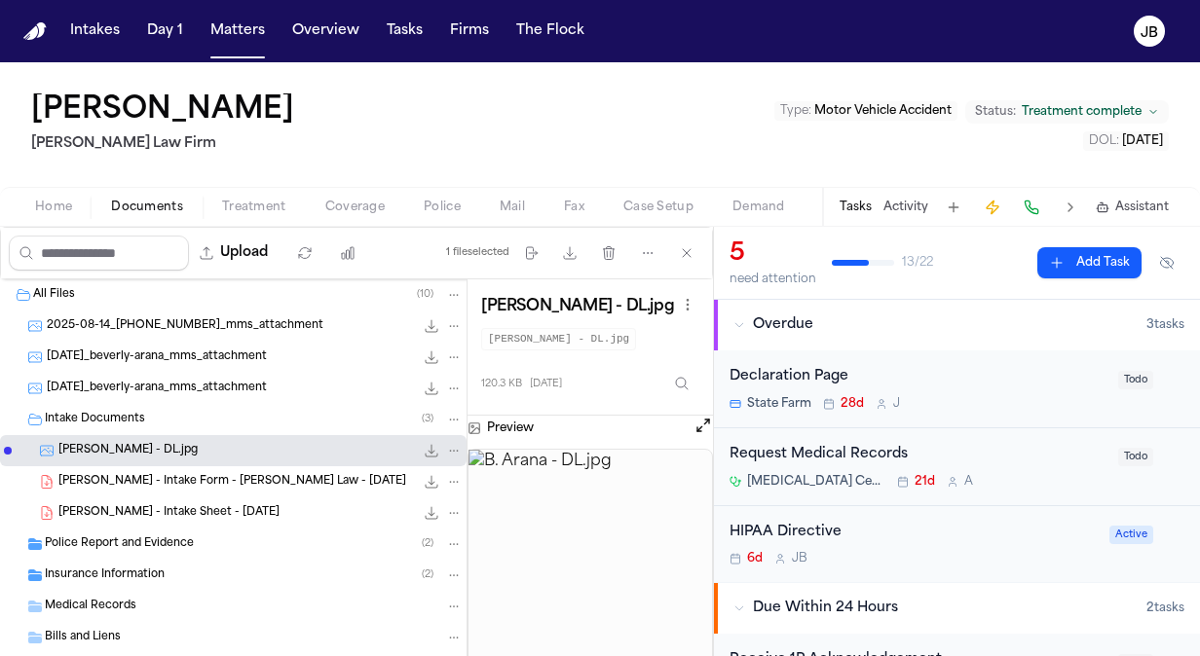
click at [169, 507] on span "B. Arana - Intake Sheet - 7.24.25" at bounding box center [168, 513] width 221 height 17
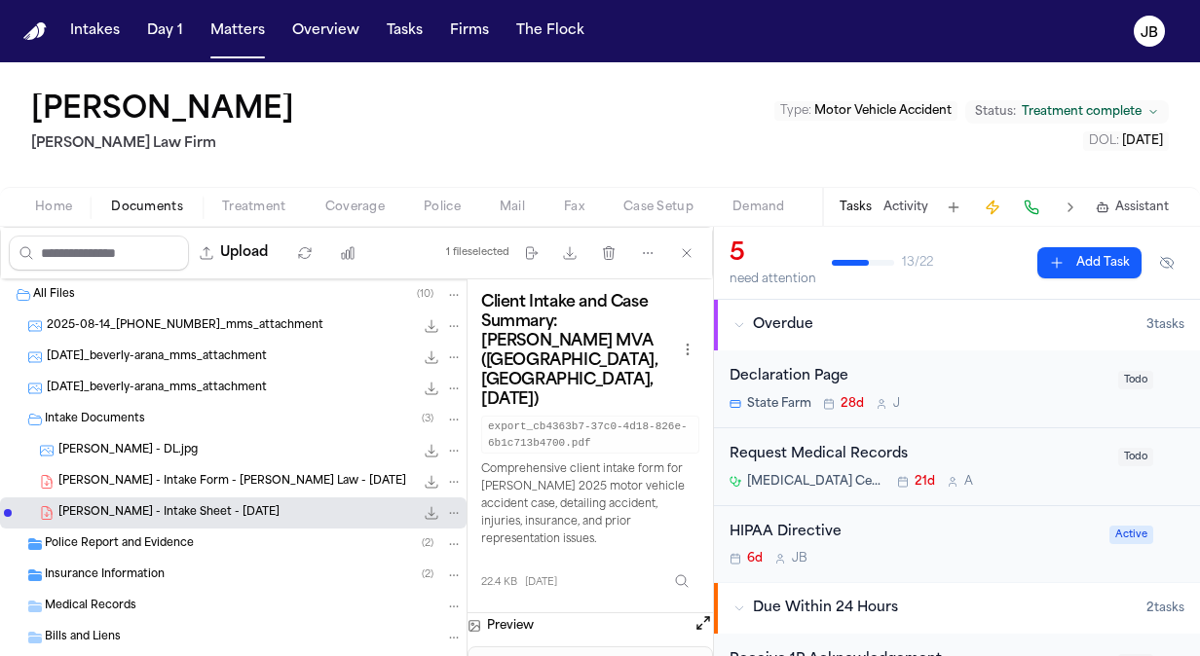
click at [695, 613] on button "Open preview" at bounding box center [702, 622] width 19 height 19
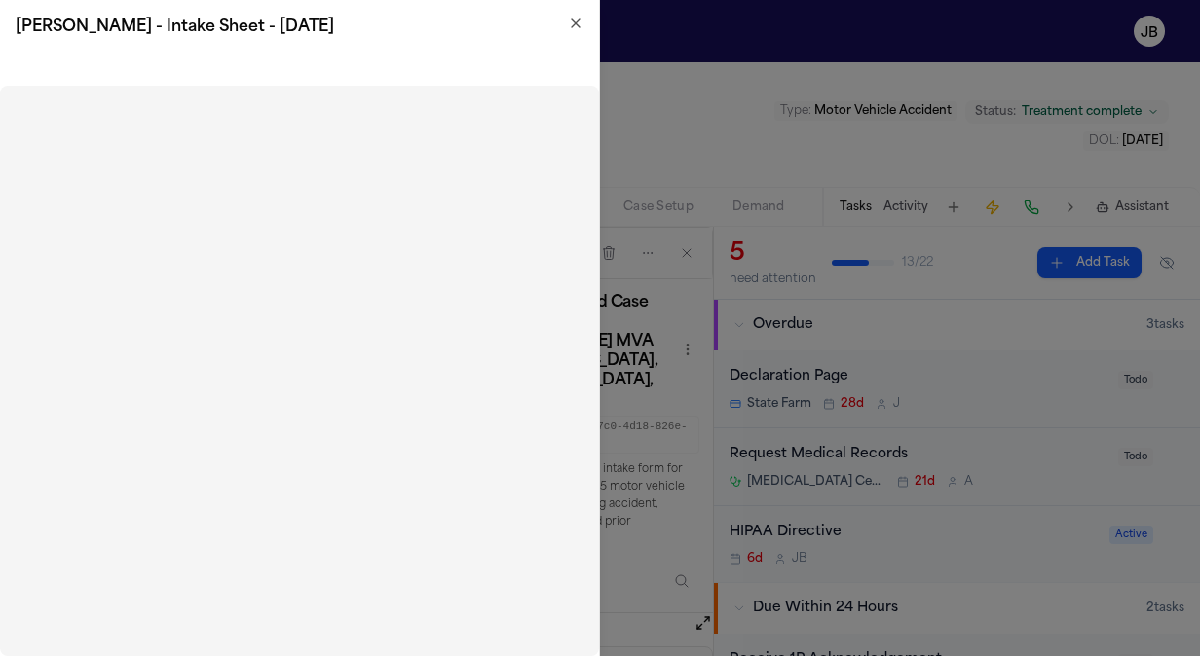
click at [569, 24] on icon "button" at bounding box center [576, 24] width 16 height 16
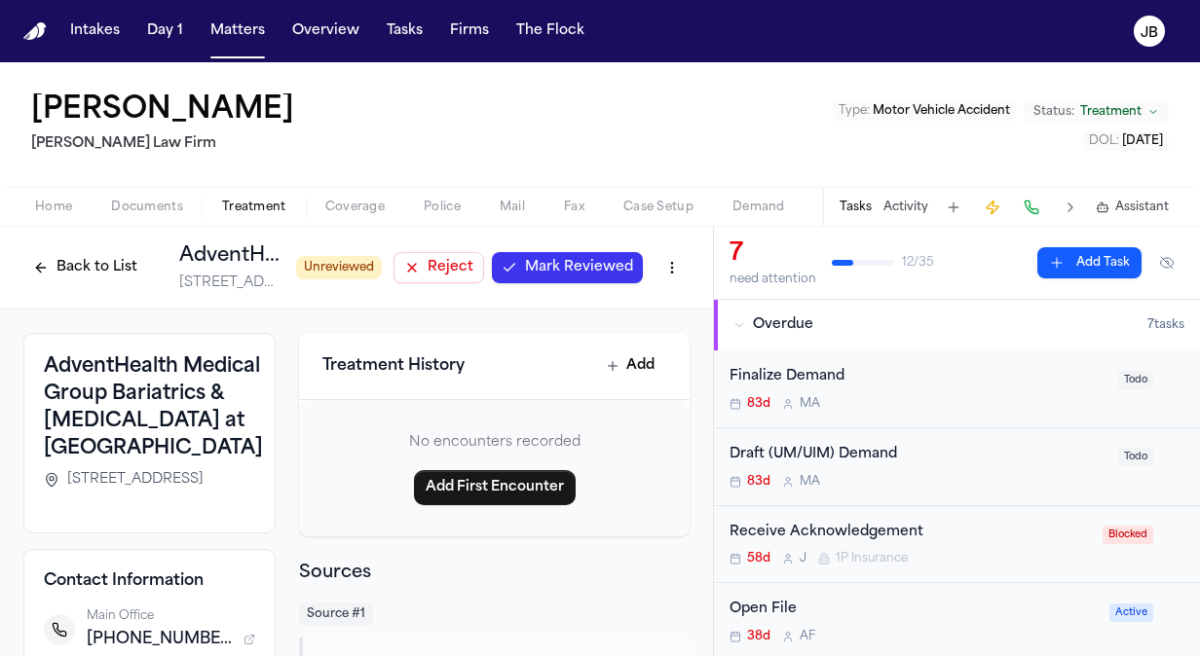
click at [559, 274] on span "Mark Reviewed" at bounding box center [579, 267] width 108 height 19
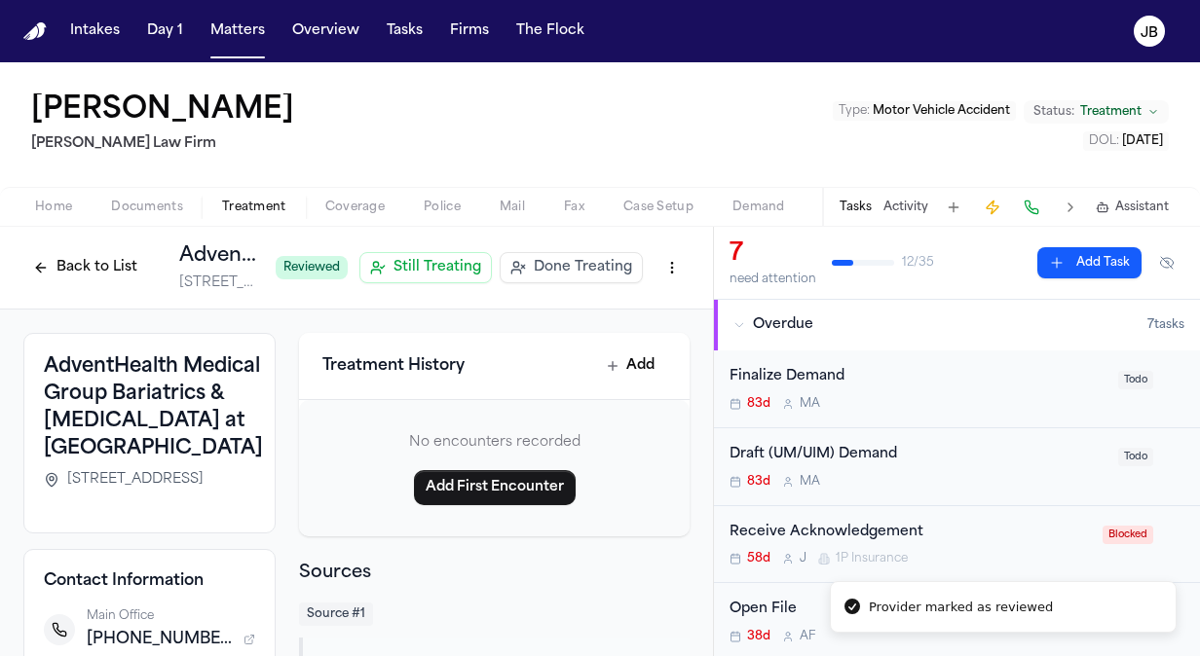
click at [70, 269] on button "Back to List" at bounding box center [85, 267] width 124 height 31
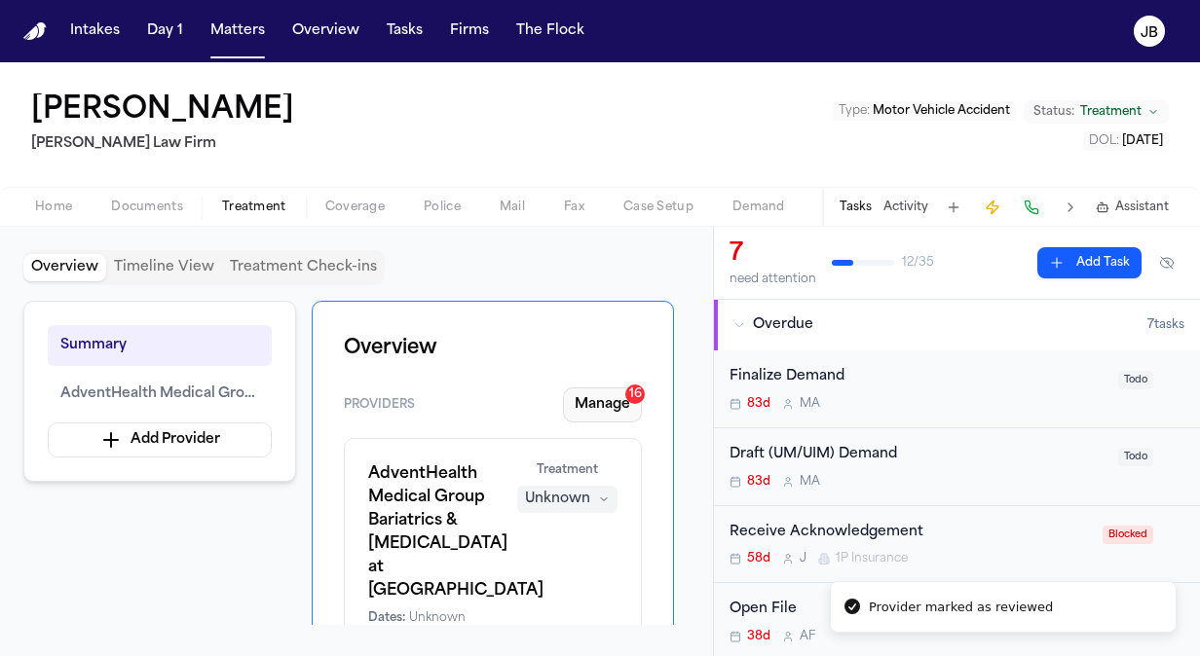
click at [612, 409] on button "Manage 16" at bounding box center [602, 405] width 79 height 35
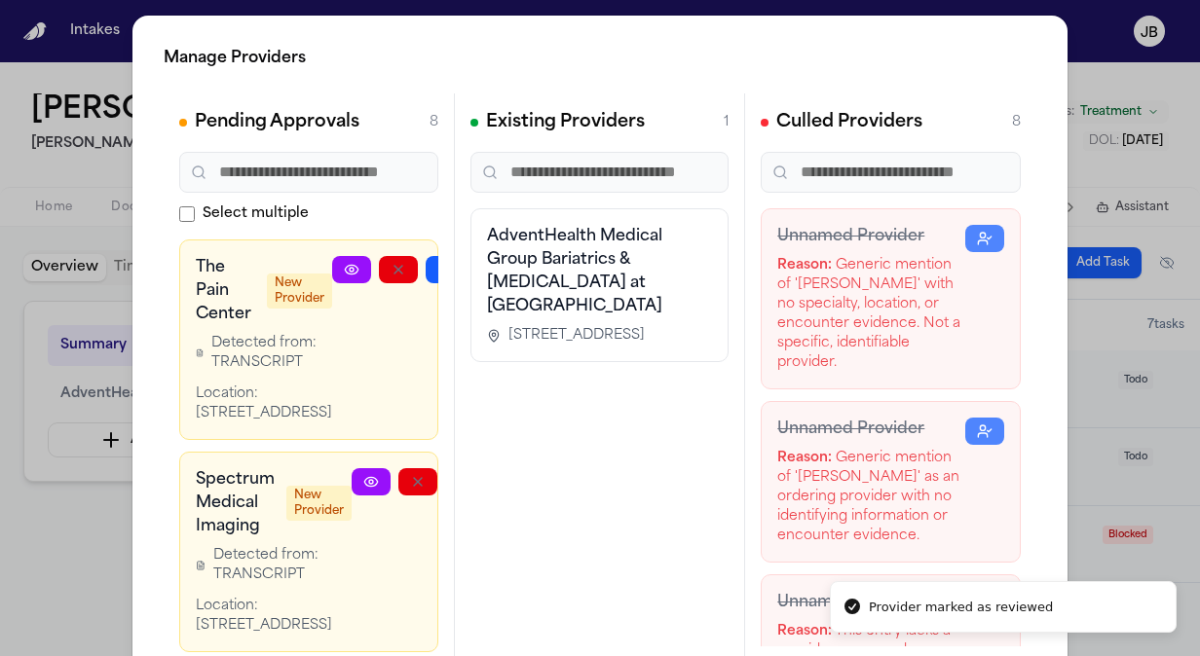
click at [349, 270] on icon at bounding box center [352, 270] width 16 height 16
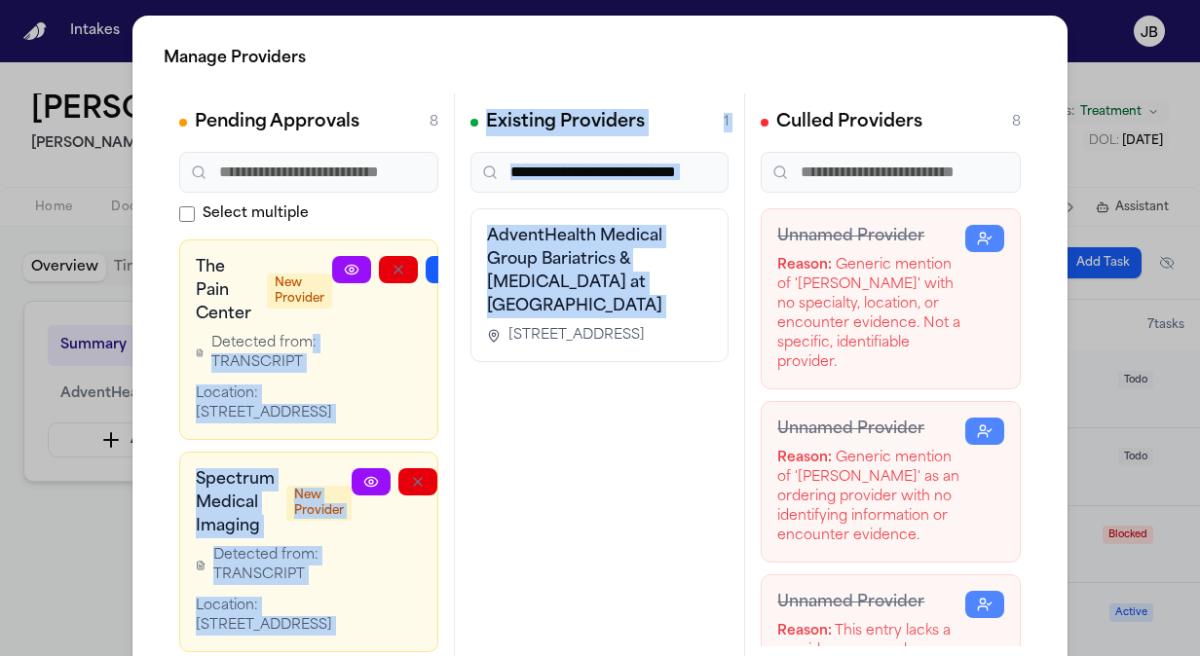
scroll to position [0, 146]
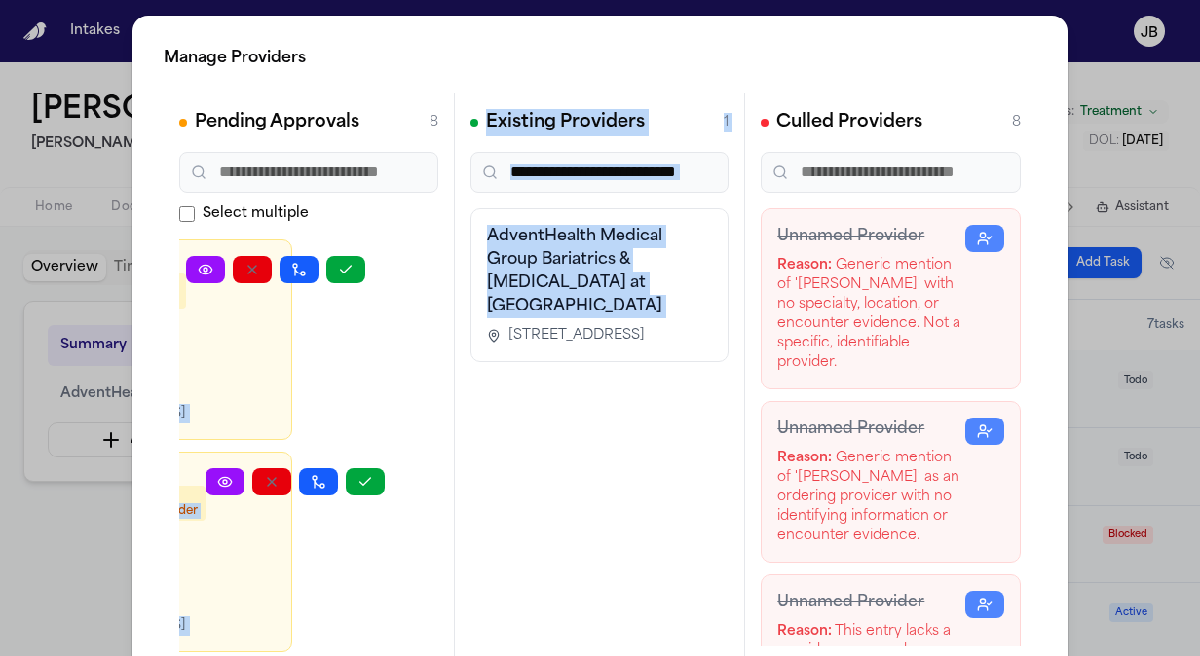
drag, startPoint x: 306, startPoint y: 325, endPoint x: 625, endPoint y: 329, distance: 319.4
click at [625, 329] on div "Pending Approvals 8 Select multiple The Pain Center New Provider Detected from:…" at bounding box center [600, 385] width 873 height 584
click at [338, 269] on icon "button" at bounding box center [346, 270] width 16 height 16
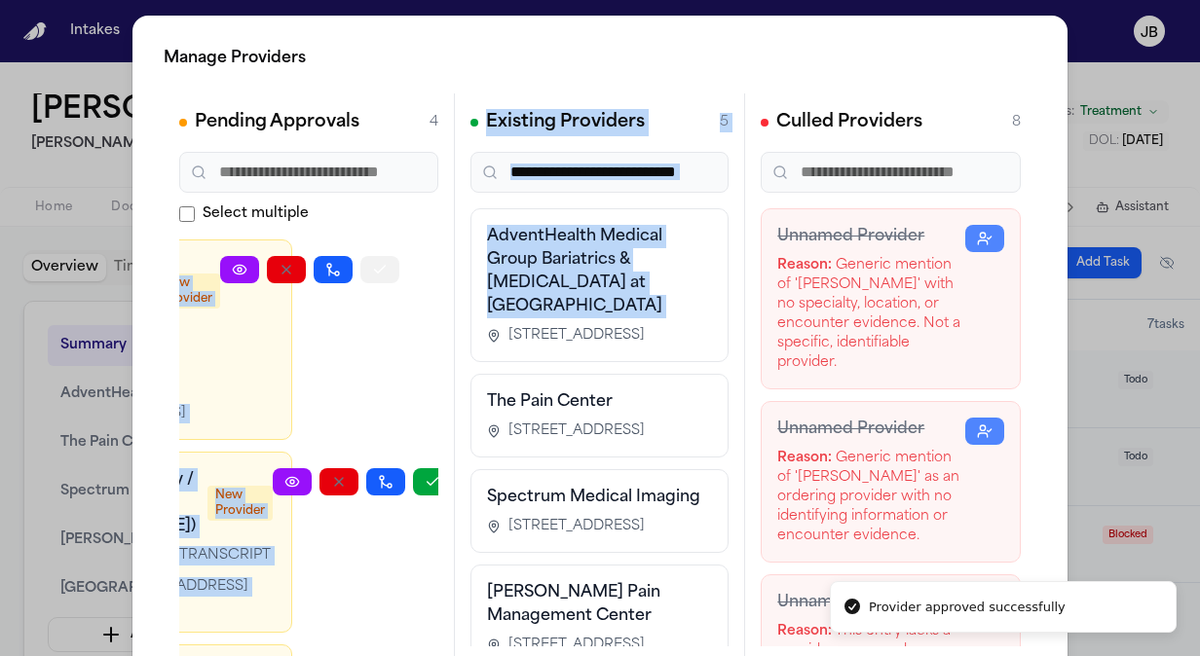
click at [373, 269] on icon "button" at bounding box center [380, 270] width 16 height 16
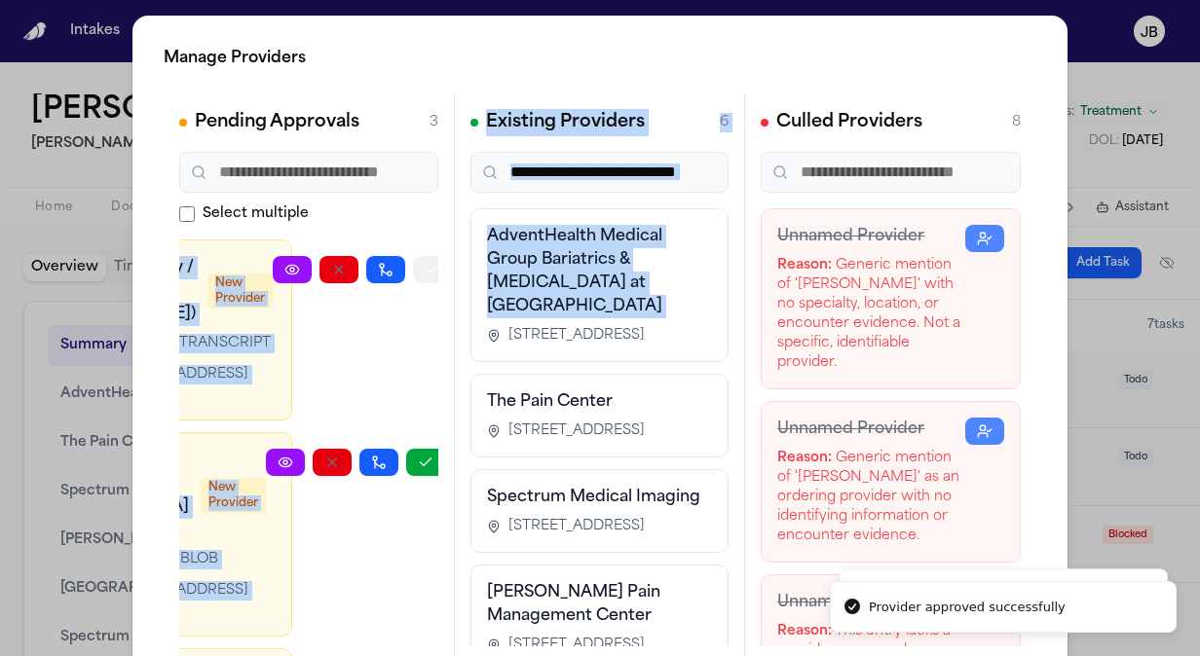
click at [425, 270] on icon "button" at bounding box center [433, 270] width 16 height 16
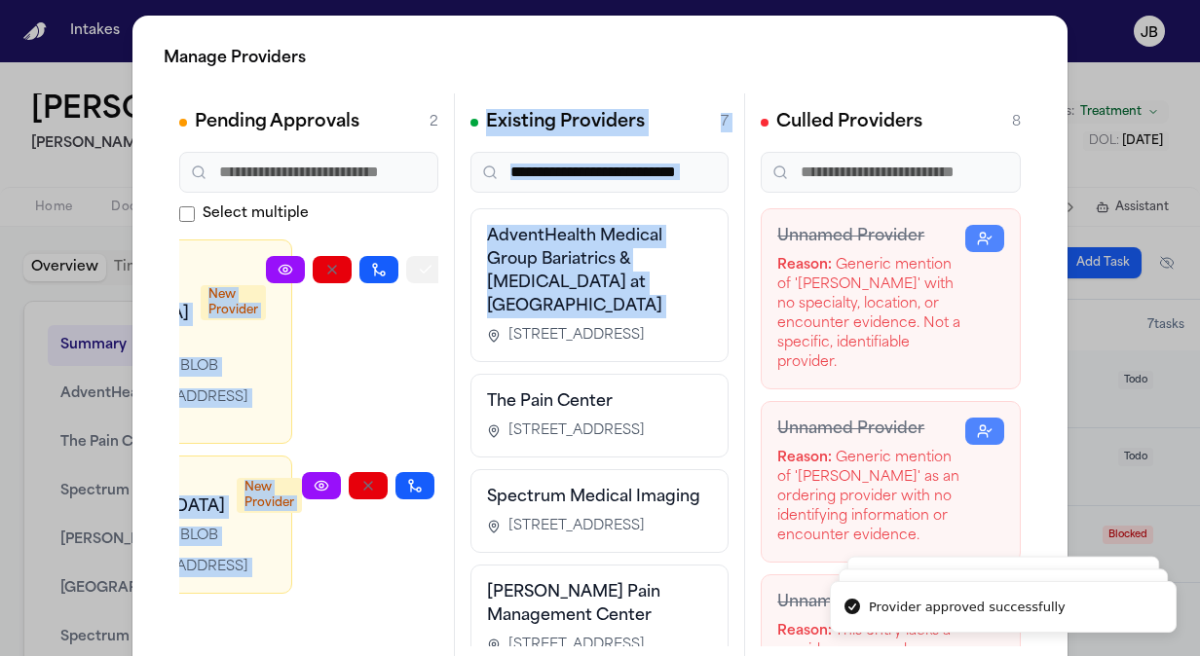
click at [406, 270] on button "button" at bounding box center [425, 269] width 39 height 27
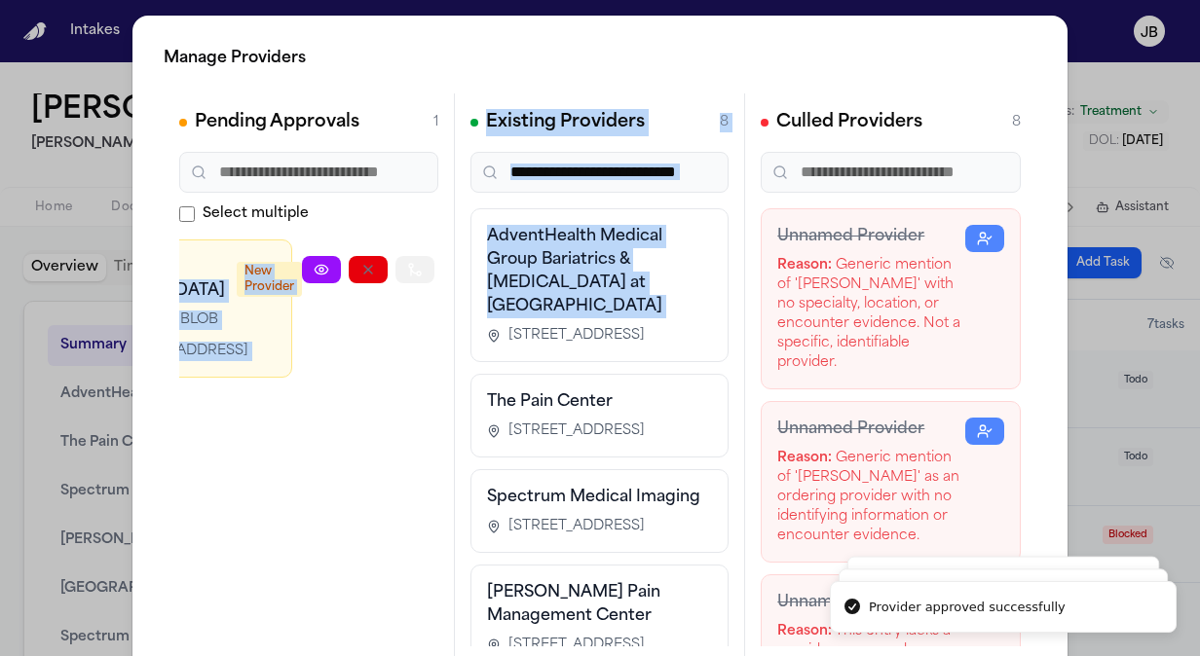
scroll to position [0, 130]
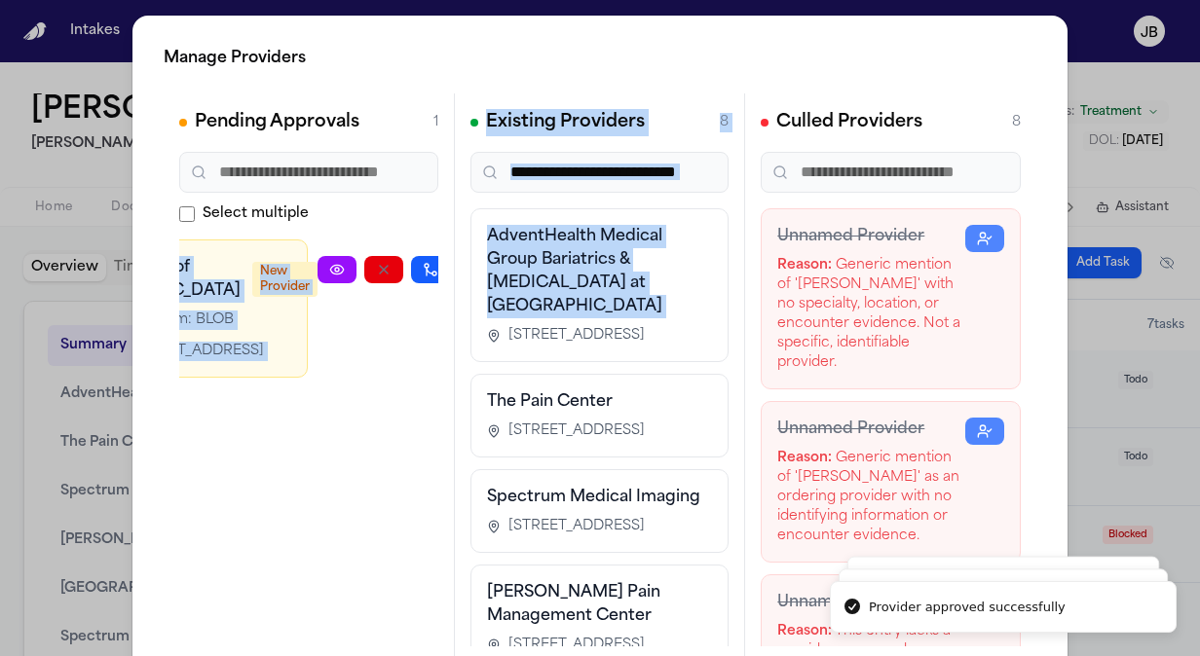
click at [469, 271] on icon "button" at bounding box center [477, 270] width 16 height 16
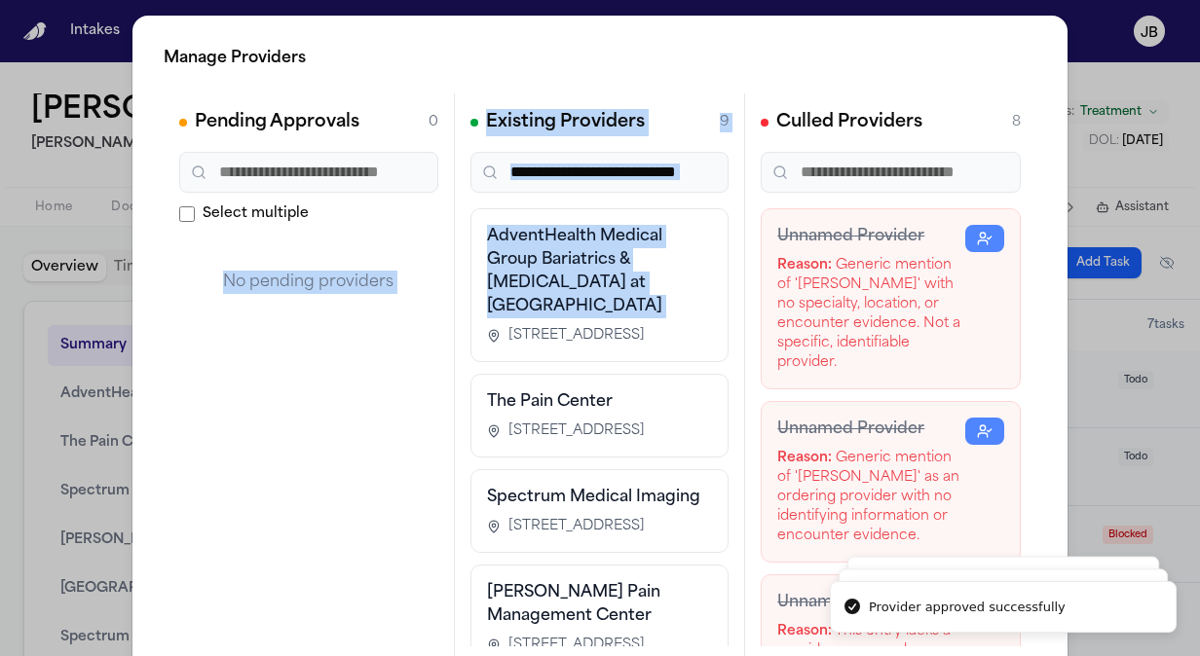
scroll to position [0, 0]
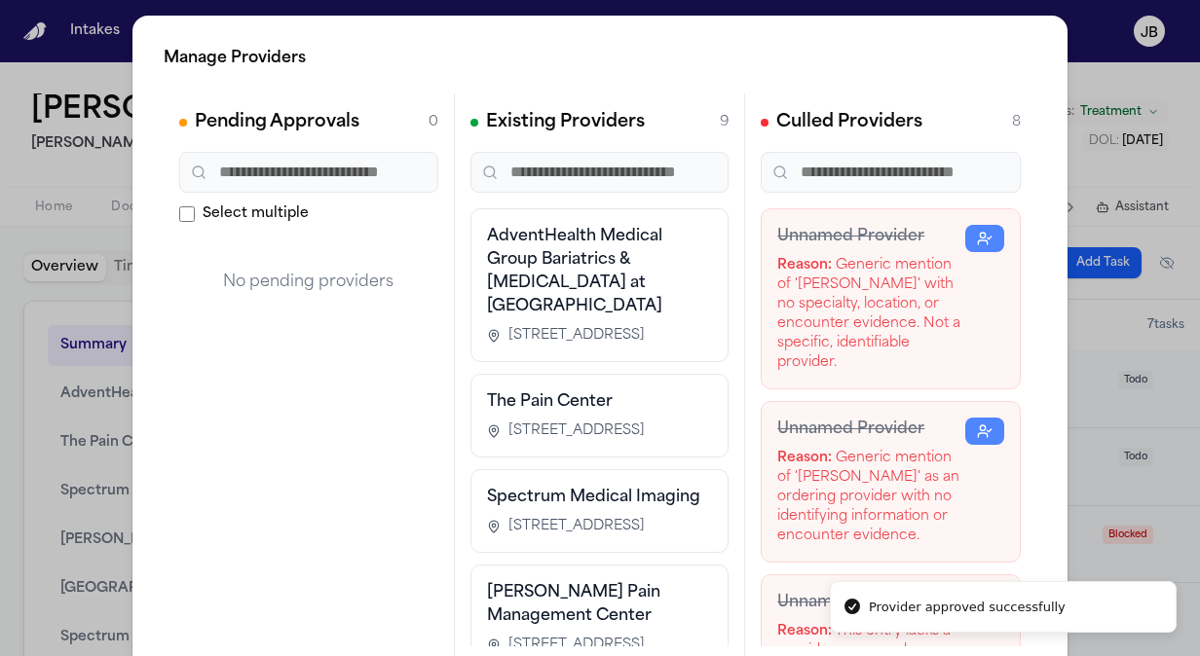
click at [8, 177] on div "Manage Providers Pending Approvals 0 Select multiple No pending providers Exist…" at bounding box center [600, 395] width 1200 height 791
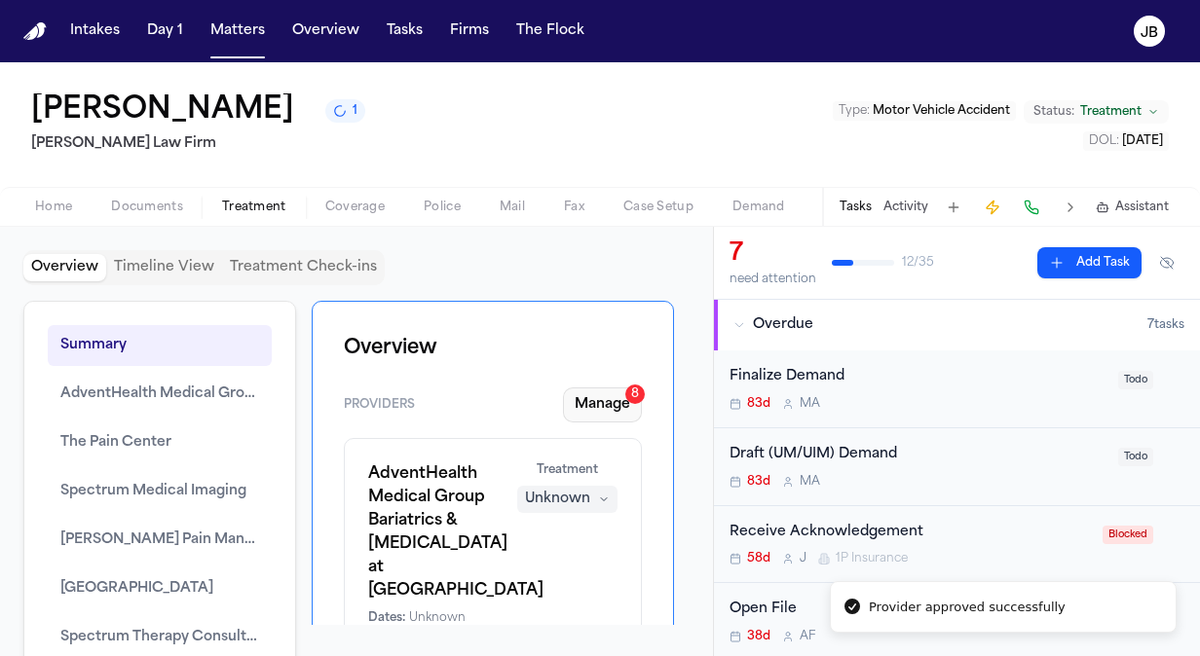
click at [592, 395] on button "Manage 8" at bounding box center [602, 405] width 79 height 35
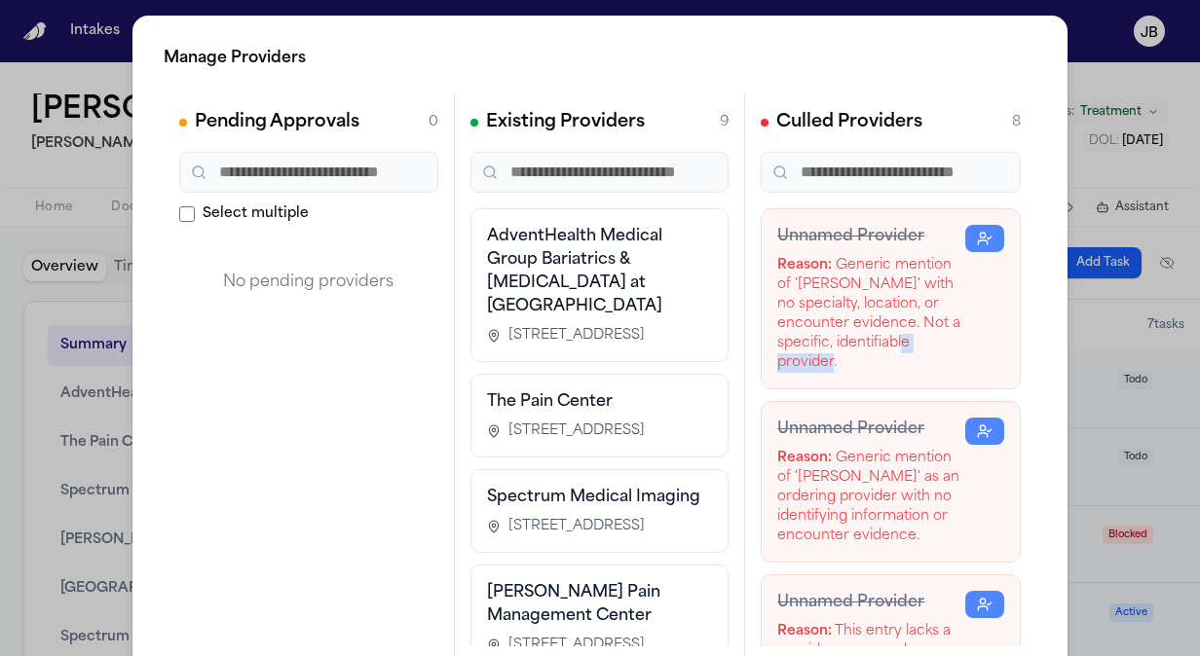
drag, startPoint x: 916, startPoint y: 358, endPoint x: 1046, endPoint y: 383, distance: 131.8
click at [1046, 383] on div "Manage Providers Pending Approvals 0 Select multiple No pending providers Exist…" at bounding box center [599, 396] width 935 height 760
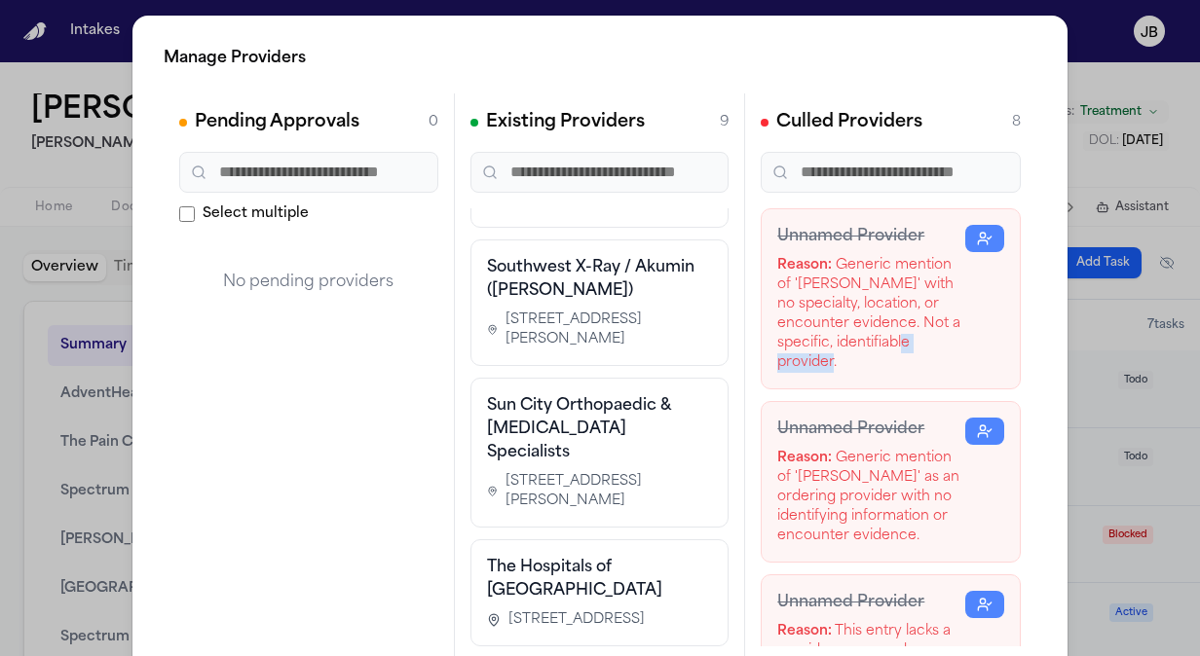
scroll to position [828, 0]
click at [31, 238] on div "Manage Providers Pending Approvals 0 Select multiple No pending providers Exist…" at bounding box center [600, 395] width 1200 height 791
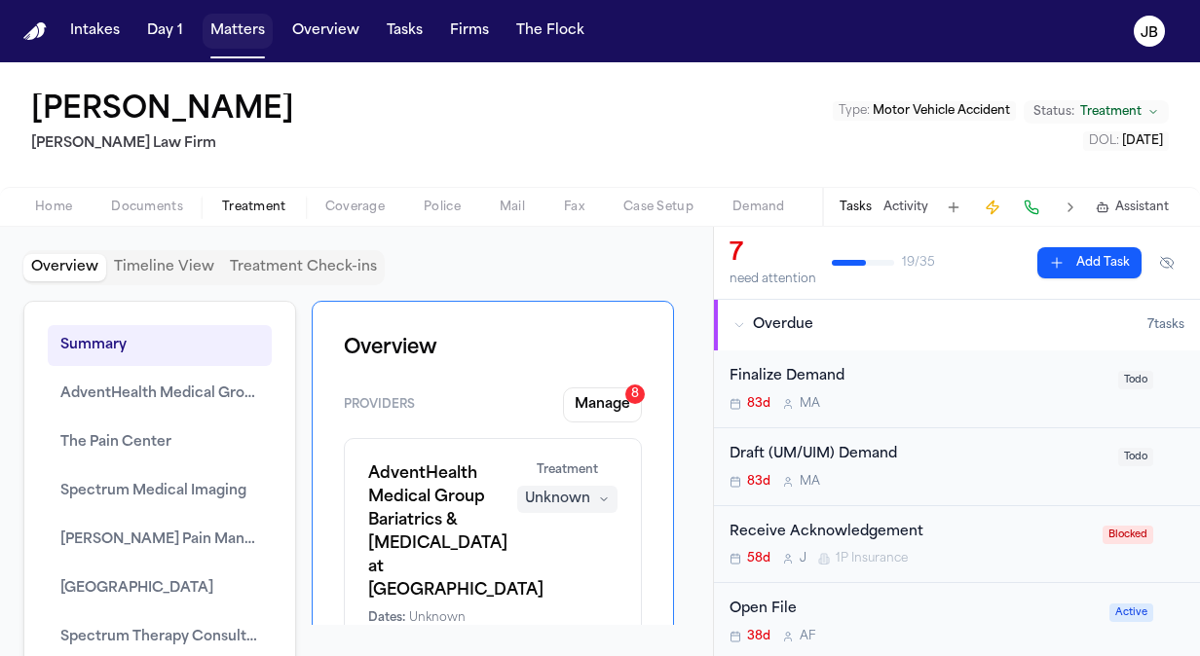
click at [228, 41] on button "Matters" at bounding box center [238, 31] width 70 height 35
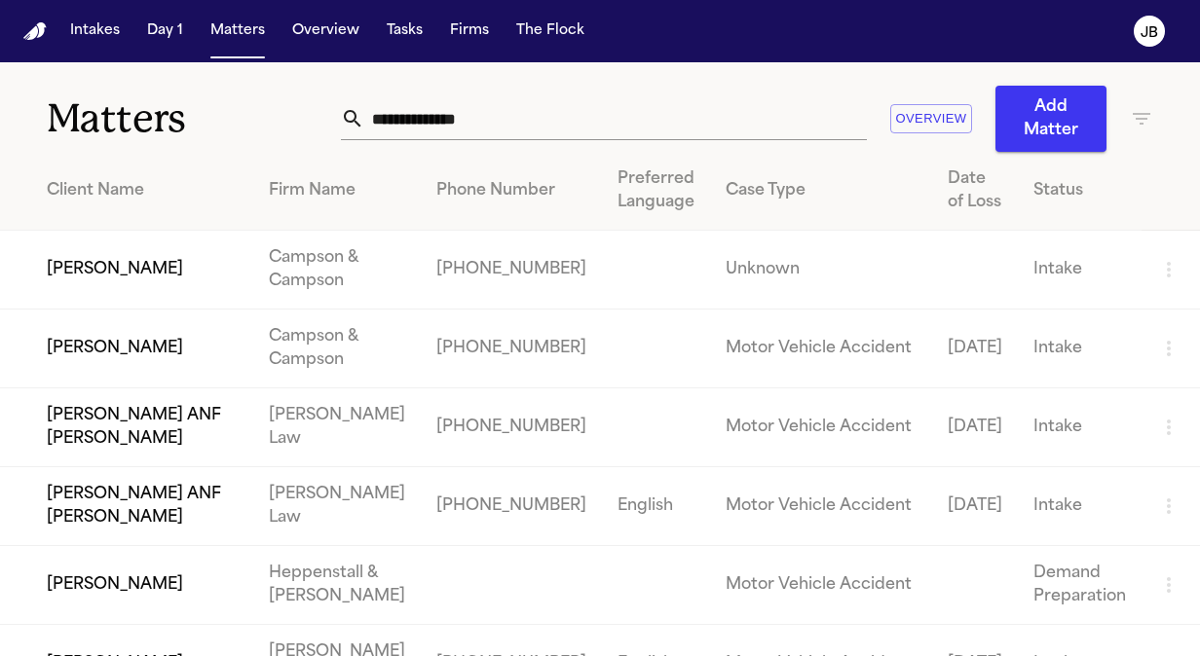
click at [473, 119] on input "text" at bounding box center [615, 118] width 502 height 43
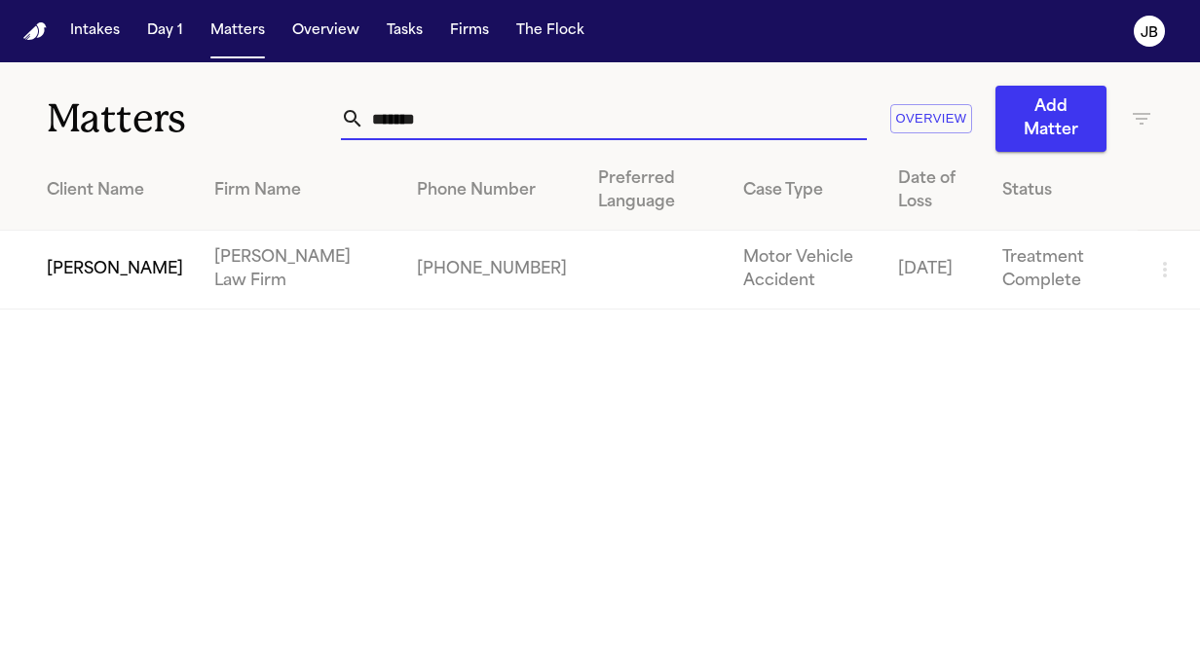
type input "*******"
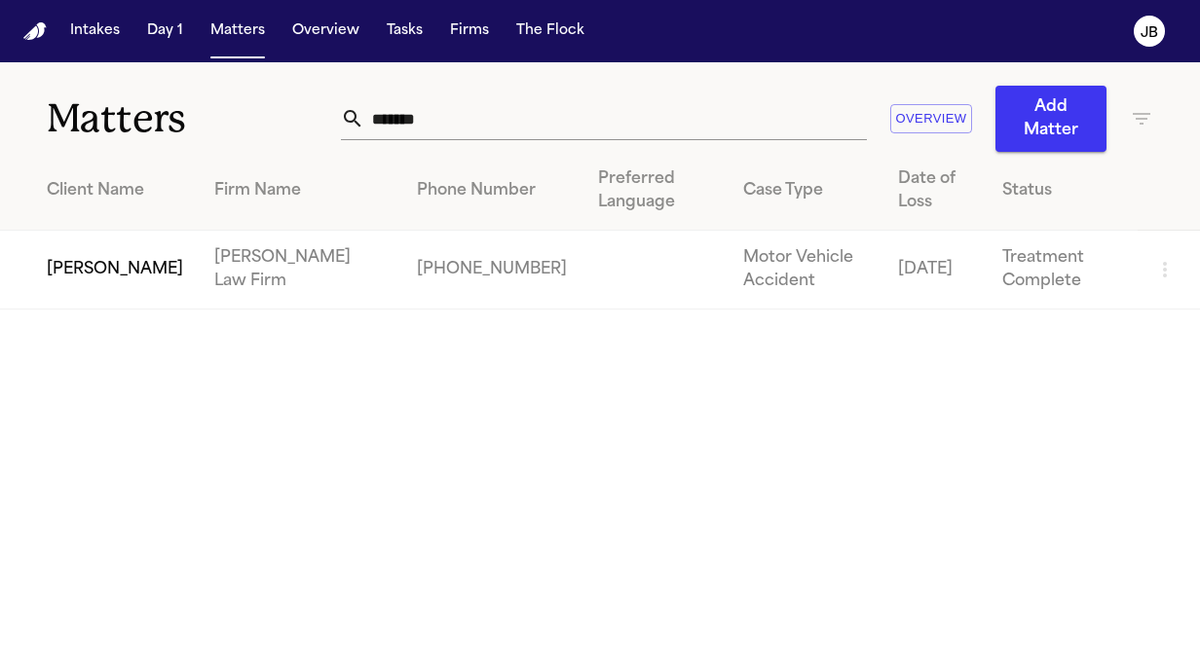
click at [90, 245] on td "Beverly Arana" at bounding box center [99, 270] width 199 height 79
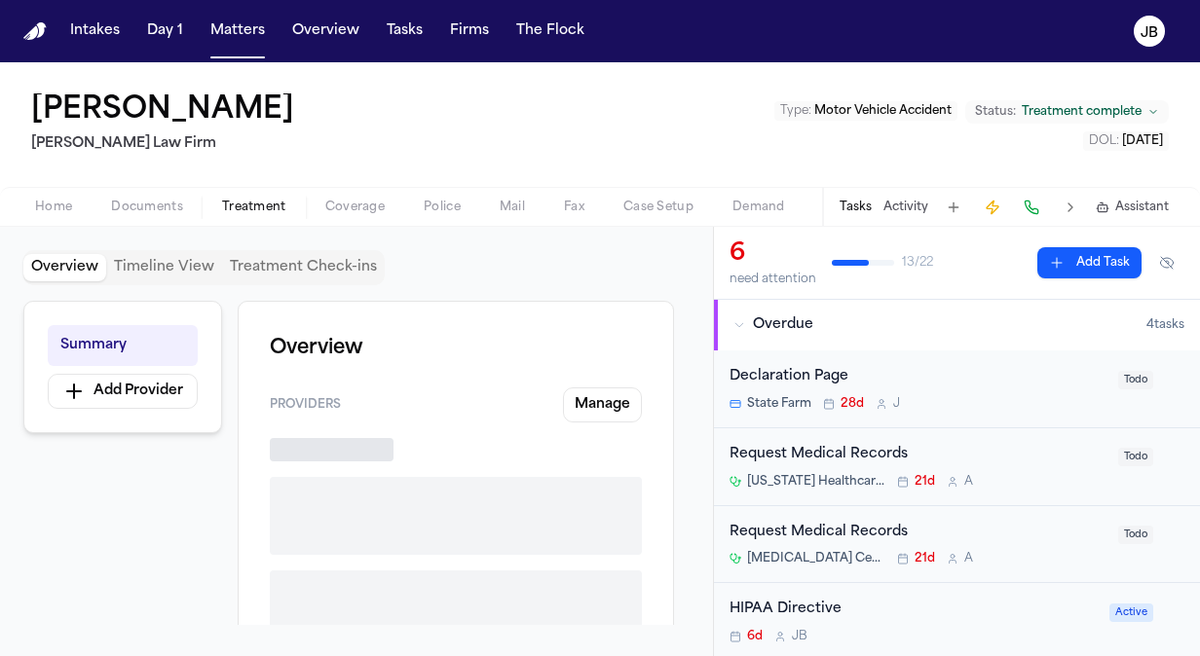
click at [244, 196] on button "Treatment" at bounding box center [254, 207] width 103 height 23
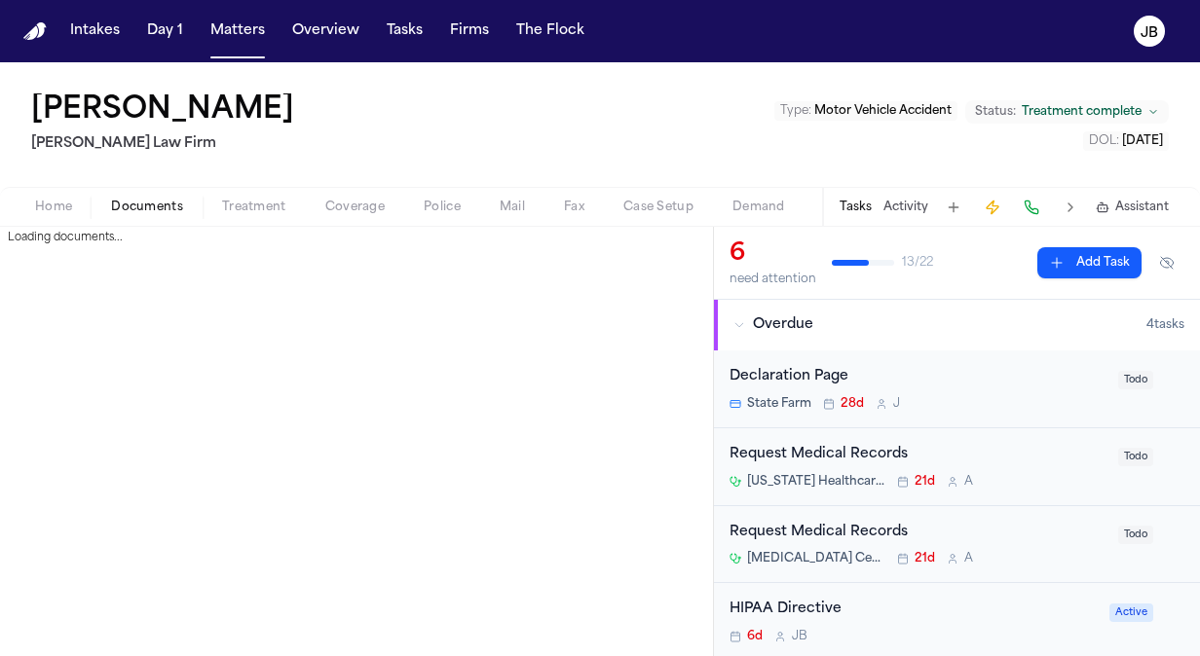
click at [167, 201] on span "Documents" at bounding box center [147, 208] width 72 height 16
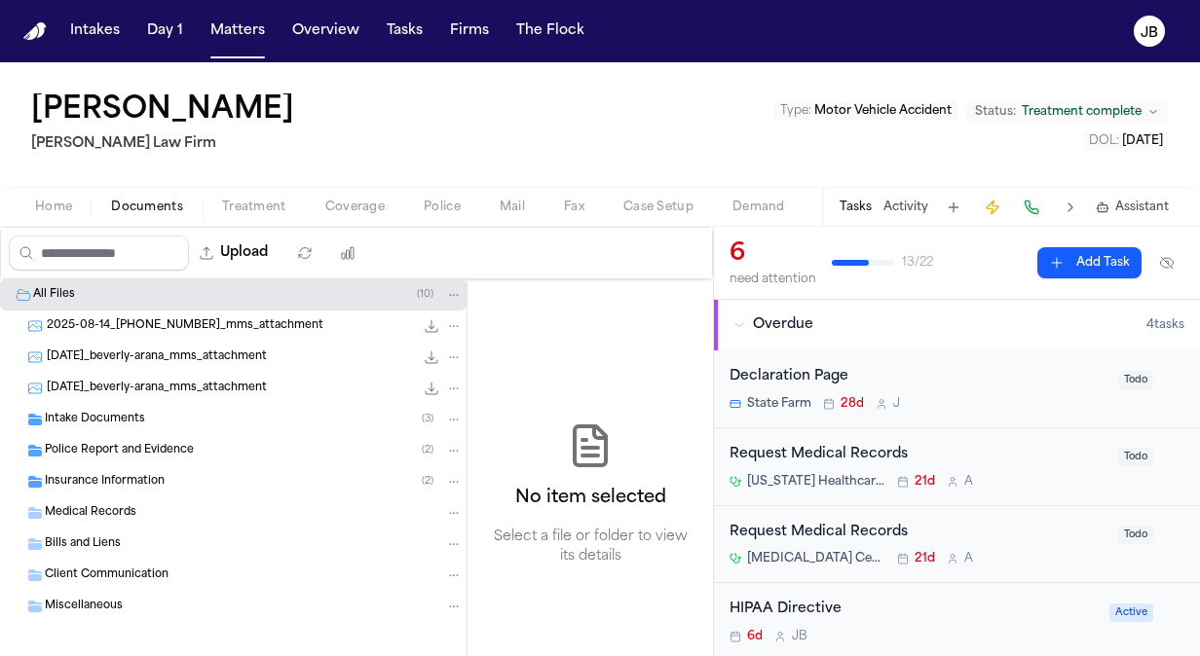
click at [190, 422] on div "Intake Documents ( 3 )" at bounding box center [254, 420] width 418 height 18
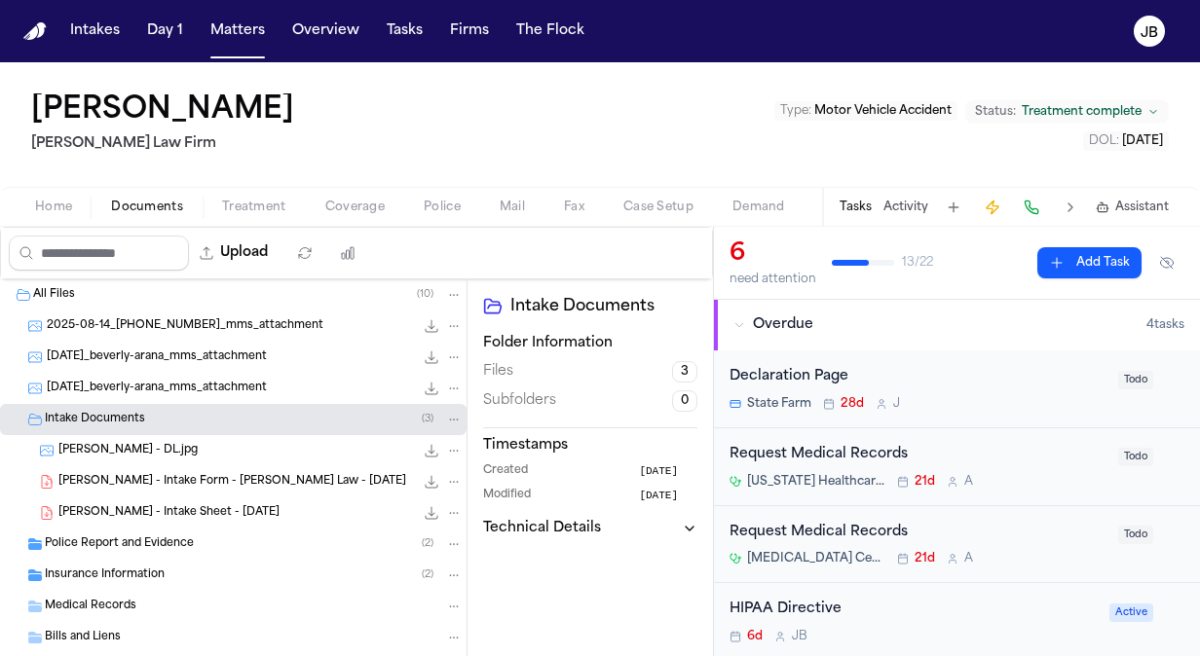
click at [274, 506] on div "B. Arana - Intake Sheet - 7.24.25 22.4 KB • PDF" at bounding box center [260, 512] width 404 height 19
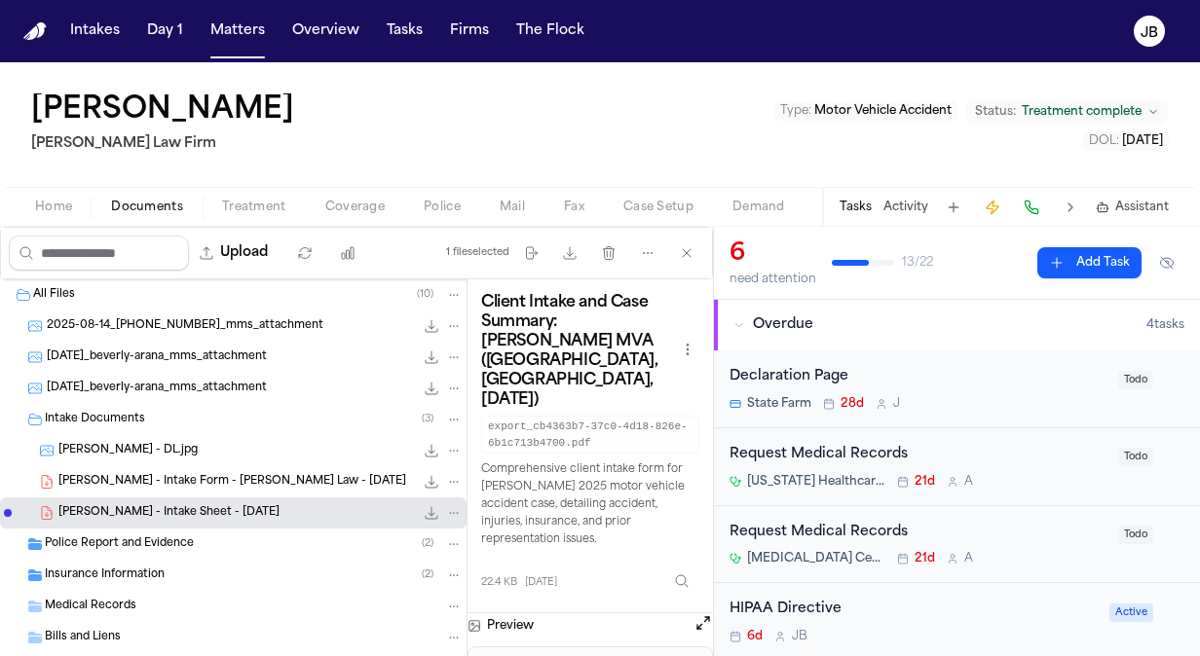
click at [292, 475] on div "B. Arana - Intake Form - Hecht Law - 7.24.25 22.4 KB • PDF" at bounding box center [260, 481] width 404 height 19
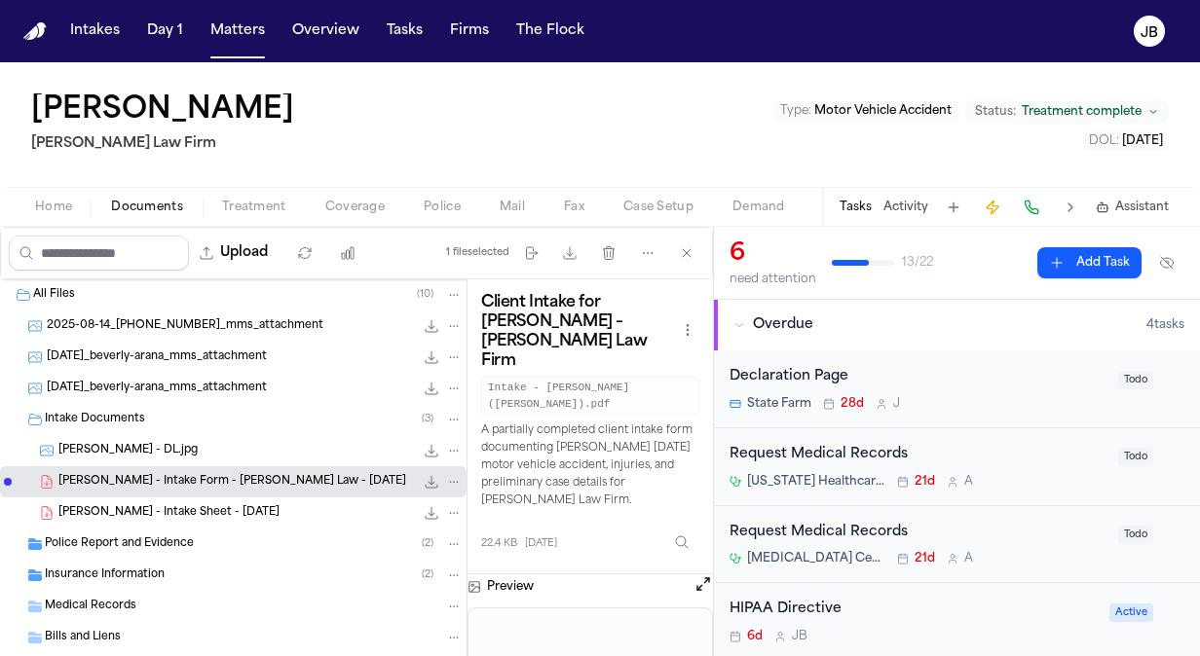
click at [710, 575] on button "Open preview" at bounding box center [702, 584] width 19 height 19
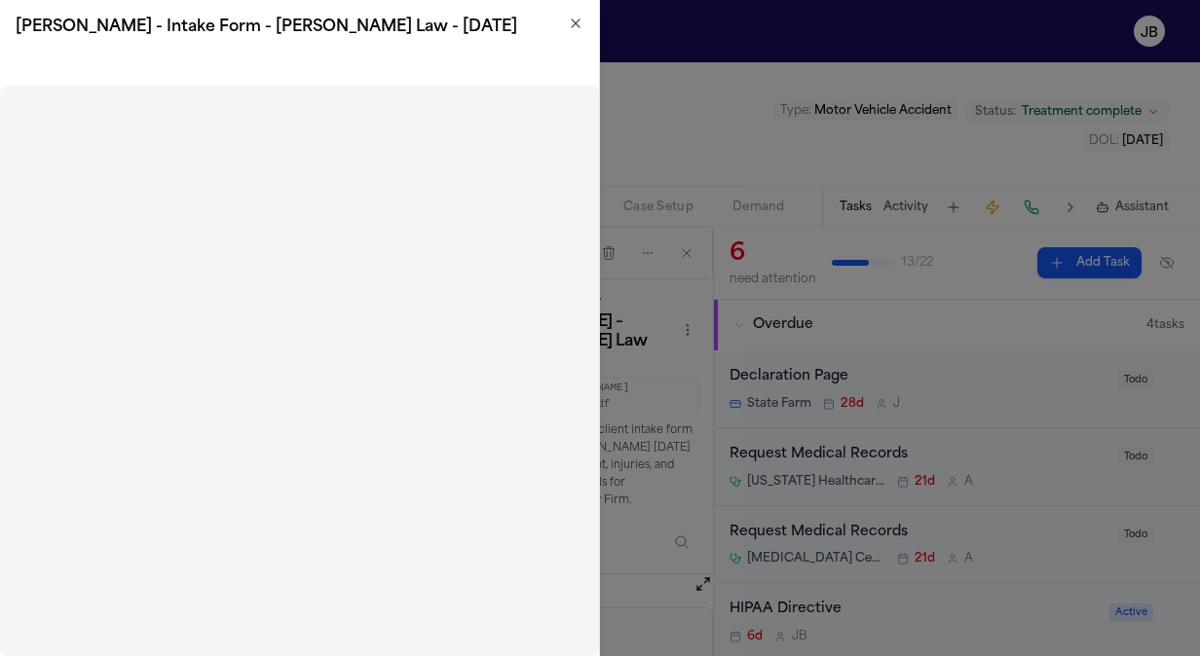
click at [580, 28] on icon "button" at bounding box center [576, 24] width 16 height 16
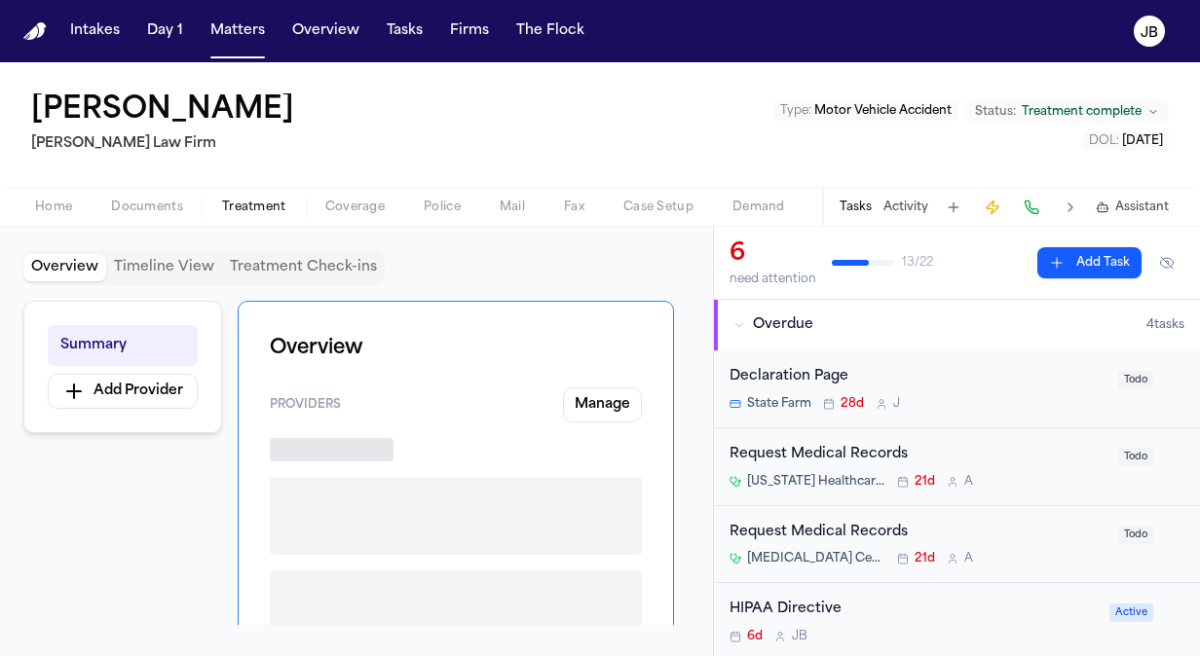
click at [227, 209] on span "Treatment" at bounding box center [254, 208] width 64 height 16
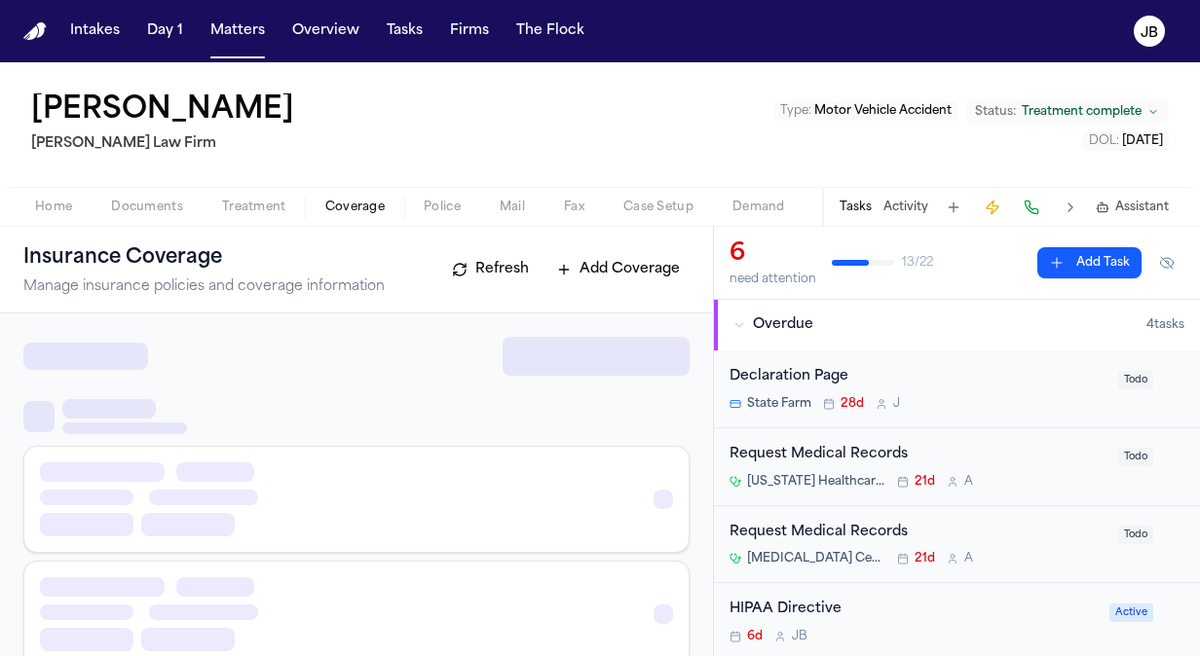
click at [339, 208] on span "Coverage" at bounding box center [354, 208] width 59 height 16
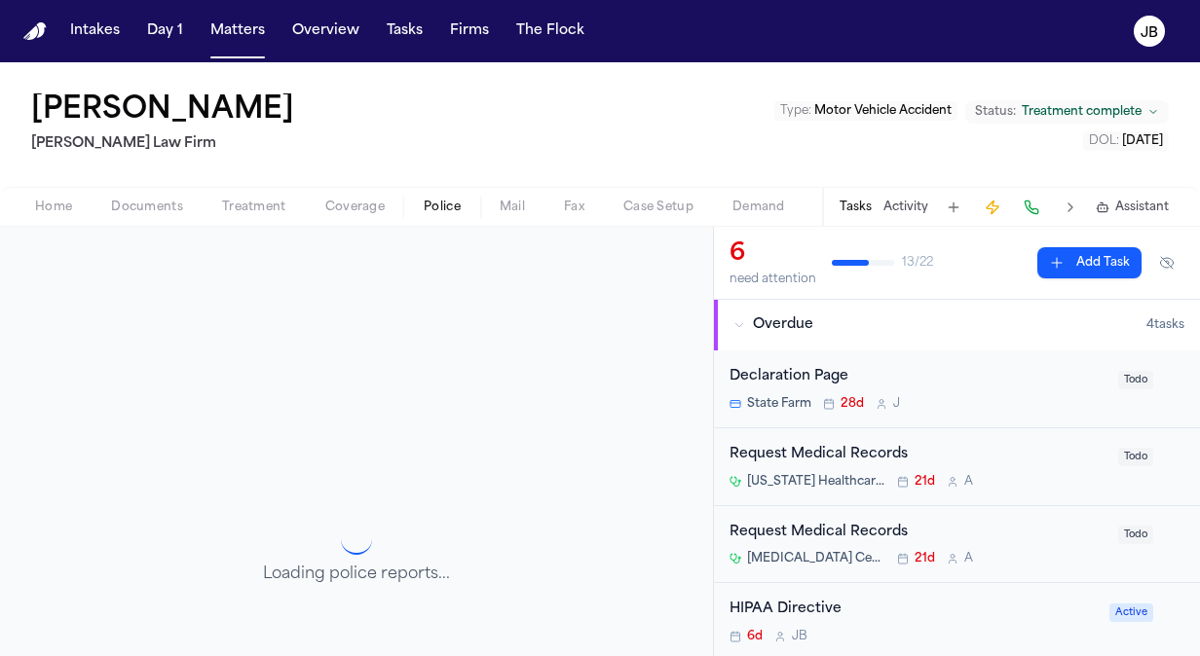
click at [434, 201] on span "Police" at bounding box center [442, 208] width 37 height 16
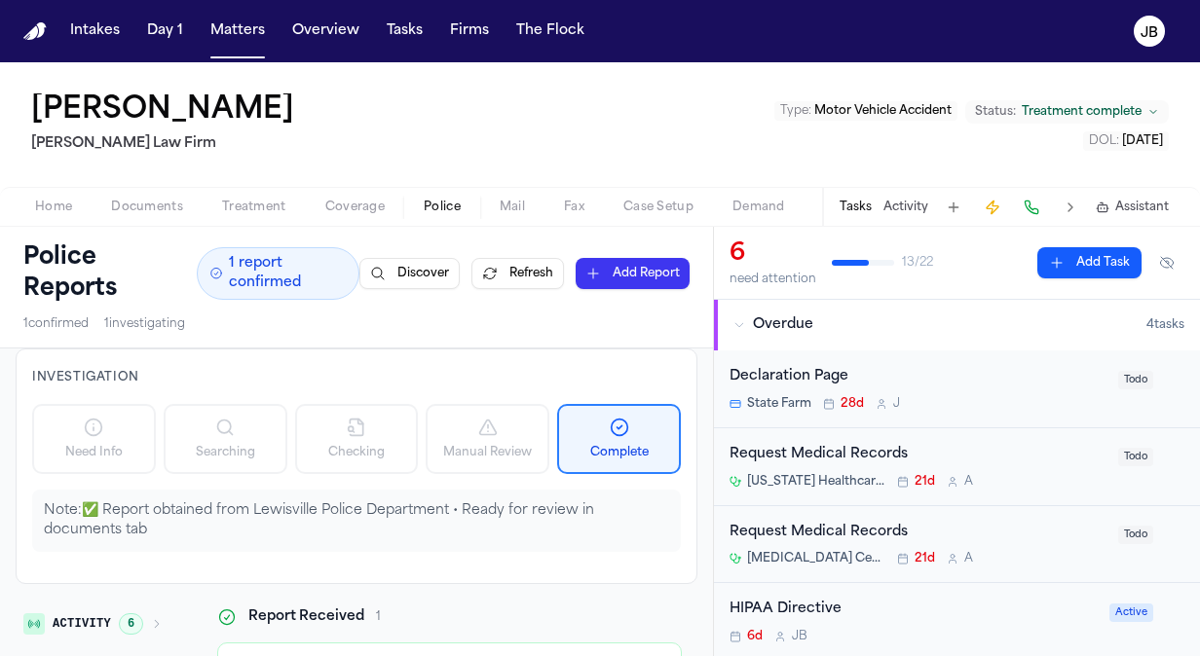
click at [2, 93] on div "Beverly Arana Hecht Law Firm Type : Motor Vehicle Accident Status: Treatment co…" at bounding box center [600, 124] width 1200 height 125
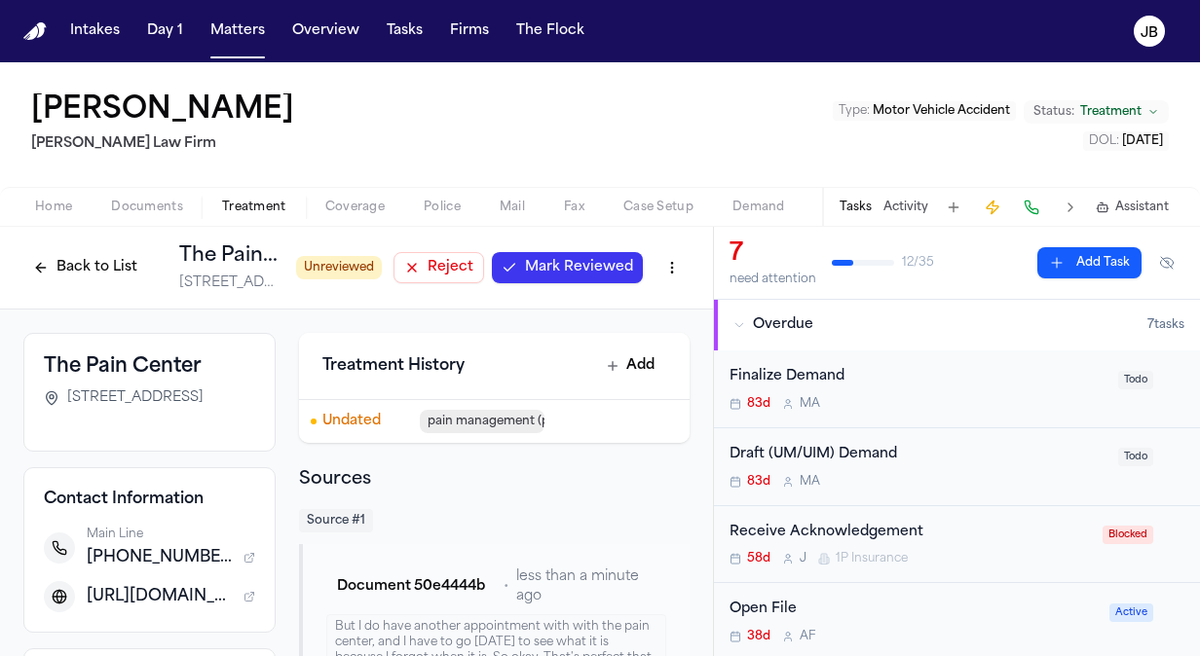
click at [549, 259] on span "Mark Reviewed" at bounding box center [579, 267] width 108 height 19
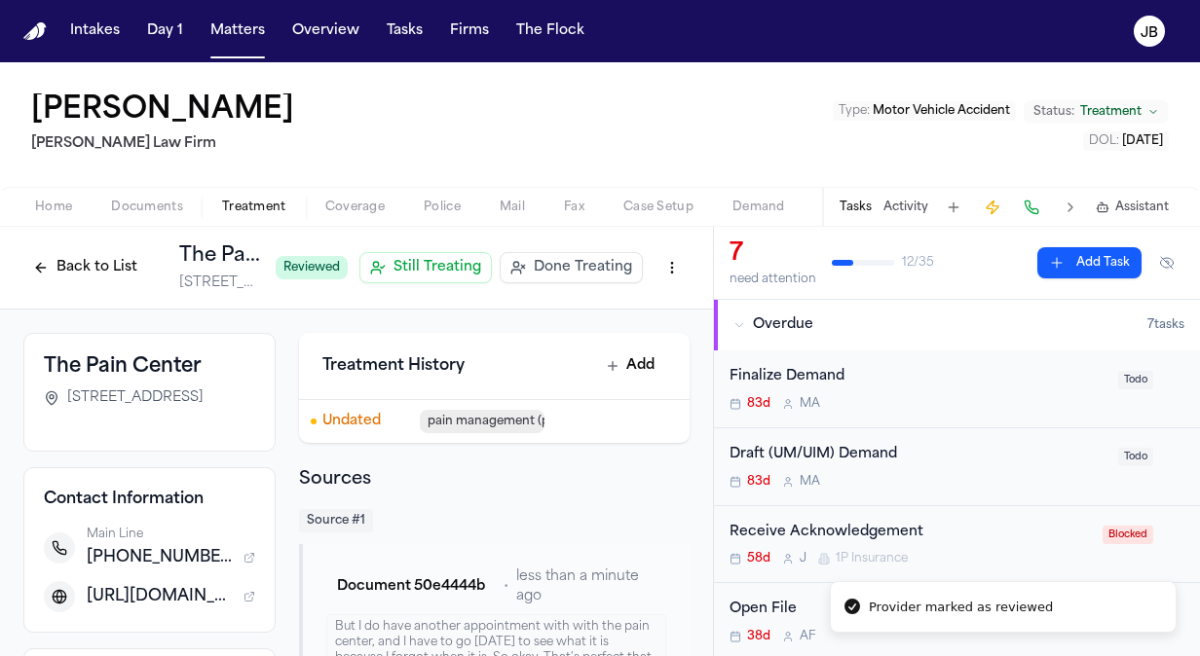
click at [108, 287] on div "Back to List The Pain Center [STREET_ADDRESS]" at bounding box center [141, 267] width 237 height 51
click at [110, 253] on button "Back to List" at bounding box center [85, 267] width 124 height 31
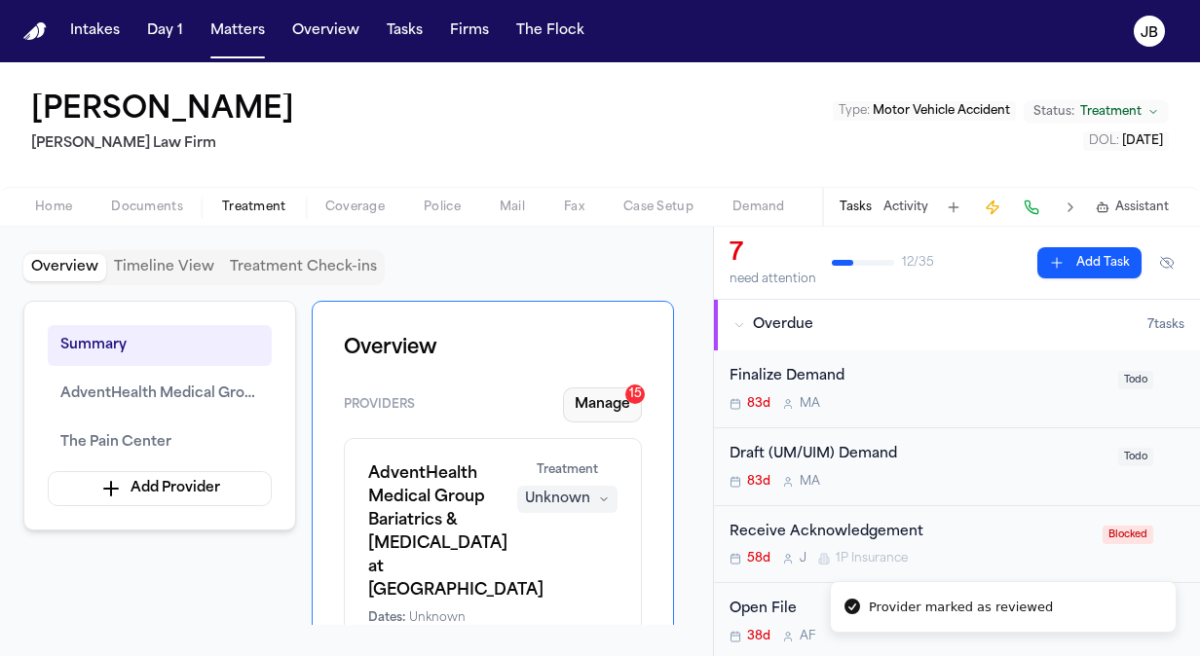
click at [607, 399] on button "Manage 15" at bounding box center [602, 405] width 79 height 35
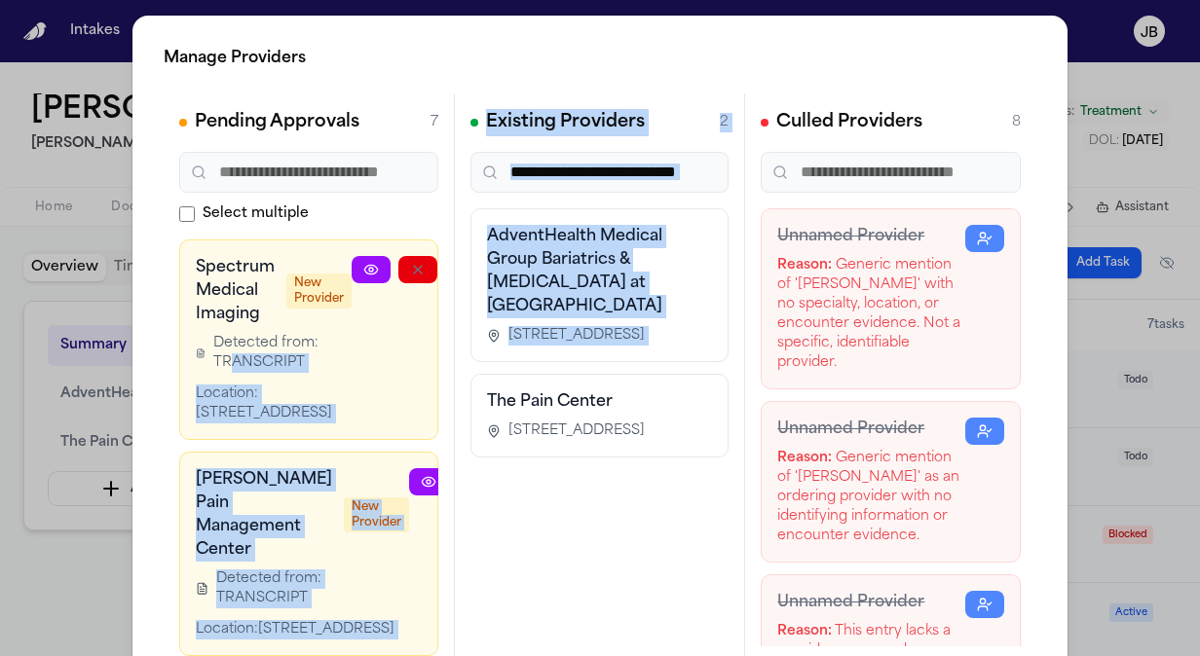
scroll to position [0, 146]
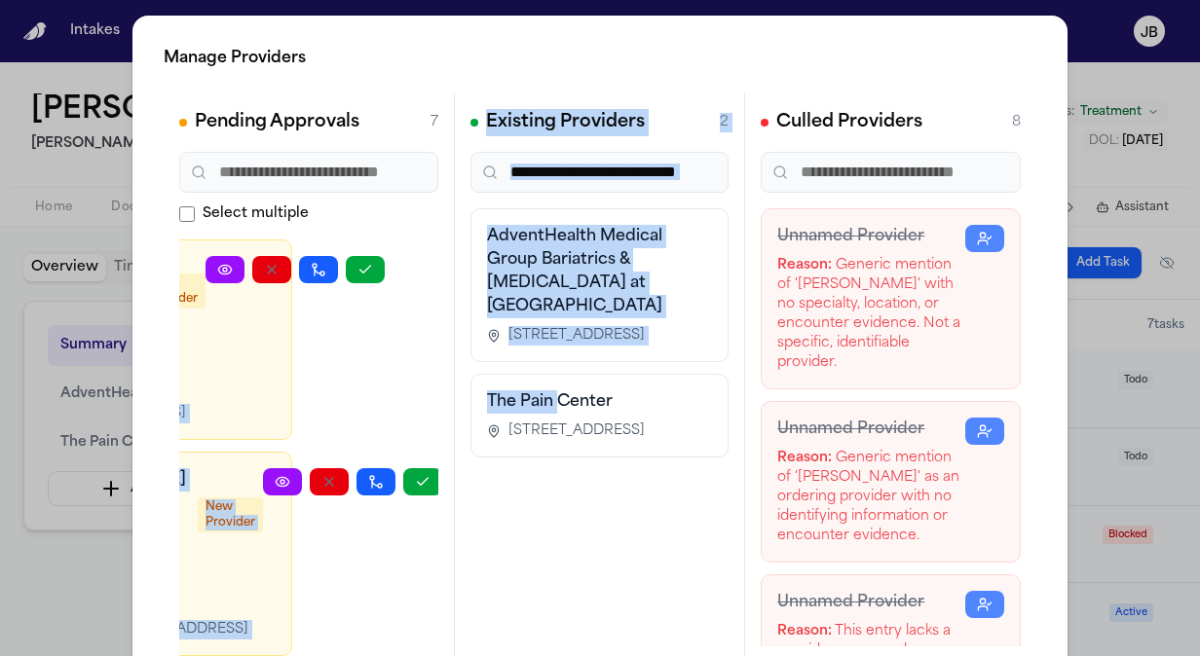
drag, startPoint x: 234, startPoint y: 354, endPoint x: 554, endPoint y: 380, distance: 321.4
click at [554, 380] on div "Pending Approvals 7 Select multiple Spectrum Medical Imaging New Provider Detec…" at bounding box center [600, 385] width 873 height 584
click at [366, 271] on icon "button" at bounding box center [365, 270] width 16 height 16
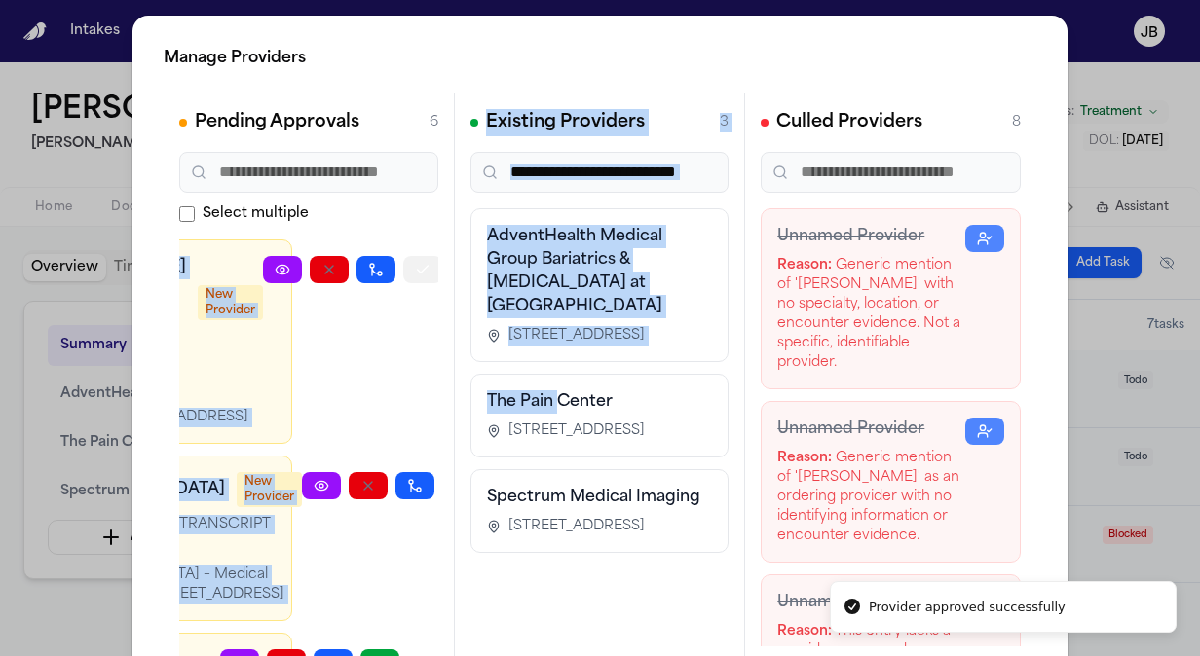
click at [415, 269] on icon "button" at bounding box center [423, 270] width 16 height 16
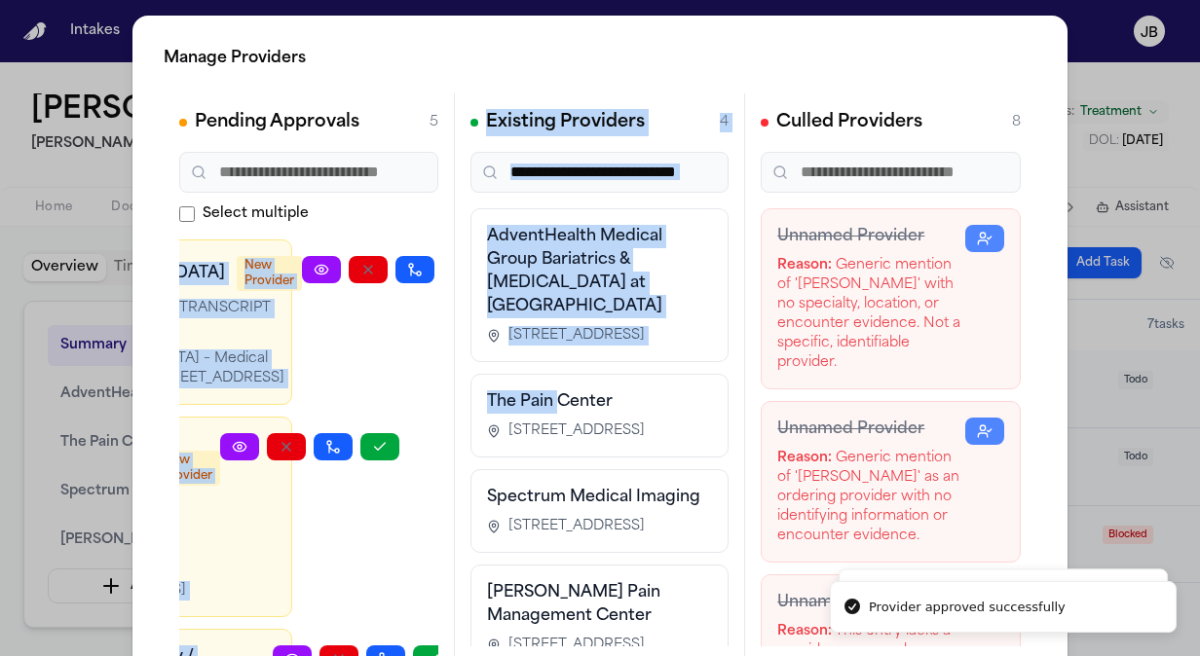
click at [454, 267] on icon "button" at bounding box center [462, 270] width 16 height 16
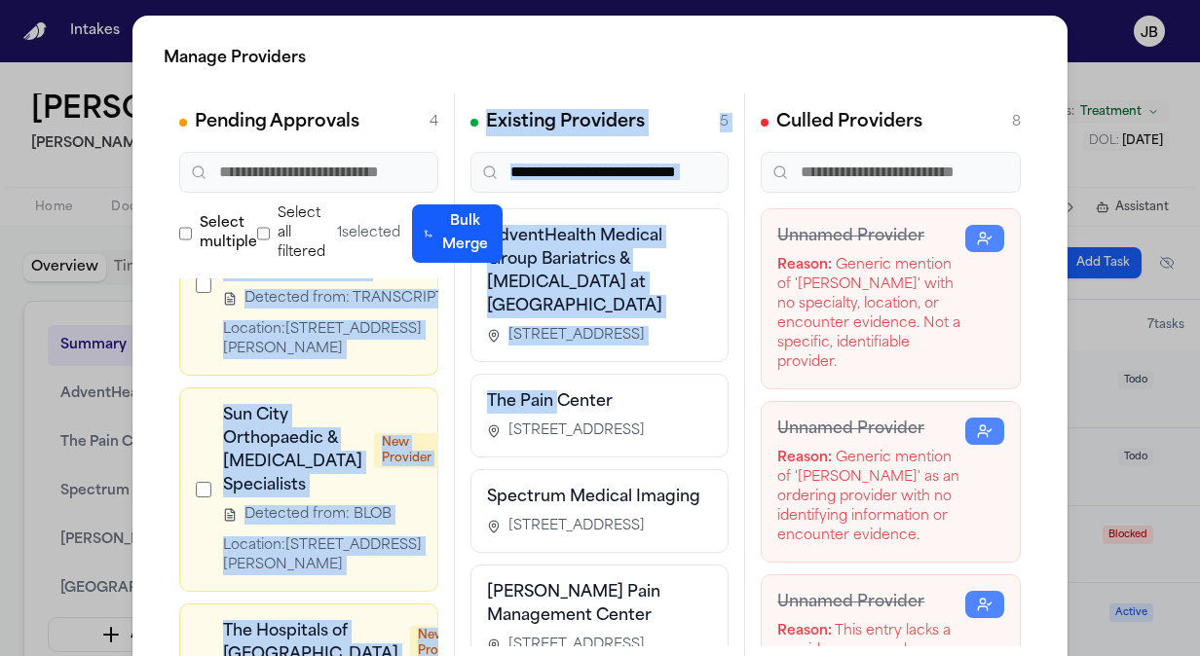
scroll to position [302, 0]
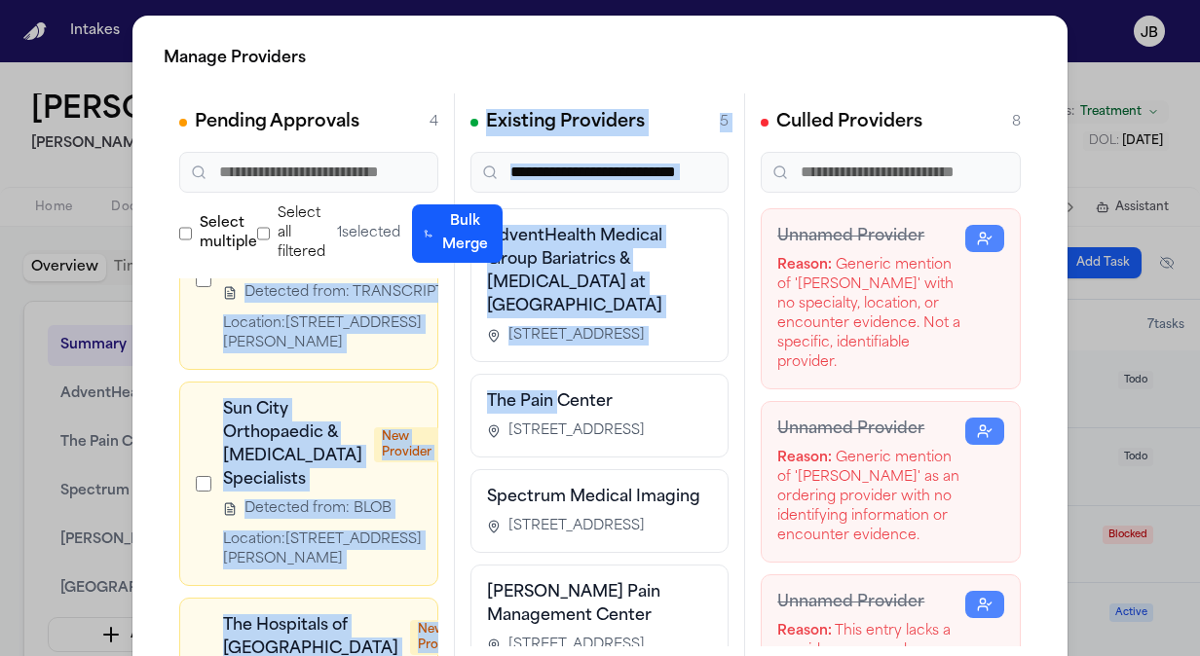
click at [193, 332] on div "Southwest X-Ray / Akumin ([PERSON_NAME]) New Provider Detected from: TRANSCRIPT…" at bounding box center [308, 279] width 259 height 181
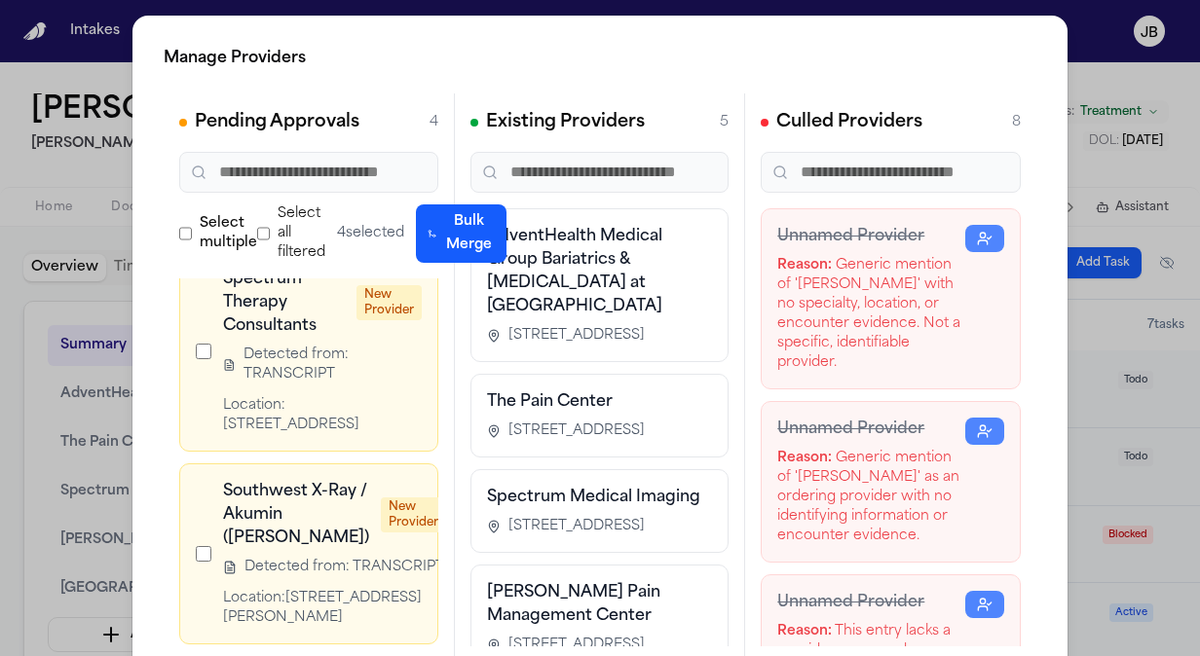
scroll to position [0, 0]
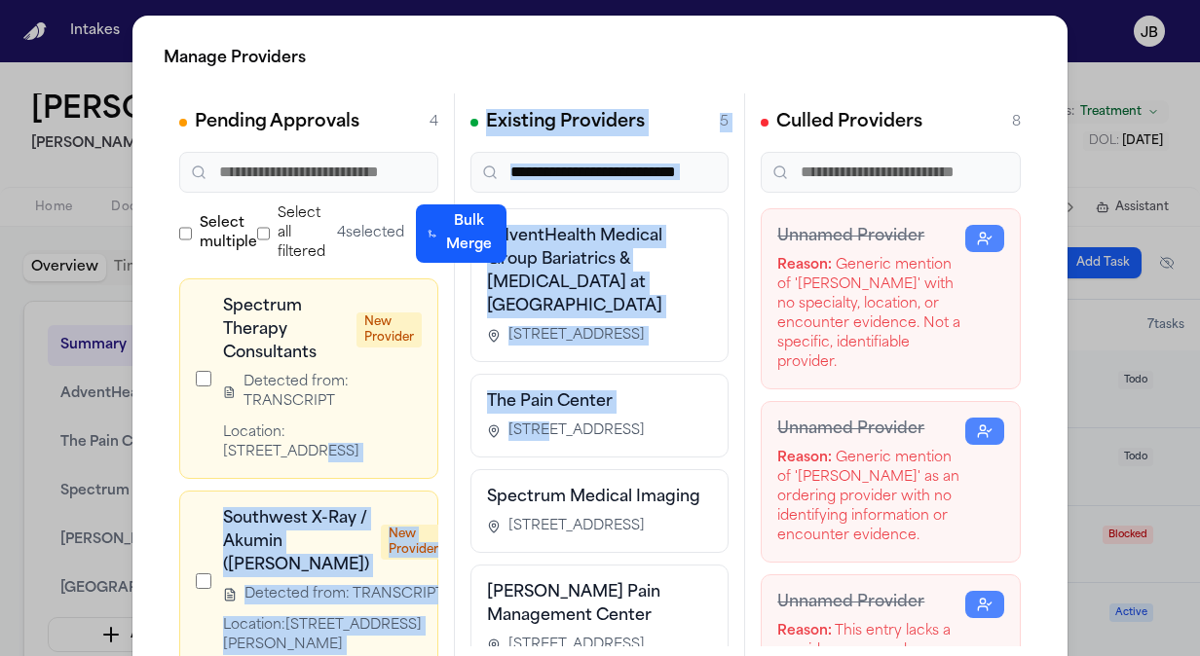
drag, startPoint x: 386, startPoint y: 428, endPoint x: 519, endPoint y: 411, distance: 134.6
click at [519, 411] on div "Pending Approvals 4 Select multiple Select all filtered 4 selected Bulk Merge S…" at bounding box center [600, 385] width 873 height 584
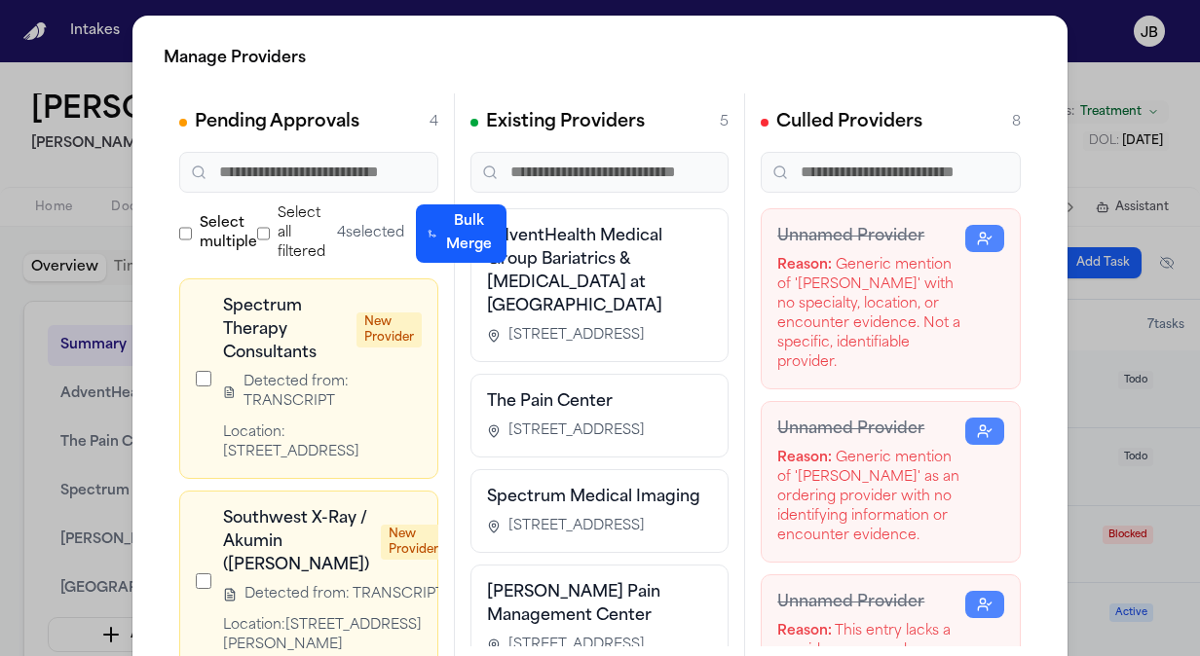
click at [355, 224] on span "4 selected" at bounding box center [370, 233] width 67 height 19
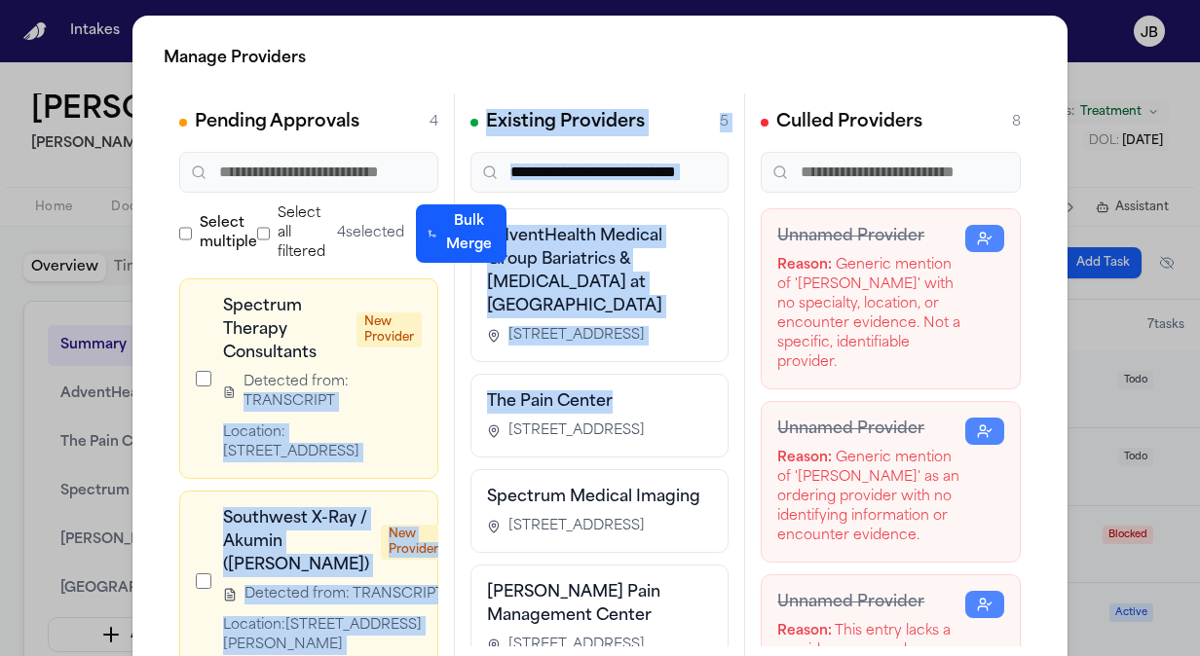
drag, startPoint x: 357, startPoint y: 366, endPoint x: 627, endPoint y: 374, distance: 269.9
click at [627, 374] on div "Pending Approvals 4 Select multiple Select all filtered 4 selected Bulk Merge S…" at bounding box center [600, 385] width 873 height 584
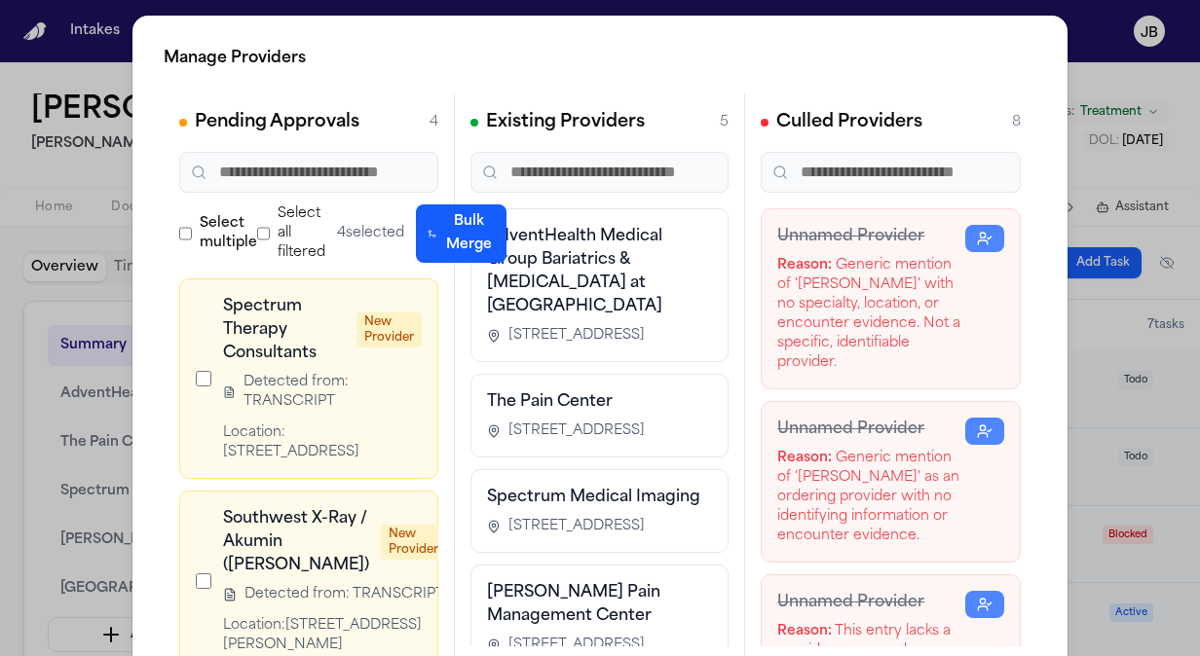
click at [31, 202] on div "Manage Providers Pending Approvals 4 Select multiple Select all filtered 4 sele…" at bounding box center [600, 395] width 1200 height 791
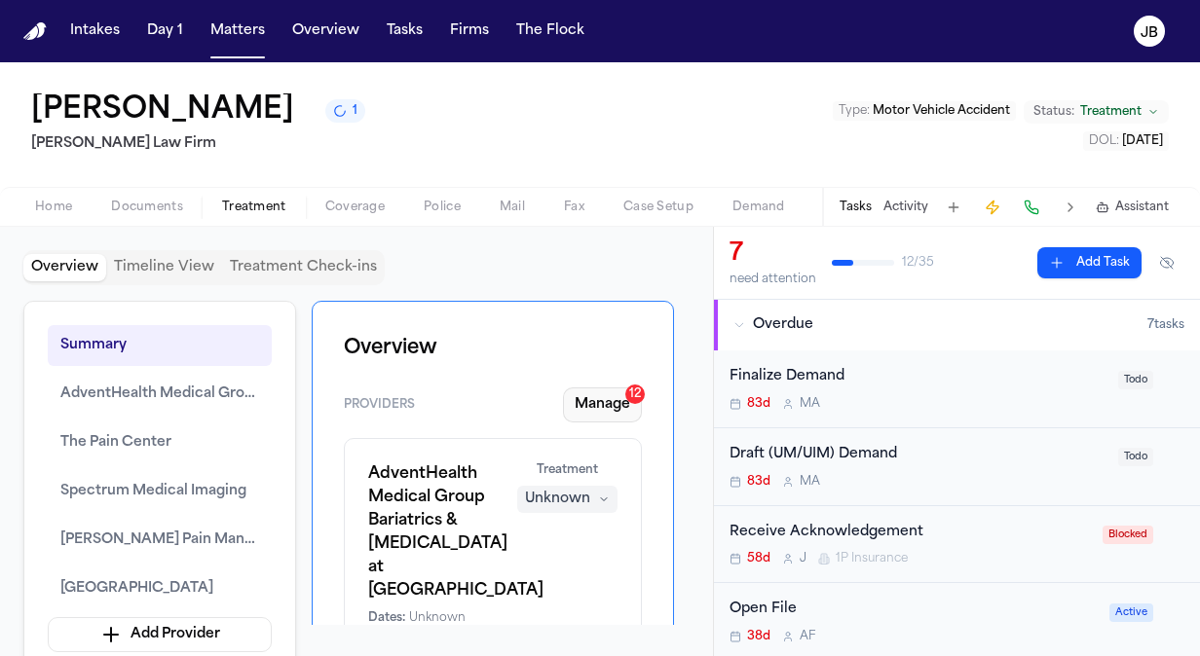
click at [608, 404] on button "Manage 12" at bounding box center [602, 405] width 79 height 35
